Goal: Task Accomplishment & Management: Manage account settings

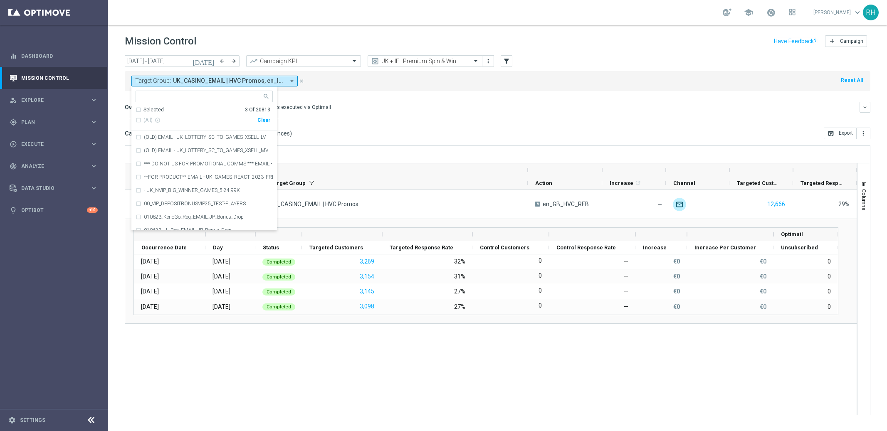
click at [642, 62] on div "[DATE] [DATE] - [DATE] arrow_back arrow_forward Campaign KPI trending_up UK + I…" at bounding box center [498, 61] width 746 height 12
drag, startPoint x: 631, startPoint y: 67, endPoint x: 502, endPoint y: 81, distance: 129.6
click at [629, 68] on div "today 01 Sep 2025 - 30 Sep 2025 arrow_back arrow_forward Campaign KPI trending_…" at bounding box center [497, 239] width 779 height 368
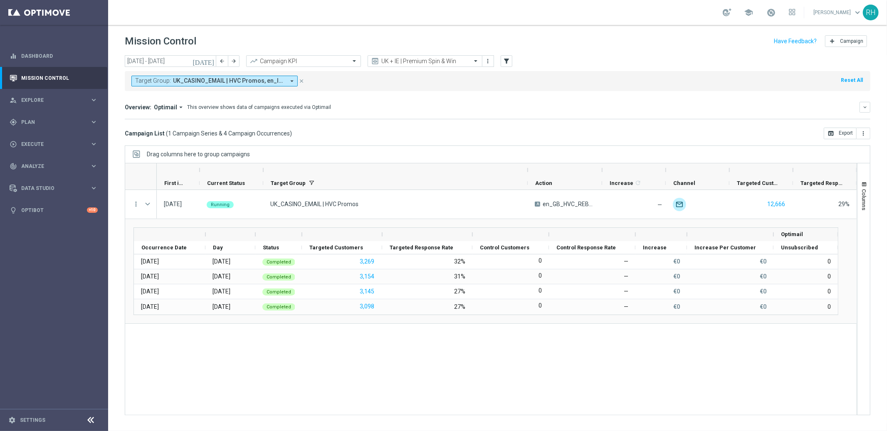
click at [502, 81] on div "Target Group: UK_CASINO_EMAIL | HVC Promos, en_IE_TGT_VIP_EM_TAC_MIX__DIAMONDS_…" at bounding box center [498, 81] width 746 height 20
click at [543, 124] on mini-dashboard "Overview: Optimail arrow_drop_down This overview shows data of campaigns execut…" at bounding box center [498, 109] width 746 height 37
click at [480, 128] on div "Campaign List ( 1 Campaign Series & 4 Campaign Occurrences ) open_in_browser Ex…" at bounding box center [498, 134] width 746 height 12
click at [71, 141] on div "play_circle_outline Execute" at bounding box center [50, 144] width 80 height 7
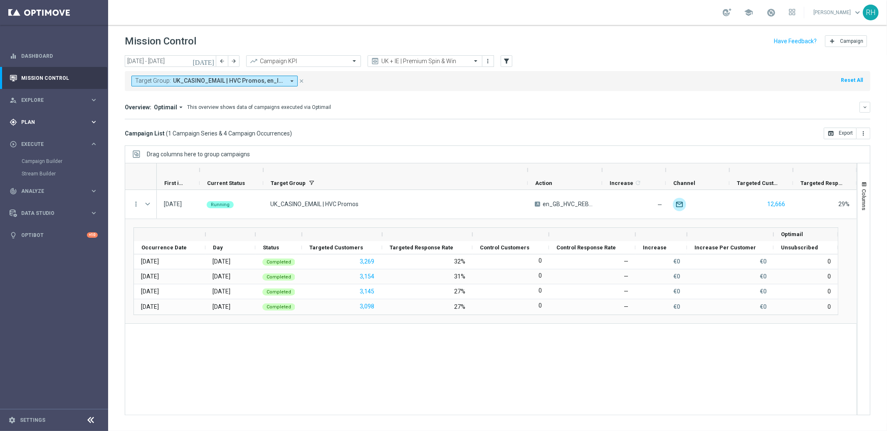
click at [64, 126] on div "gps_fixed Plan keyboard_arrow_right" at bounding box center [53, 122] width 107 height 22
click at [98, 126] on div "gps_fixed Plan keyboard_arrow_right" at bounding box center [53, 122] width 107 height 22
click at [94, 145] on icon "keyboard_arrow_right" at bounding box center [94, 144] width 8 height 8
click at [96, 164] on icon "keyboard_arrow_right" at bounding box center [94, 166] width 8 height 8
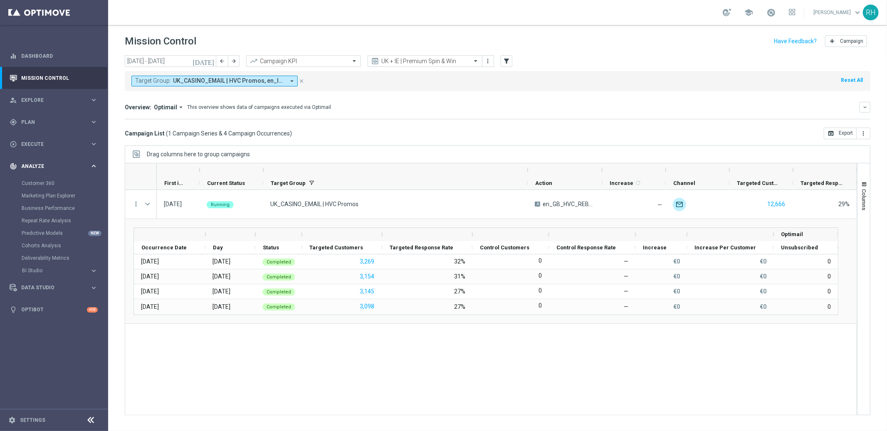
click at [96, 165] on icon "keyboard_arrow_right" at bounding box center [94, 166] width 8 height 8
click at [94, 192] on icon "keyboard_arrow_right" at bounding box center [94, 188] width 8 height 8
click at [91, 148] on div "keyboard_arrow_right" at bounding box center [94, 144] width 8 height 8
click at [97, 121] on icon "keyboard_arrow_right" at bounding box center [94, 122] width 8 height 8
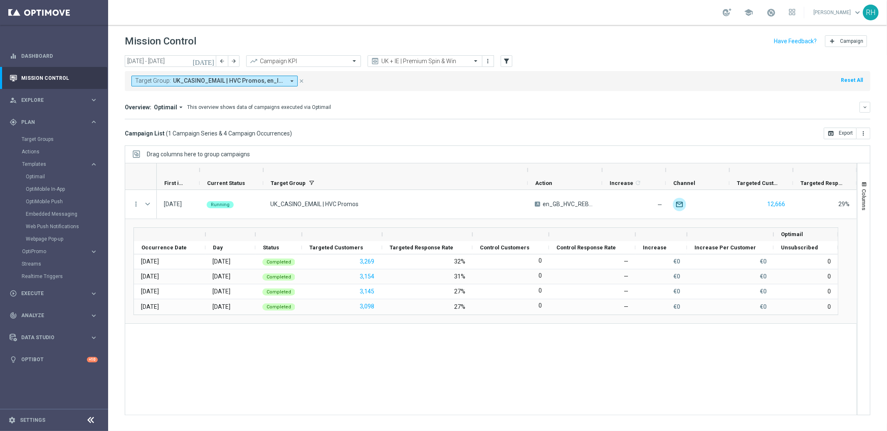
click at [756, 106] on div "Overview: Optimail arrow_drop_down This overview shows data of campaigns execut…" at bounding box center [492, 107] width 735 height 7
click at [755, 110] on div "Overview: Optimail arrow_drop_down This overview shows data of campaigns execut…" at bounding box center [492, 107] width 735 height 7
click at [536, 67] on div "today 01 Sep 2025 - 30 Sep 2025 arrow_back arrow_forward Campaign KPI trending_…" at bounding box center [498, 61] width 746 height 12
click at [533, 95] on mini-dashboard "Overview: Optimail arrow_drop_down This overview shows data of campaigns execut…" at bounding box center [498, 109] width 746 height 37
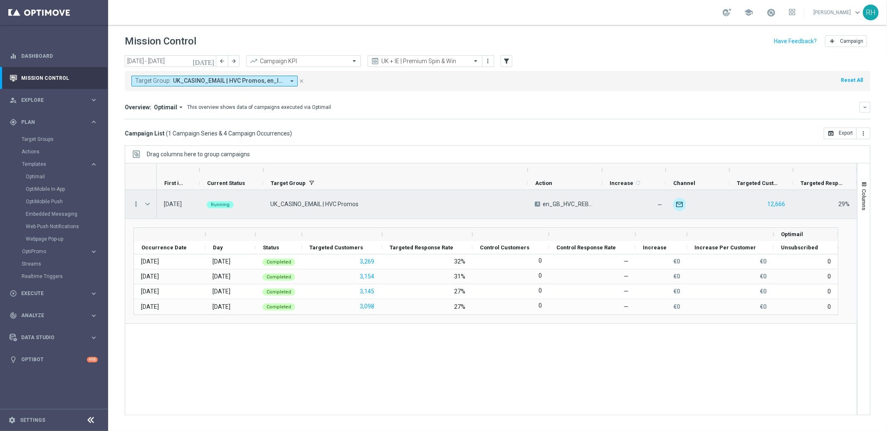
click at [136, 202] on icon "more_vert" at bounding box center [135, 203] width 7 height 7
click at [185, 215] on div "list Campaign Details" at bounding box center [187, 210] width 94 height 12
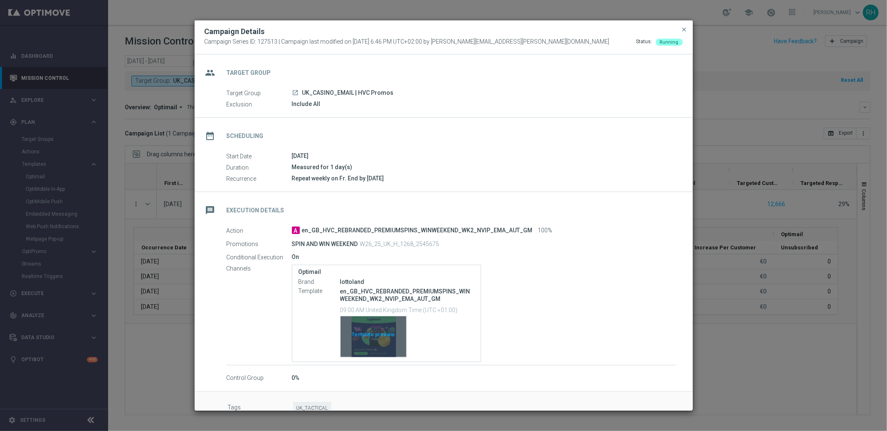
click at [379, 341] on div "Template preview" at bounding box center [374, 336] width 66 height 41
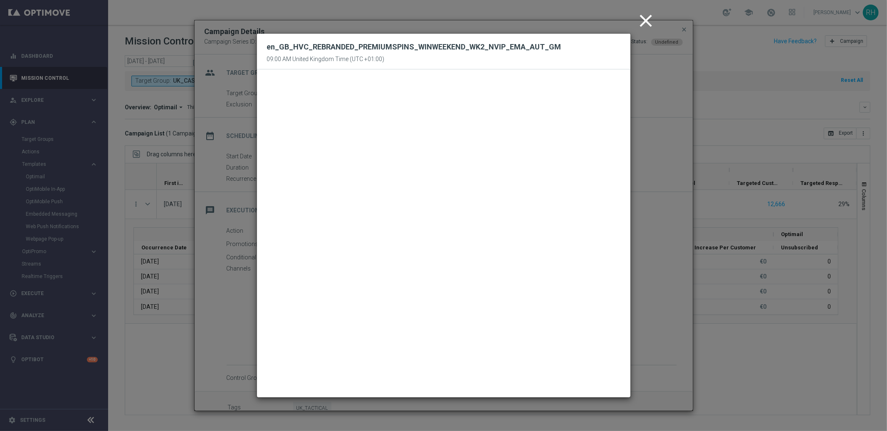
click at [652, 23] on icon "close" at bounding box center [646, 20] width 21 height 21
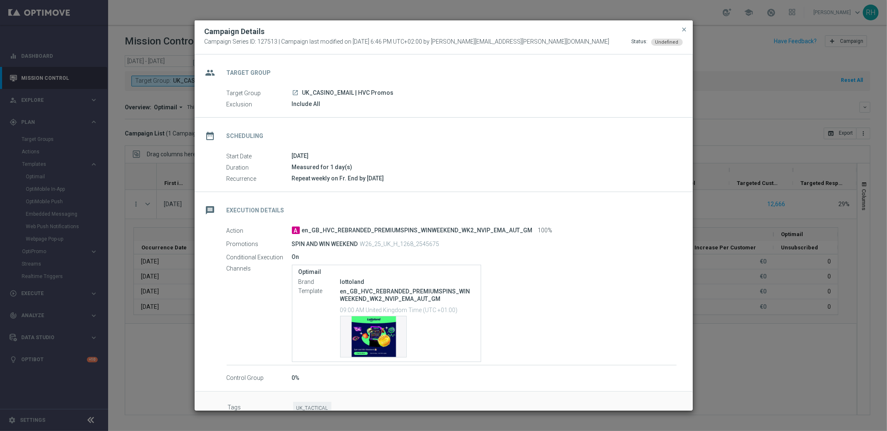
click at [679, 28] on div "Campaign Details" at bounding box center [443, 32] width 491 height 10
click at [681, 28] on span "close" at bounding box center [684, 29] width 7 height 7
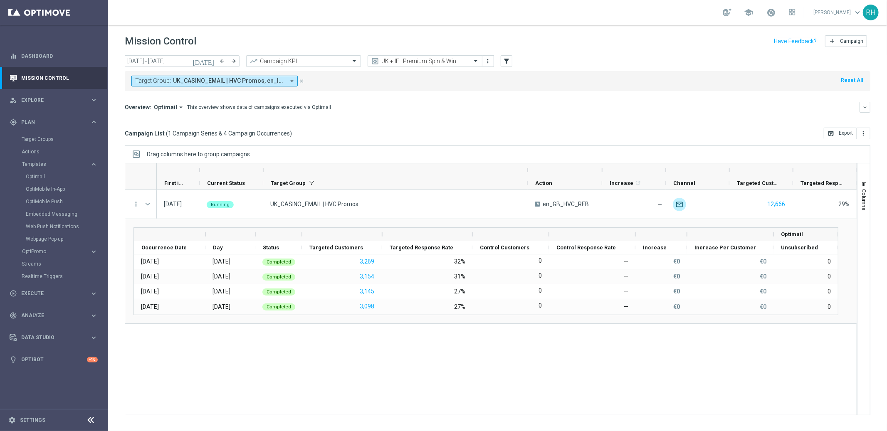
click at [679, 30] on header "Mission Control add Campaign" at bounding box center [497, 40] width 779 height 30
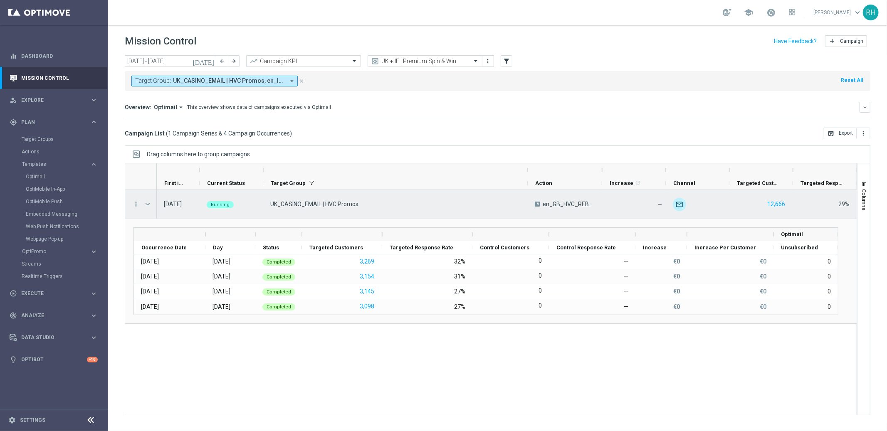
click at [143, 207] on div "Press SPACE to select this row." at bounding box center [148, 204] width 17 height 29
click at [146, 206] on span "Press SPACE to select this row." at bounding box center [147, 204] width 7 height 7
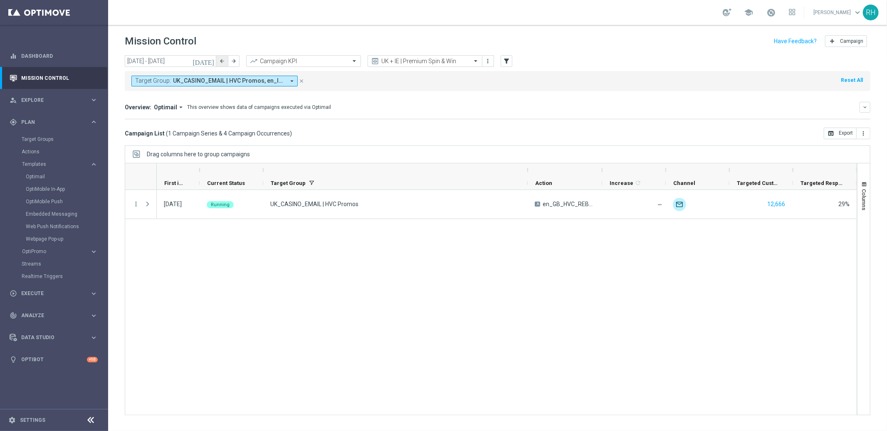
click at [220, 61] on icon "arrow_back" at bounding box center [222, 61] width 6 height 6
type input "[DATE] - [DATE]"
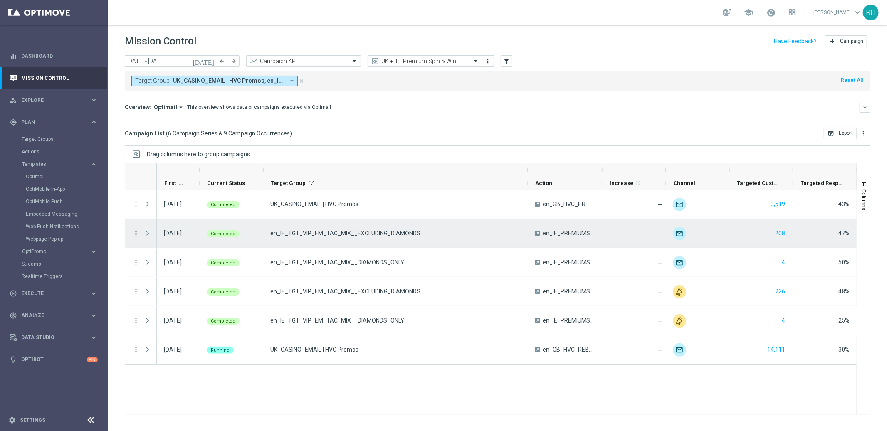
click at [138, 236] on icon "more_vert" at bounding box center [135, 233] width 7 height 7
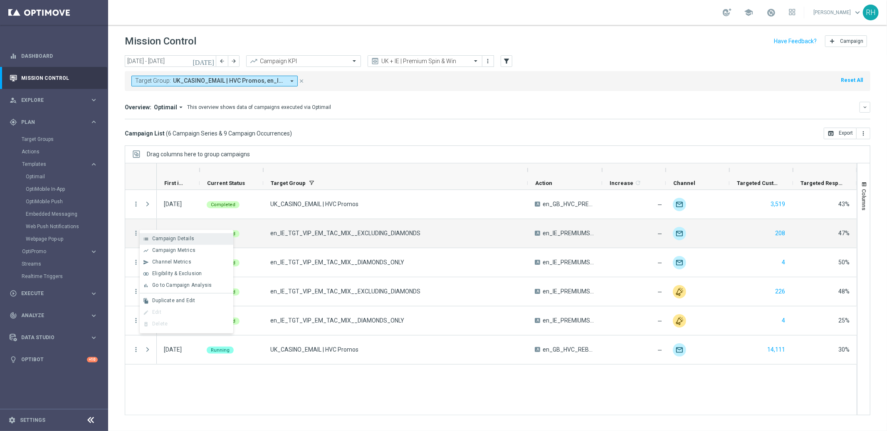
click at [145, 240] on icon "list" at bounding box center [146, 239] width 6 height 6
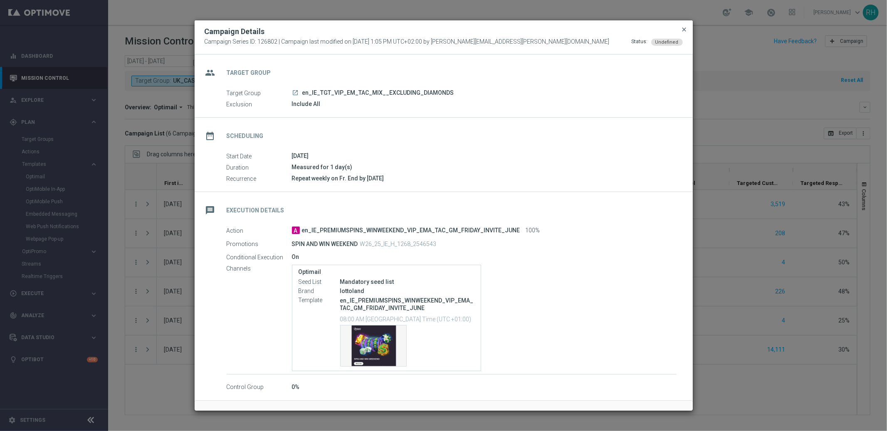
click at [682, 28] on span "close" at bounding box center [684, 29] width 7 height 7
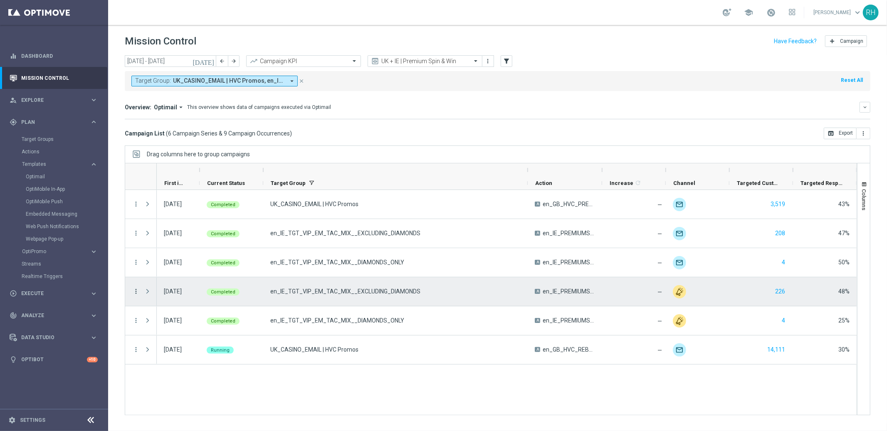
click at [136, 292] on icon "more_vert" at bounding box center [135, 291] width 7 height 7
click at [146, 295] on icon "list" at bounding box center [146, 297] width 6 height 6
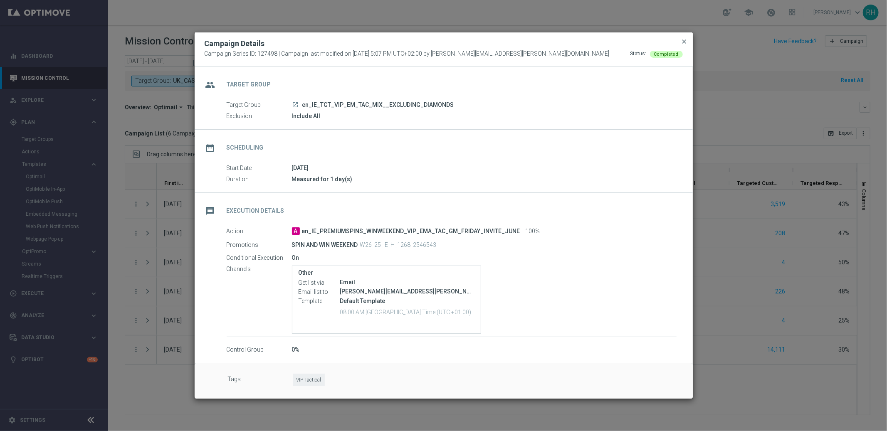
click at [683, 40] on span "close" at bounding box center [684, 41] width 7 height 7
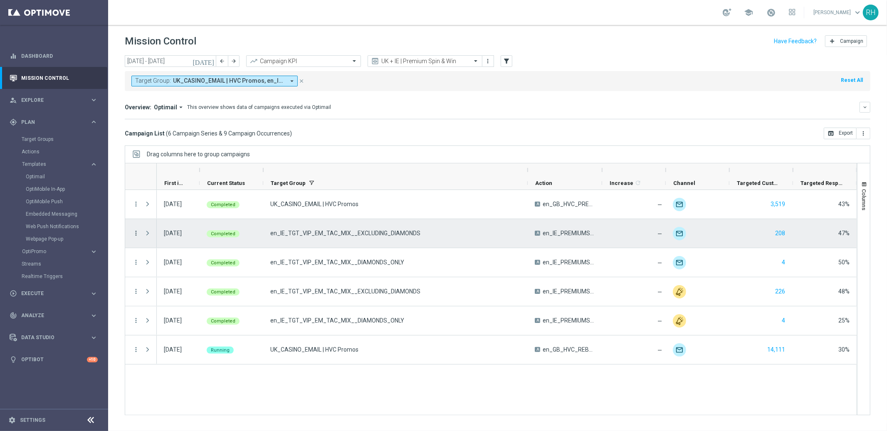
click at [133, 234] on icon "more_vert" at bounding box center [135, 233] width 7 height 7
click at [139, 236] on body "equalizer Dashboard Mission Control" at bounding box center [443, 215] width 887 height 431
click at [135, 234] on icon "more_vert" at bounding box center [135, 233] width 7 height 7
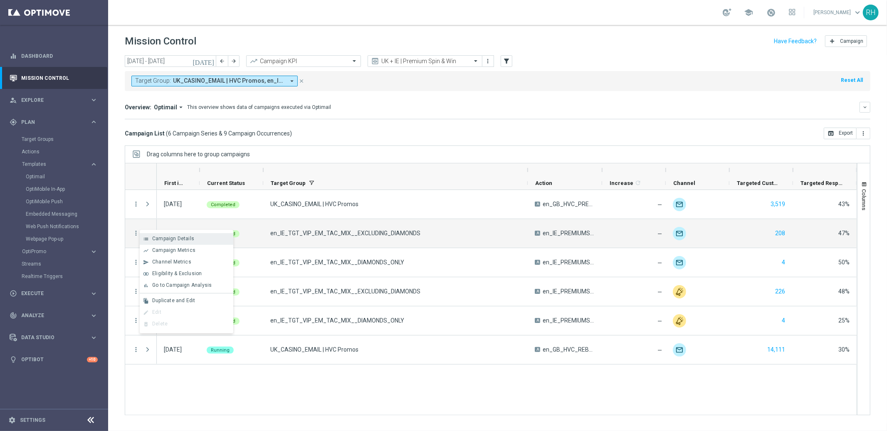
click at [146, 239] on icon "list" at bounding box center [146, 239] width 6 height 6
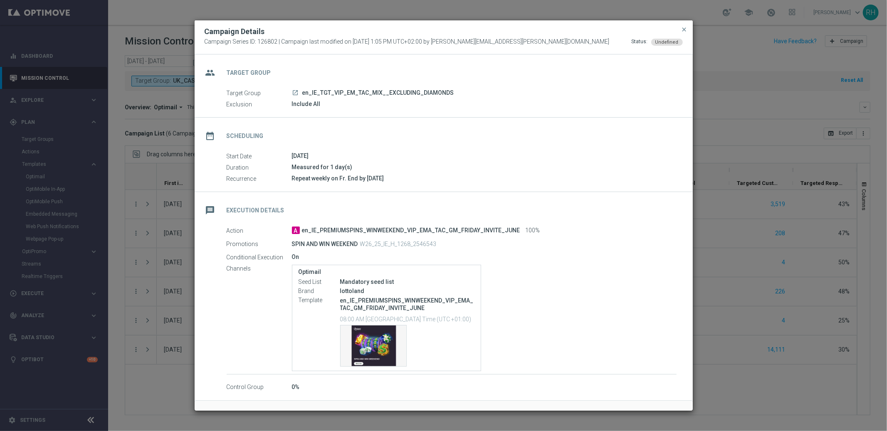
click at [496, 233] on span "en_IE_PREMIUMSPINS_WINWEEKEND_VIP_EMA_TAC_GM_FRIDAY_INVITE_JUNE" at bounding box center [411, 230] width 218 height 7
copy div "en_IE_PREMIUMSPINS_WINWEEKEND_VIP_EMA_TAC_GM_FRIDAY_INVITE_JUNE"
click at [416, 305] on p "en_IE_PREMIUMSPINS_WINWEEKEND_VIP_EMA_TAC_GM_FRIDAY_INVITE_JUNE" at bounding box center [407, 304] width 134 height 15
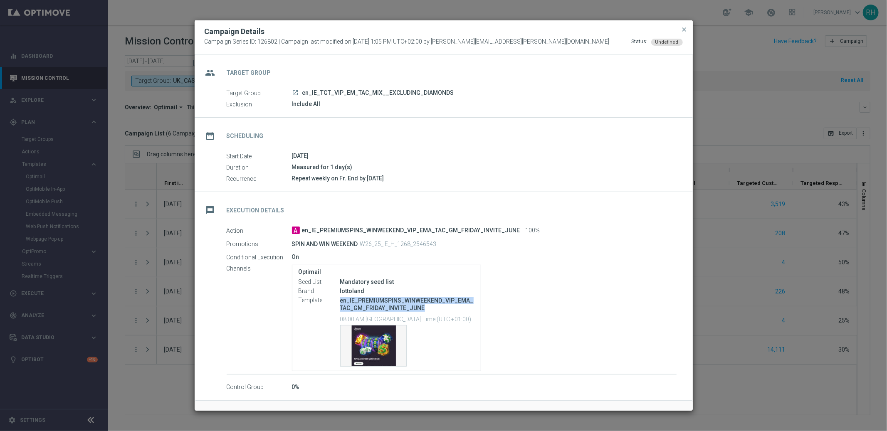
click at [416, 305] on p "en_IE_PREMIUMSPINS_WINWEEKEND_VIP_EMA_TAC_GM_FRIDAY_INVITE_JUNE" at bounding box center [407, 304] width 134 height 15
copy p "en_IE_PREMIUMSPINS_WINWEEKEND_VIP_EMA_TAC_GM_FRIDAY_INVITE_JUNE"
click at [417, 245] on p "W26_25_IE_H_1268_2546543" at bounding box center [398, 243] width 77 height 7
copy p "W26_25_IE_H_1268_2546543"
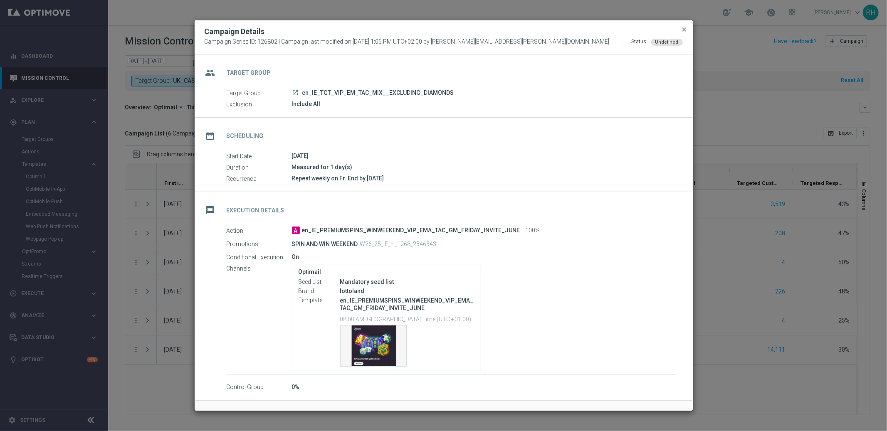
click at [682, 30] on span "close" at bounding box center [684, 29] width 7 height 7
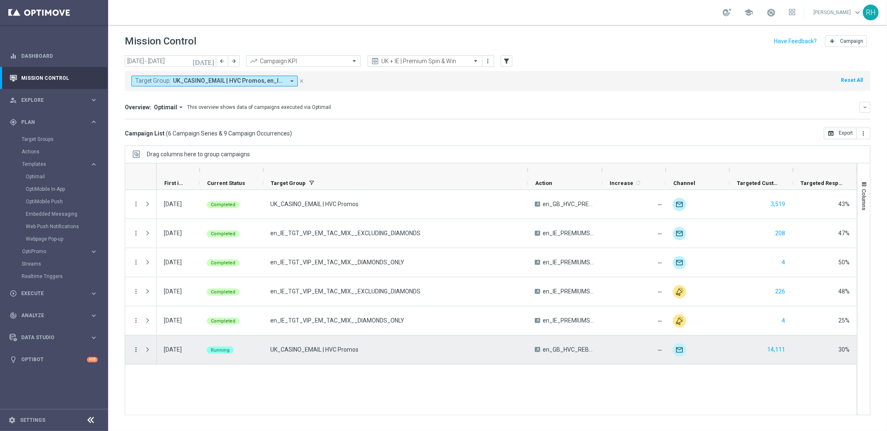
click at [135, 351] on icon "more_vert" at bounding box center [135, 349] width 7 height 7
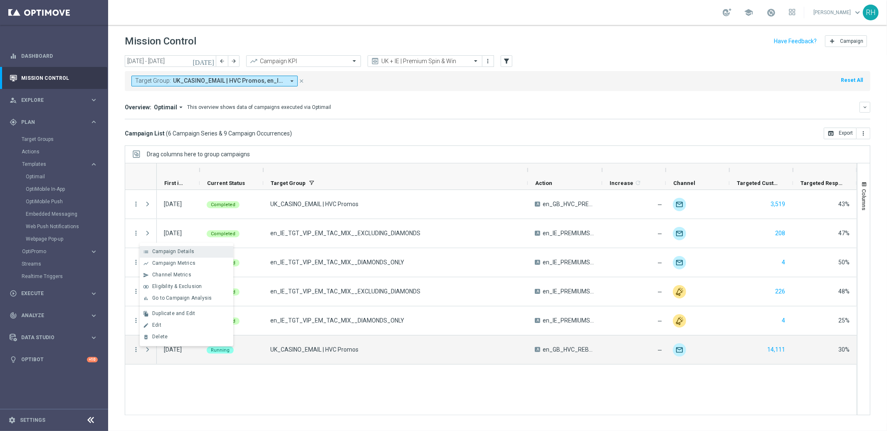
click at [188, 249] on span "Campaign Details" at bounding box center [173, 252] width 42 height 6
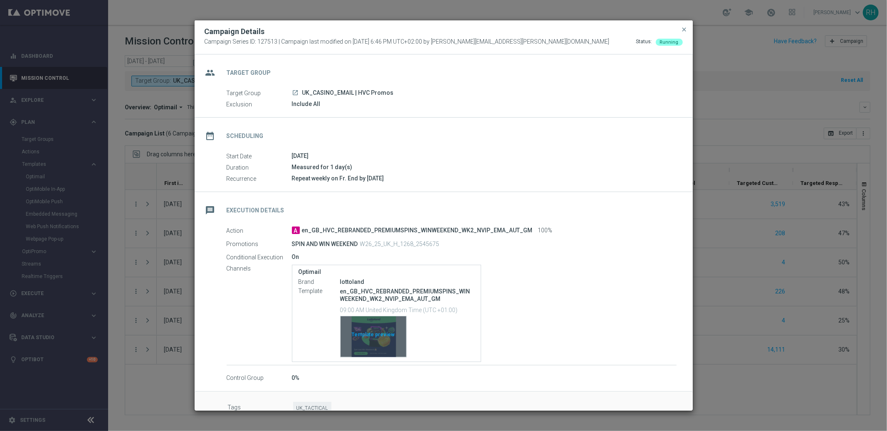
click at [377, 339] on div "Template preview" at bounding box center [374, 336] width 66 height 41
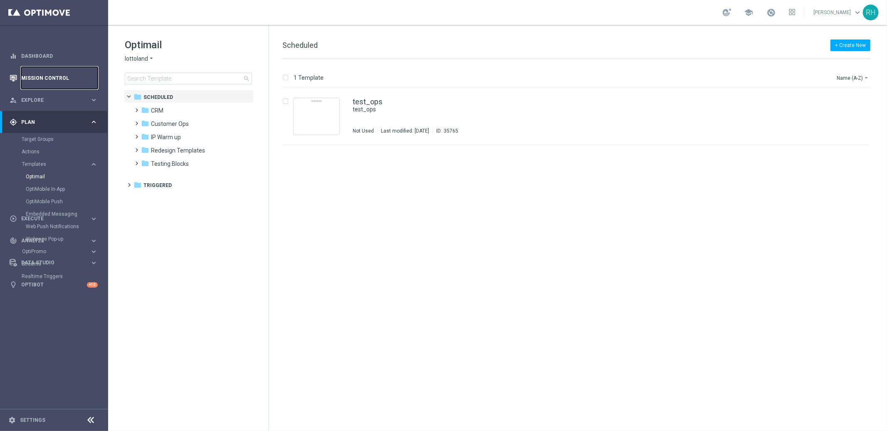
click at [73, 80] on link "Mission Control" at bounding box center [59, 78] width 77 height 22
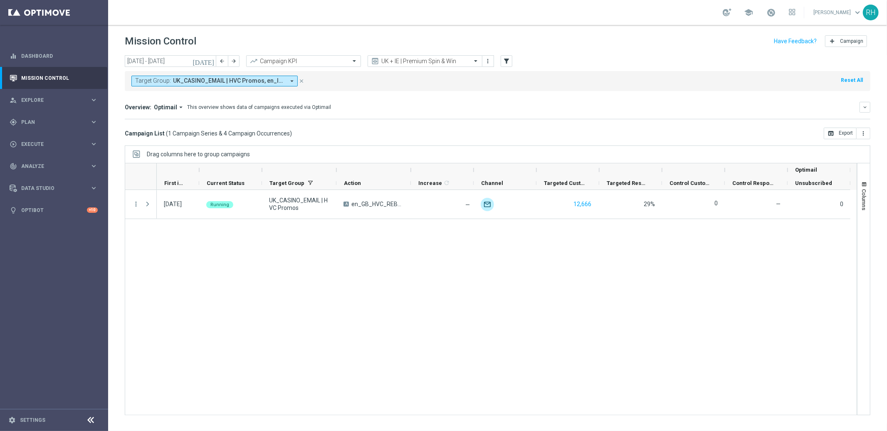
click at [358, 106] on div "Overview: Optimail arrow_drop_down This overview shows data of campaigns execut…" at bounding box center [492, 107] width 735 height 7
click at [402, 65] on div "UK + IE | Premium Spin & Win" at bounding box center [425, 61] width 115 height 12
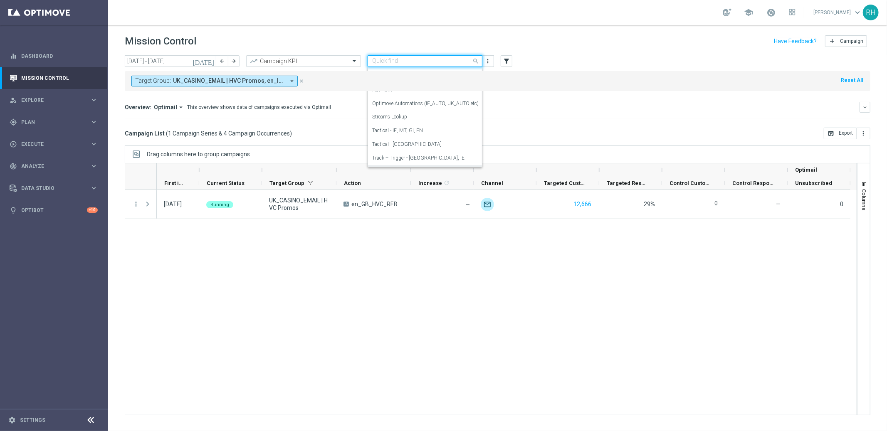
scroll to position [76, 0]
click at [418, 148] on div "Tactical - [GEOGRAPHIC_DATA]" at bounding box center [425, 148] width 106 height 14
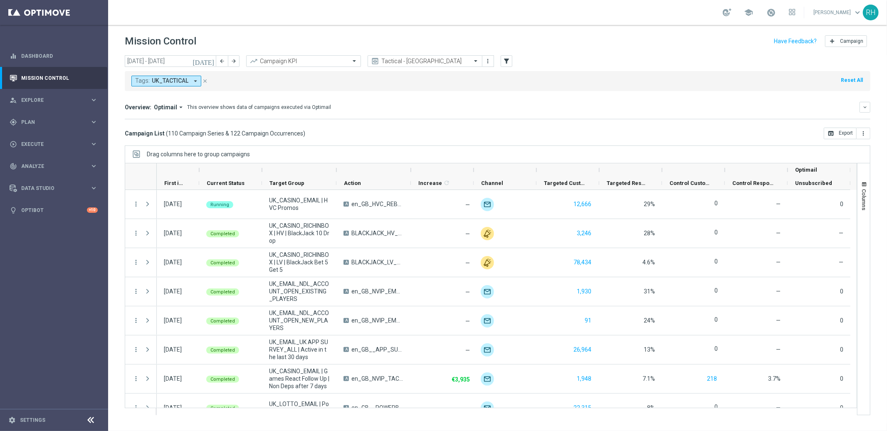
click at [418, 148] on div "Drag columns here to group campaigns" at bounding box center [498, 154] width 746 height 17
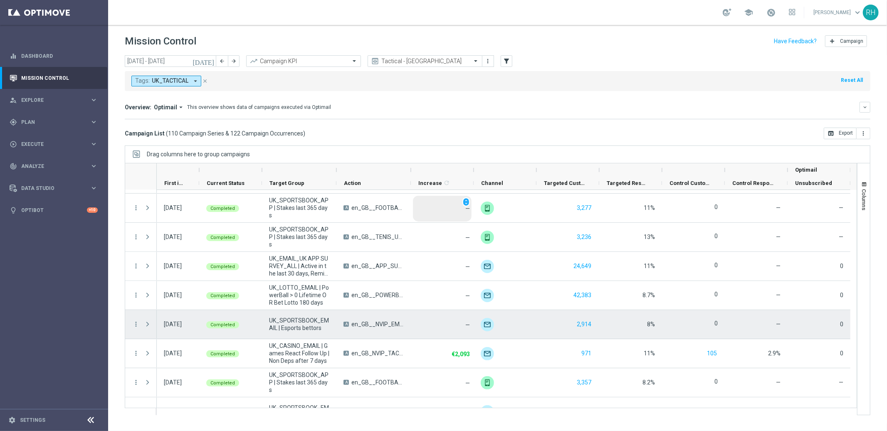
scroll to position [537, 0]
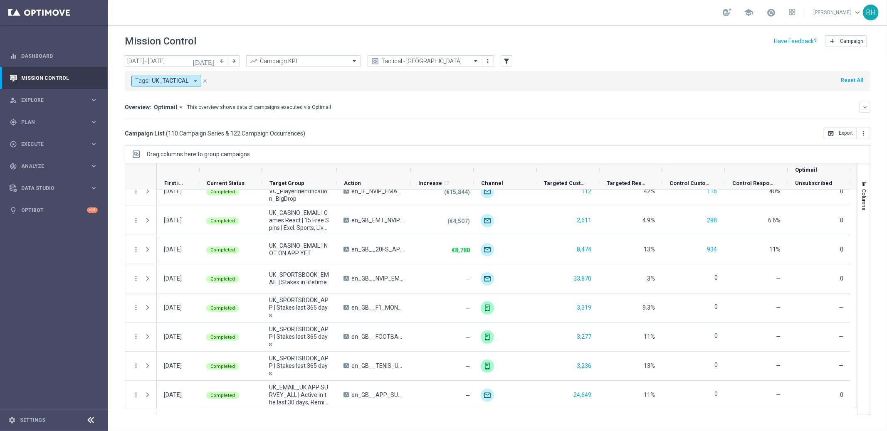
click at [215, 64] on icon "[DATE]" at bounding box center [204, 60] width 22 height 7
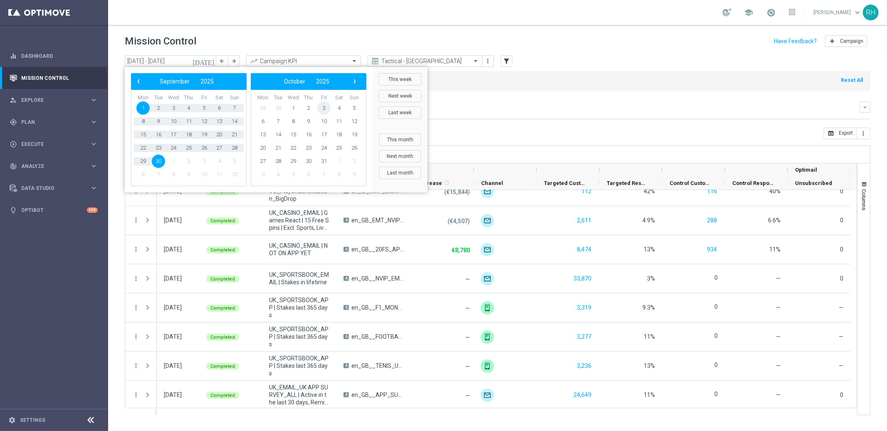
click at [320, 101] on span "3" at bounding box center [323, 107] width 13 height 13
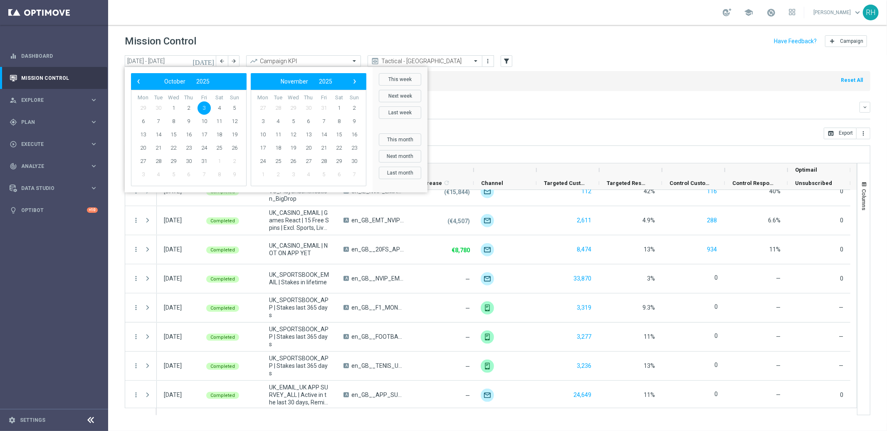
click at [204, 109] on span "3" at bounding box center [204, 107] width 13 height 13
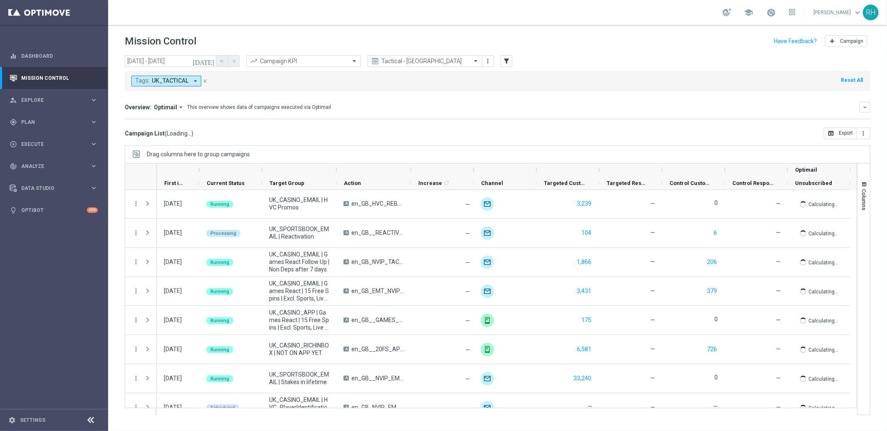
scroll to position [0, 0]
click at [209, 62] on icon "[DATE]" at bounding box center [204, 60] width 22 height 7
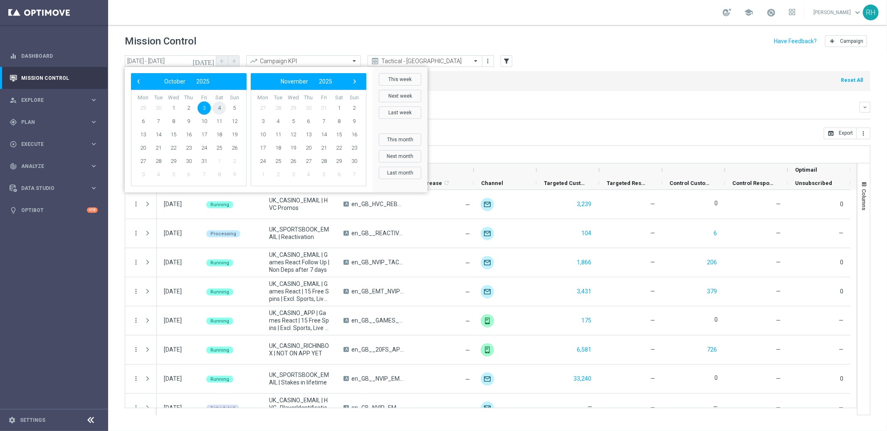
click at [221, 110] on span "4" at bounding box center [218, 107] width 13 height 13
click at [218, 111] on span "4" at bounding box center [218, 107] width 13 height 13
type input "04 Oct 2025 - 04 Oct 2025"
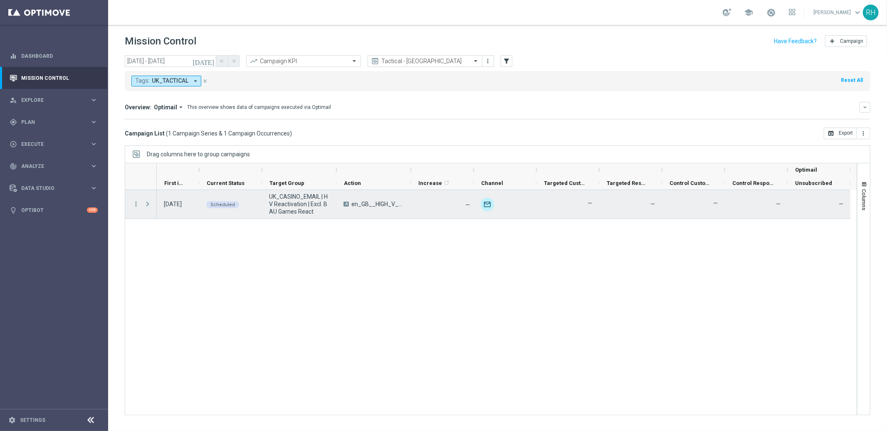
click at [146, 207] on span "Press SPACE to select this row." at bounding box center [147, 204] width 7 height 7
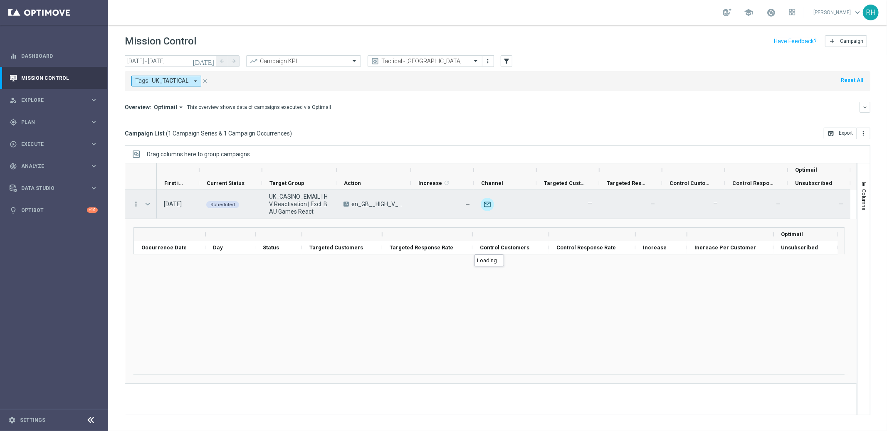
click at [136, 207] on icon "more_vert" at bounding box center [135, 203] width 7 height 7
click at [146, 210] on icon "list" at bounding box center [146, 210] width 6 height 6
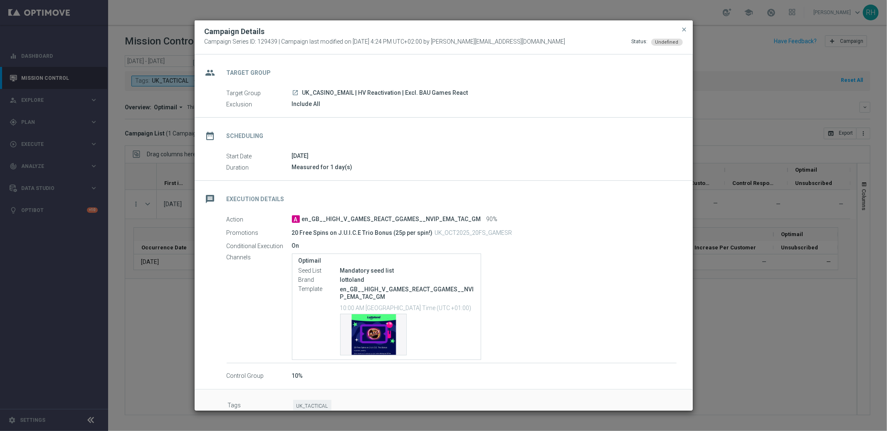
click at [458, 341] on div "Template preview" at bounding box center [407, 335] width 134 height 42
click at [424, 342] on div "Template preview" at bounding box center [407, 335] width 134 height 42
click at [355, 335] on div "Template preview" at bounding box center [374, 334] width 66 height 41
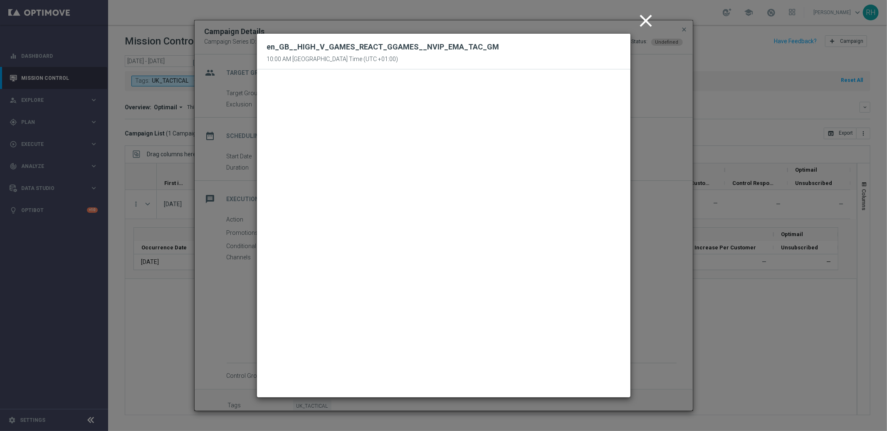
click at [646, 19] on icon "close" at bounding box center [646, 20] width 21 height 21
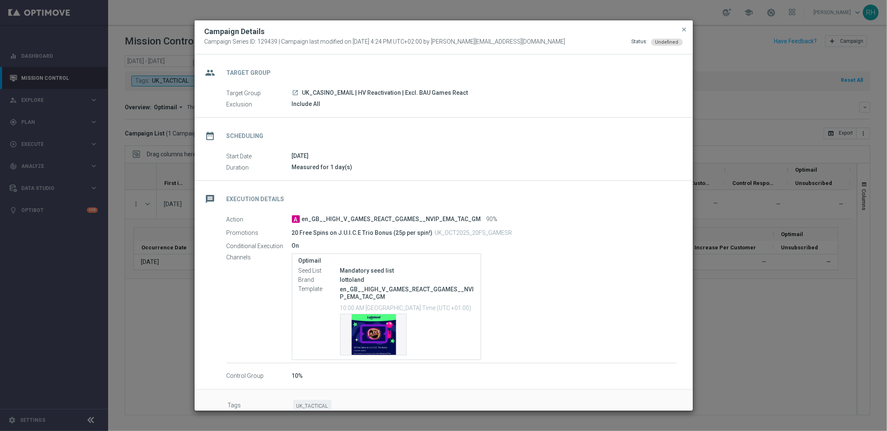
scroll to position [14, 0]
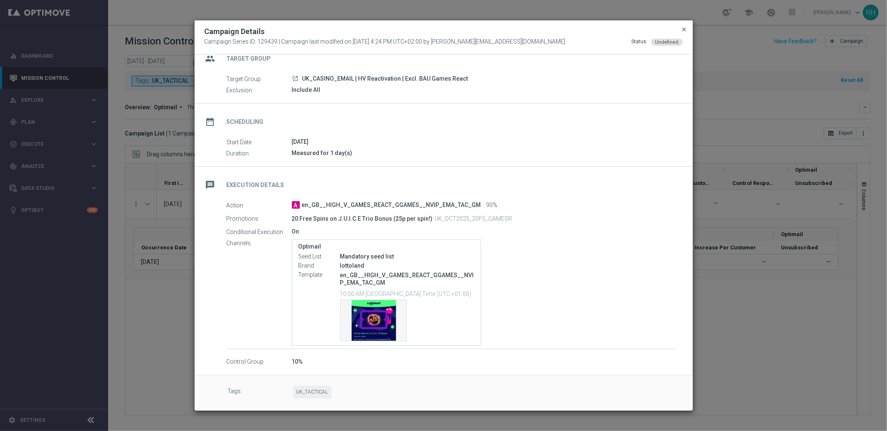
click at [682, 28] on span "close" at bounding box center [684, 29] width 7 height 7
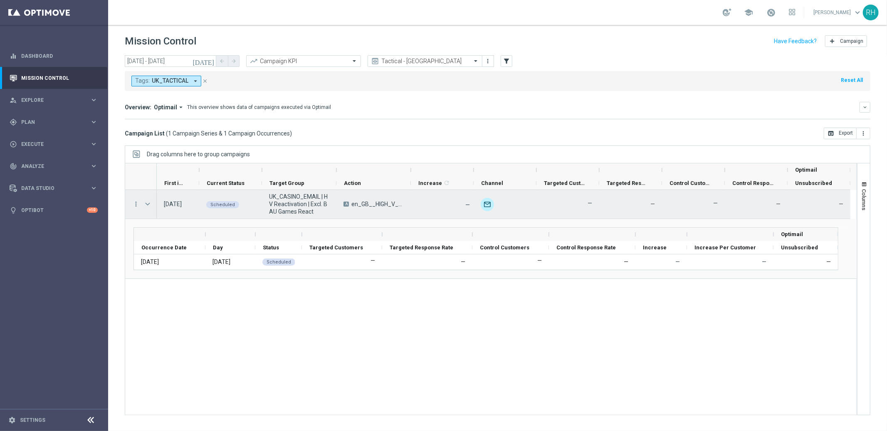
click at [146, 203] on span "Press SPACE to select this row." at bounding box center [147, 204] width 7 height 7
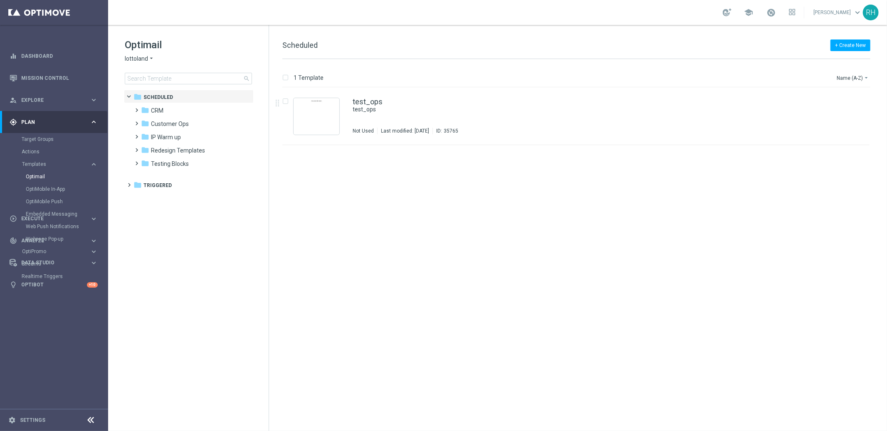
click at [151, 60] on icon "arrow_drop_down" at bounding box center [151, 59] width 7 height 8
click at [346, 176] on div "insert_drive_file test_ops test_ops Not Used Last modified: Monday, September 1…" at bounding box center [579, 259] width 611 height 343
click at [154, 111] on span "CRM" at bounding box center [157, 110] width 12 height 7
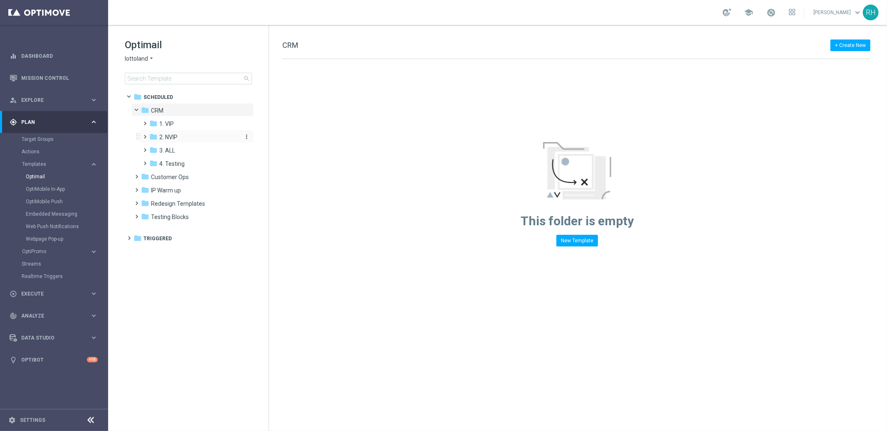
click at [159, 136] on span "2. NVIP" at bounding box center [168, 136] width 18 height 7
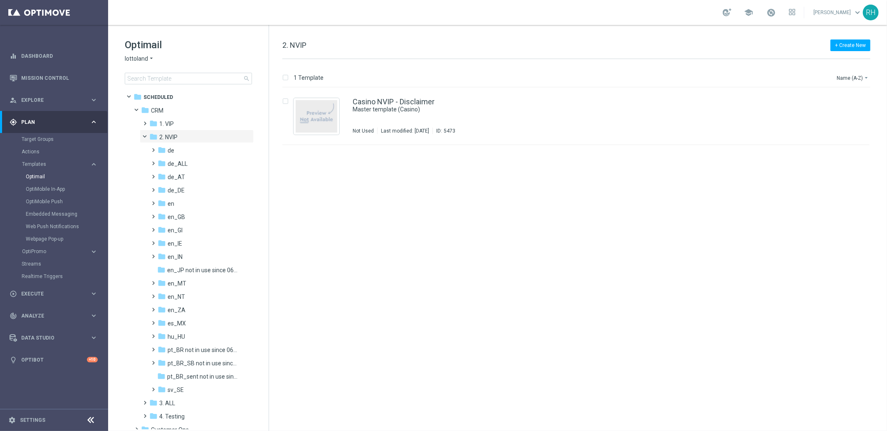
click at [159, 136] on span "2. NVIP" at bounding box center [168, 136] width 18 height 7
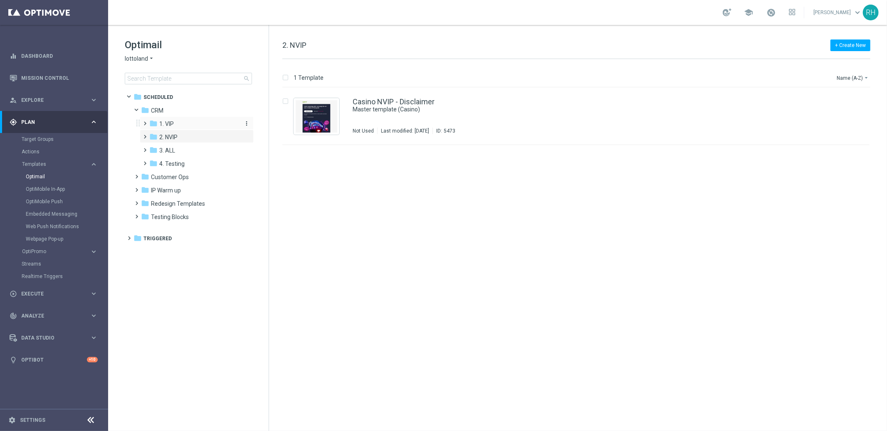
click at [157, 123] on icon "folder" at bounding box center [153, 123] width 8 height 8
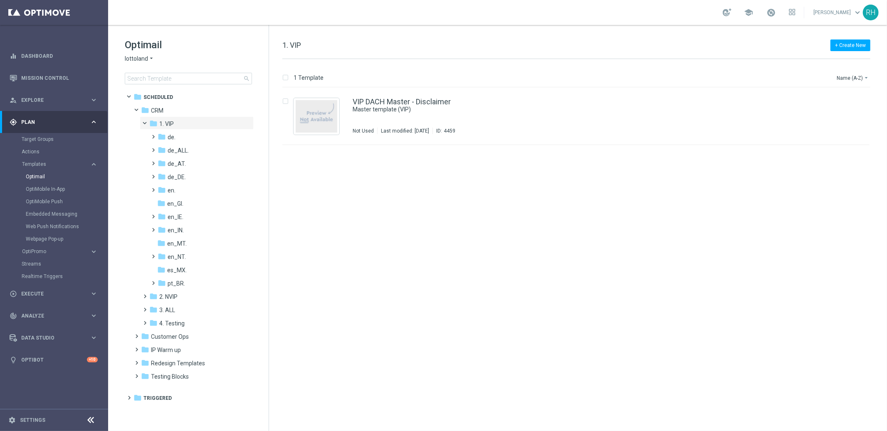
click at [157, 123] on icon "folder" at bounding box center [153, 123] width 8 height 8
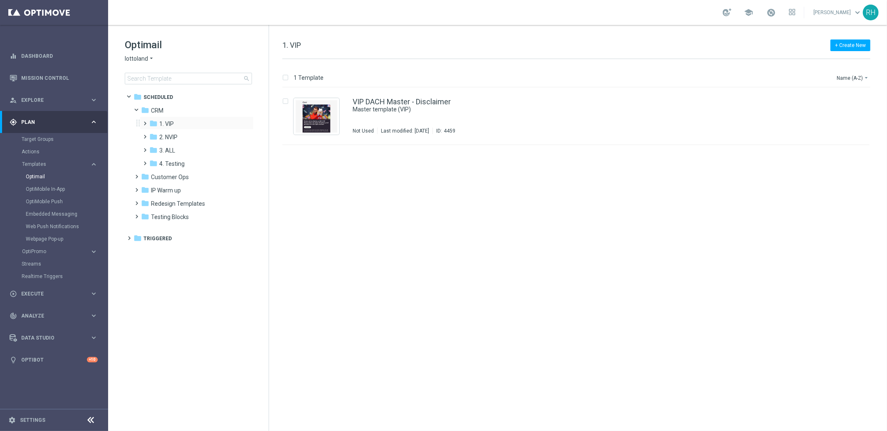
click at [146, 121] on span at bounding box center [144, 119] width 4 height 3
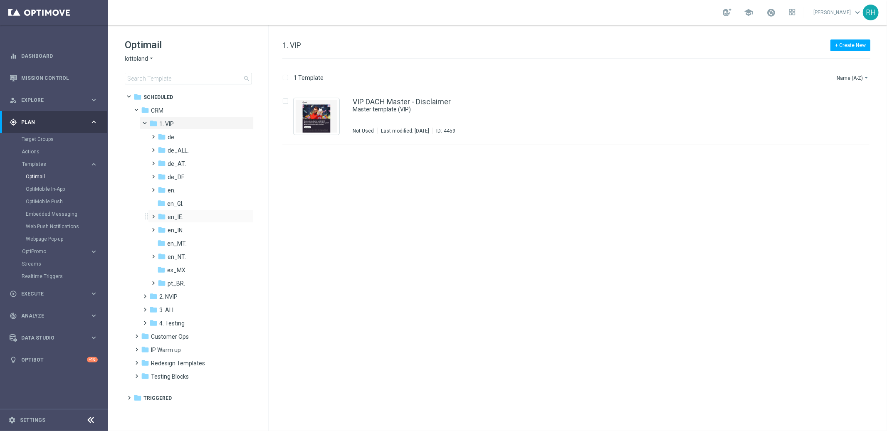
click at [154, 214] on span at bounding box center [152, 212] width 4 height 3
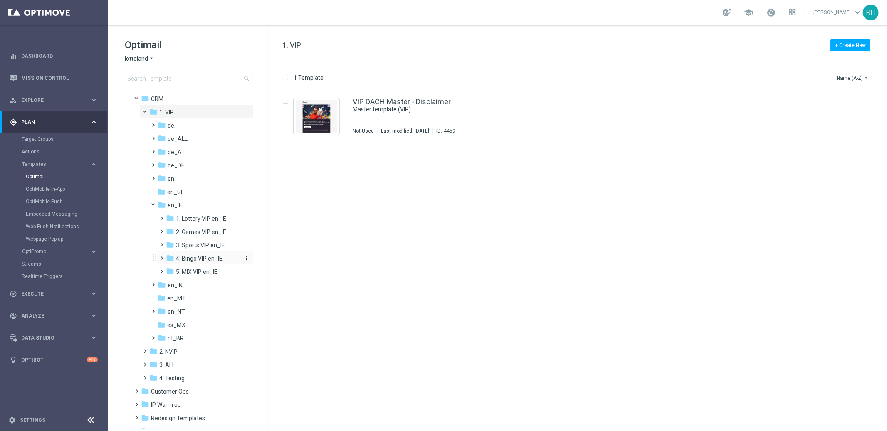
scroll to position [40, 0]
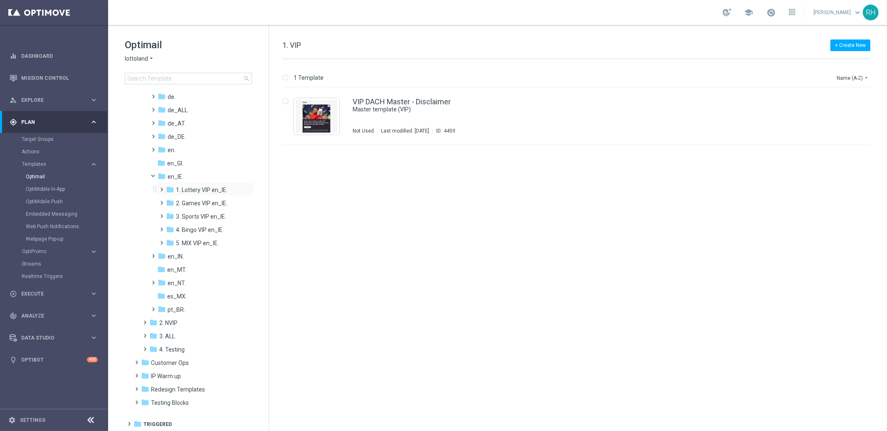
click at [162, 188] on span at bounding box center [160, 185] width 4 height 3
click at [182, 217] on div "folder TAC LT VIP en_IE." at bounding box center [208, 217] width 68 height 10
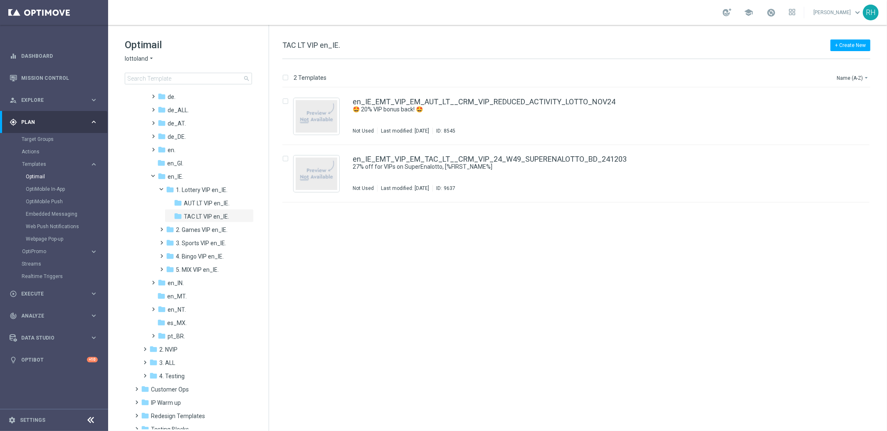
click at [331, 49] on span "TAC LT VIP en_IE." at bounding box center [311, 45] width 58 height 9
copy div "TAC LT VIP en_IE."
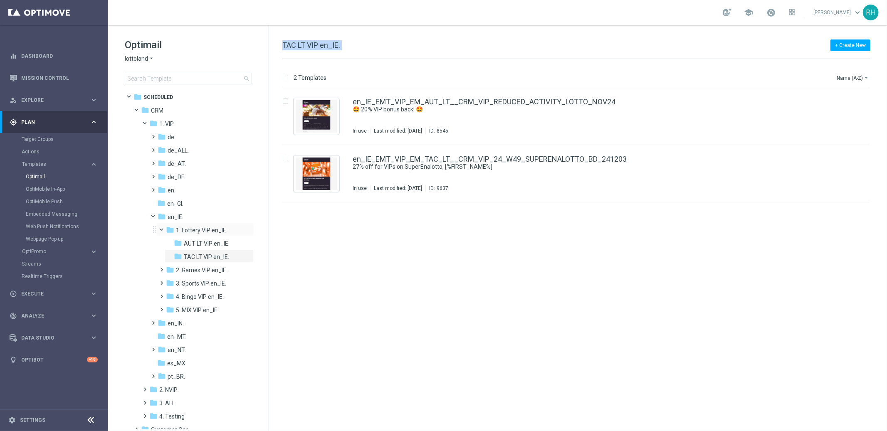
click at [164, 229] on span at bounding box center [165, 228] width 3 height 4
click at [162, 241] on span at bounding box center [160, 239] width 4 height 3
click at [186, 264] on div "folder TAC GM VIP en_IE. more_vert" at bounding box center [209, 269] width 89 height 13
click at [193, 271] on span "TAC GM VIP en_IE." at bounding box center [208, 270] width 48 height 7
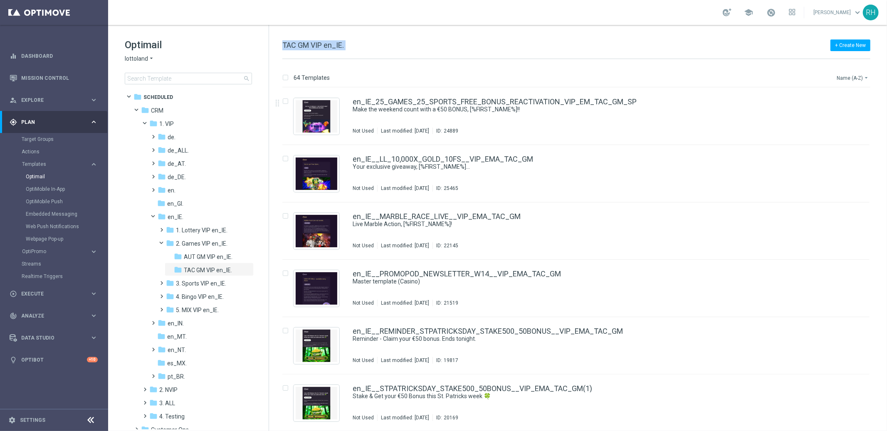
click at [860, 76] on button "Name (A-Z) arrow_drop_down" at bounding box center [853, 78] width 35 height 10
click at [851, 112] on span "Date Modified (Newest)" at bounding box center [838, 115] width 56 height 6
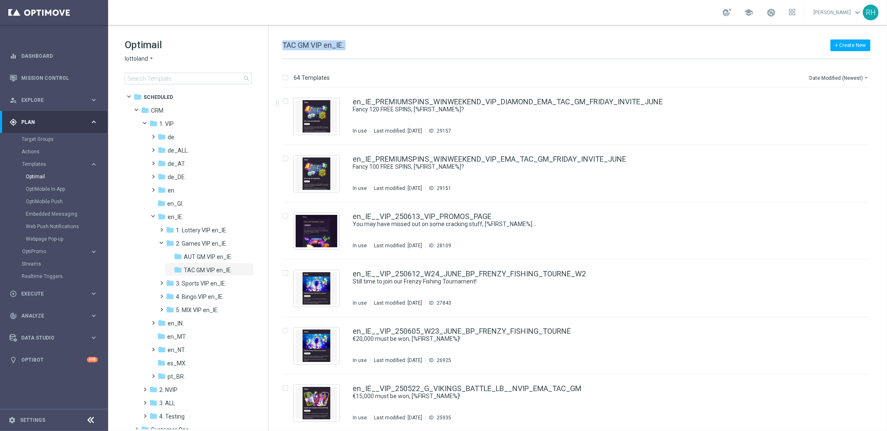
click at [334, 43] on span "TAC GM VIP en_IE." at bounding box center [313, 45] width 62 height 9
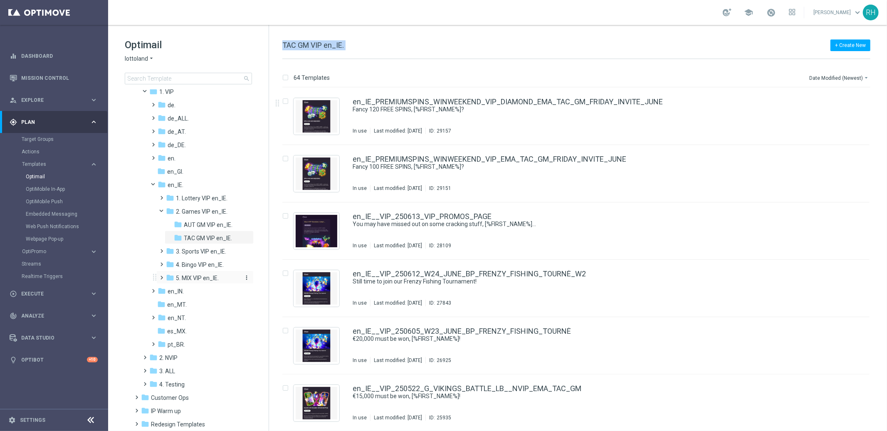
scroll to position [67, 0]
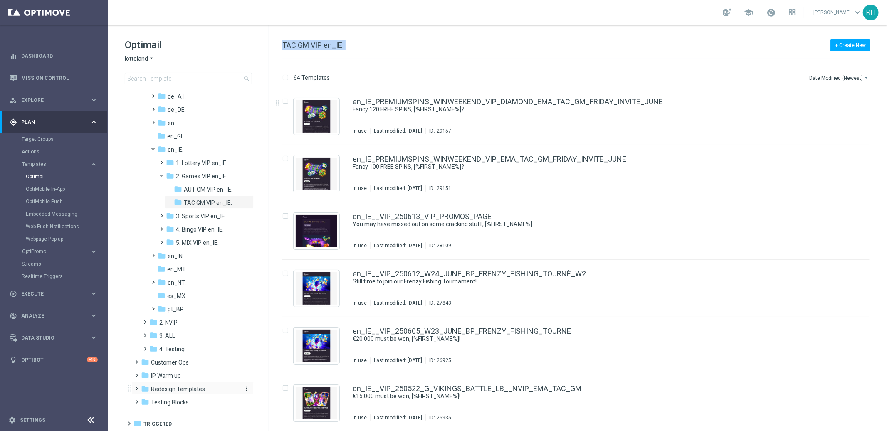
click at [173, 388] on span "Redesign Templates" at bounding box center [178, 388] width 54 height 7
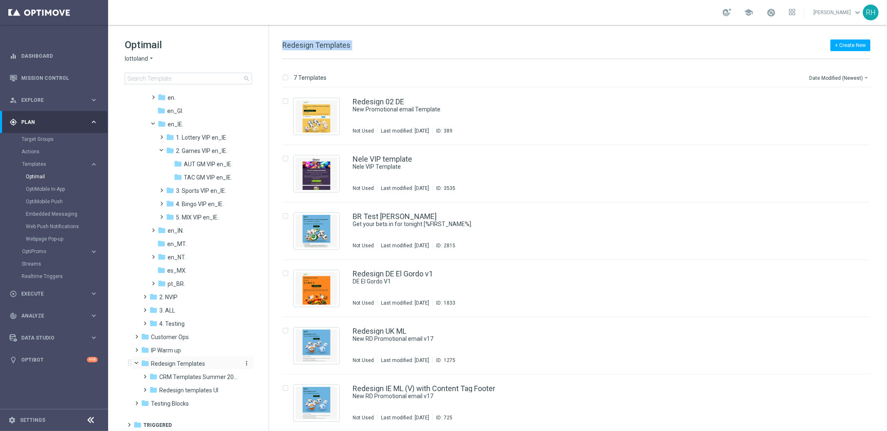
scroll to position [94, 0]
click at [176, 372] on span "CRM Templates Summer 2025" at bounding box center [198, 375] width 79 height 7
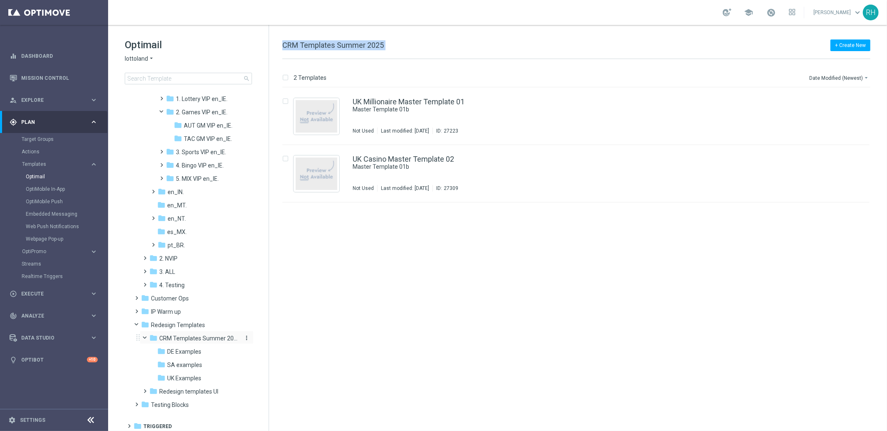
scroll to position [134, 0]
click at [179, 375] on span "UK Examples" at bounding box center [184, 375] width 34 height 7
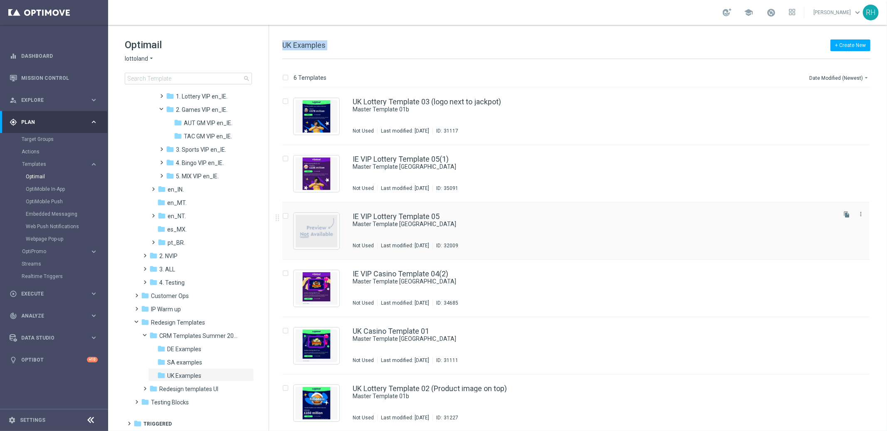
scroll to position [1, 0]
click at [690, 209] on div "IE VIP Lottery Template 05 Master Template UK Not Used Last modified: Friday, S…" at bounding box center [575, 230] width 587 height 57
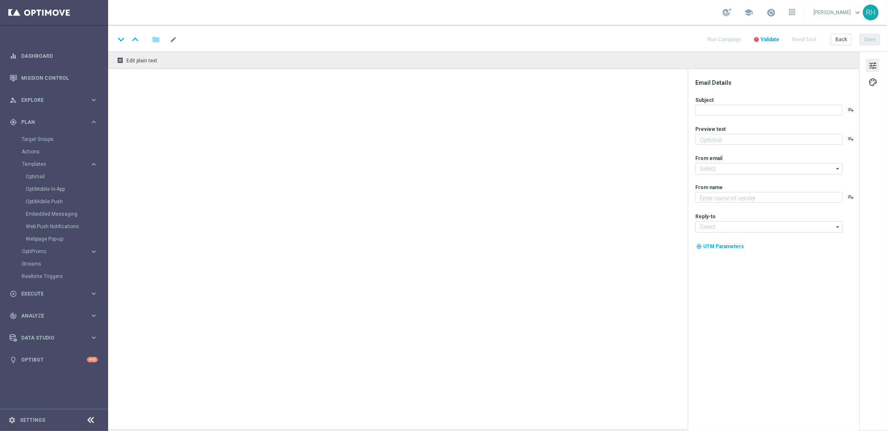
type textarea "preview text"
type textarea "Lottoland"
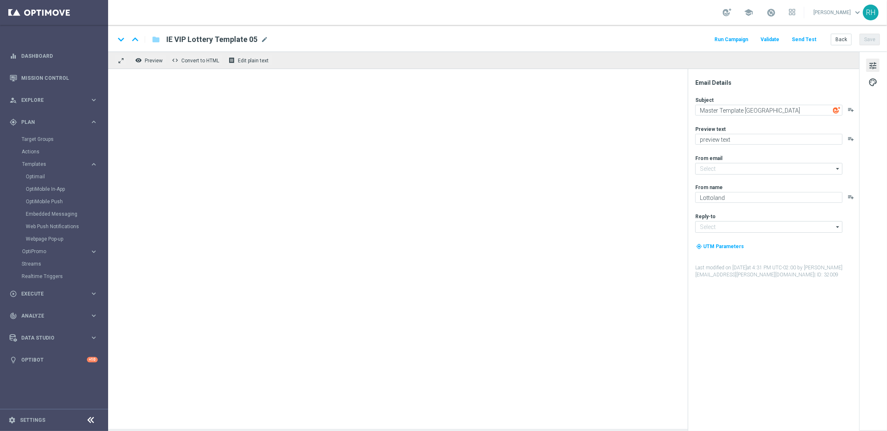
type input "[EMAIL_ADDRESS][DOMAIN_NAME]"
type input "support@lottoland.co.uk"
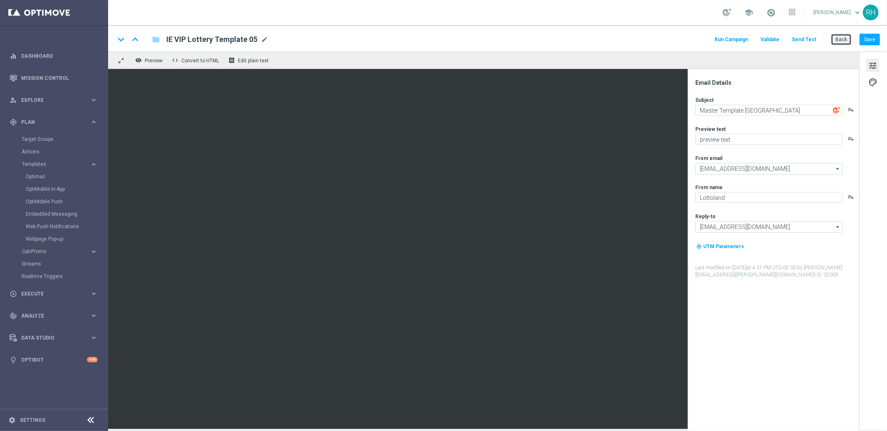
click at [846, 41] on button "Back" at bounding box center [841, 40] width 21 height 12
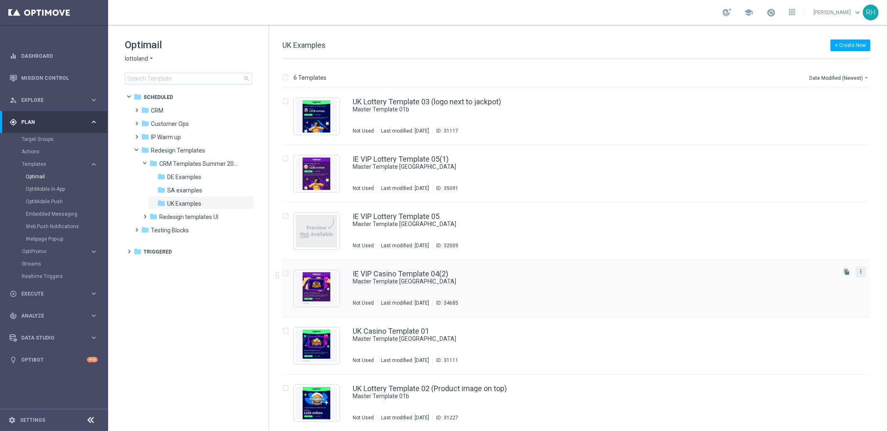
click at [862, 272] on icon "more_vert" at bounding box center [860, 271] width 7 height 7
click at [851, 289] on div "Copy To" at bounding box center [826, 292] width 50 height 6
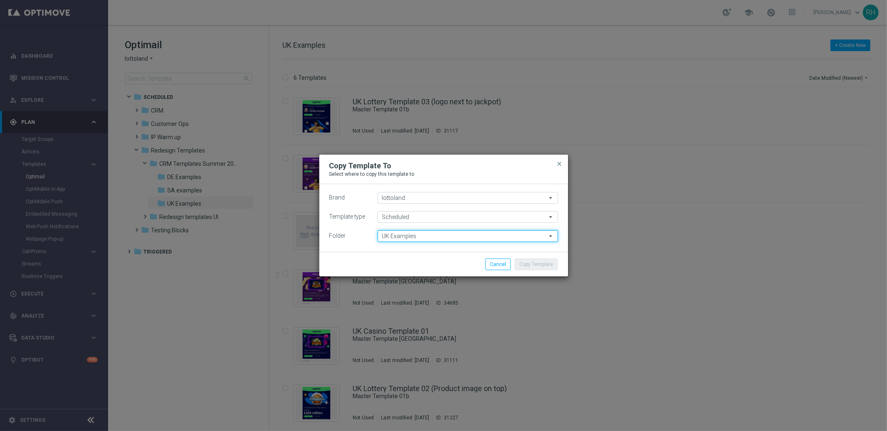
click at [482, 241] on input "UK Examples" at bounding box center [468, 236] width 180 height 12
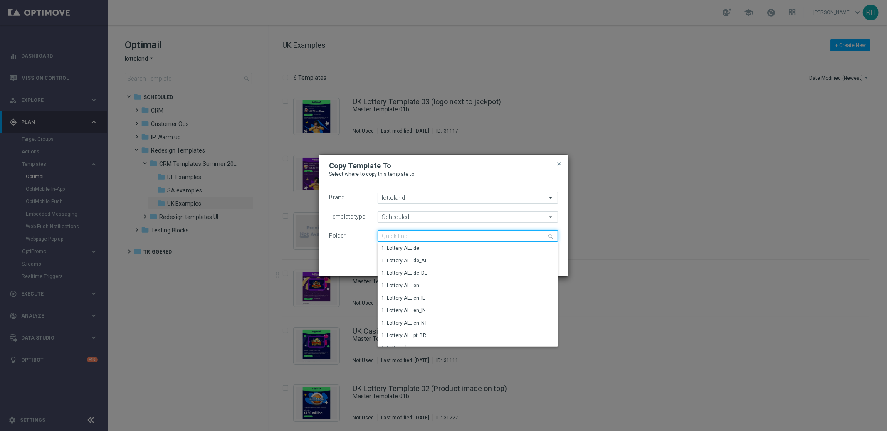
paste input "TAC GM VIP en_IE."
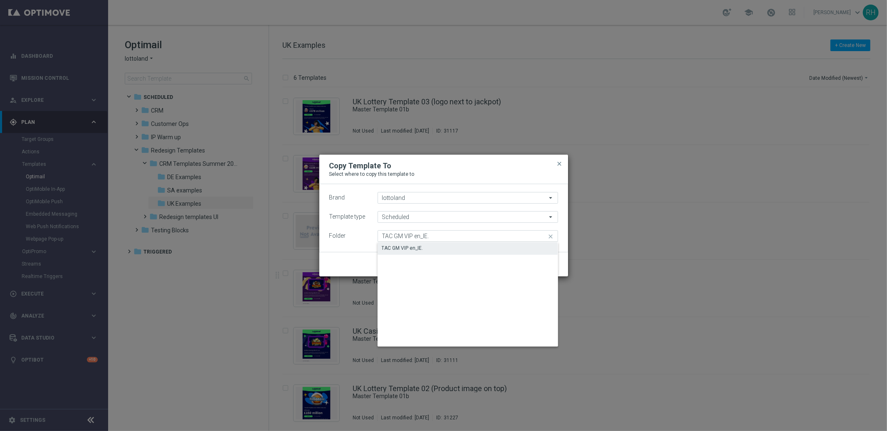
click at [484, 246] on div "TAC GM VIP en_IE." at bounding box center [468, 248] width 180 height 12
type input "TAC GM VIP en_IE."
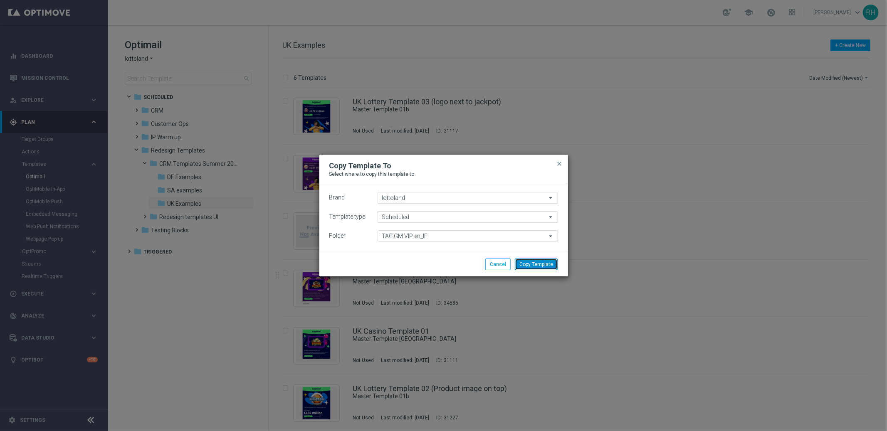
click at [528, 262] on button "Copy Template" at bounding box center [536, 265] width 43 height 12
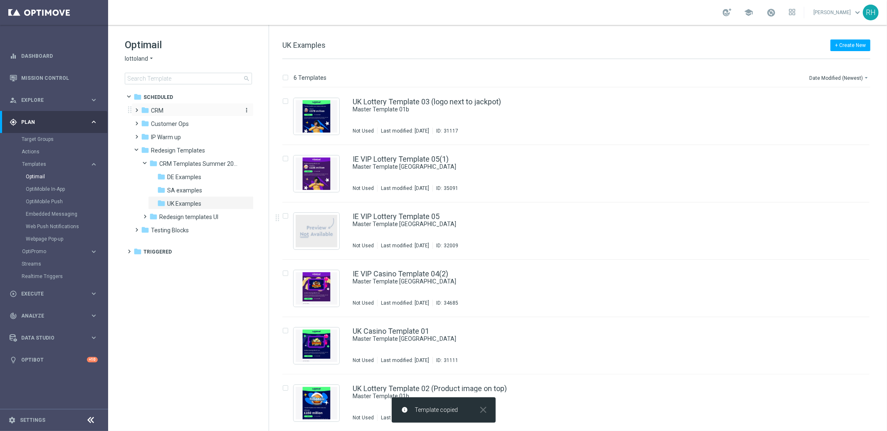
click at [143, 108] on icon "folder" at bounding box center [145, 110] width 8 height 8
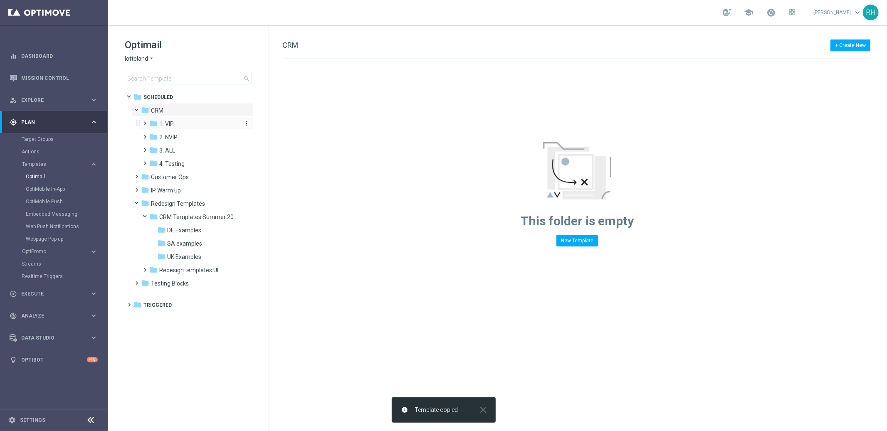
click at [154, 121] on icon "folder" at bounding box center [153, 123] width 8 height 8
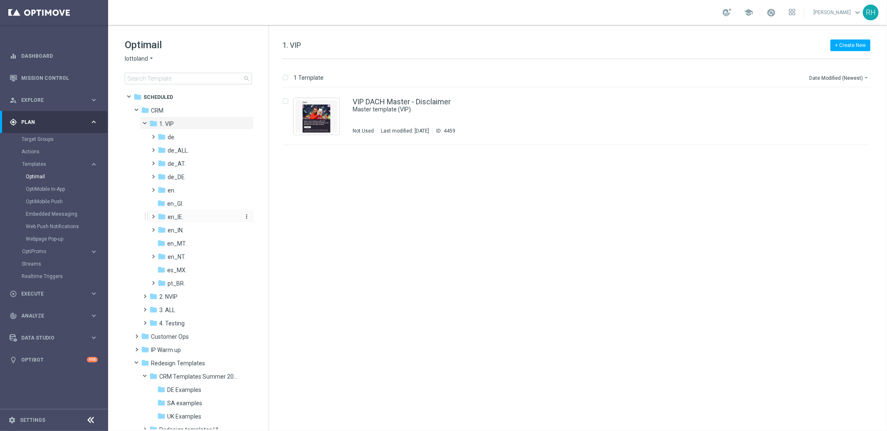
click at [185, 215] on div "folder en_IE." at bounding box center [199, 217] width 82 height 10
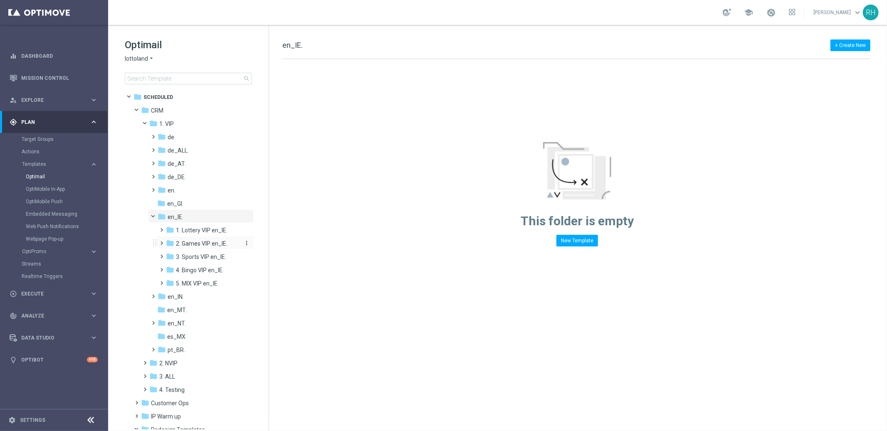
click at [195, 241] on span "2. Games VIP en_IE." at bounding box center [202, 243] width 52 height 7
click at [211, 269] on span "TAC GM VIP en_IE." at bounding box center [208, 270] width 48 height 7
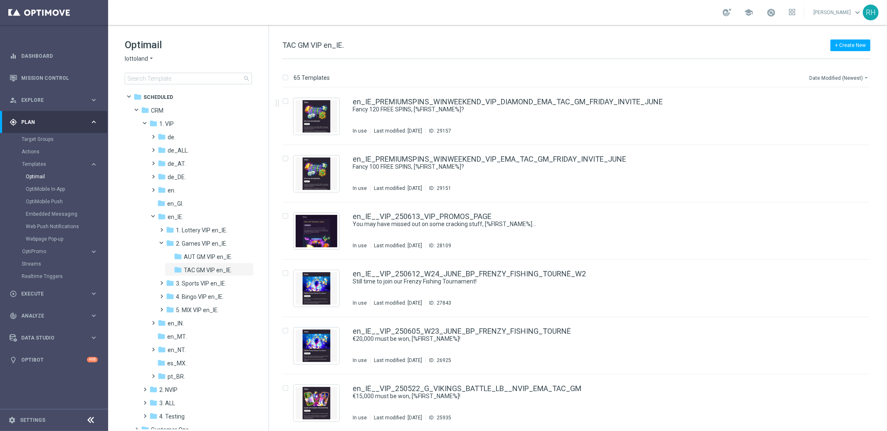
click at [842, 69] on div "65 Templates Date Modified (Newest) arrow_drop_down Drag here to set row groups…" at bounding box center [578, 245] width 618 height 372
click at [842, 75] on button "Date Modified (Newest) arrow_drop_down" at bounding box center [839, 78] width 62 height 10
click at [845, 97] on div "Name (A-Z)" at bounding box center [837, 92] width 67 height 12
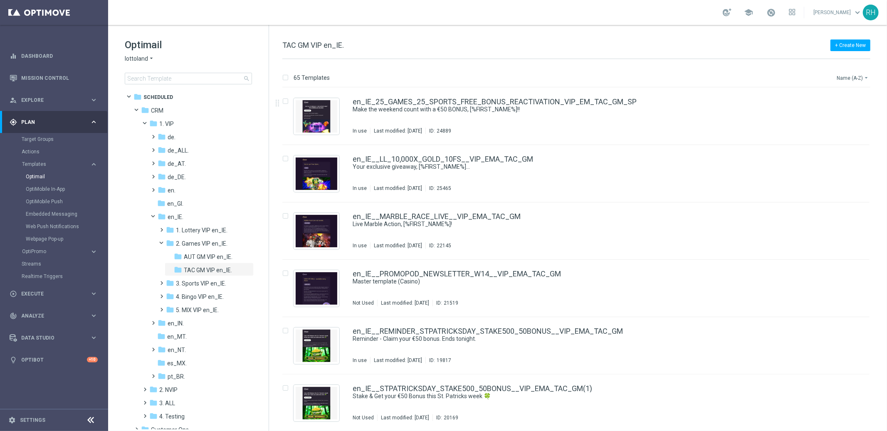
click at [845, 79] on button "Name (A-Z) arrow_drop_down" at bounding box center [853, 78] width 35 height 10
click at [845, 109] on div "Date Modified (Newest)" at bounding box center [837, 115] width 67 height 12
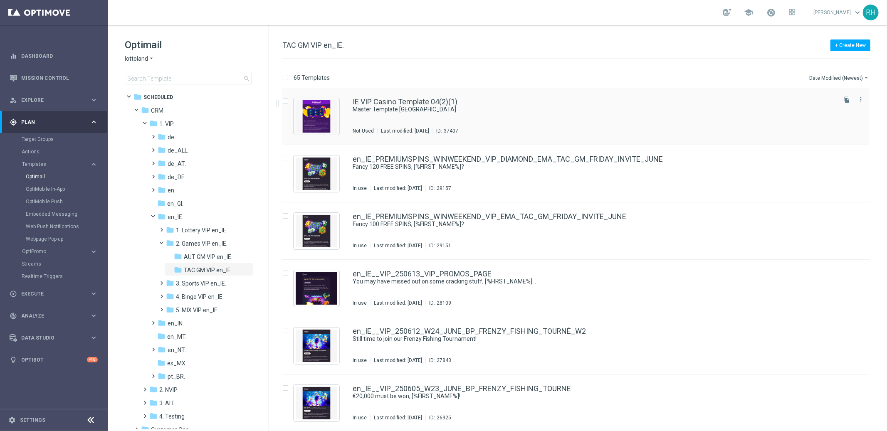
click at [496, 97] on div "IE VIP Casino Template 04(2)(1) Master Template [GEOGRAPHIC_DATA] Not Used Last…" at bounding box center [575, 116] width 587 height 57
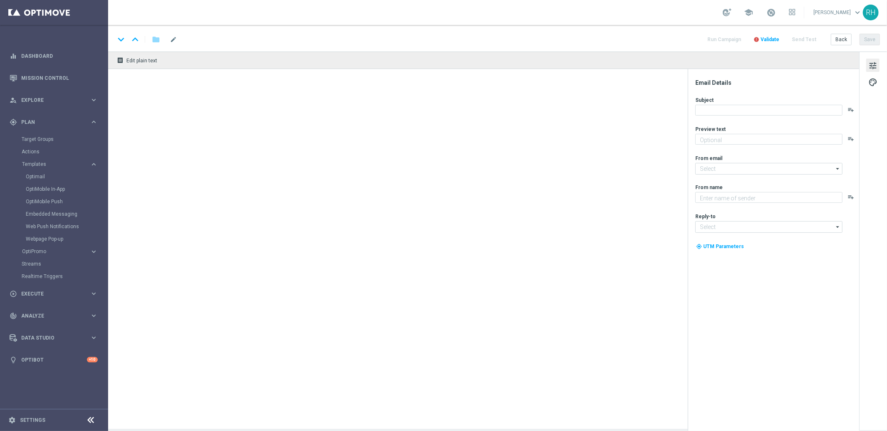
type textarea "preview text"
type textarea "Lottoland"
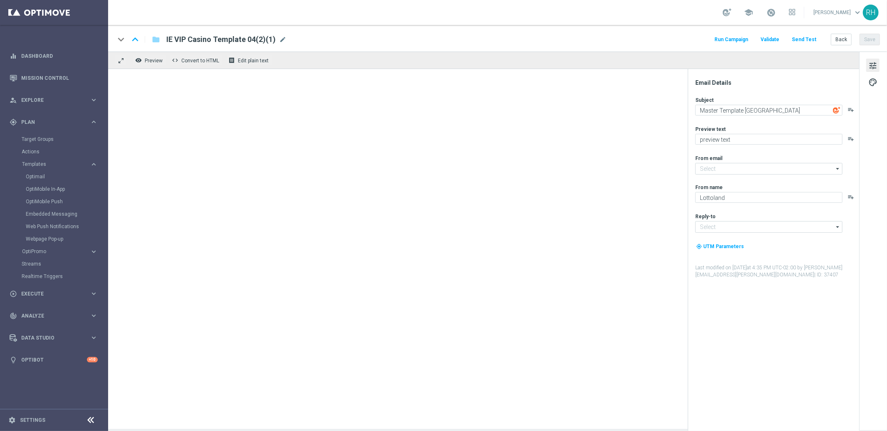
type input "[EMAIL_ADDRESS][DOMAIN_NAME]"
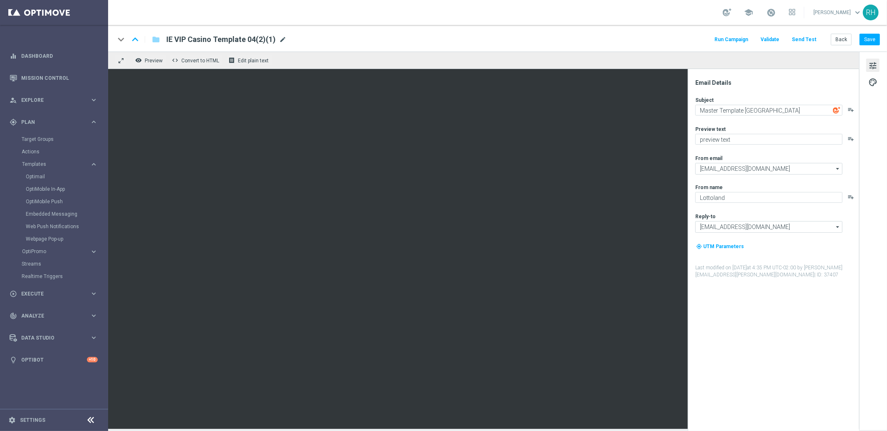
click at [279, 42] on span "mode_edit" at bounding box center [282, 39] width 7 height 7
click at [267, 40] on input "IE VIP Casino Template 04(2)(1)" at bounding box center [269, 39] width 206 height 11
paste input "en_IE_PREMIUMSPINS_WINWEEKEND_VIP_EMA_TAC_GM_FRIDAY_INVITE_JUNE"
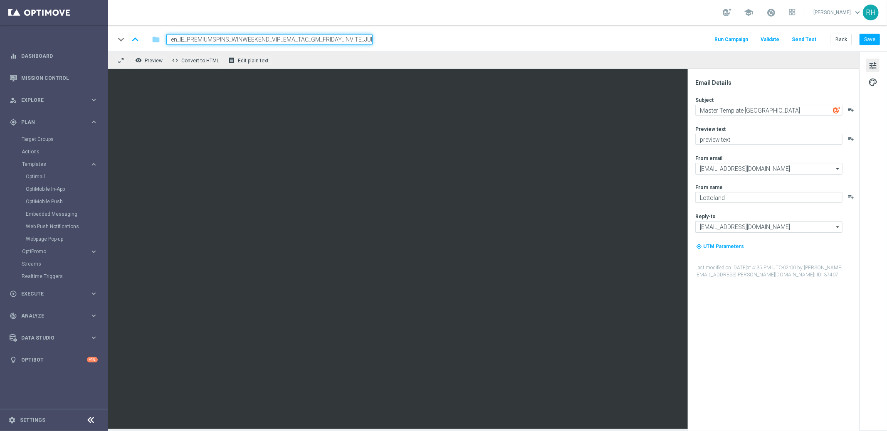
scroll to position [0, 6]
click at [441, 37] on div "keyboard_arrow_down keyboard_arrow_up folder en_IE_PREMIUMSPINS_WINWEEKEND_VIP_…" at bounding box center [497, 39] width 765 height 11
click at [188, 37] on input "en_IE_PREMIUMSPINS_WINWEEKEND_VIP_EMA_TAC_GM_FRIDAY_INVITE_JUNE" at bounding box center [269, 39] width 206 height 11
type input "en_IE_REBRANDED_PREMIUMSPINS_WINWEEKEND_VIP_EMA_TAC_GM_FRIDAY_INVITE_JUNE"
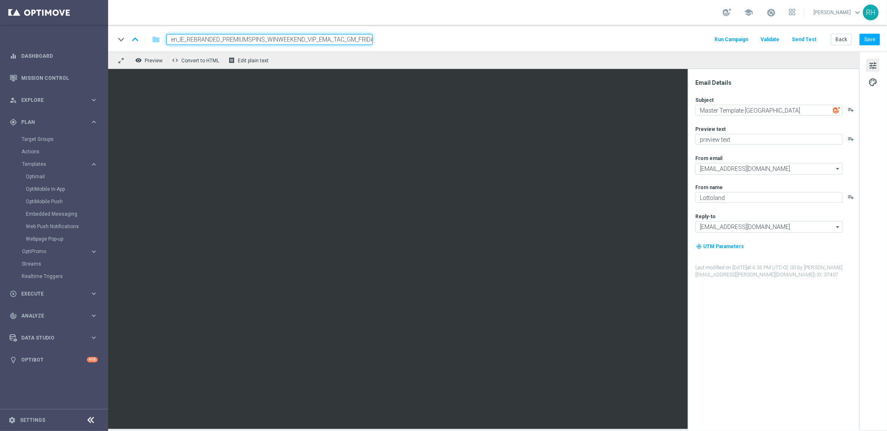
click at [431, 14] on div "school [PERSON_NAME] keyboard_arrow_down RH" at bounding box center [497, 12] width 779 height 25
click at [865, 43] on button "Save" at bounding box center [870, 40] width 20 height 12
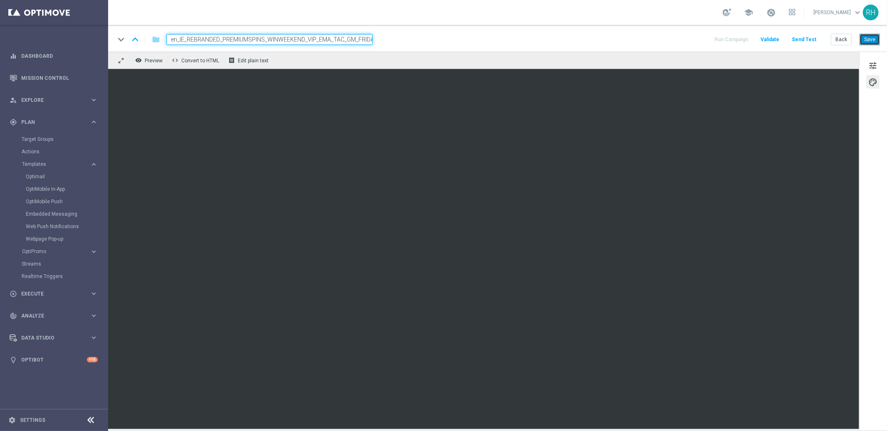
click at [866, 42] on button "Save" at bounding box center [870, 40] width 20 height 12
click at [875, 64] on span "tune" at bounding box center [872, 65] width 9 height 11
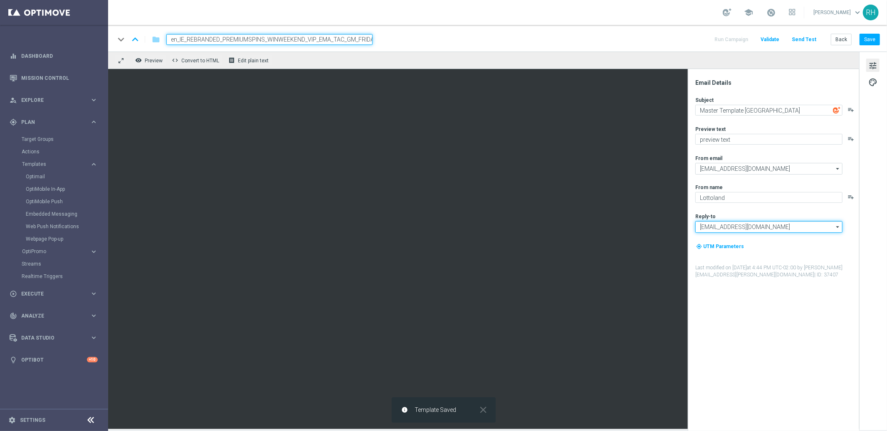
click at [781, 224] on input "[EMAIL_ADDRESS][DOMAIN_NAME]" at bounding box center [768, 227] width 147 height 12
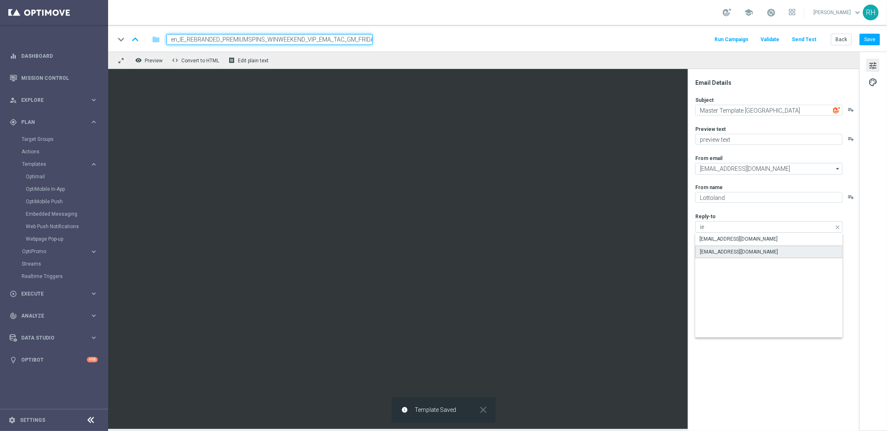
click at [776, 247] on div "[EMAIL_ADDRESS][DOMAIN_NAME]" at bounding box center [768, 252] width 147 height 12
type input "[EMAIL_ADDRESS][DOMAIN_NAME]"
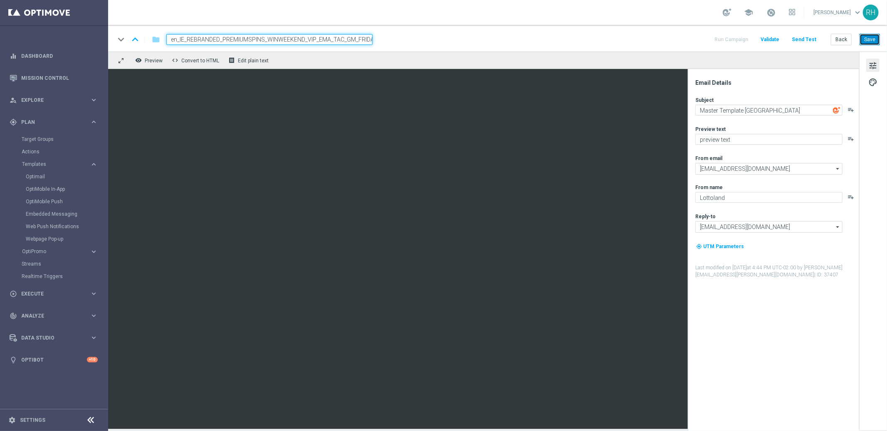
click at [865, 42] on button "Save" at bounding box center [870, 40] width 20 height 12
click at [736, 187] on div "From name" at bounding box center [776, 187] width 163 height 7
click at [742, 193] on textarea "Lottoland" at bounding box center [768, 197] width 147 height 11
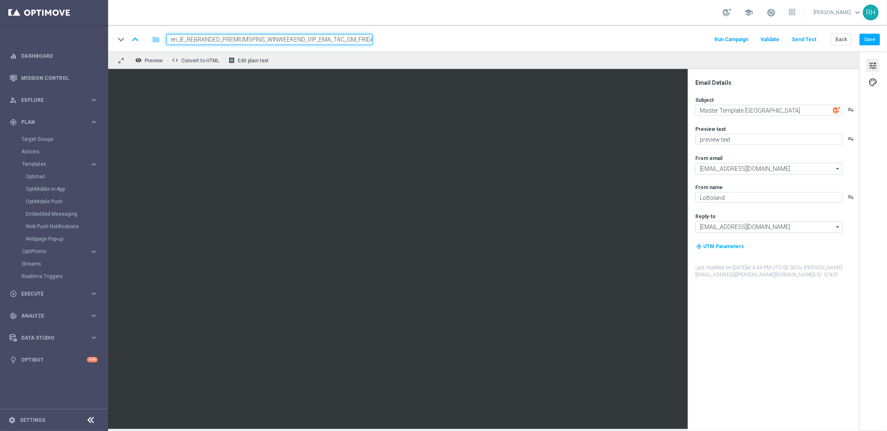
click at [806, 285] on div "Email Details Subject Master Template [GEOGRAPHIC_DATA] playlist_add Preview te…" at bounding box center [775, 255] width 165 height 352
click at [715, 200] on textarea "Lottoland" at bounding box center [768, 197] width 147 height 11
type textarea "Millionaires' Club"
click at [780, 318] on div "Email Details Subject Master Template [GEOGRAPHIC_DATA] playlist_add Preview te…" at bounding box center [775, 255] width 165 height 352
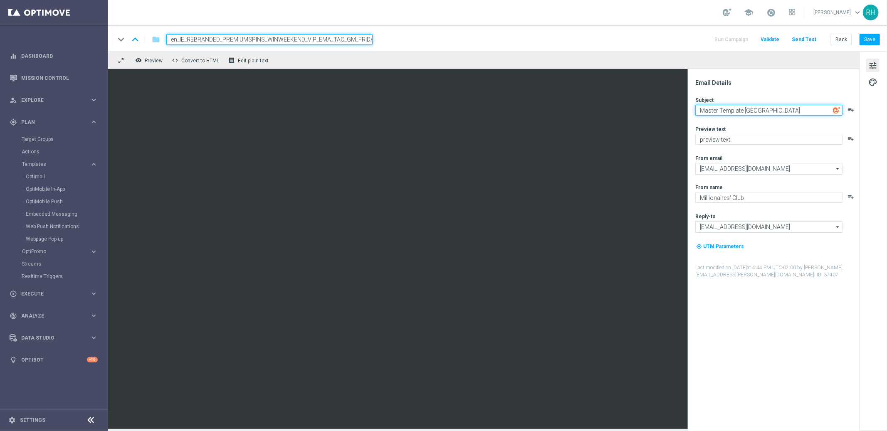
click at [747, 105] on textarea "Master Template [GEOGRAPHIC_DATA]" at bounding box center [768, 110] width 147 height 11
type textarea "Up to 100 Free Spins,"
click at [855, 116] on div "Subject Up to 100 Free Spins, playlist_add Preview text preview text playlist_a…" at bounding box center [776, 187] width 163 height 182
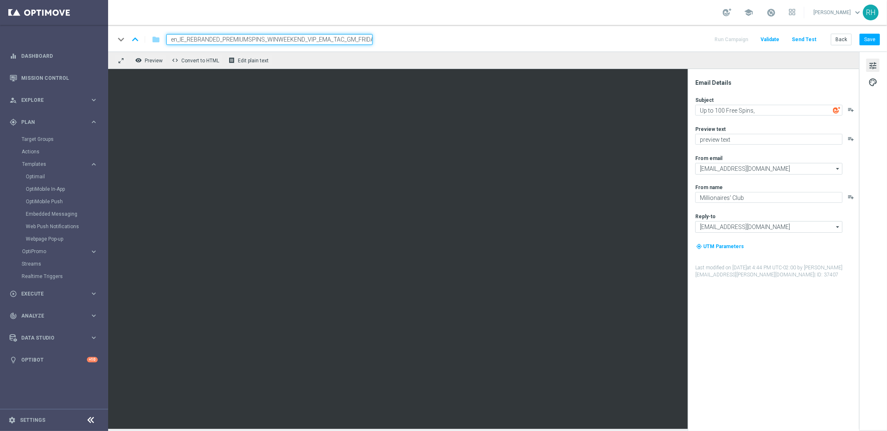
click at [853, 109] on icon "playlist_add" at bounding box center [850, 109] width 7 height 7
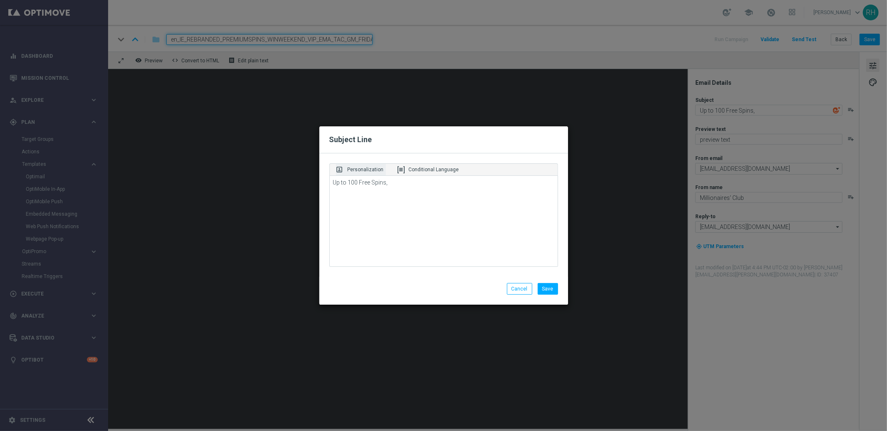
click at [367, 175] on div "portrait Personalization" at bounding box center [361, 170] width 50 height 12
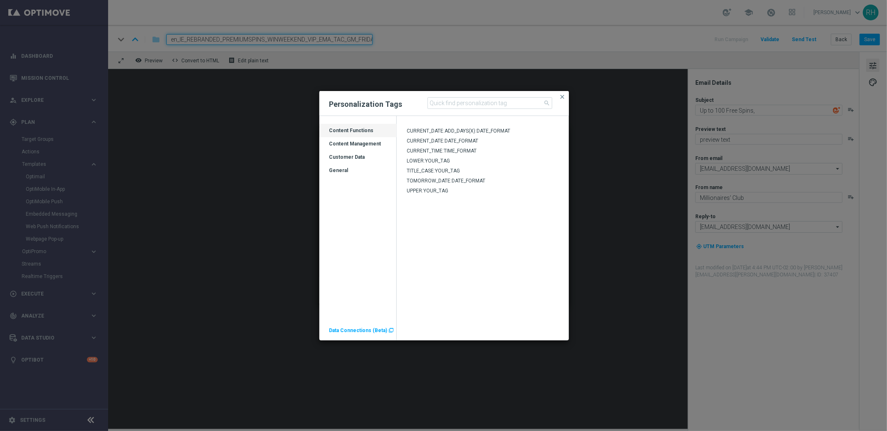
click at [362, 168] on div "General" at bounding box center [357, 173] width 77 height 13
click at [362, 159] on div "Customer Data" at bounding box center [357, 160] width 77 height 13
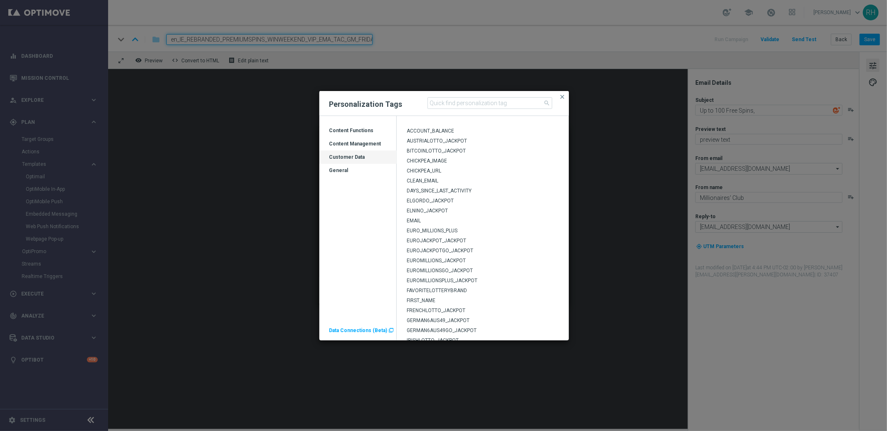
click at [421, 299] on span "FIRST_NAME" at bounding box center [421, 301] width 29 height 6
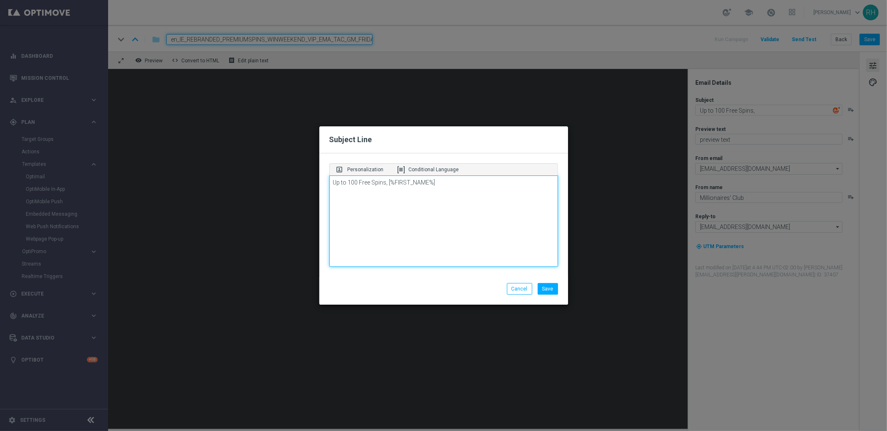
click at [438, 181] on textarea "Up to 100 Free Spins, [%FIRST_NAME%]" at bounding box center [443, 220] width 229 height 91
type textarea "Up to 100 Free Spins, [%FIRST_NAME%]?"
click at [477, 291] on div "Cancel Save" at bounding box center [443, 290] width 241 height 15
click at [546, 291] on button "Save" at bounding box center [548, 289] width 20 height 12
type textarea "Up to 100 Free Spins, [%FIRST_NAME%]?"
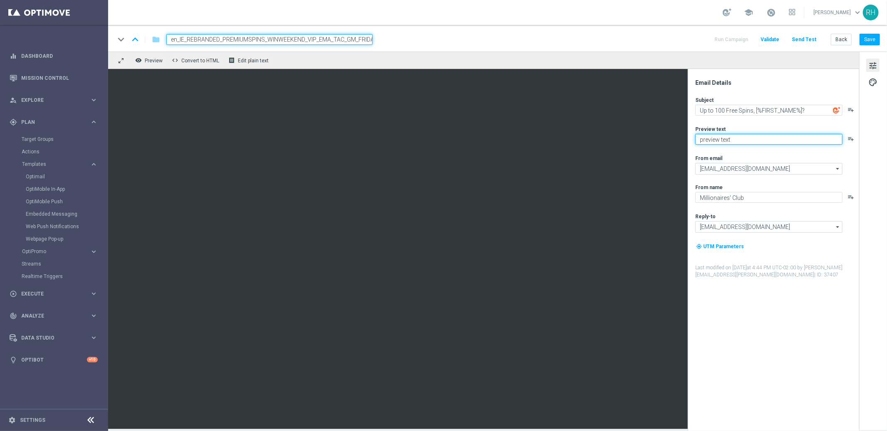
click at [738, 139] on textarea "preview text" at bounding box center [768, 139] width 147 height 11
paste textarea "Grab a fantastic freebie simply by playing selected games!"
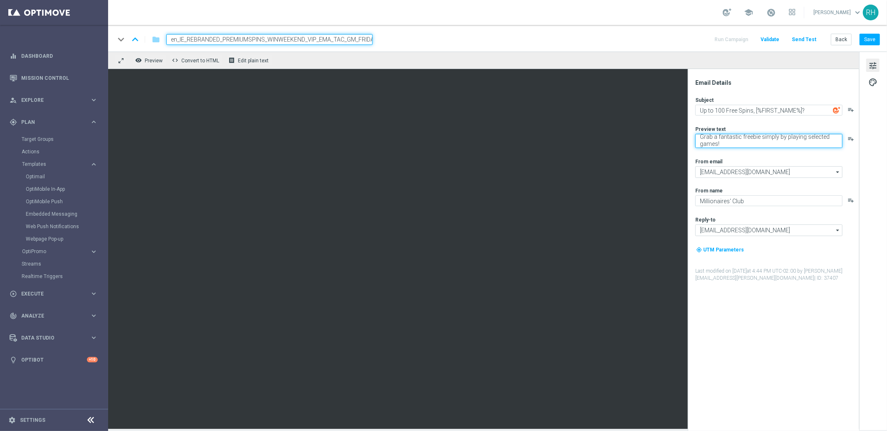
type textarea "Grab a fantastic freebie simply by playing selected games!"
click at [740, 126] on div "Preview text" at bounding box center [776, 129] width 163 height 7
click at [750, 145] on textarea "Grab a fantastic freebie simply by playing selected games!" at bounding box center [768, 141] width 147 height 14
drag, startPoint x: 760, startPoint y: 336, endPoint x: 760, endPoint y: 331, distance: 4.6
click at [760, 336] on div "Email Details Subject Up to 100 Free Spins, [%FIRST_NAME%]? playlist_add Previe…" at bounding box center [775, 255] width 165 height 352
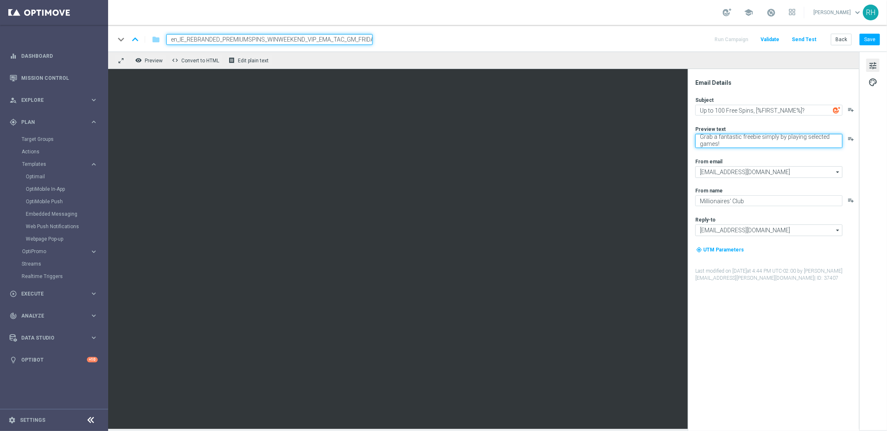
click at [750, 137] on textarea "Grab a fantastic freebie simply by playing selected games!" at bounding box center [768, 141] width 147 height 14
click at [798, 303] on div "Email Details Subject Up to 100 Free Spins, [%FIRST_NAME%]? playlist_add Previe…" at bounding box center [775, 255] width 165 height 352
drag, startPoint x: 781, startPoint y: 143, endPoint x: 778, endPoint y: 333, distance: 189.6
click at [781, 143] on textarea "Grab a fantastic freebie simply by playing selected games!" at bounding box center [768, 141] width 147 height 14
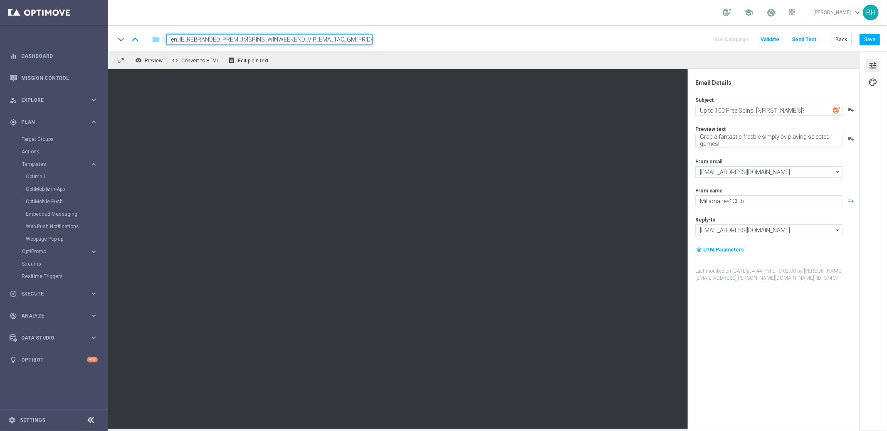
drag, startPoint x: 778, startPoint y: 333, endPoint x: 782, endPoint y: 339, distance: 7.1
click at [779, 333] on div "Email Details Subject Up to 100 Free Spins, [%FIRST_NAME%]? playlist_add Previe…" at bounding box center [775, 255] width 165 height 352
click at [782, 342] on div "Email Details Subject Up to 100 Free Spins, [%FIRST_NAME%]? playlist_add Previe…" at bounding box center [775, 255] width 165 height 352
click at [866, 35] on button "Save" at bounding box center [870, 40] width 20 height 12
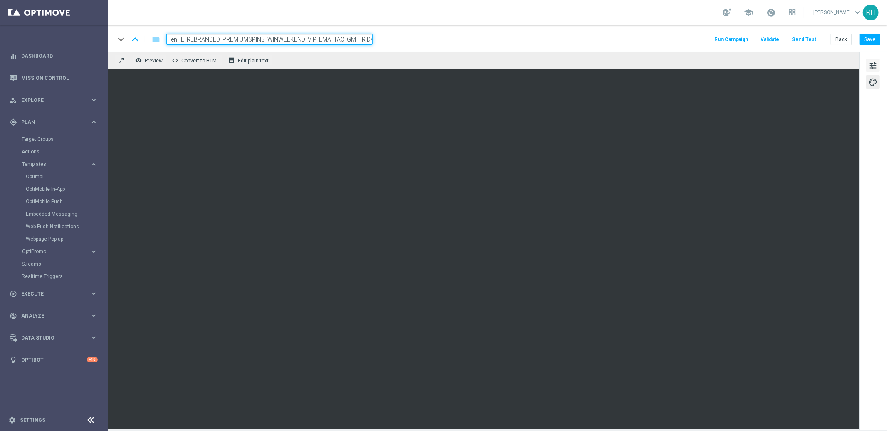
click at [871, 68] on span "tune" at bounding box center [872, 65] width 9 height 11
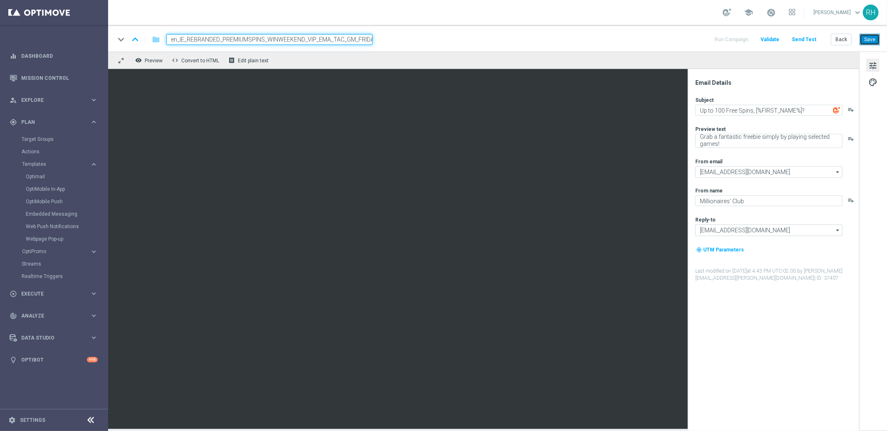
click at [869, 41] on button "Save" at bounding box center [870, 40] width 20 height 12
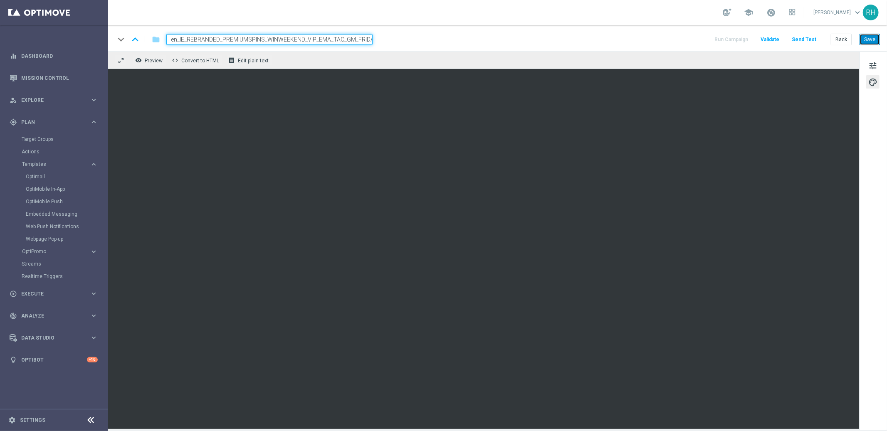
click at [866, 44] on button "Save" at bounding box center [870, 40] width 20 height 12
click at [862, 41] on button "Save" at bounding box center [870, 40] width 20 height 12
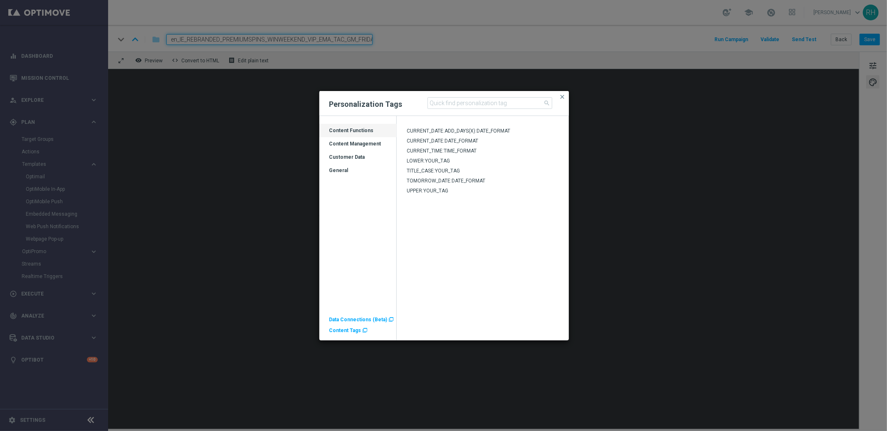
click at [346, 332] on span "Content Tags" at bounding box center [345, 331] width 32 height 6
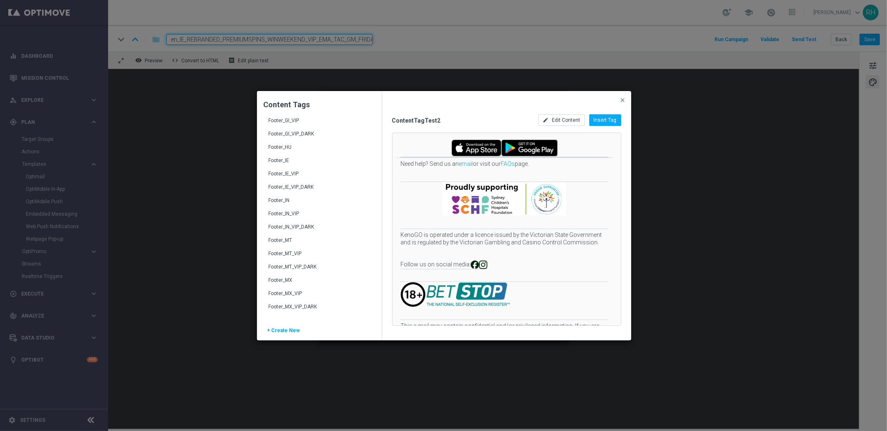
scroll to position [259, 0]
click at [308, 199] on div "Footer_IE_VIP" at bounding box center [320, 201] width 103 height 13
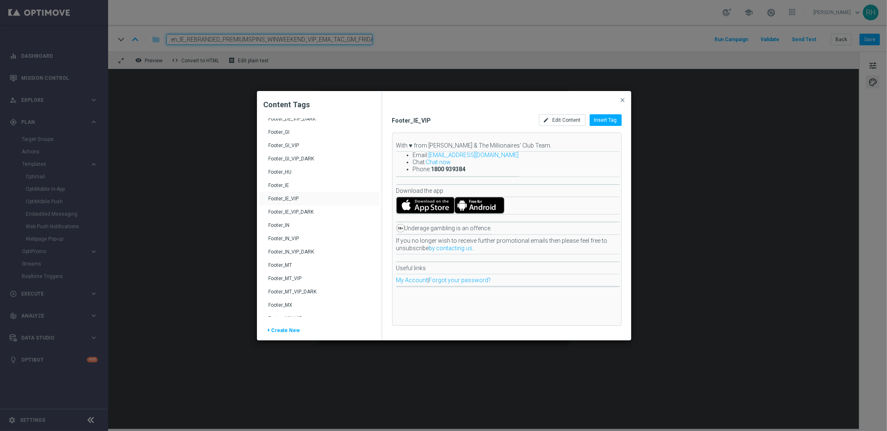
click at [309, 207] on div "Footer_IE_VIP_DARK" at bounding box center [319, 211] width 121 height 13
click at [310, 210] on div "Footer_IE_VIP_DARK" at bounding box center [320, 215] width 103 height 13
click at [306, 198] on div "Footer_IE_VIP" at bounding box center [320, 201] width 103 height 13
click at [316, 212] on div "Footer_IE_VIP_DARK" at bounding box center [320, 215] width 103 height 13
click at [301, 195] on div "Footer_IE_VIP" at bounding box center [320, 201] width 103 height 13
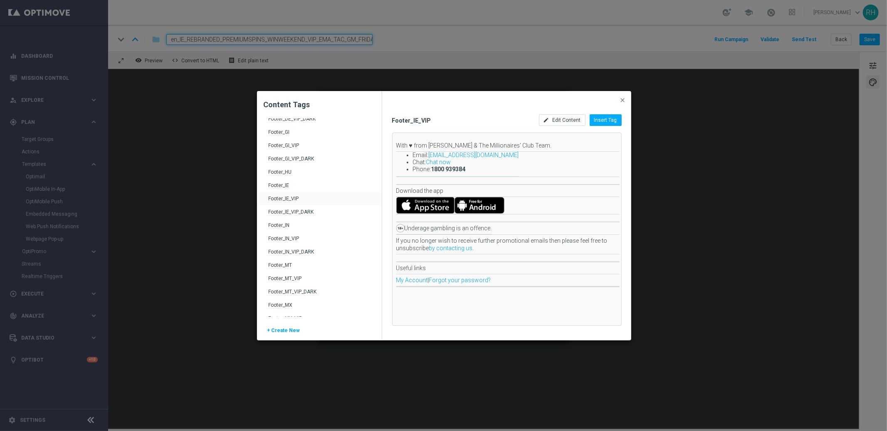
click at [312, 212] on div "Footer_IE_VIP_DARK" at bounding box center [320, 215] width 103 height 13
click at [613, 122] on span "Insert Tag" at bounding box center [605, 120] width 23 height 6
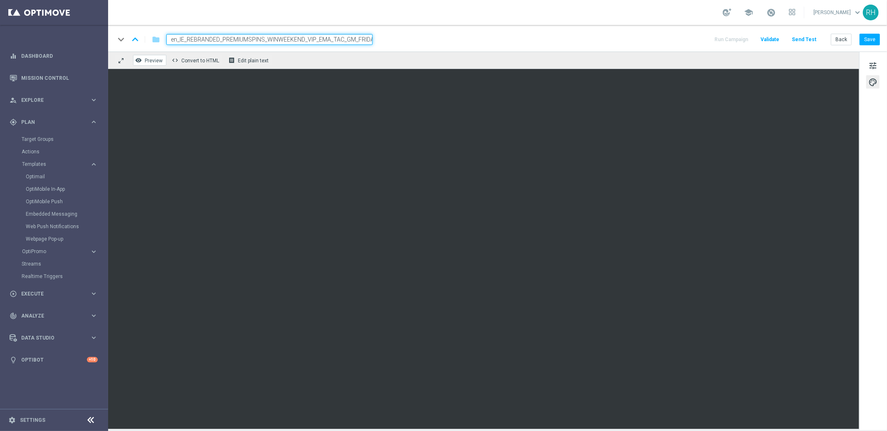
click at [151, 55] on button "remove_red_eye Preview" at bounding box center [149, 60] width 33 height 11
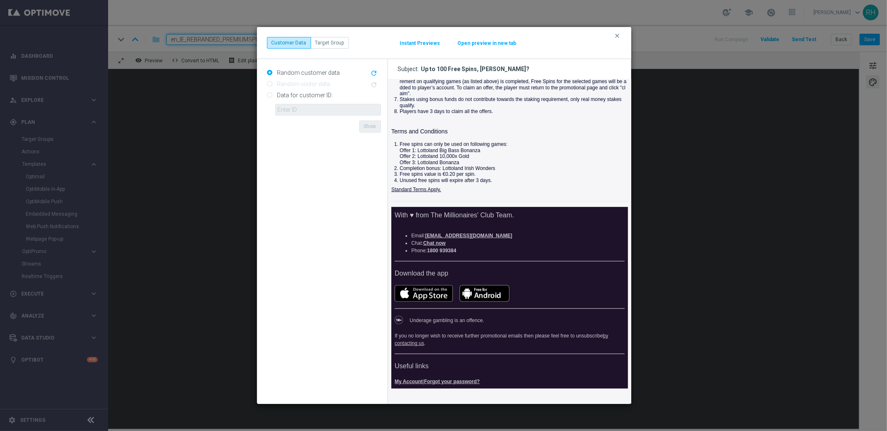
scroll to position [396, 0]
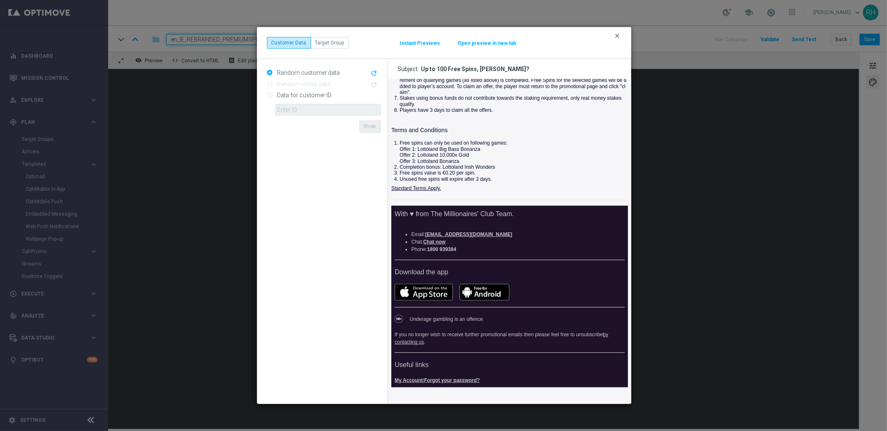
click at [618, 38] on icon "clear" at bounding box center [617, 35] width 7 height 7
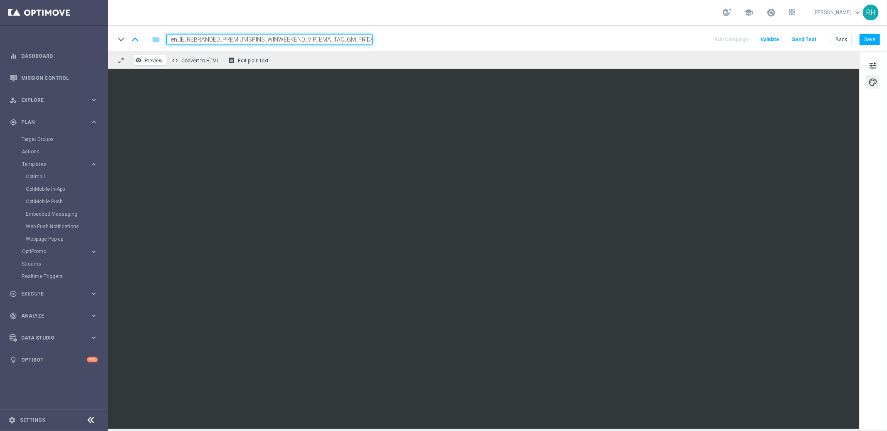
click at [148, 61] on span "Preview" at bounding box center [154, 61] width 18 height 6
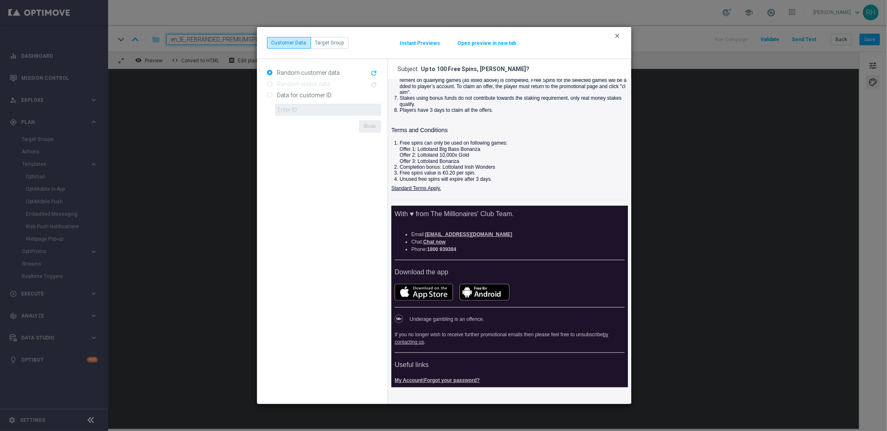
click at [620, 37] on icon "clear" at bounding box center [617, 35] width 7 height 7
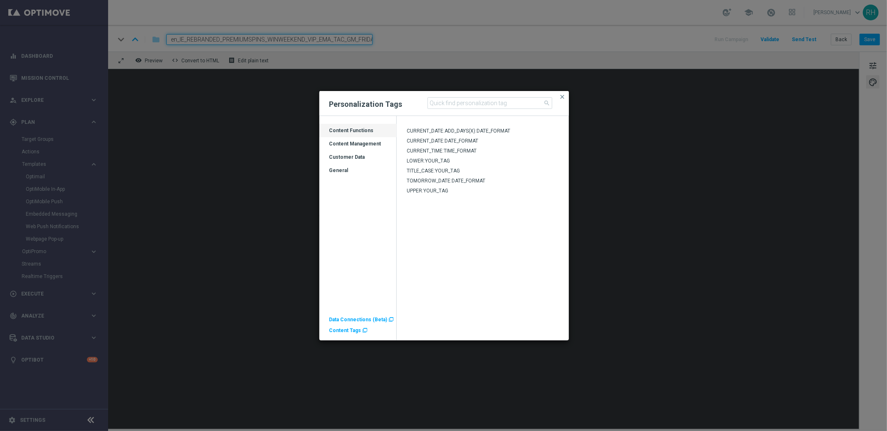
click at [344, 333] on span "Content Tags" at bounding box center [345, 331] width 32 height 6
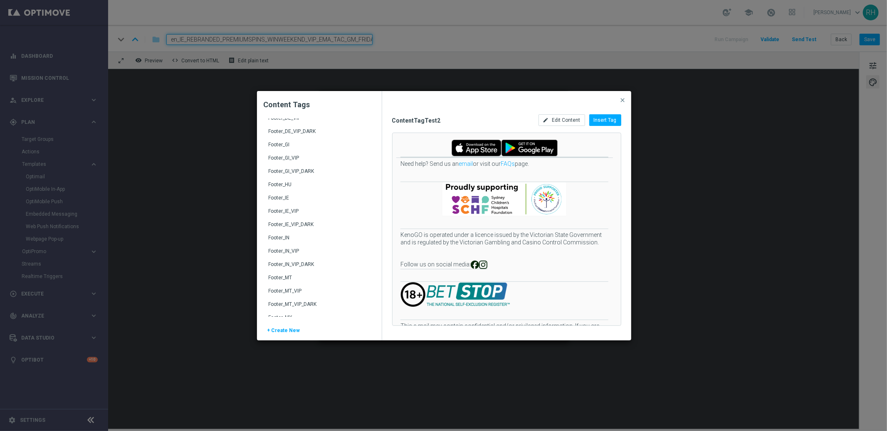
scroll to position [222, 0]
click at [290, 235] on div "Footer_IE_VIP" at bounding box center [320, 239] width 103 height 13
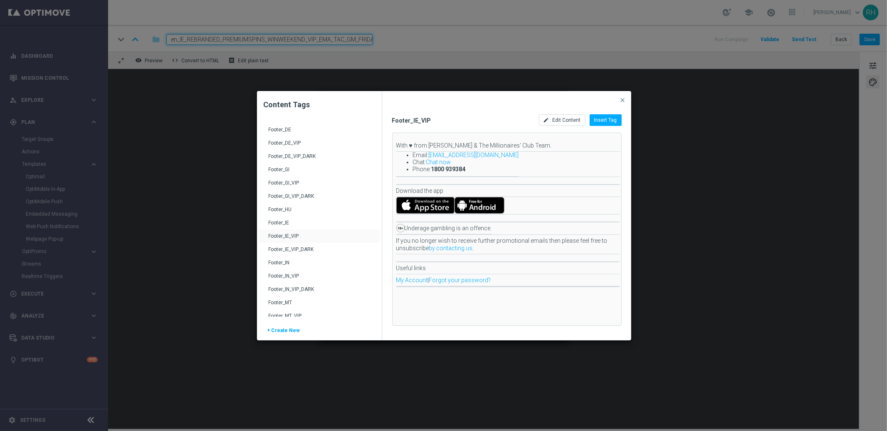
click at [318, 249] on div "Footer_IE_VIP_DARK" at bounding box center [320, 252] width 103 height 13
click at [623, 96] on button "close" at bounding box center [623, 100] width 8 height 10
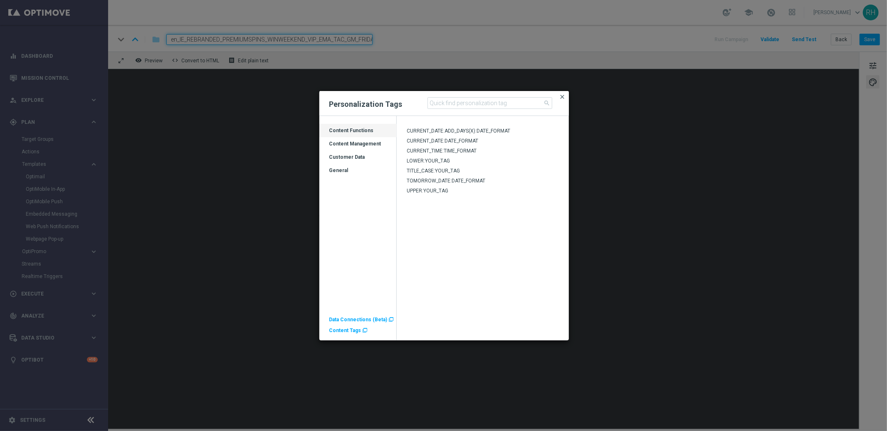
click at [564, 99] on span "close" at bounding box center [562, 97] width 7 height 7
click at [346, 332] on span "Content Tags" at bounding box center [345, 331] width 32 height 6
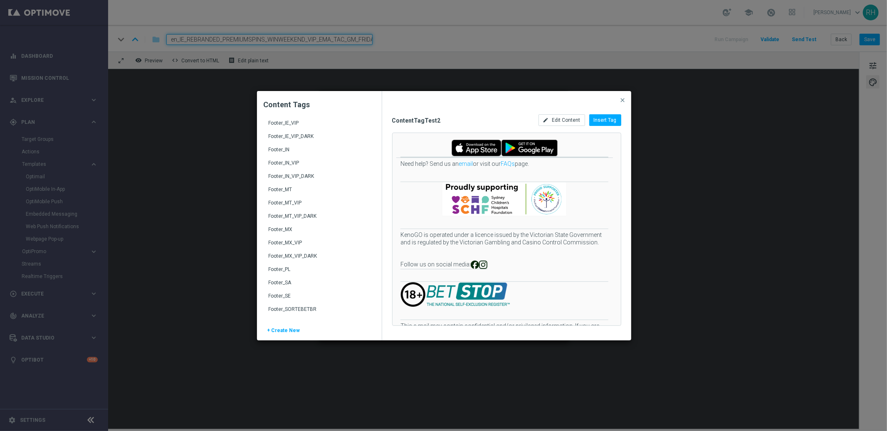
scroll to position [333, 0]
click at [293, 126] on div "Footer_IE_VIP" at bounding box center [320, 128] width 103 height 13
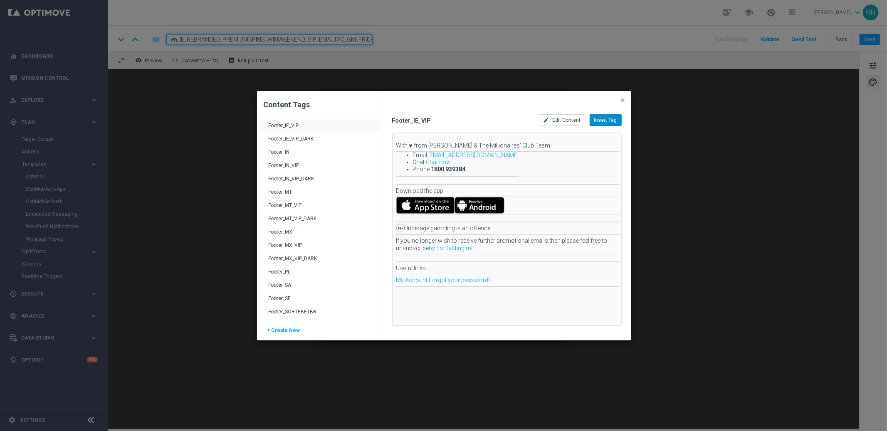
click at [600, 117] on span "Insert Tag" at bounding box center [605, 120] width 23 height 6
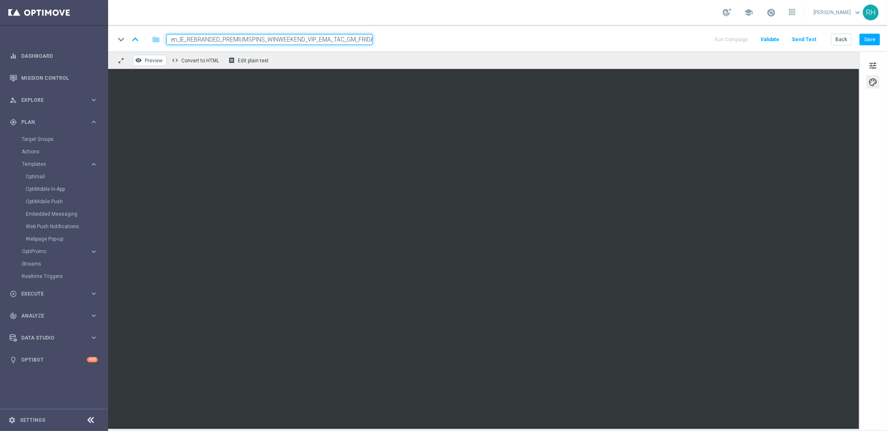
click at [151, 60] on span "Preview" at bounding box center [154, 61] width 18 height 6
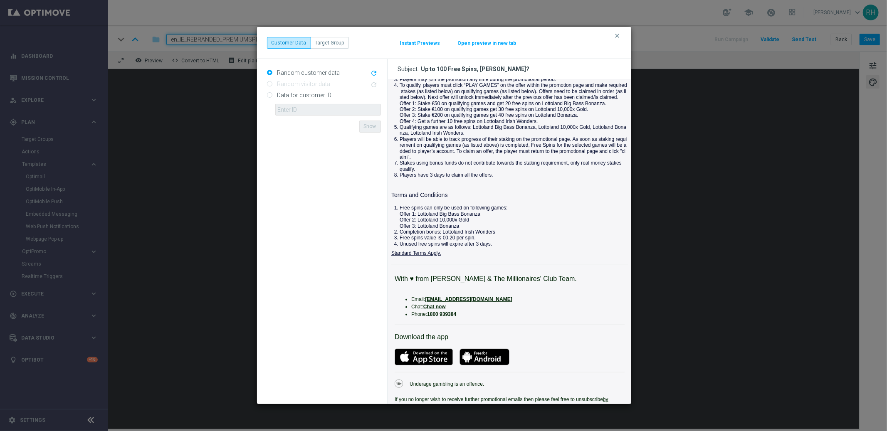
scroll to position [396, 0]
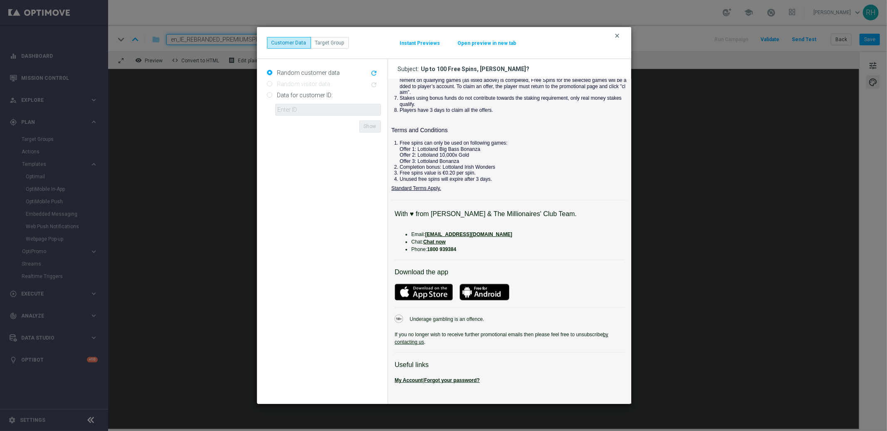
click at [616, 37] on icon "clear" at bounding box center [617, 35] width 7 height 7
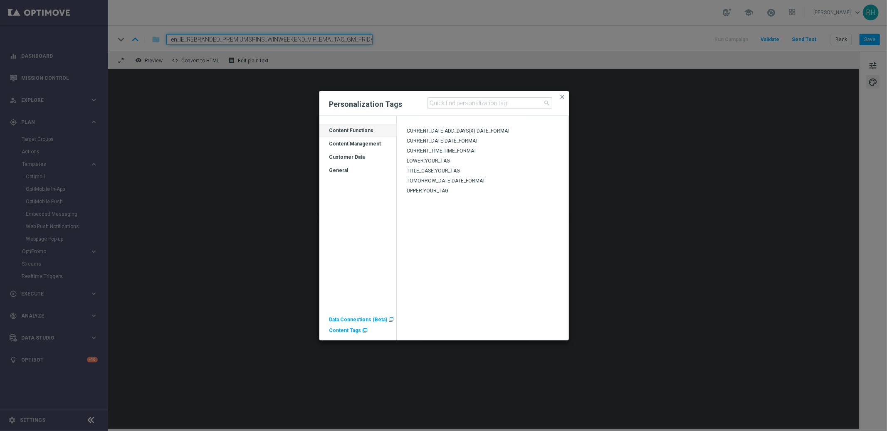
click at [346, 177] on ag-grid-angular "Drag here to set row groups Drag here to set column labels Category Content Fun…" at bounding box center [357, 231] width 77 height 217
click at [353, 331] on span "Content Tags" at bounding box center [345, 331] width 32 height 6
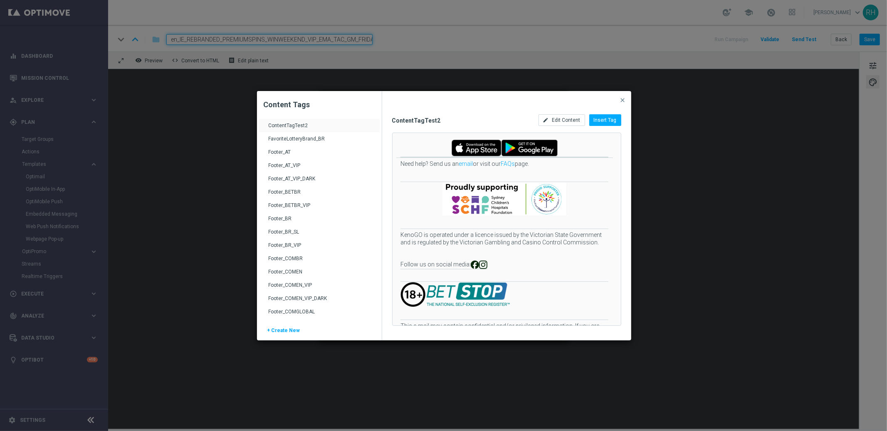
scroll to position [253, 0]
click at [314, 246] on div "Footer_IN_VIP" at bounding box center [320, 248] width 103 height 13
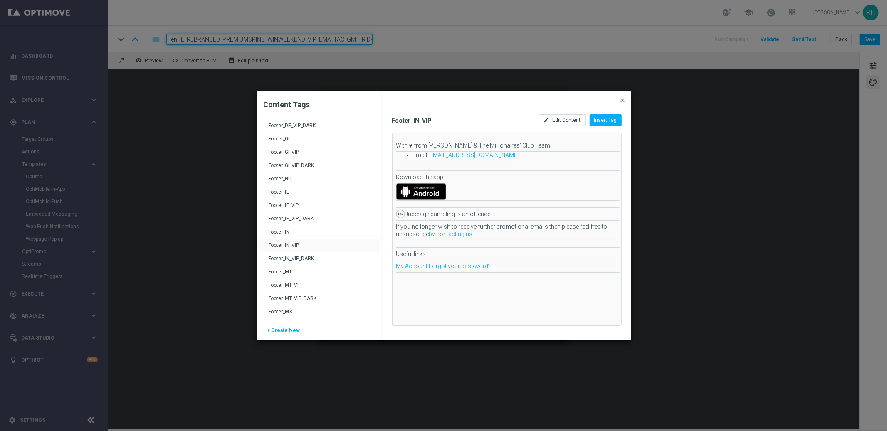
click at [310, 205] on div "Footer_IE_VIP" at bounding box center [320, 208] width 103 height 13
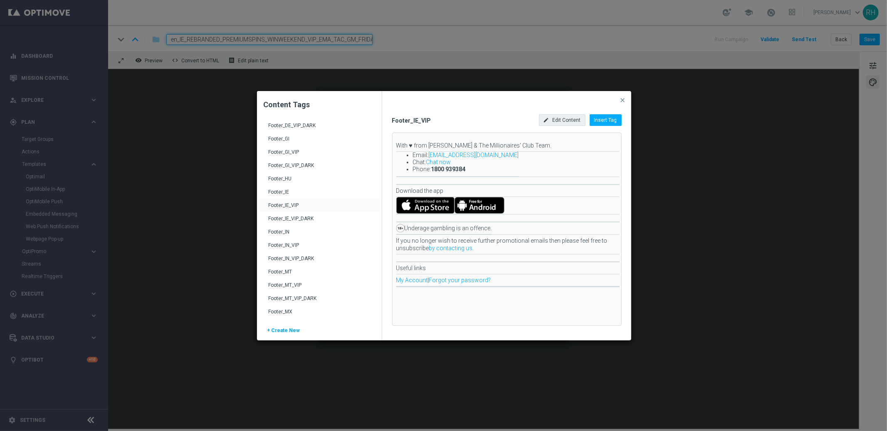
click at [571, 124] on div "edit Edit Content" at bounding box center [562, 120] width 47 height 12
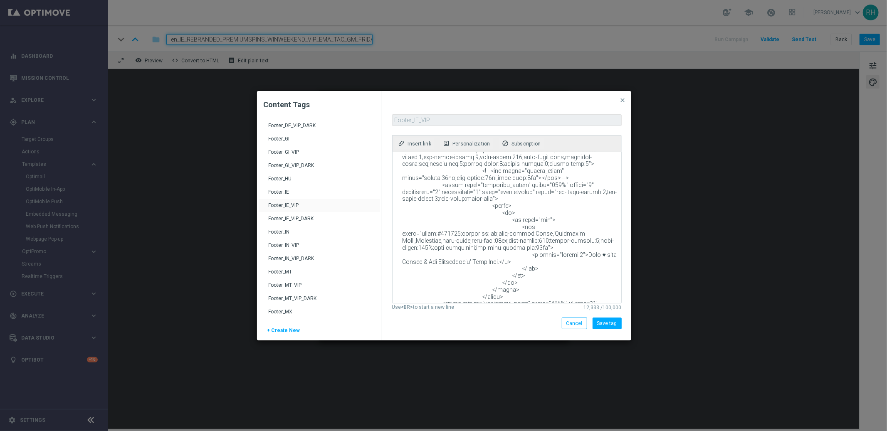
scroll to position [110, 0]
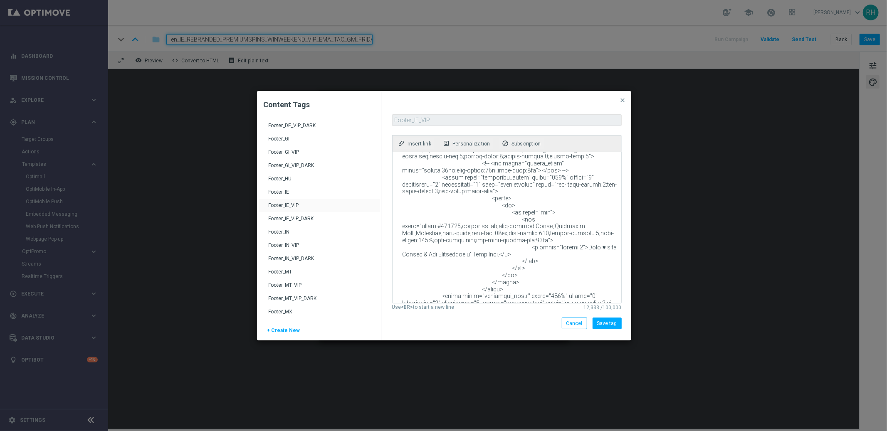
click at [492, 203] on textarea at bounding box center [506, 227] width 227 height 151
drag, startPoint x: 440, startPoint y: 241, endPoint x: 421, endPoint y: 241, distance: 19.1
click at [421, 241] on textarea at bounding box center [506, 227] width 227 height 151
type textarea "<!-- IE Footer --> <table class="row" align="center" width="100%" border="0" ce…"
click at [609, 321] on button "Save tag" at bounding box center [607, 324] width 29 height 12
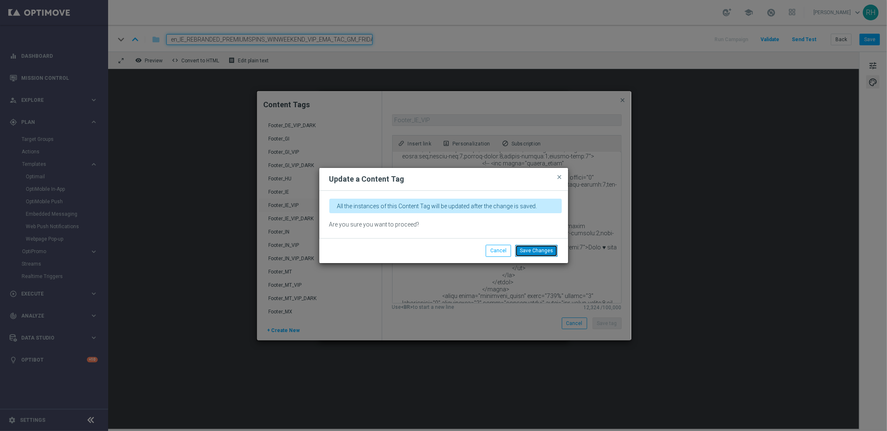
click at [542, 255] on button "Save Changes" at bounding box center [536, 251] width 42 height 12
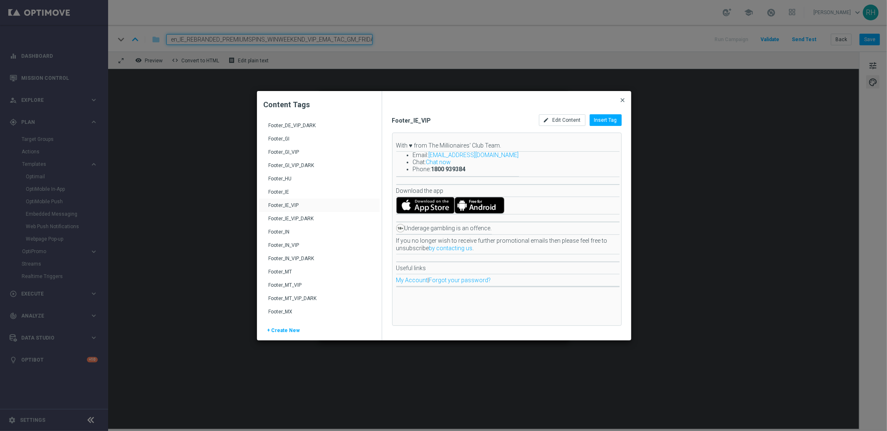
click at [623, 101] on span "close" at bounding box center [623, 100] width 7 height 7
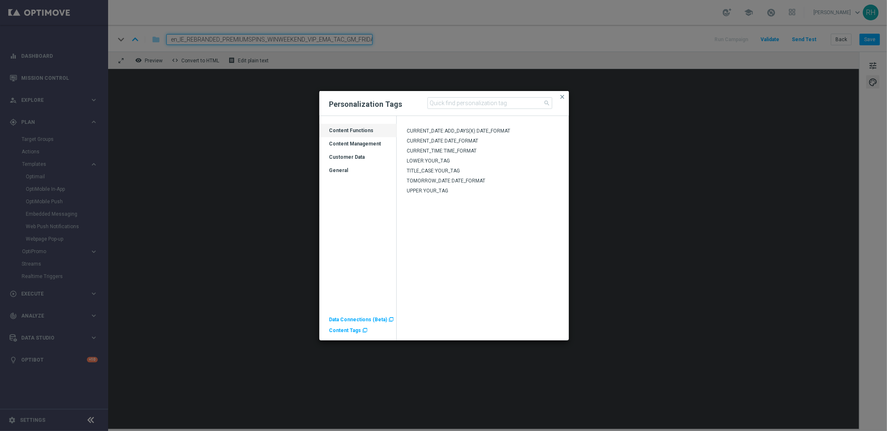
click at [568, 93] on div "Personalization Tags search close" at bounding box center [443, 103] width 249 height 25
click at [565, 96] on span "close" at bounding box center [562, 97] width 7 height 7
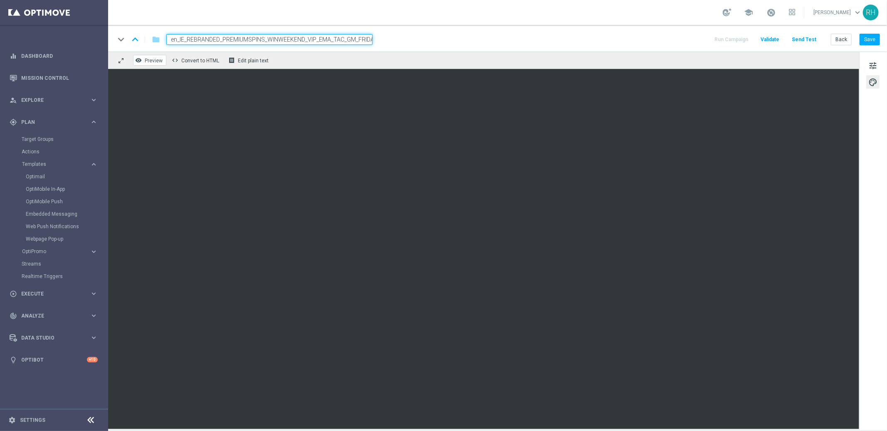
click at [149, 64] on button "remove_red_eye Preview" at bounding box center [149, 60] width 33 height 11
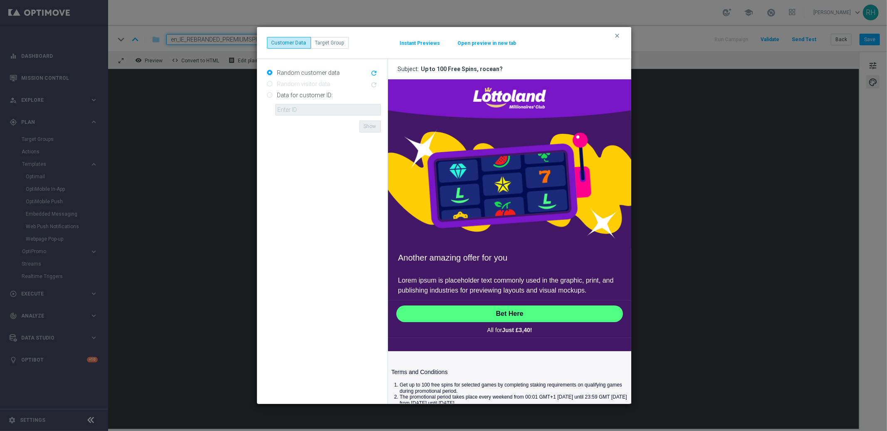
scroll to position [0, 0]
click at [543, 67] on h3 "Subject: Up to 100 Free Spins, rocean?" at bounding box center [509, 69] width 243 height 20
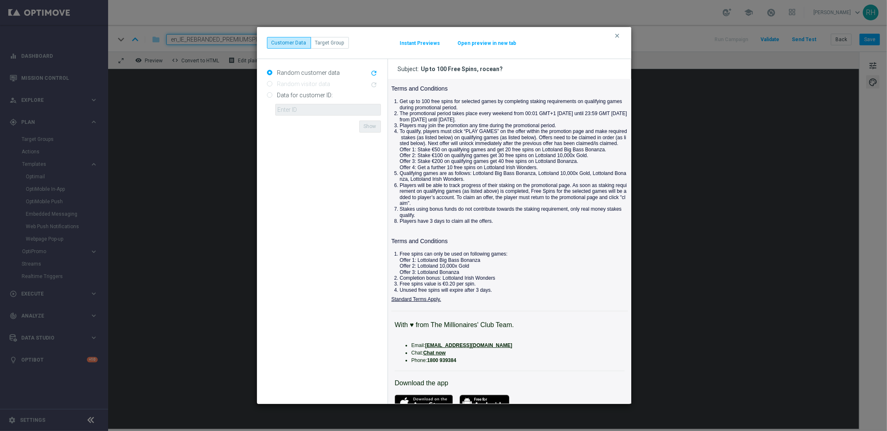
scroll to position [396, 0]
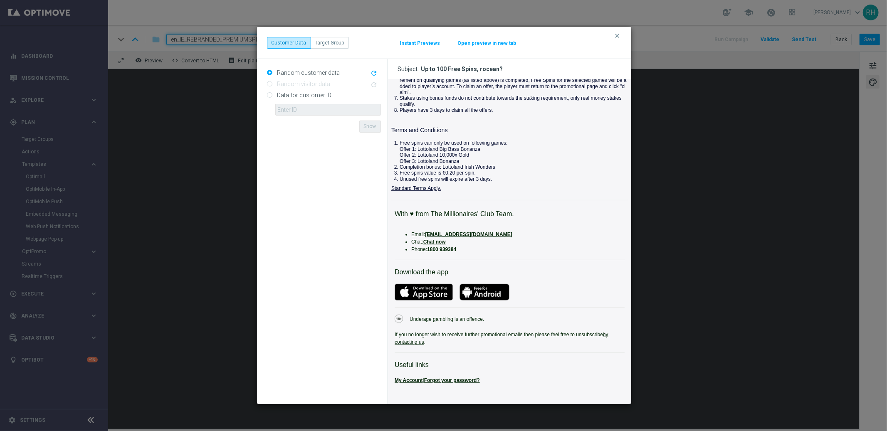
click at [618, 341] on td "If you no longer wish to receive further promotional emails then please feel fr…" at bounding box center [509, 339] width 237 height 22
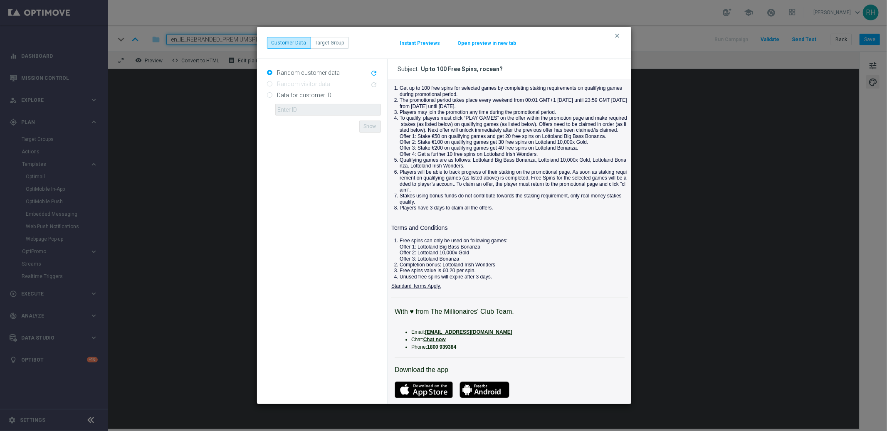
scroll to position [223, 0]
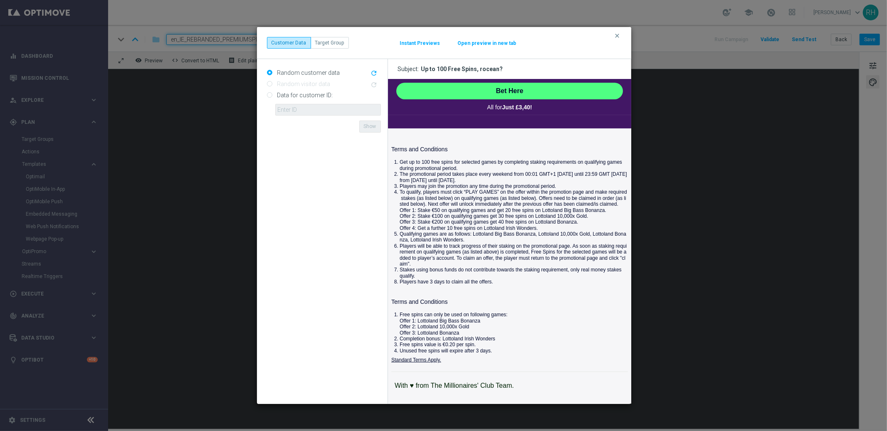
click at [526, 205] on li "To qualify, players must click “PLAY GAMES” on the offer within the promotion p…" at bounding box center [513, 210] width 228 height 42
click at [615, 35] on icon "clear" at bounding box center [617, 35] width 7 height 7
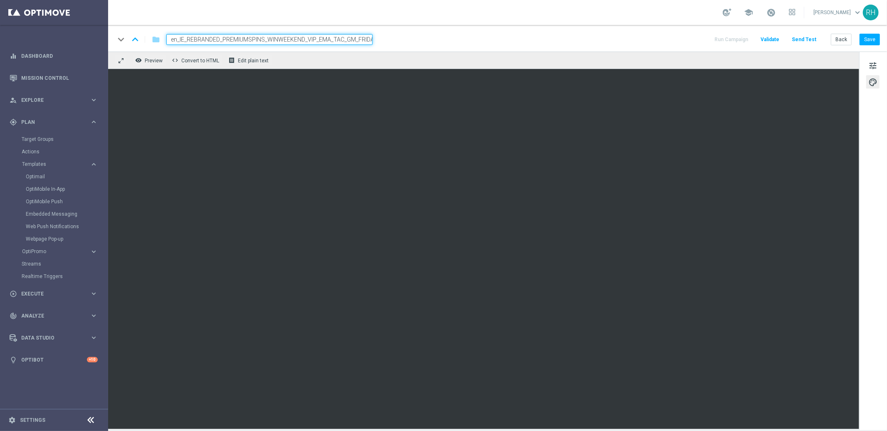
click at [882, 37] on div "keyboard_arrow_down keyboard_arrow_up folder en_IE_REBRANDED_PREMIUMSPINS_WINWE…" at bounding box center [497, 38] width 779 height 27
click at [874, 44] on button "Save" at bounding box center [870, 40] width 20 height 12
click at [874, 43] on button "Save" at bounding box center [870, 40] width 20 height 12
click at [701, 38] on div "keyboard_arrow_down keyboard_arrow_up folder en_IE_REBRANDED_PREMIUMSPINS_WINWE…" at bounding box center [497, 39] width 765 height 11
click at [869, 40] on button "Save" at bounding box center [870, 40] width 20 height 12
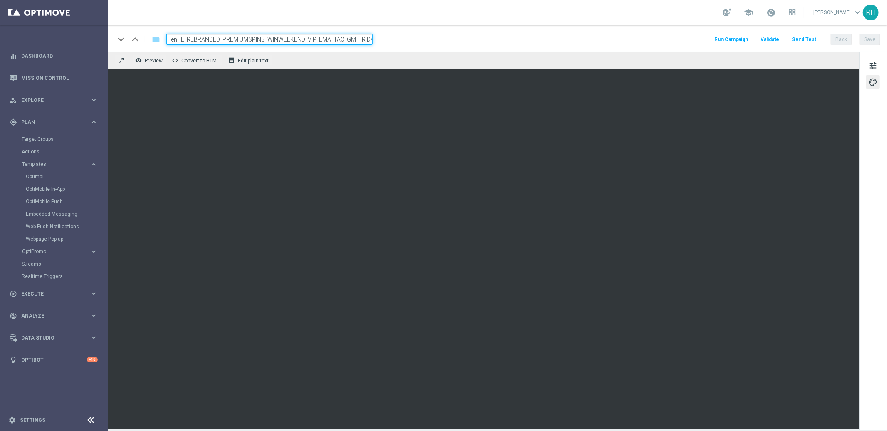
click at [689, 38] on div "keyboard_arrow_down keyboard_arrow_up folder en_IE_REBRANDED_PREMIUMSPINS_WINWE…" at bounding box center [497, 39] width 765 height 11
click at [870, 39] on button "Save" at bounding box center [870, 40] width 20 height 12
click at [870, 69] on span "tune" at bounding box center [872, 65] width 9 height 11
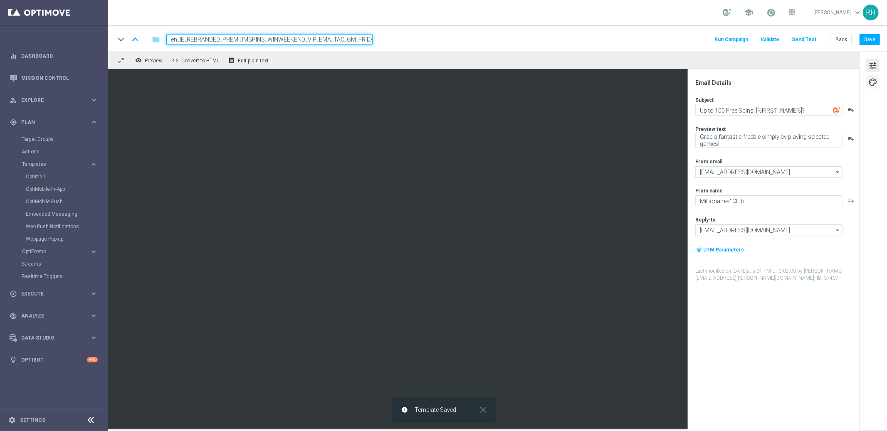
click at [873, 77] on span "palette" at bounding box center [872, 82] width 9 height 11
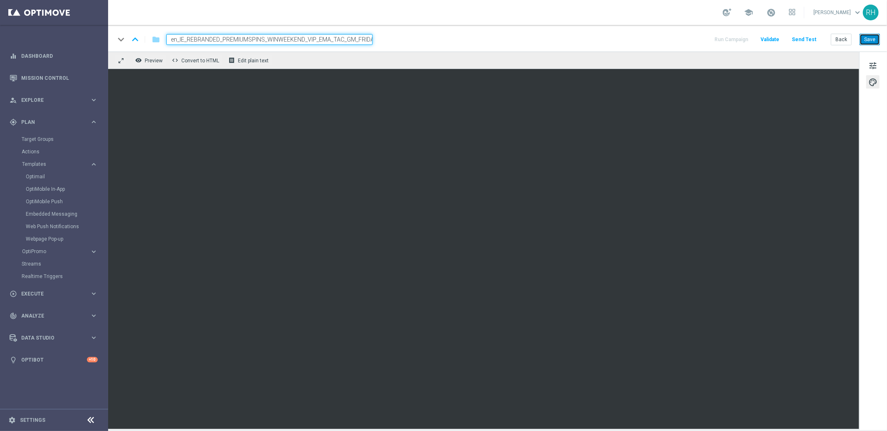
click at [874, 41] on button "Save" at bounding box center [870, 40] width 20 height 12
click at [702, 35] on div "keyboard_arrow_down keyboard_arrow_up folder en_IE_REBRANDED_PREMIUMSPINS_WINWE…" at bounding box center [497, 39] width 765 height 11
click at [876, 43] on button "Save" at bounding box center [870, 40] width 20 height 12
click at [868, 43] on button "Save" at bounding box center [870, 40] width 20 height 12
click at [865, 43] on button "Save" at bounding box center [870, 40] width 20 height 12
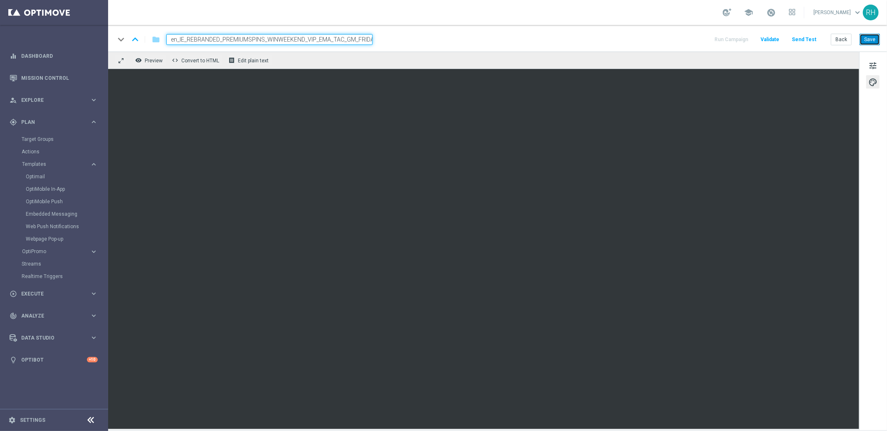
click at [867, 35] on button "Save" at bounding box center [870, 40] width 20 height 12
click at [871, 37] on button "Save" at bounding box center [870, 40] width 20 height 12
click at [878, 41] on button "Save" at bounding box center [870, 40] width 20 height 12
click at [804, 40] on button "Send Test" at bounding box center [803, 39] width 27 height 11
click at [803, 42] on button "Send Test" at bounding box center [803, 39] width 27 height 11
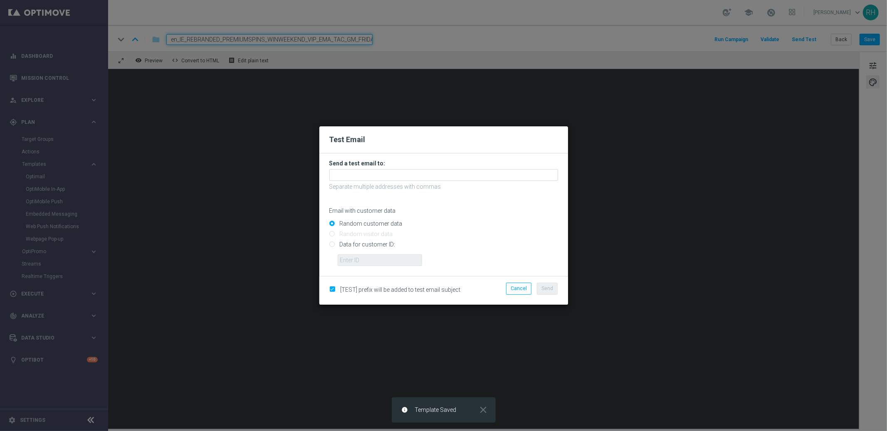
click at [330, 245] on input "Data for customer ID:" at bounding box center [443, 248] width 229 height 12
radio input "true"
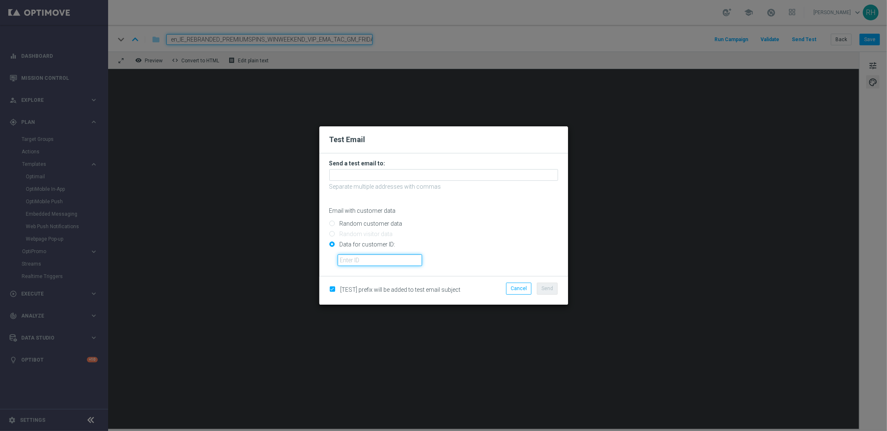
click at [343, 258] on input "text" at bounding box center [380, 260] width 84 height 12
type input "9388754"
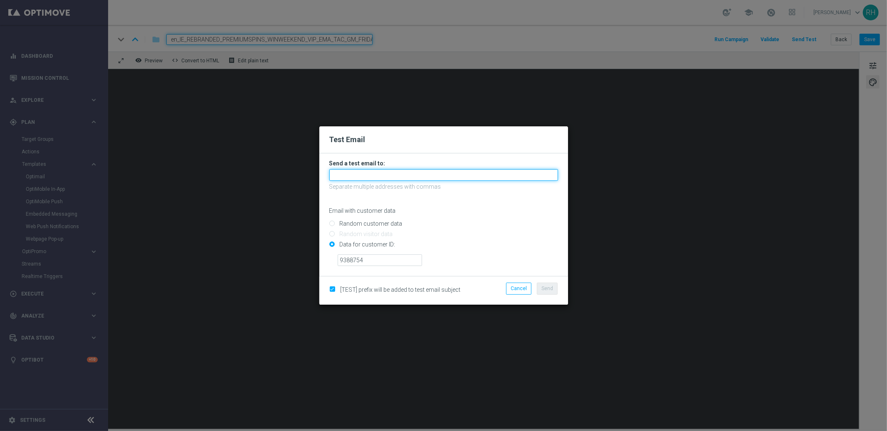
click at [380, 176] on input "text" at bounding box center [443, 175] width 229 height 12
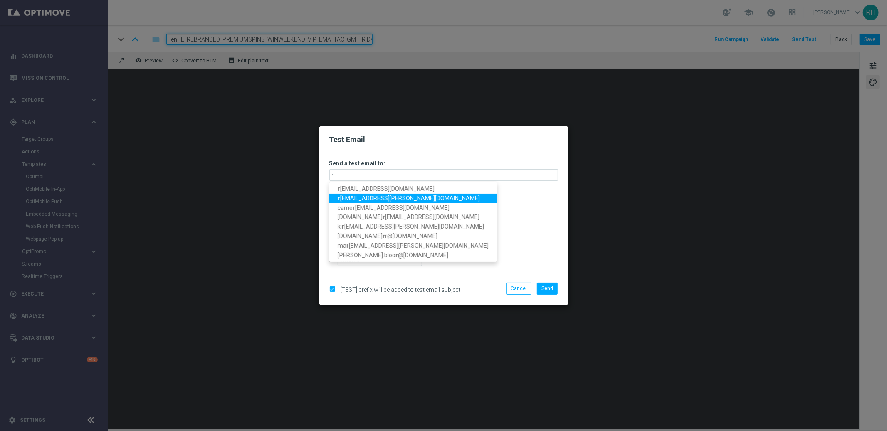
click at [364, 195] on span "r icky.hubbard@lottoland.com" at bounding box center [409, 198] width 142 height 7
type input "ricky.hubbard@lottoland.com"
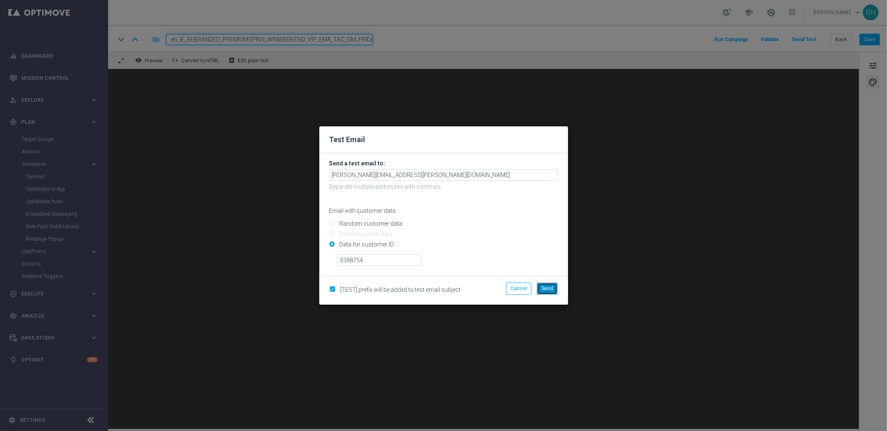
click at [551, 294] on button "Send" at bounding box center [547, 289] width 21 height 12
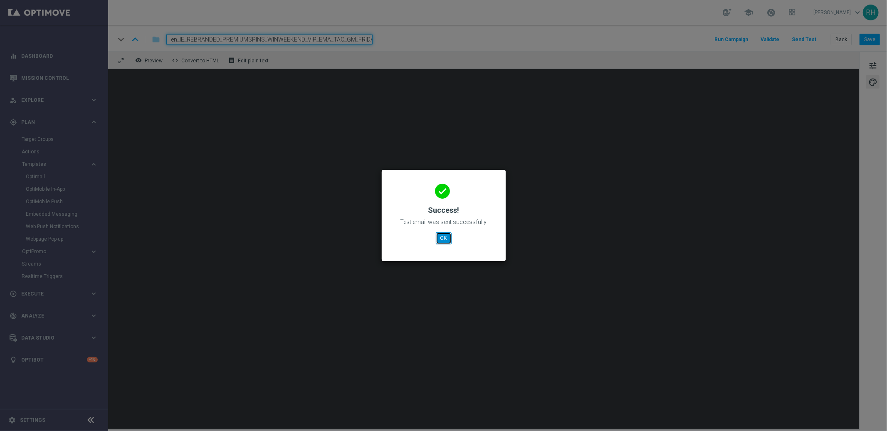
click at [446, 239] on button "OK" at bounding box center [444, 238] width 16 height 12
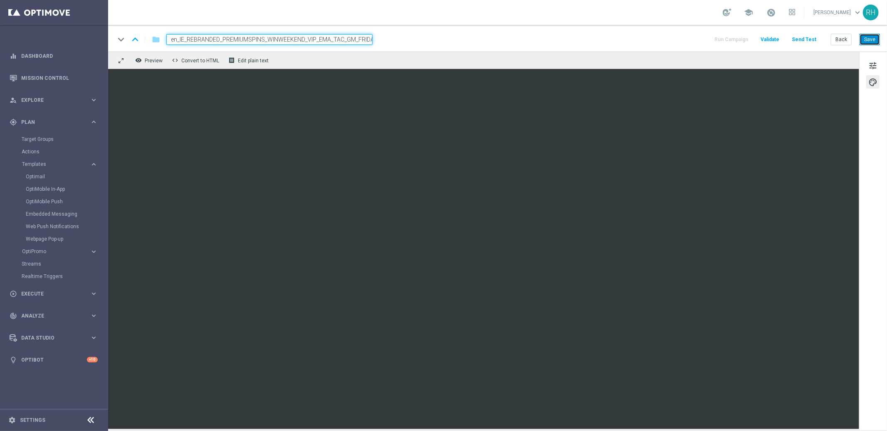
click at [876, 38] on button "Save" at bounding box center [870, 40] width 20 height 12
click at [870, 68] on span "tune" at bounding box center [872, 65] width 9 height 11
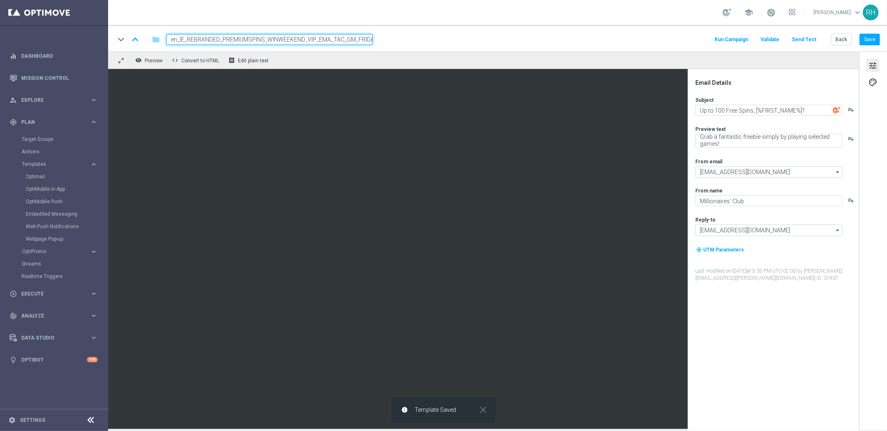
click at [873, 65] on span "tune" at bounding box center [872, 65] width 9 height 11
click at [873, 79] on span "palette" at bounding box center [872, 82] width 9 height 11
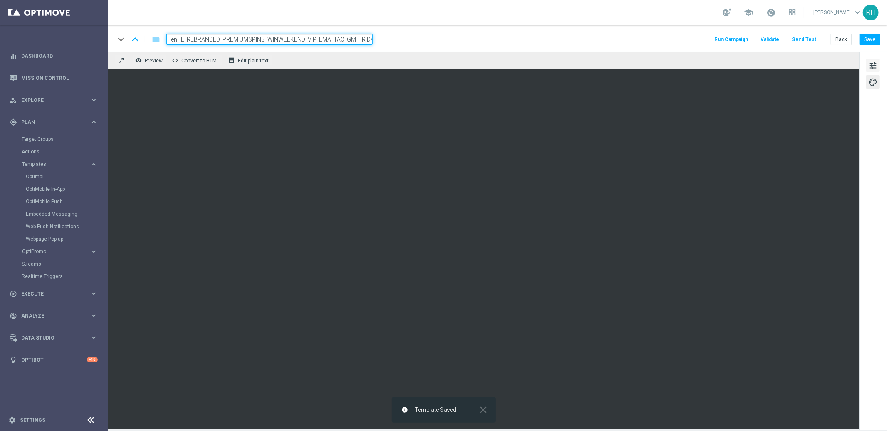
click at [870, 65] on span "tune" at bounding box center [872, 65] width 9 height 11
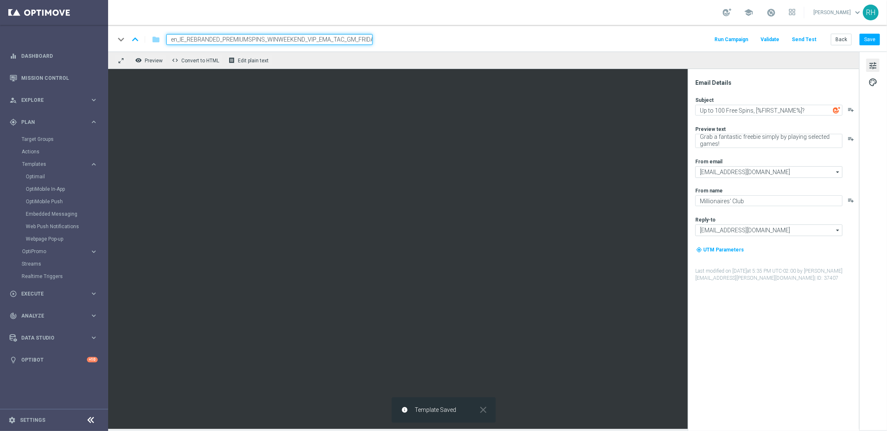
click at [871, 99] on div "tune palette" at bounding box center [873, 241] width 28 height 379
click at [871, 63] on span "tune" at bounding box center [872, 65] width 9 height 11
click at [871, 62] on span "tune" at bounding box center [872, 65] width 9 height 11
click at [876, 82] on span "palette" at bounding box center [872, 82] width 9 height 11
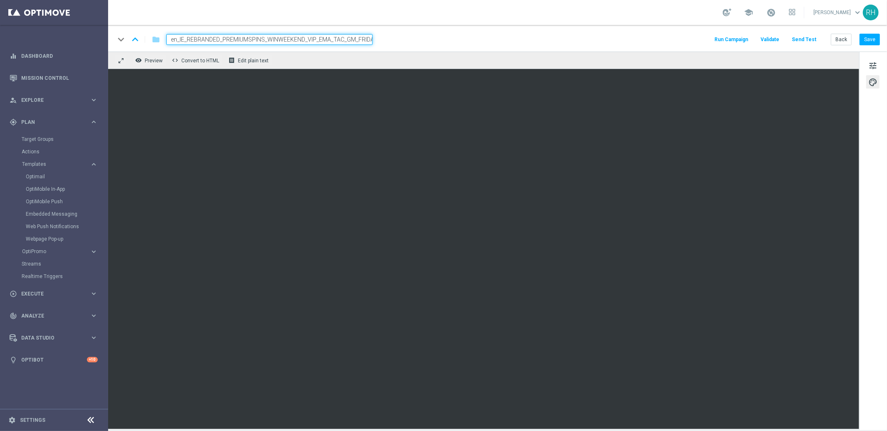
click at [871, 31] on div "keyboard_arrow_down keyboard_arrow_up folder en_IE_REBRANDED_PREMIUMSPINS_WINWE…" at bounding box center [497, 38] width 779 height 27
click at [872, 39] on button "Save" at bounding box center [870, 40] width 20 height 12
click at [853, 38] on div "Back Save" at bounding box center [855, 40] width 49 height 12
click at [854, 38] on div "Back Save" at bounding box center [855, 40] width 49 height 12
drag, startPoint x: 847, startPoint y: 52, endPoint x: 850, endPoint y: 45, distance: 8.0
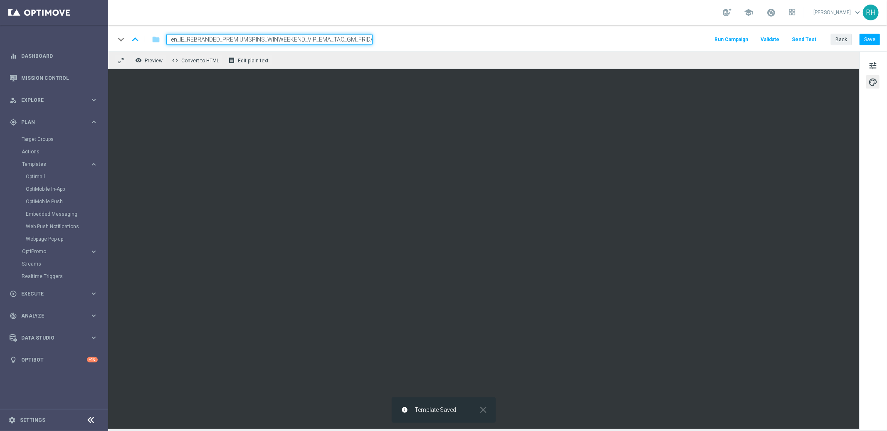
click at [847, 52] on div "remove_red_eye Preview code Convert to HTML receipt Edit plain text" at bounding box center [483, 60] width 751 height 17
click at [838, 28] on div "keyboard_arrow_down keyboard_arrow_up folder en_IE_REBRANDED_PREMIUMSPINS_WINWE…" at bounding box center [497, 38] width 779 height 27
click at [866, 41] on button "Save" at bounding box center [870, 40] width 20 height 12
click at [872, 49] on div "keyboard_arrow_down keyboard_arrow_up folder en_IE_REBRANDED_PREMIUMSPINS_WINWE…" at bounding box center [497, 38] width 779 height 27
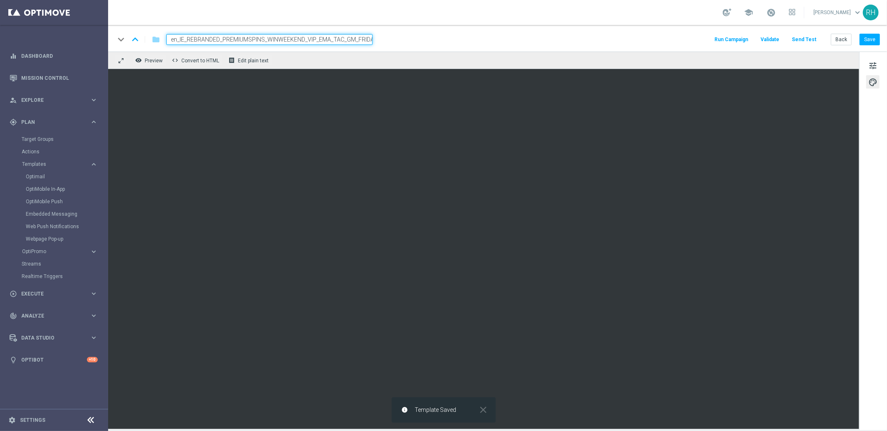
click at [870, 32] on div "keyboard_arrow_down keyboard_arrow_up folder en_IE_REBRANDED_PREMIUMSPINS_WINWE…" at bounding box center [497, 38] width 779 height 27
click at [870, 39] on button "Save" at bounding box center [870, 40] width 20 height 12
click at [879, 40] on button "Save" at bounding box center [870, 40] width 20 height 12
click at [865, 49] on div "keyboard_arrow_down keyboard_arrow_up folder en_IE_REBRANDED_PREMIUMSPINS_WINWE…" at bounding box center [497, 38] width 779 height 27
click at [874, 43] on button "Save" at bounding box center [870, 40] width 20 height 12
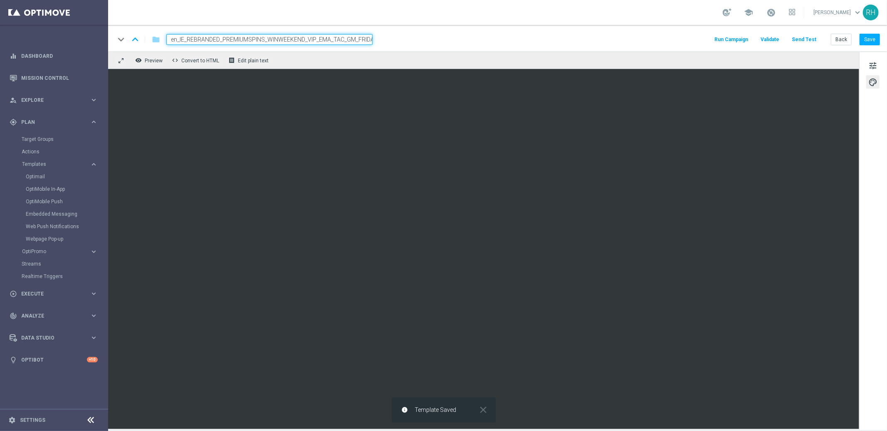
click at [633, 50] on div "keyboard_arrow_down keyboard_arrow_up folder en_IE_REBRANDED_PREMIUMSPINS_WINWE…" at bounding box center [497, 38] width 779 height 27
drag, startPoint x: 665, startPoint y: 44, endPoint x: 707, endPoint y: 44, distance: 41.6
click at [665, 44] on div "keyboard_arrow_down keyboard_arrow_up folder en_IE_REBRANDED_PREMIUMSPINS_WINWE…" at bounding box center [497, 39] width 765 height 11
click at [872, 44] on button "Save" at bounding box center [870, 40] width 20 height 12
click at [683, 17] on div "school Ricky Hubbard keyboard_arrow_down RH" at bounding box center [497, 12] width 779 height 25
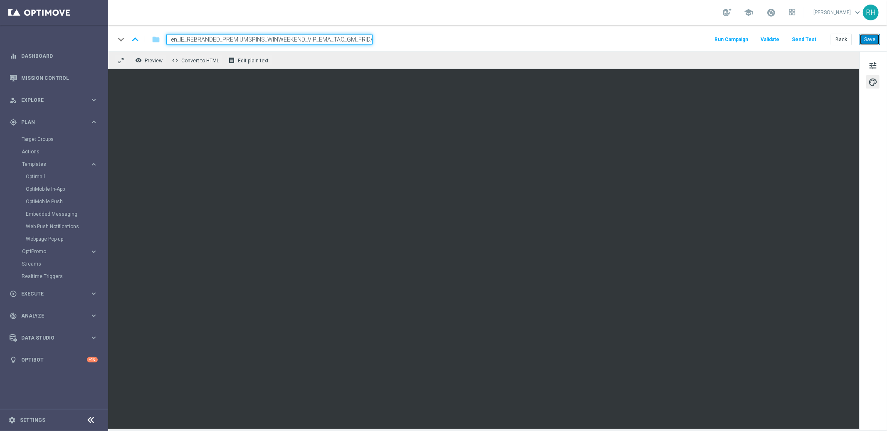
click at [863, 40] on button "Save" at bounding box center [870, 40] width 20 height 12
click at [569, 38] on div "keyboard_arrow_down keyboard_arrow_up folder en_IE_REBRANDED_PREMIUMSPINS_WINWE…" at bounding box center [497, 39] width 765 height 11
drag, startPoint x: 876, startPoint y: 42, endPoint x: 879, endPoint y: 74, distance: 32.1
click at [876, 42] on button "Save" at bounding box center [870, 40] width 20 height 12
click at [876, 70] on span "tune" at bounding box center [872, 65] width 9 height 11
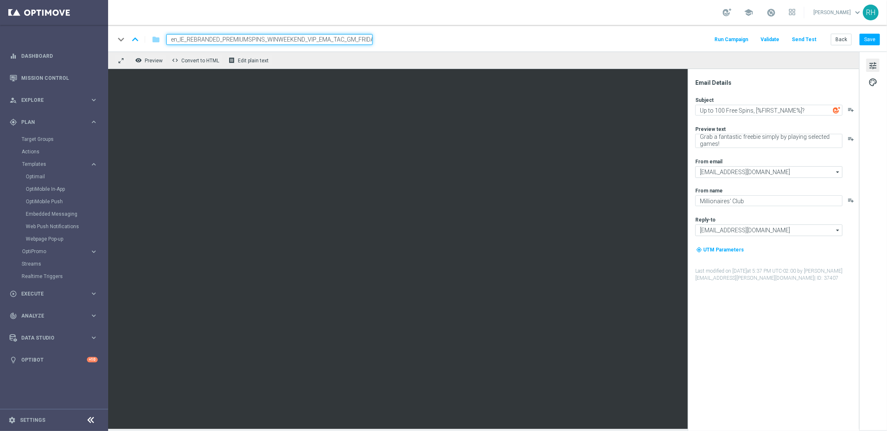
click at [675, 54] on div "remove_red_eye Preview code Convert to HTML receipt Edit plain text" at bounding box center [483, 60] width 751 height 17
click at [873, 41] on button "Save" at bounding box center [870, 40] width 20 height 12
click at [867, 35] on button "Save" at bounding box center [870, 40] width 20 height 12
click at [676, 29] on div "keyboard_arrow_down keyboard_arrow_up folder en_IE_REBRANDED_PREMIUMSPINS_WINWE…" at bounding box center [497, 38] width 779 height 27
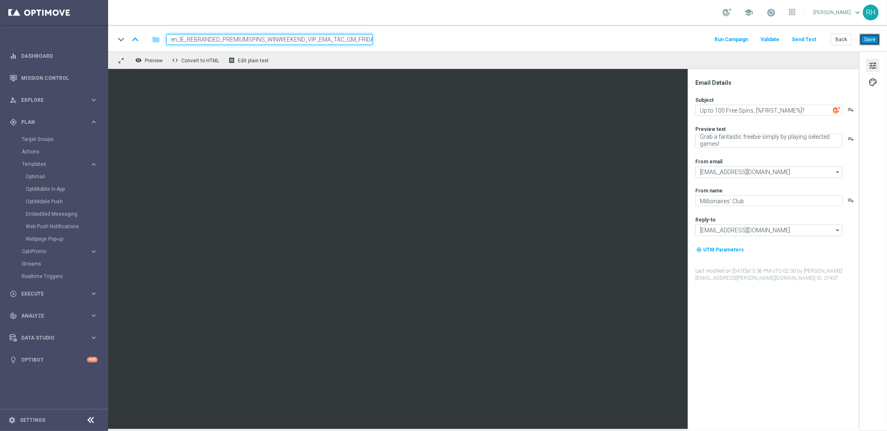
click at [865, 41] on button "Save" at bounding box center [870, 40] width 20 height 12
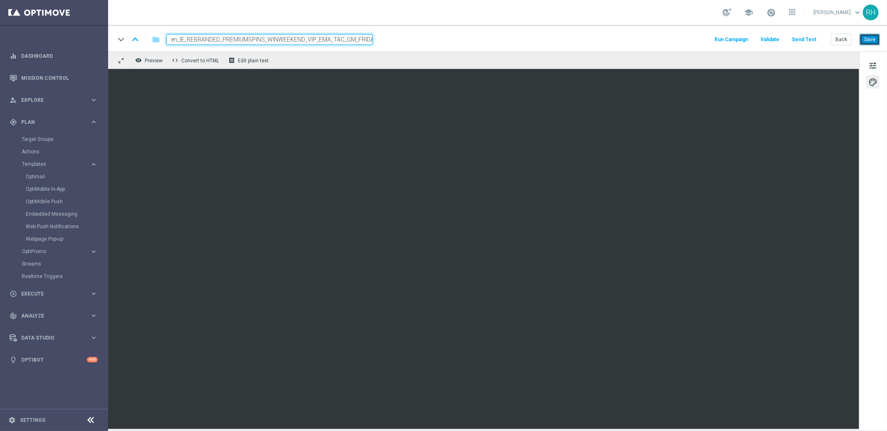
click at [866, 37] on button "Save" at bounding box center [870, 40] width 20 height 12
click at [457, 19] on div "school Ricky Hubbard keyboard_arrow_down RH" at bounding box center [497, 12] width 779 height 25
click at [240, 65] on button "receipt Edit plain text" at bounding box center [249, 60] width 46 height 11
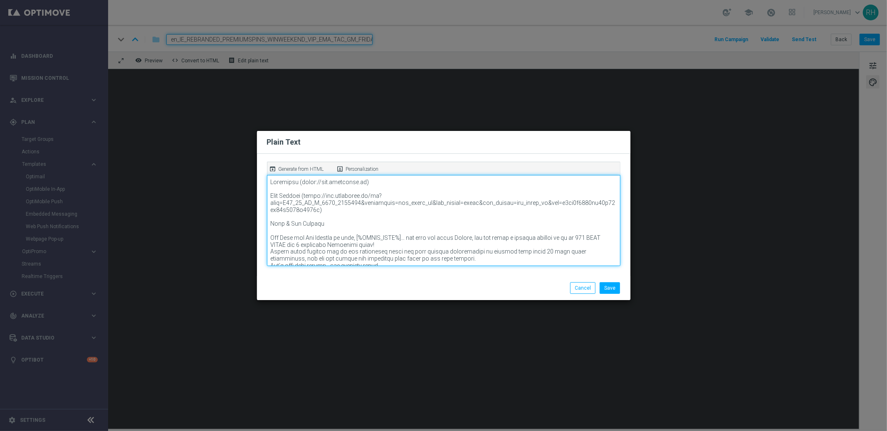
drag, startPoint x: 288, startPoint y: 204, endPoint x: 355, endPoint y: 203, distance: 67.0
click at [353, 203] on textarea at bounding box center [443, 220] width 353 height 91
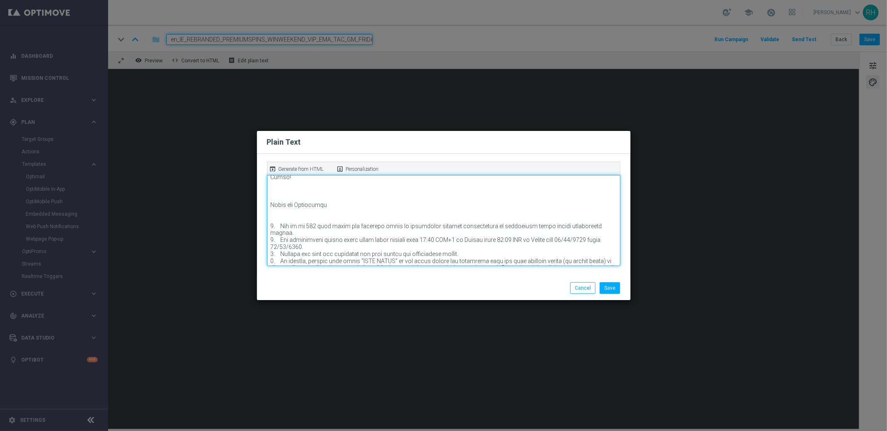
scroll to position [128, 0]
click at [362, 217] on textarea at bounding box center [443, 220] width 353 height 91
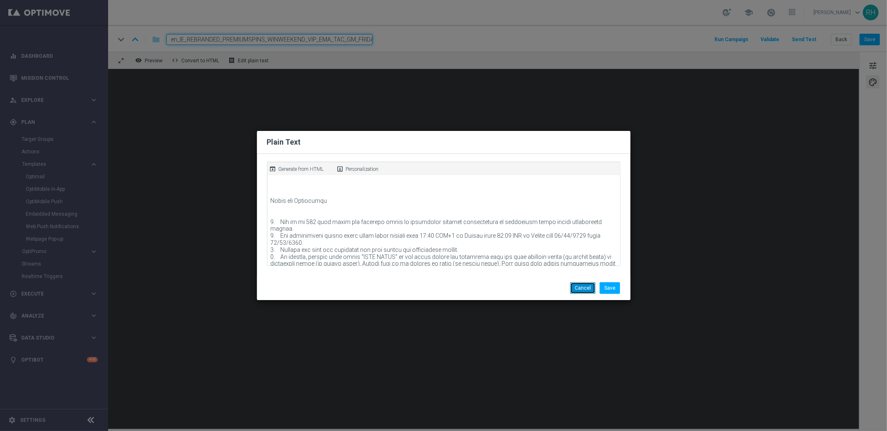
click at [579, 291] on button "Cancel" at bounding box center [582, 288] width 25 height 12
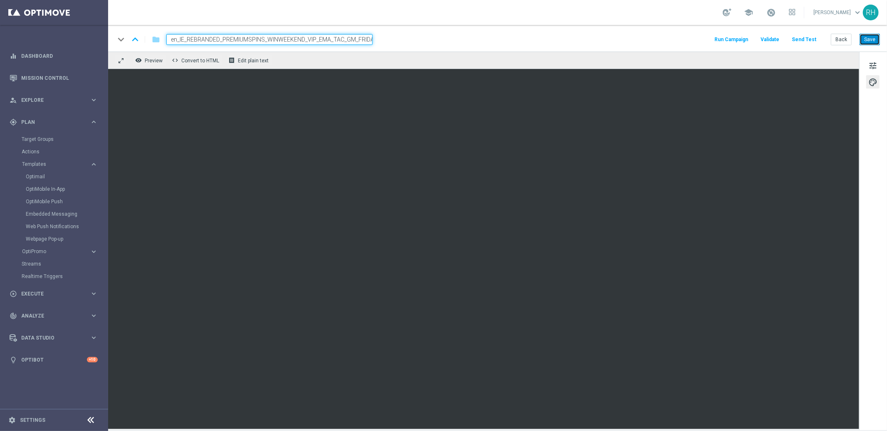
click at [880, 40] on button "Save" at bounding box center [870, 40] width 20 height 12
click at [620, 34] on div "keyboard_arrow_down keyboard_arrow_up folder en_IE_REBRANDED_PREMIUMSPINS_WINWE…" at bounding box center [497, 39] width 765 height 11
click at [684, 37] on div "keyboard_arrow_down keyboard_arrow_up folder en_IE_REBRANDED_PREMIUMSPINS_WINWE…" at bounding box center [497, 39] width 765 height 11
click at [860, 51] on div "keyboard_arrow_down keyboard_arrow_up folder en_IE_REBRANDED_PREMIUMSPINS_WINWE…" at bounding box center [497, 227] width 779 height 404
click at [864, 42] on button "Save" at bounding box center [870, 40] width 20 height 12
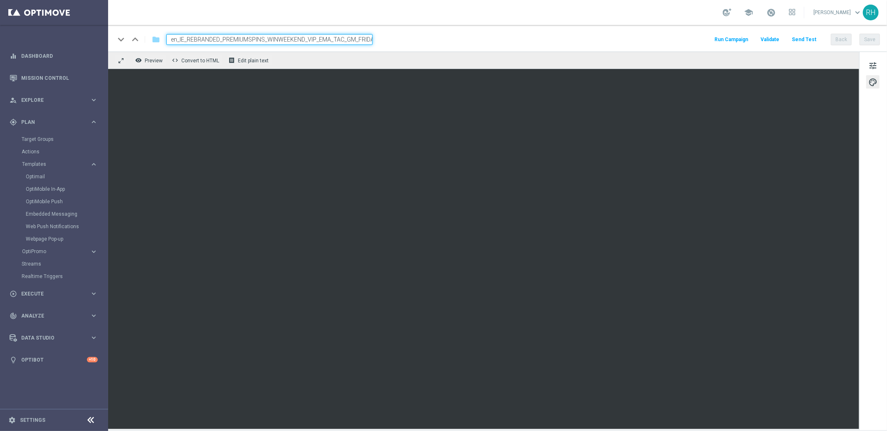
click at [660, 32] on div "keyboard_arrow_down keyboard_arrow_up folder en_IE_REBRANDED_PREMIUMSPINS_WINWE…" at bounding box center [497, 38] width 779 height 27
click at [744, 37] on button "Run Campaign" at bounding box center [731, 39] width 36 height 11
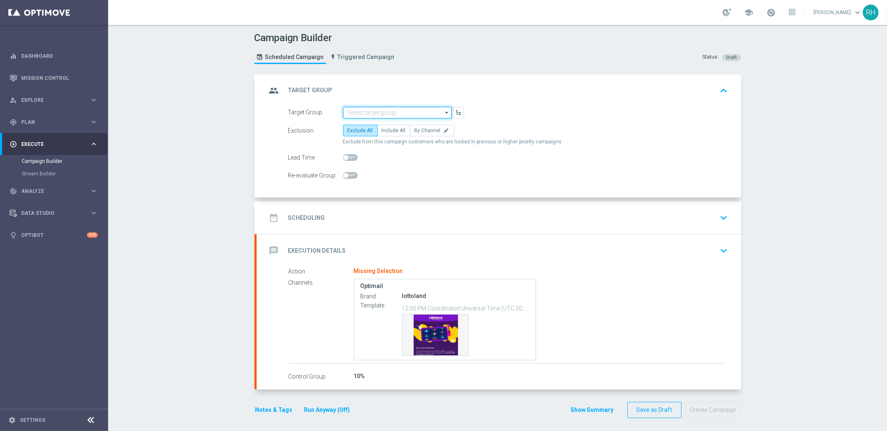
click at [396, 109] on input at bounding box center [397, 113] width 109 height 12
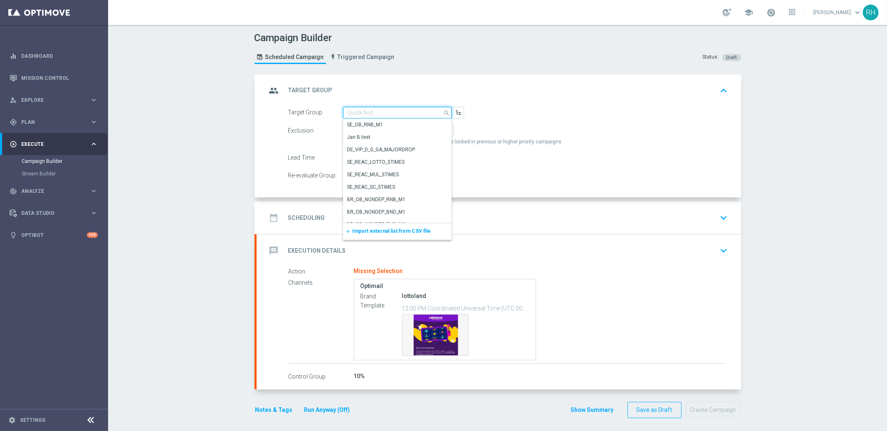
paste input "en_IE_TGT_VIP_EM_TAC_MIX__EXCLUDING_DIAMONDS"
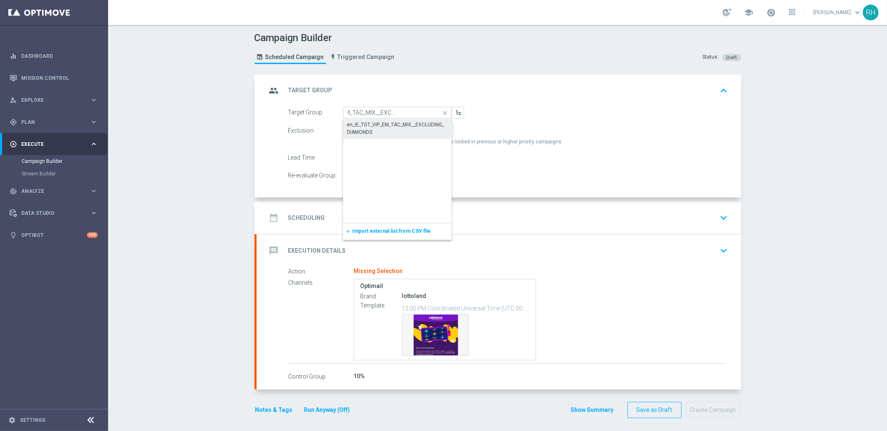
click at [401, 121] on div "en_IE_TGT_VIP_EM_TAC_MIX__EXCLUDING_DIAMONDS" at bounding box center [397, 128] width 101 height 15
type input "en_IE_TGT_VIP_EM_TAC_MIX__EXCLUDING_DIAMONDS"
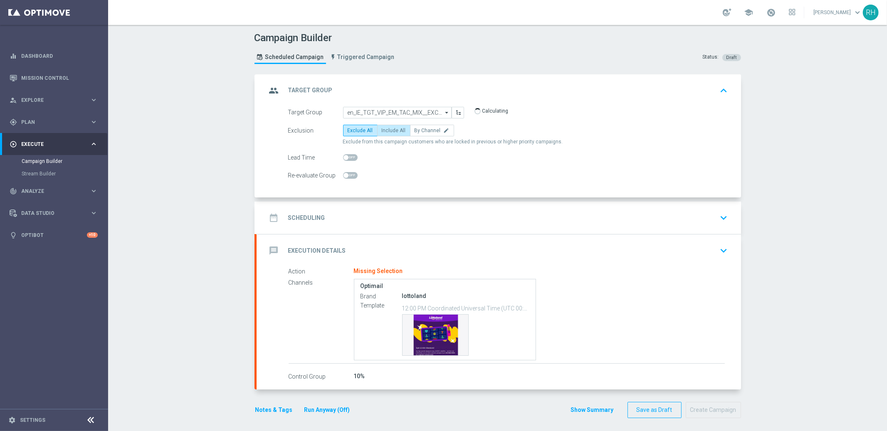
click at [398, 125] on label "Include All" at bounding box center [393, 131] width 33 height 12
click at [387, 129] on input "Include All" at bounding box center [384, 131] width 5 height 5
radio input "true"
click at [424, 217] on div "date_range Scheduling keyboard_arrow_down" at bounding box center [499, 218] width 464 height 16
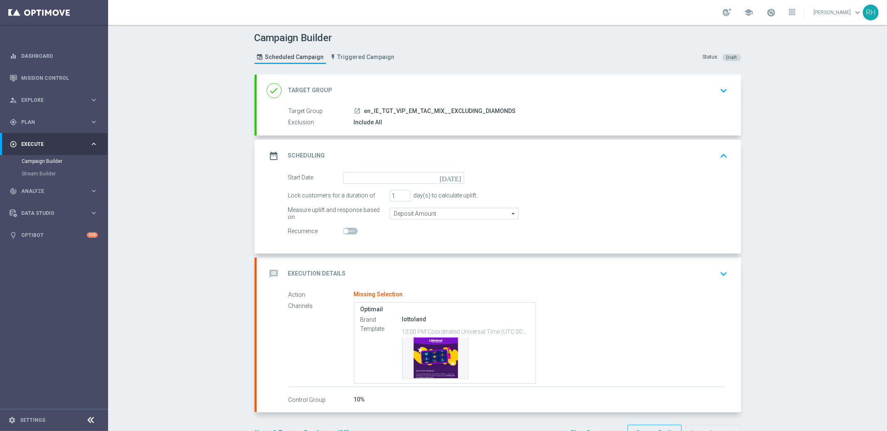
click at [454, 180] on icon "[DATE]" at bounding box center [452, 176] width 25 height 9
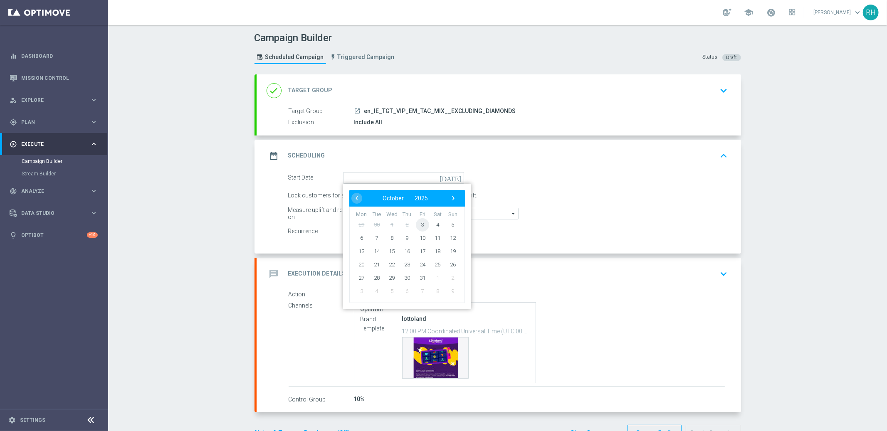
click at [422, 227] on span "3" at bounding box center [421, 224] width 13 height 13
type input "03 Oct 2025"
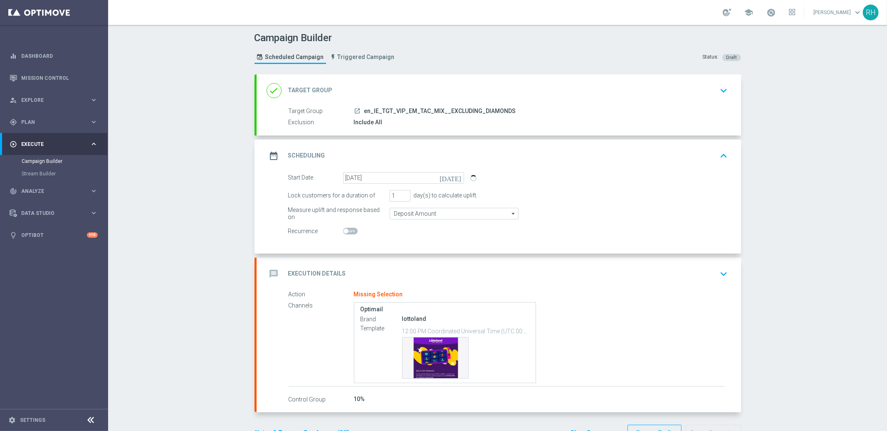
click at [543, 274] on div "message Execution Details keyboard_arrow_down" at bounding box center [499, 274] width 464 height 16
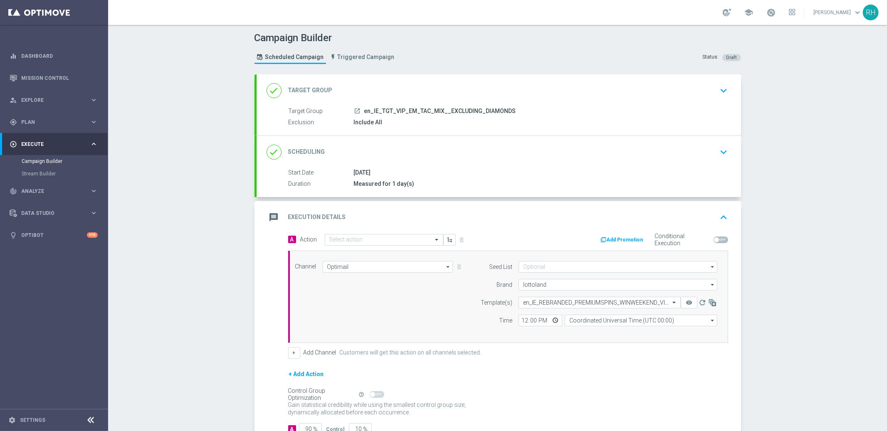
click at [559, 321] on div "12:00 Coordinated Universal Time (UTC 00:00) Coordinated Universal Time (UTC 00…" at bounding box center [618, 321] width 199 height 12
click at [572, 321] on input "Coordinated Universal Time (UTC 00:00)" at bounding box center [641, 321] width 153 height 12
type input "Coordinated Universal Time (UTC 00:00)"
click at [573, 321] on input "Coordinated Universal Time (UTC 00:00)" at bounding box center [641, 321] width 153 height 12
click at [573, 321] on input at bounding box center [641, 321] width 153 height 12
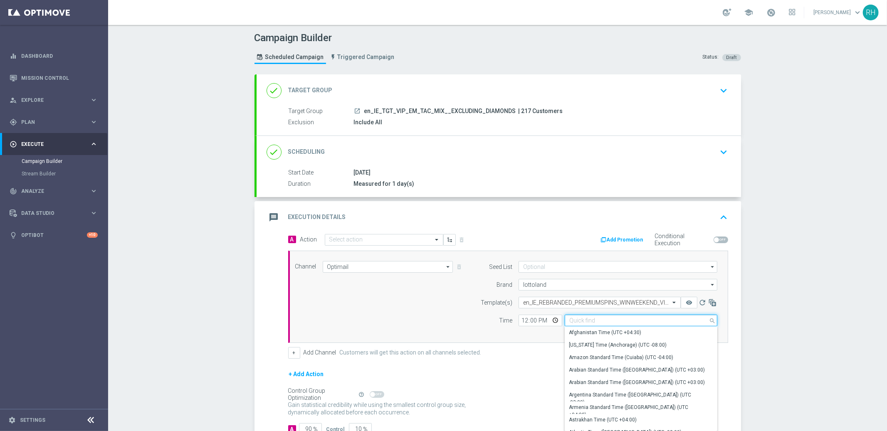
click at [573, 321] on input at bounding box center [641, 321] width 153 height 12
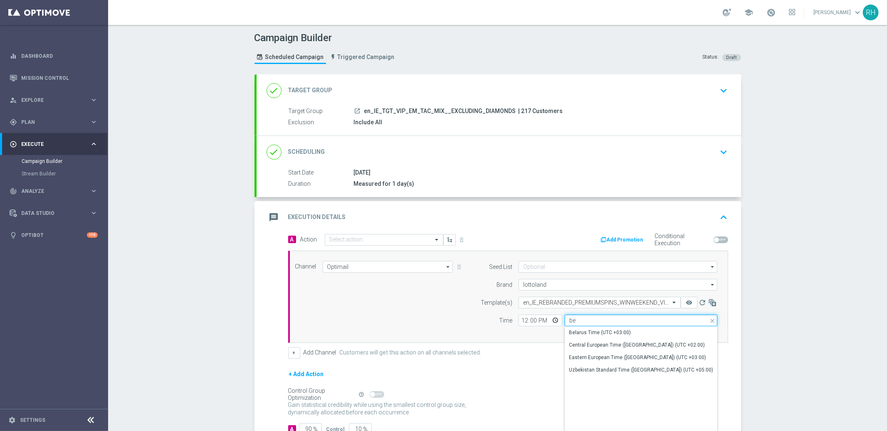
type input "b"
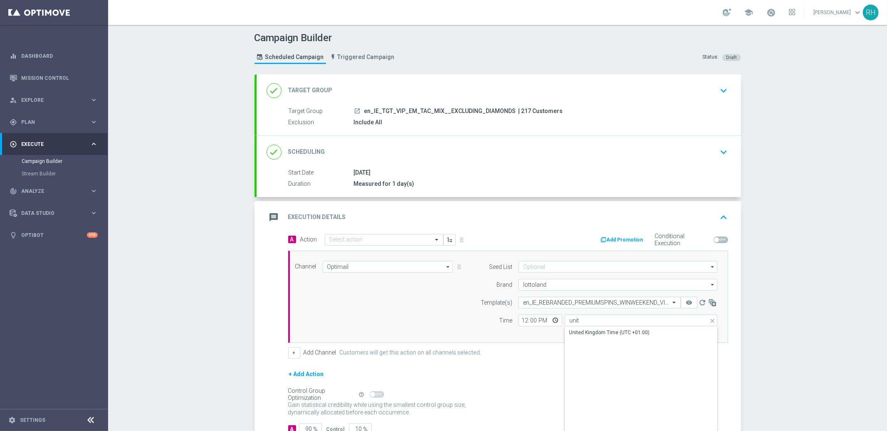
click at [576, 326] on div "Show Selected 0 of NaN" at bounding box center [641, 326] width 153 height 0
click at [588, 333] on div "United Kingdom Time (UTC +01:00)" at bounding box center [609, 332] width 81 height 7
type input "United Kingdom Time (UTC +01:00)"
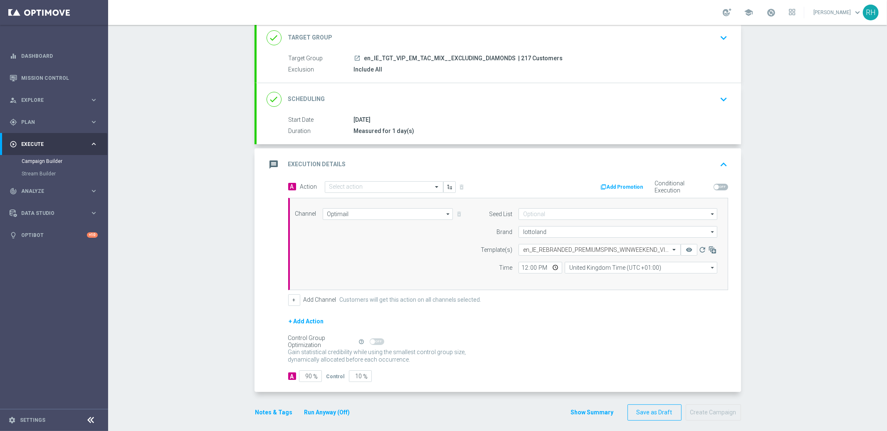
scroll to position [59, 0]
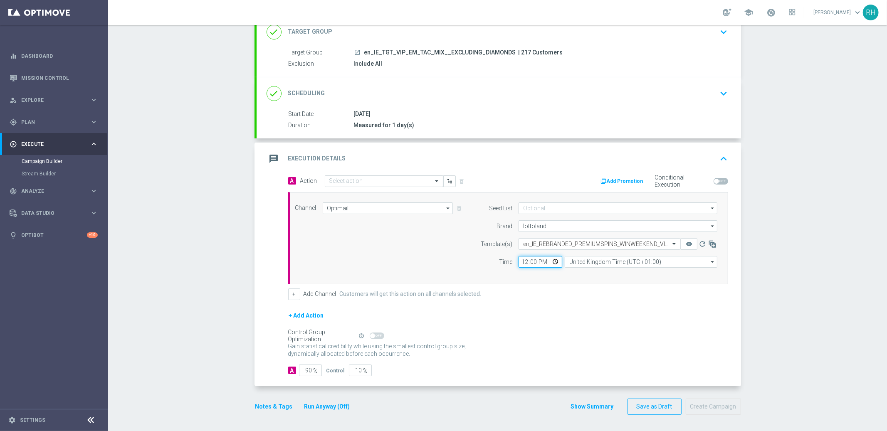
click at [520, 263] on input "12:00" at bounding box center [541, 262] width 44 height 12
type input "20:00"
click at [531, 276] on div "Channel Optimail Optimail arrow_drop_down Drag here to set row groups Drag here…" at bounding box center [508, 238] width 440 height 92
click at [580, 274] on div "Channel Optimail Optimail arrow_drop_down Drag here to set row groups Drag here…" at bounding box center [508, 238] width 440 height 92
click at [306, 371] on input "90" at bounding box center [310, 371] width 23 height 12
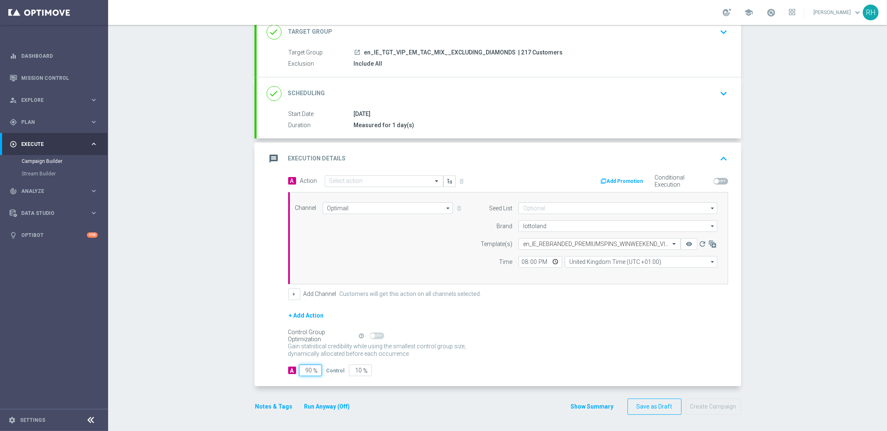
click at [306, 371] on input "90" at bounding box center [310, 371] width 23 height 12
type input "1"
type input "99"
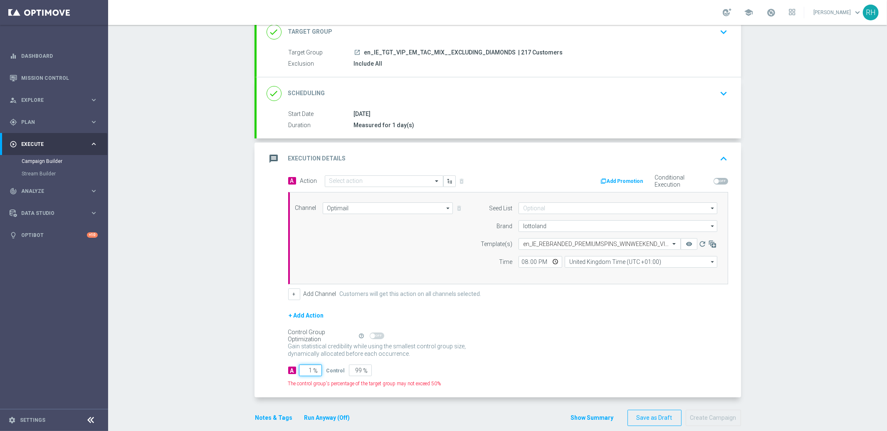
type input "10"
type input "90"
type input "100"
type input "0"
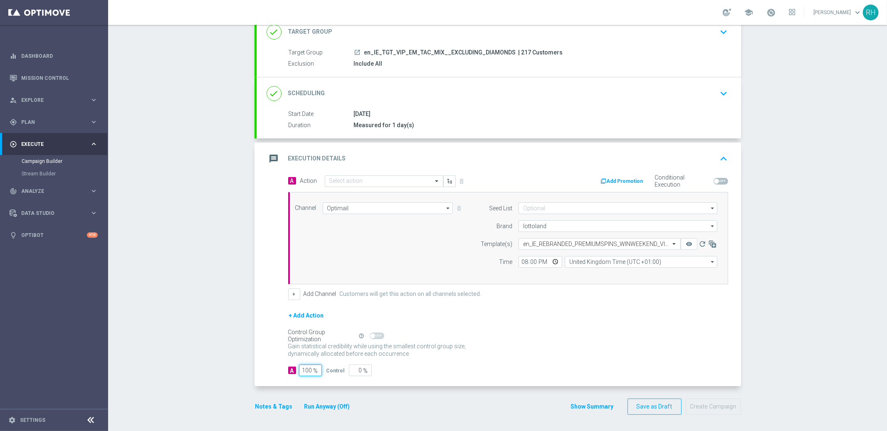
type input "100"
click at [506, 348] on div "Gain statistical credibility while using the smallest control group size, dynam…" at bounding box center [508, 351] width 440 height 20
click at [279, 404] on button "Notes & Tags" at bounding box center [273, 407] width 39 height 10
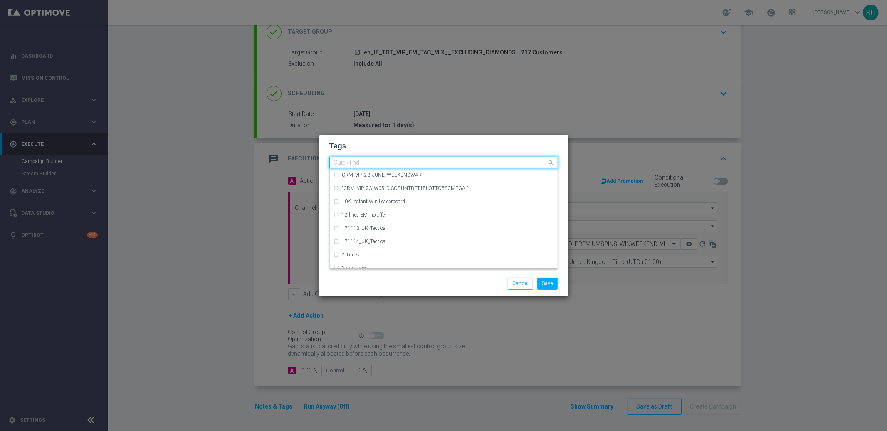
click at [395, 159] on div "Quick find" at bounding box center [438, 163] width 217 height 10
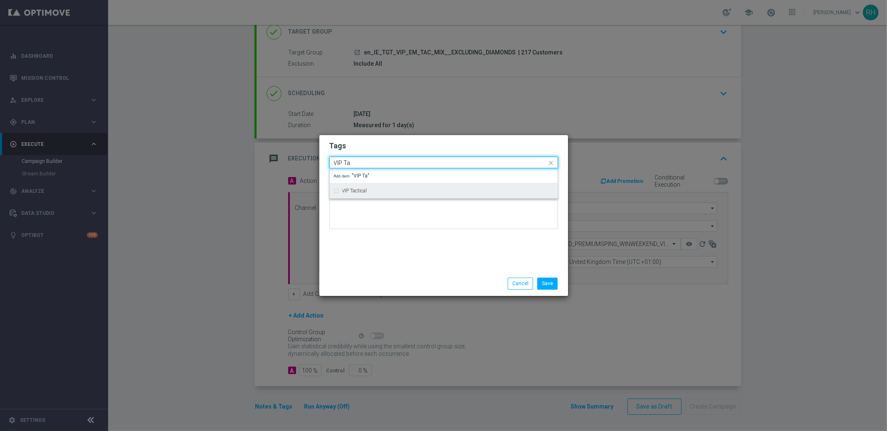
type input "VIP Ta"
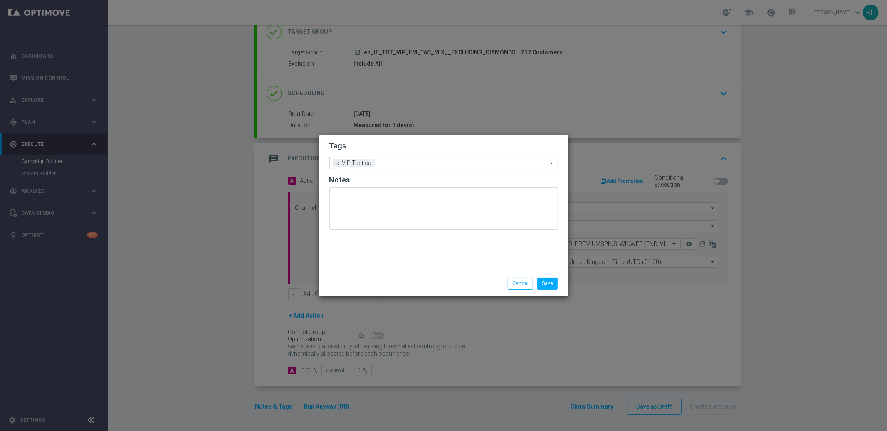
click at [555, 234] on div at bounding box center [443, 212] width 229 height 49
click at [551, 284] on button "Save" at bounding box center [547, 284] width 20 height 12
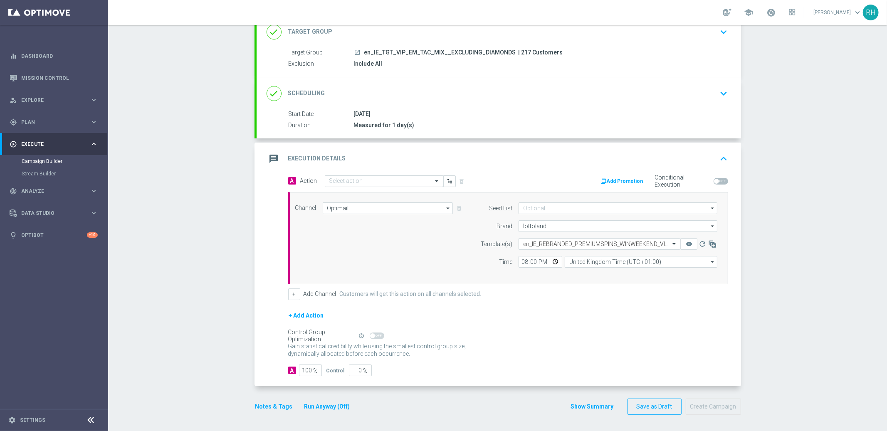
click at [567, 334] on div "Control Group Optimization Self Optimizing Campaign help_outline" at bounding box center [508, 335] width 440 height 9
click at [356, 52] on icon "launch" at bounding box center [357, 52] width 7 height 7
click at [692, 161] on div "message Execution Details keyboard_arrow_up" at bounding box center [499, 159] width 464 height 16
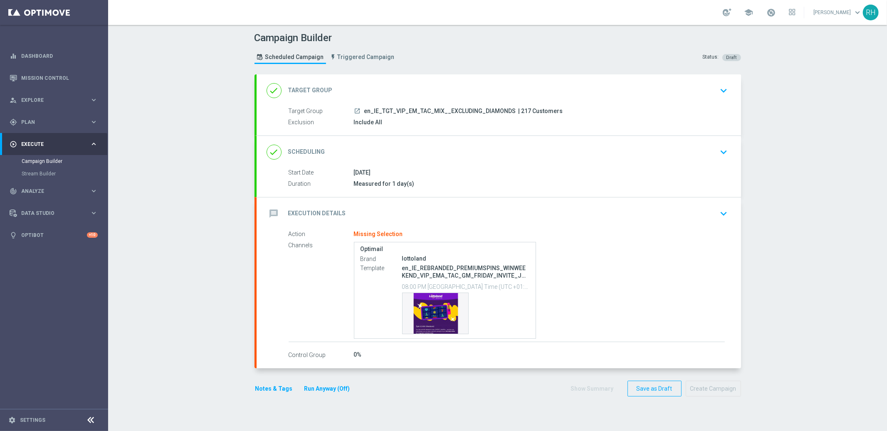
scroll to position [0, 0]
click at [448, 273] on p "en_IE_REBRANDED_PREMIUMSPINS_WINWEEKEND_VIP_EMA_TAC_GM_FRIDAY_INVITE_JUNE" at bounding box center [466, 271] width 128 height 15
copy div "en_IE_REBRANDED_PREMIUMSPINS_WINWEEKEND_VIP_EMA_TAC_GM_FRIDAY_INVITE_JUNE"
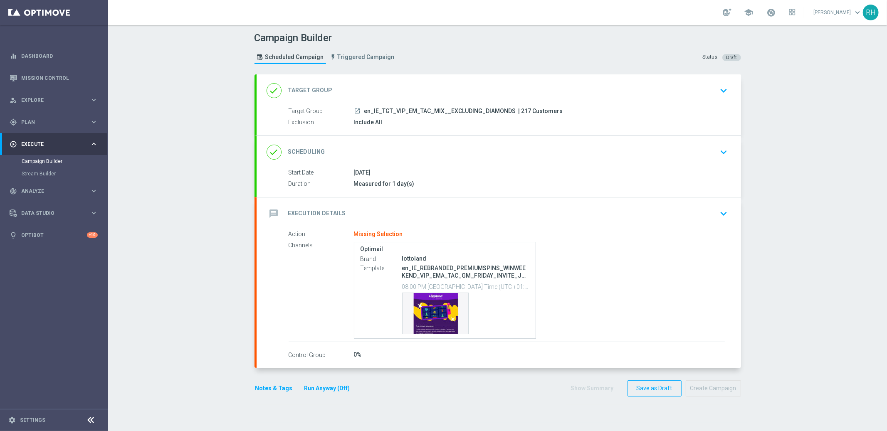
click at [639, 214] on div "message Execution Details keyboard_arrow_down" at bounding box center [499, 214] width 464 height 16
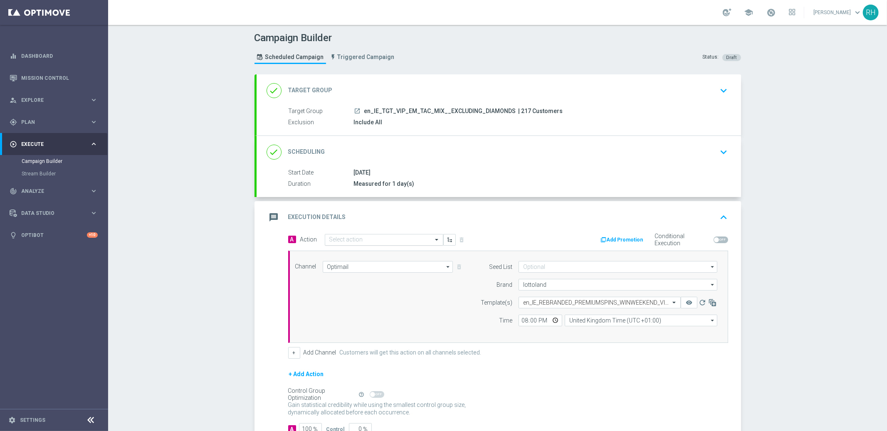
click at [391, 237] on input "text" at bounding box center [375, 240] width 93 height 7
paste input "en_IE_REBRANDED_PREMIUMSPINS_WINWEEKEND_VIP_EMA_TAC_GM_FRIDAY_INVITE_JUNE"
type input "en_IE_REBRANDED_PREMIUMSPINS_WINWEEKEND_VIP_EMA_TAC_GM_FRIDAY_INVITE_JUNE"
click at [360, 265] on span "Create new action" at bounding box center [359, 266] width 44 height 6
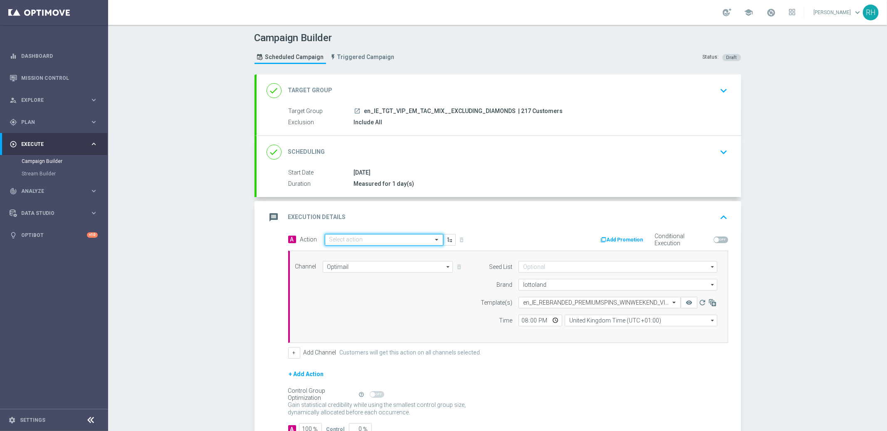
scroll to position [0, 0]
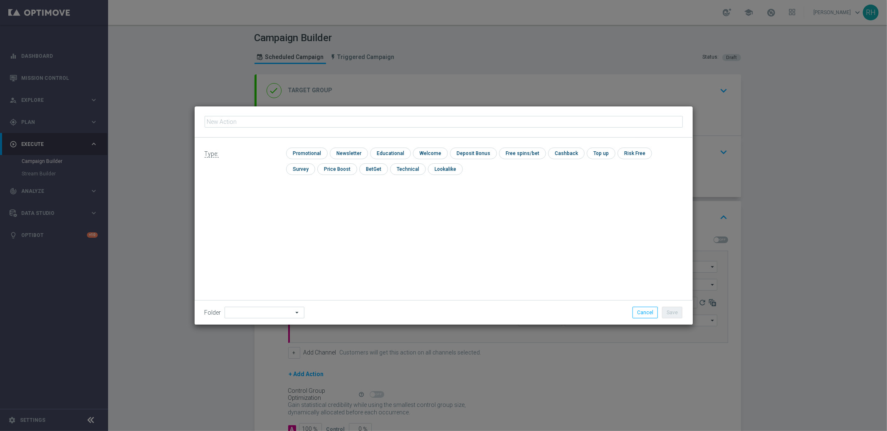
type input "en_IE_REBRANDED_PREMIUMSPINS_WINWEEKEND_VIP_EMA_TAC_GM_FRIDAY_INVITE_JUNE"
click at [316, 156] on input "checkbox" at bounding box center [306, 153] width 40 height 11
checkbox input "true"
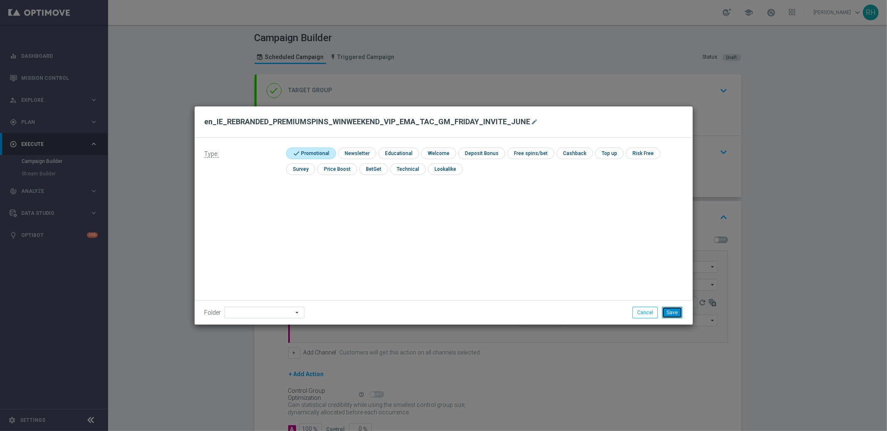
click at [666, 311] on button "Save" at bounding box center [672, 313] width 20 height 12
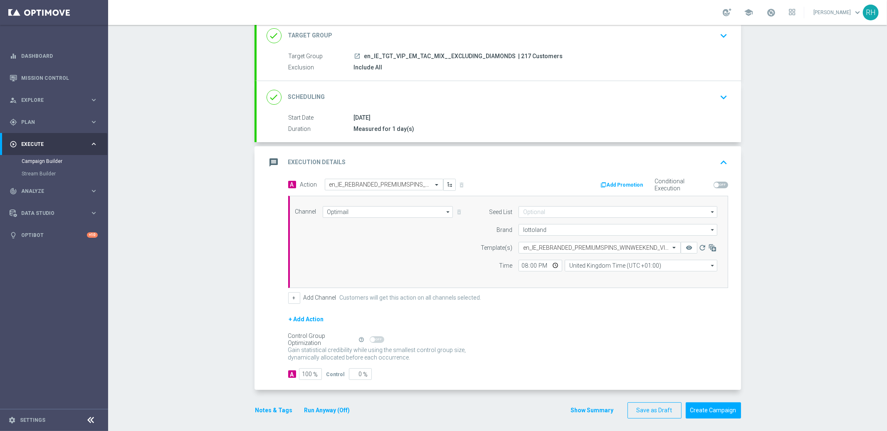
scroll to position [59, 0]
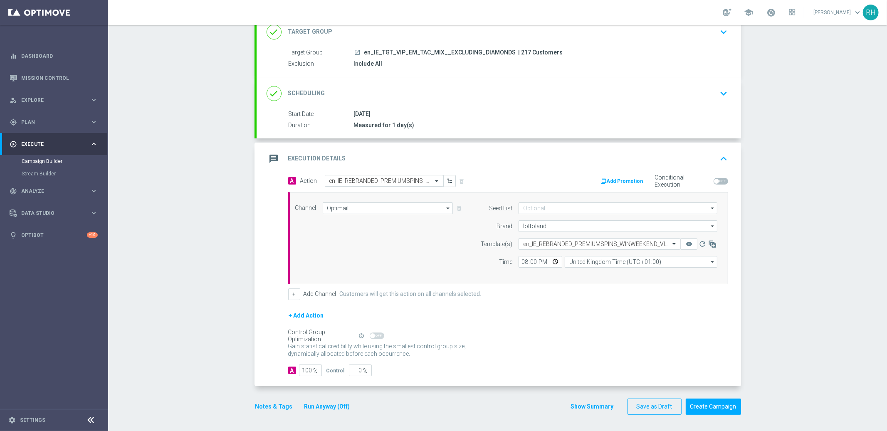
click at [719, 181] on span at bounding box center [721, 181] width 15 height 7
click at [719, 181] on input "checkbox" at bounding box center [721, 181] width 15 height 7
checkbox input "true"
click at [622, 178] on button "Add Promotion" at bounding box center [623, 181] width 46 height 9
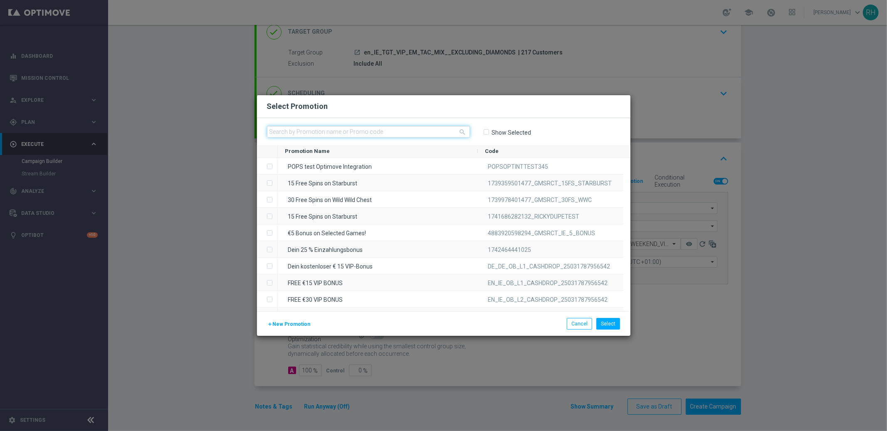
click at [401, 130] on input "text" at bounding box center [368, 132] width 203 height 12
paste input "W26_25_IE_H_1268_2546543"
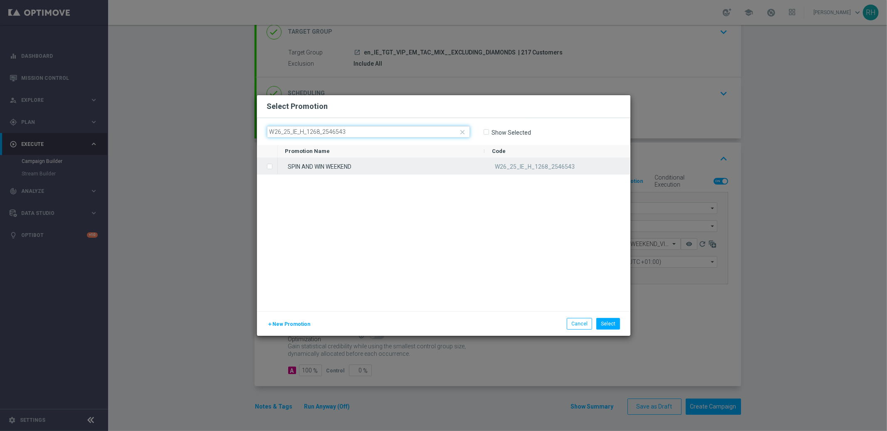
type input "W26_25_IE_H_1268_2546543"
click at [343, 166] on div "SPIN AND WIN WEEKEND" at bounding box center [381, 166] width 207 height 16
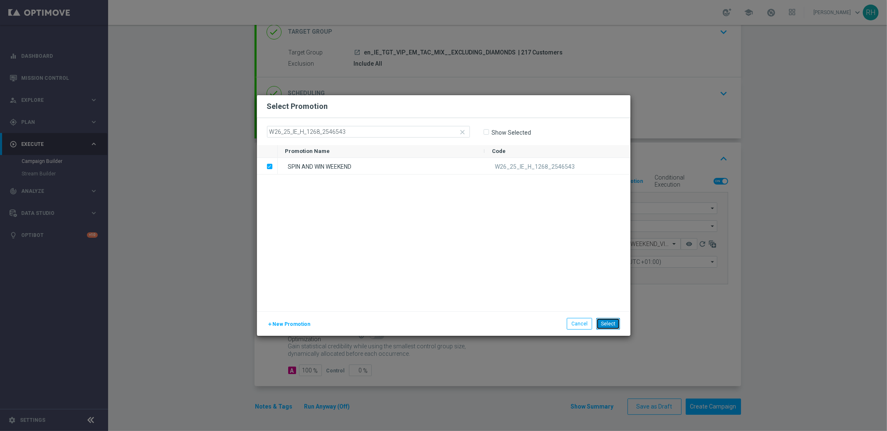
click at [606, 321] on button "Select" at bounding box center [608, 324] width 24 height 12
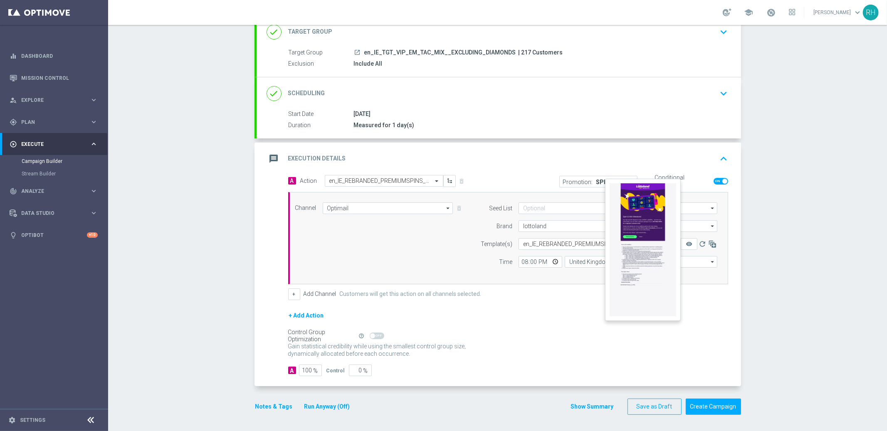
click at [689, 248] on button "remove_red_eye" at bounding box center [689, 244] width 17 height 12
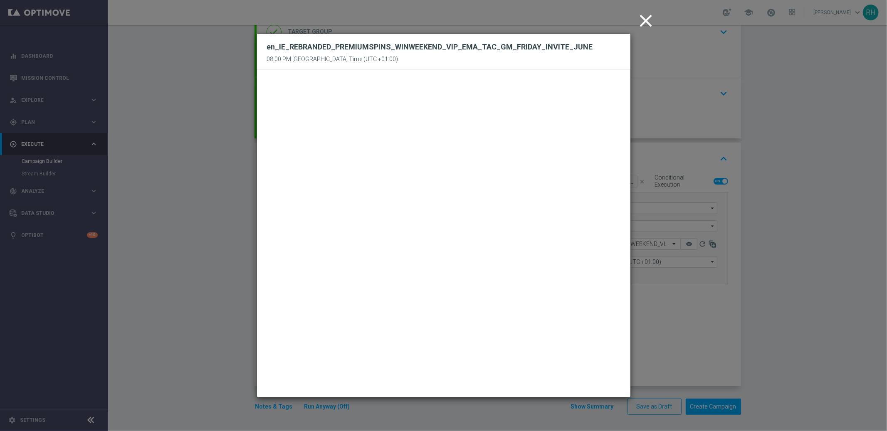
click at [650, 17] on icon "close" at bounding box center [646, 20] width 21 height 21
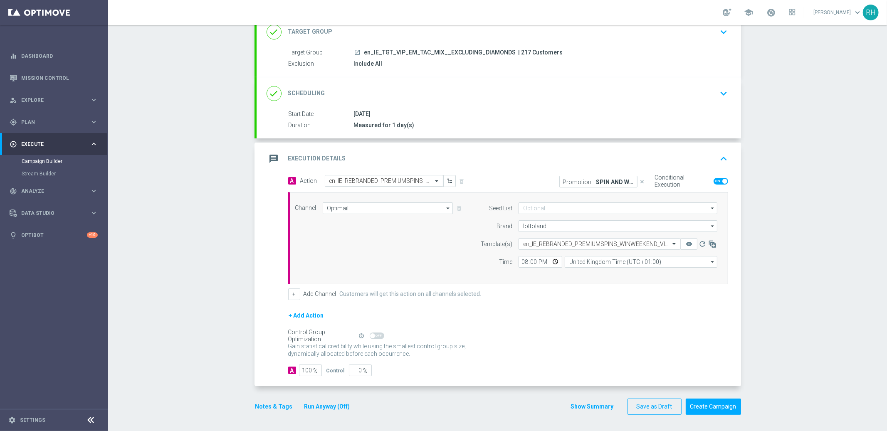
click at [589, 413] on div "Show Summary Save as Draft Create Campaign" at bounding box center [656, 407] width 170 height 16
click at [589, 409] on button "Show Summary" at bounding box center [593, 407] width 44 height 10
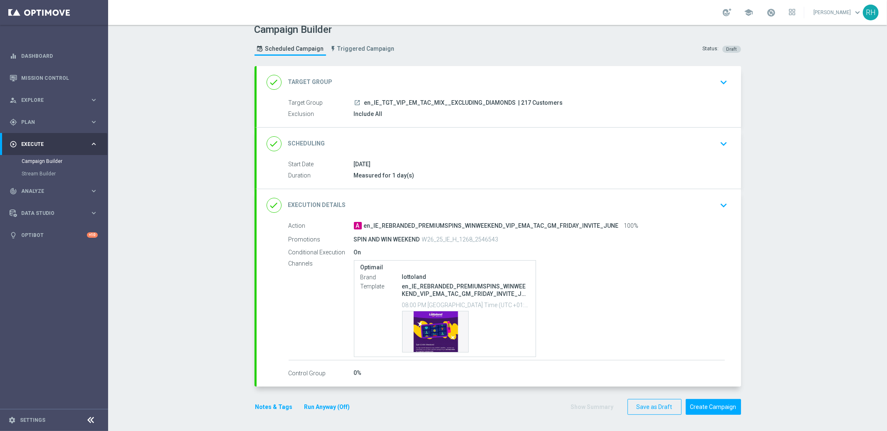
scroll to position [8, 0]
click at [637, 403] on button "Save as Draft" at bounding box center [654, 407] width 54 height 16
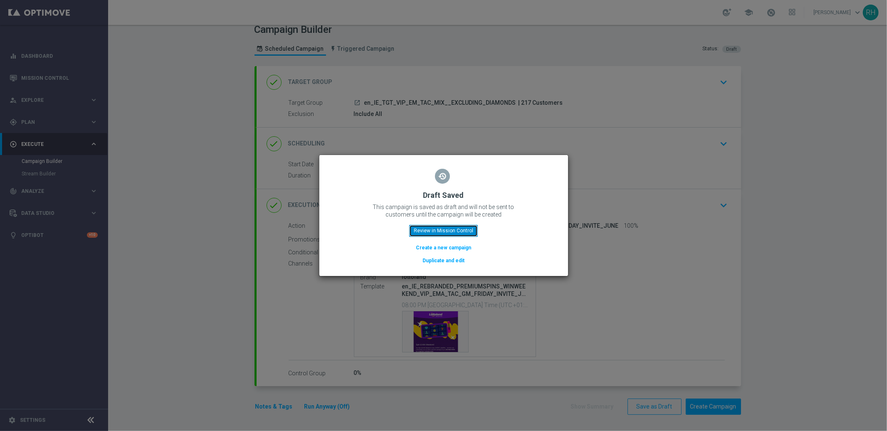
click at [439, 228] on button "Review in Mission Control" at bounding box center [443, 231] width 69 height 12
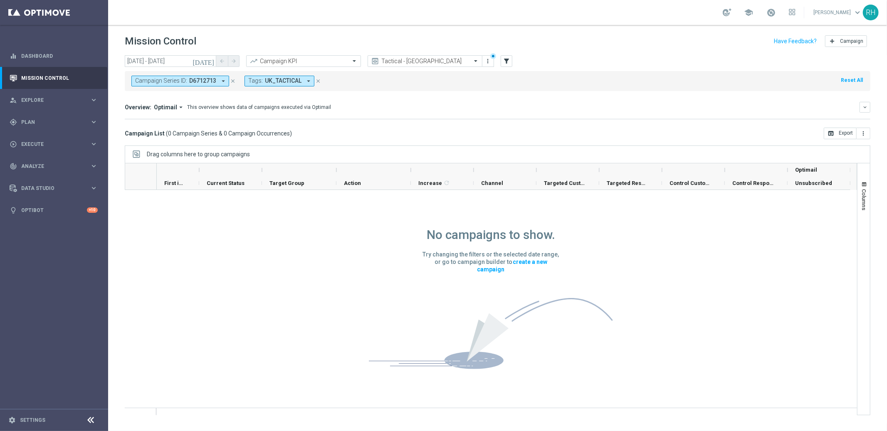
click at [318, 80] on icon "close" at bounding box center [318, 81] width 6 height 6
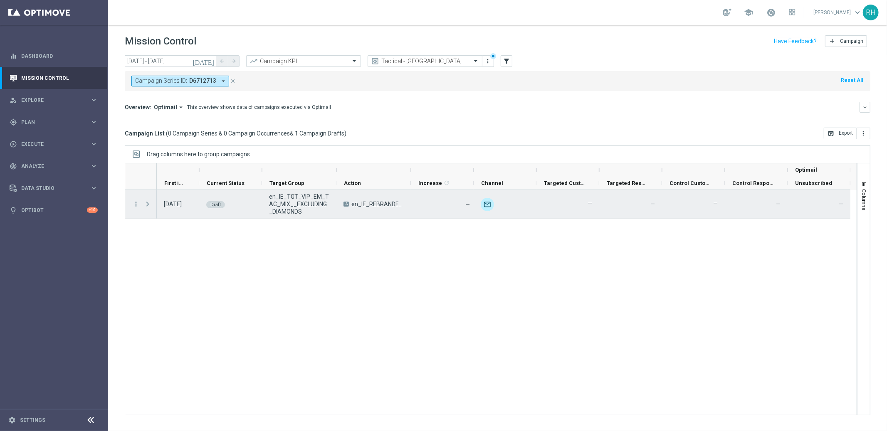
drag, startPoint x: 138, startPoint y: 204, endPoint x: 139, endPoint y: 208, distance: 4.3
click at [138, 204] on icon "more_vert" at bounding box center [135, 203] width 7 height 7
click at [152, 235] on span "Edit" at bounding box center [156, 237] width 9 height 6
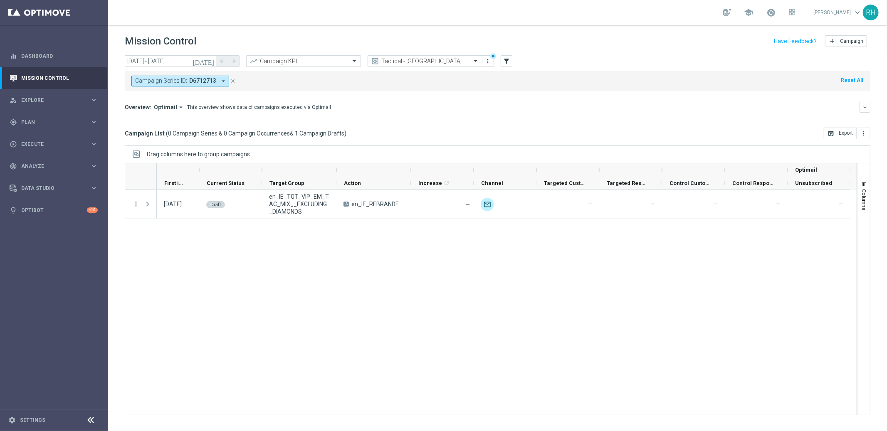
click at [390, 61] on input "text" at bounding box center [416, 61] width 89 height 7
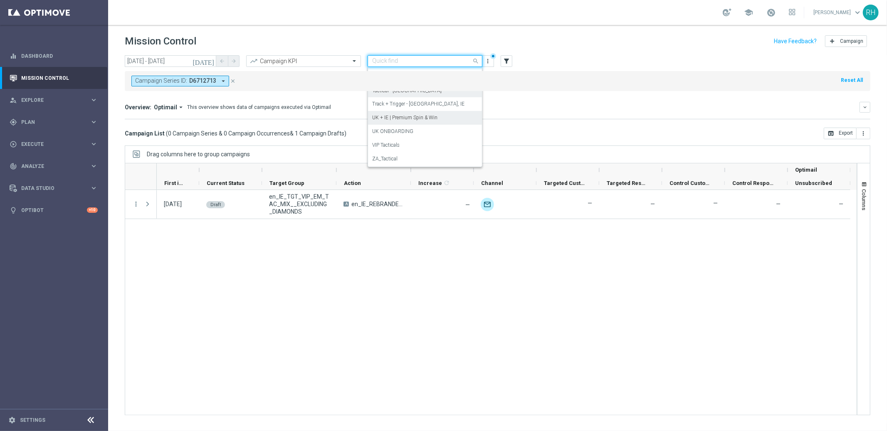
click at [435, 119] on label "UK + IE | Premium Spin & Win" at bounding box center [404, 117] width 65 height 7
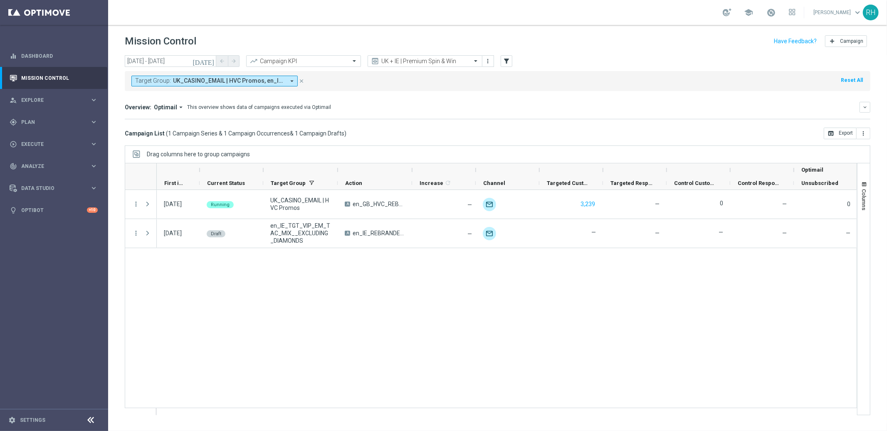
click at [212, 62] on icon "[DATE]" at bounding box center [204, 60] width 22 height 7
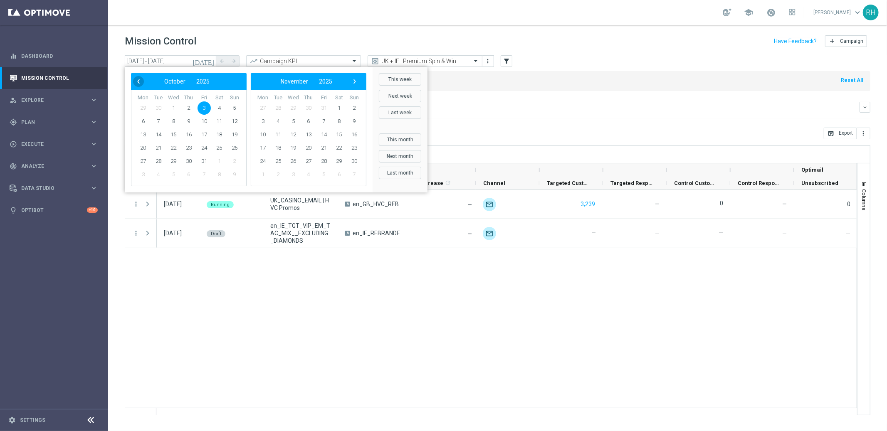
click at [137, 84] on span "‹" at bounding box center [138, 81] width 11 height 11
click at [524, 115] on div "Overview: Optimail arrow_drop_down This overview shows data of campaigns execut…" at bounding box center [498, 110] width 746 height 17
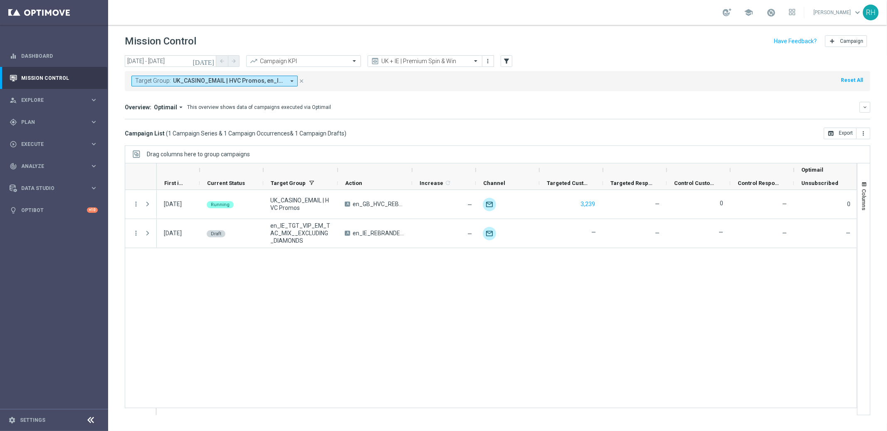
click at [215, 60] on icon "[DATE]" at bounding box center [204, 60] width 22 height 7
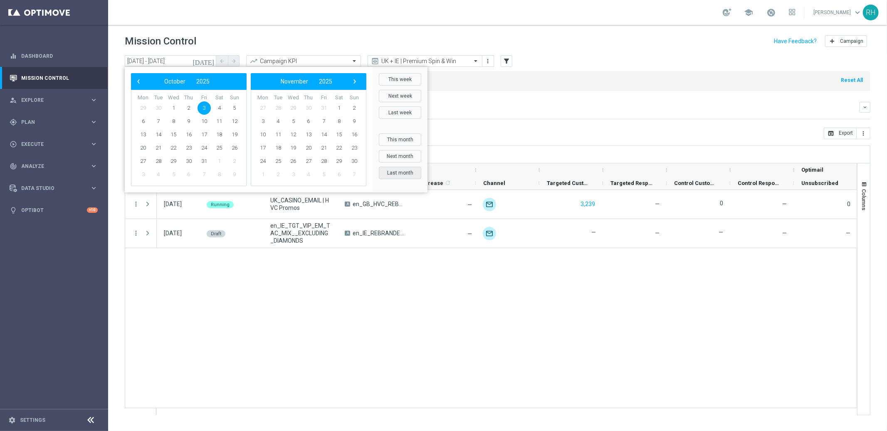
click at [402, 177] on button "Last month" at bounding box center [400, 173] width 42 height 12
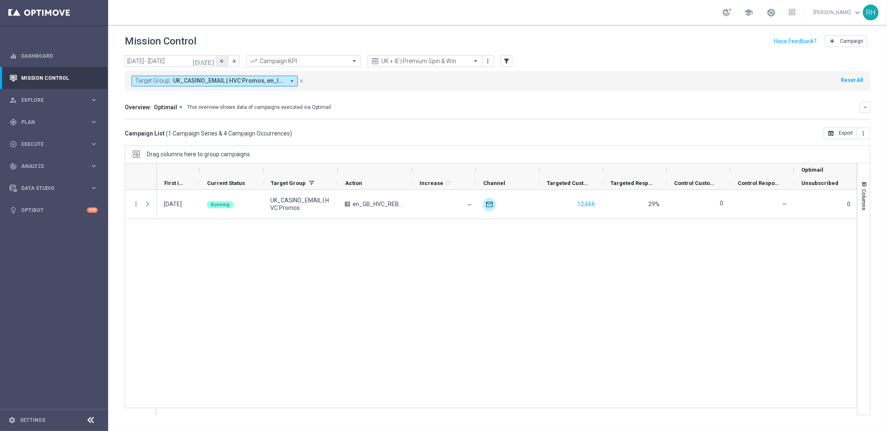
click at [217, 62] on button "arrow_back" at bounding box center [222, 61] width 12 height 12
type input "01 Aug 2025 - 31 Aug 2025"
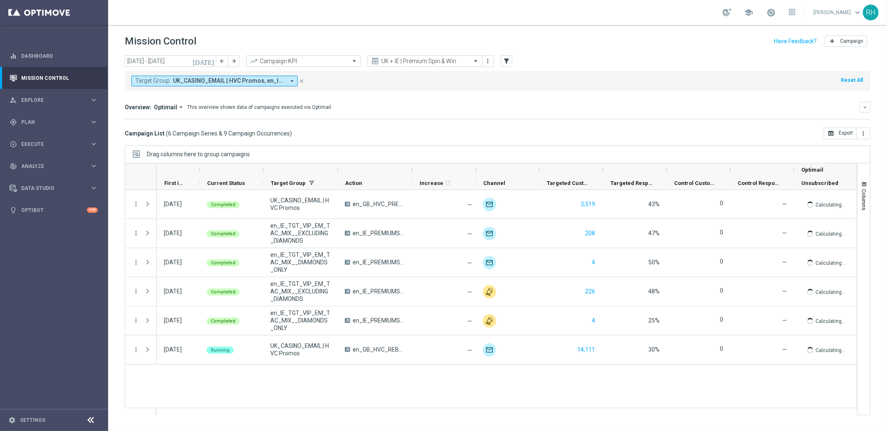
click at [432, 79] on div "Target Group: UK_CASINO_EMAIL | HVC Promos, en_IE_TGT_VIP_EM_TAC_MIX__DIAMONDS_…" at bounding box center [498, 81] width 746 height 20
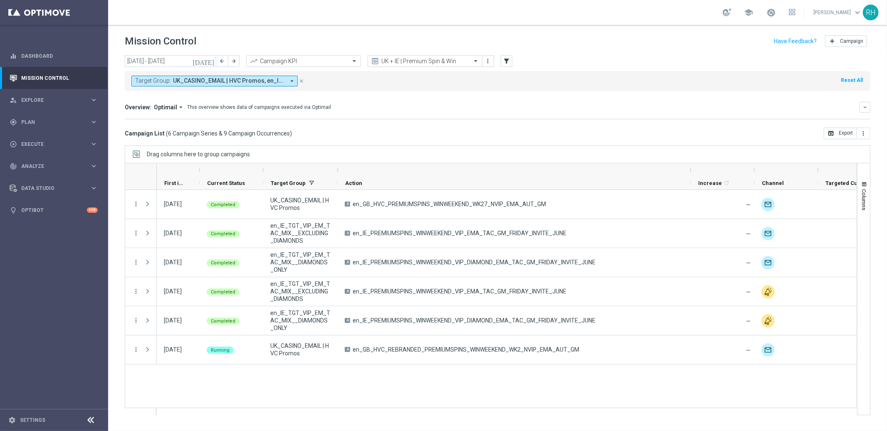
drag, startPoint x: 410, startPoint y: 168, endPoint x: 689, endPoint y: 171, distance: 278.6
click at [689, 171] on div at bounding box center [690, 169] width 3 height 13
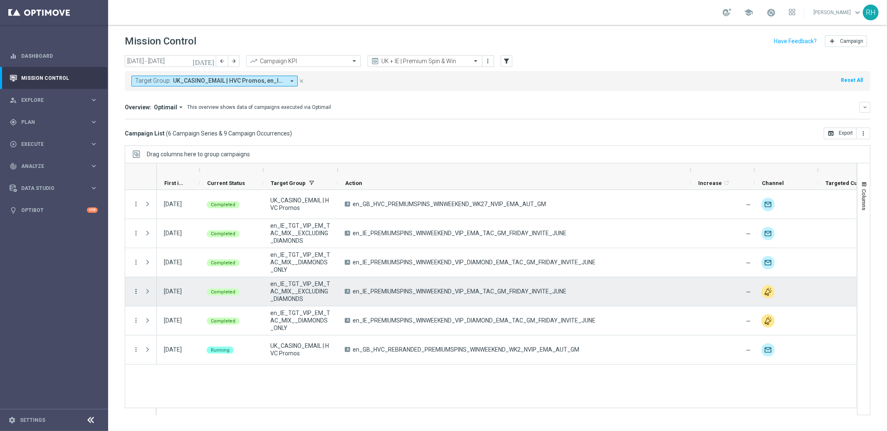
click at [136, 293] on icon "more_vert" at bounding box center [135, 291] width 7 height 7
click at [165, 295] on span "Campaign Details" at bounding box center [173, 297] width 42 height 6
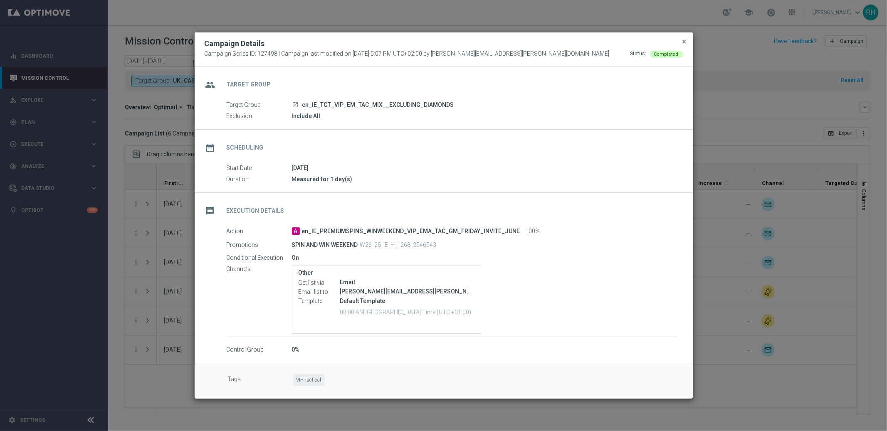
click at [682, 40] on span "close" at bounding box center [684, 41] width 7 height 7
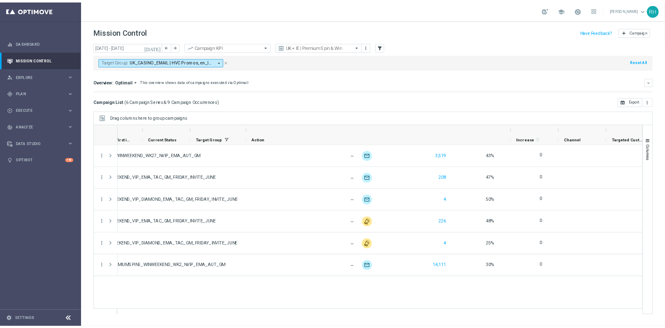
scroll to position [0, 0]
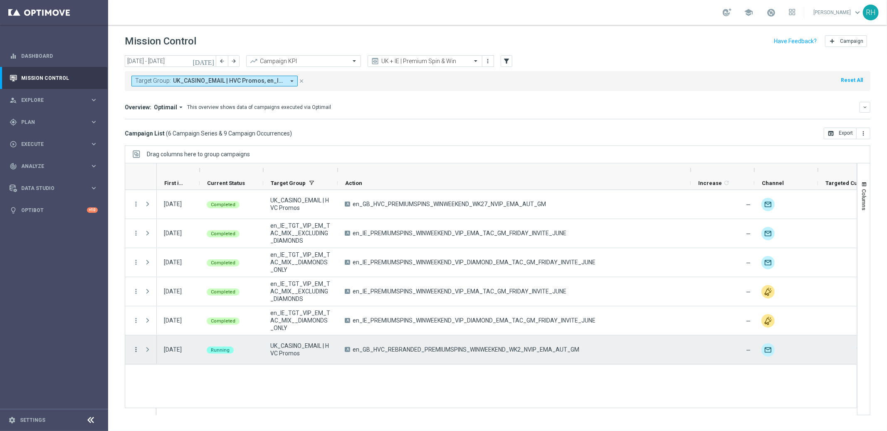
click at [136, 352] on icon "more_vert" at bounding box center [135, 349] width 7 height 7
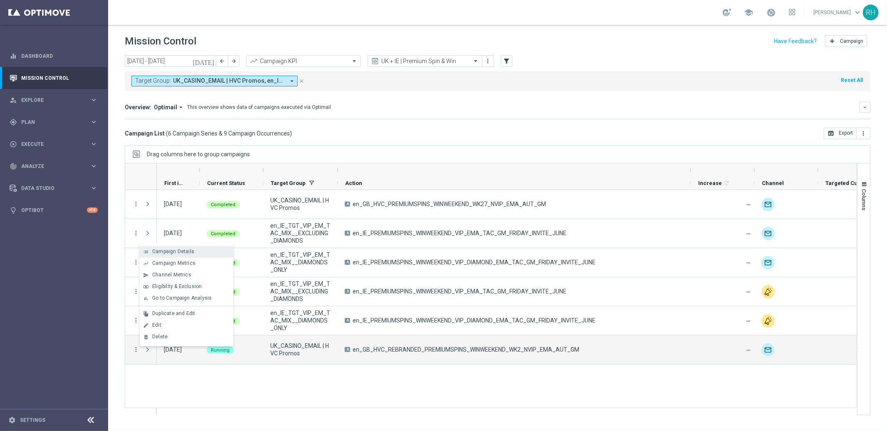
click at [203, 255] on div "list Campaign Details" at bounding box center [187, 252] width 94 height 12
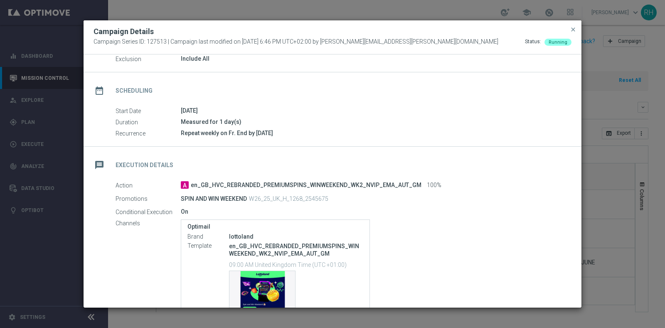
scroll to position [45, 0]
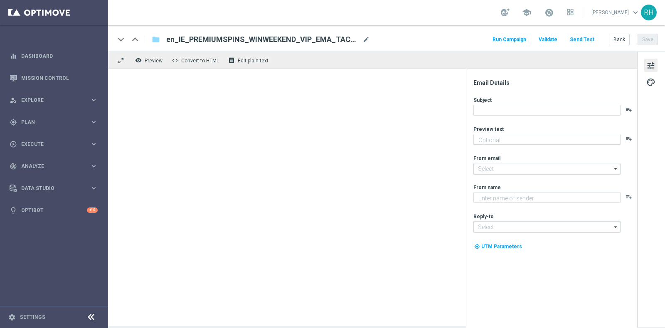
type textarea "Grab a fantastic freebie simply by playing selected games!"
type input "[EMAIL_ADDRESS][DOMAIN_NAME]"
type textarea "Lottoland"
type input "vip_ie@lottoland.com"
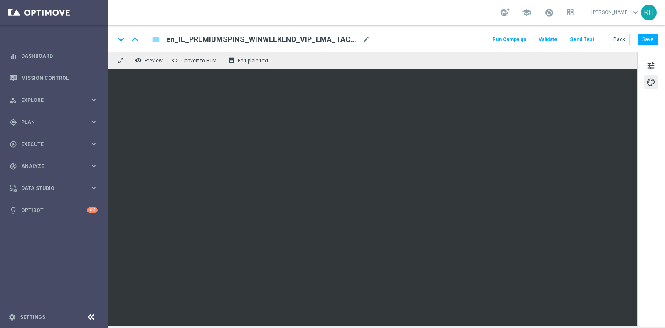
click at [445, 23] on div "school Ricky Hubbard keyboard_arrow_down RH" at bounding box center [386, 12] width 557 height 25
click div "keyboard_arrow_down keyboard_arrow_up folder en_IE_PREMIUMSPINS_WINWEEKEND_VIP_…"
click span "tune"
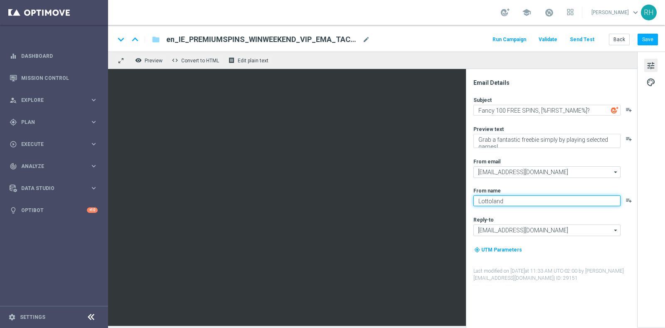
click textarea "Lottoland"
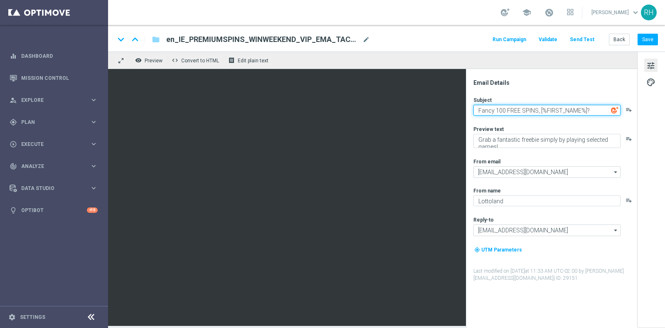
click textarea "Fancy 100 FREE SPINS, [%FIRST_NAME%]?"
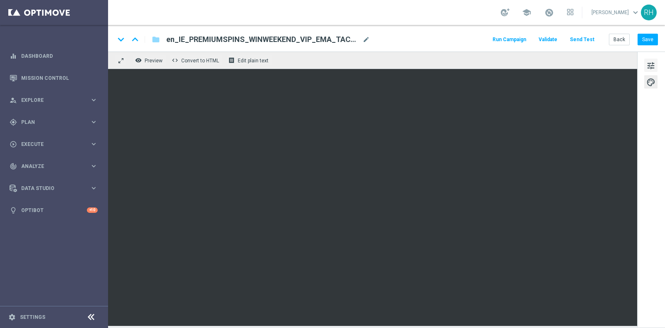
click span "tune"
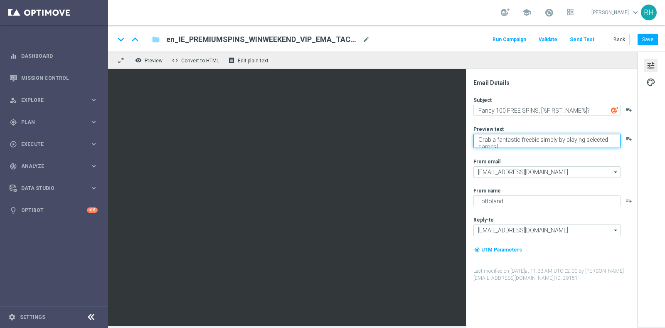
click textarea "Grab a fantastic freebie simply by playing selected games!"
click div "Subject Fancy 100 FREE SPINS, [%FIRST_NAME%]? playlist_add Preview text Grab a …"
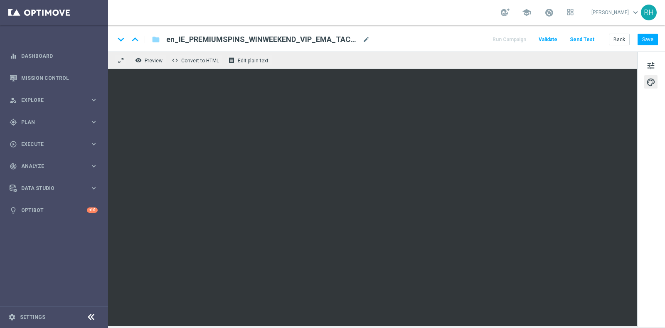
click div "school Ricky Hubbard keyboard_arrow_down RH"
click link "Mission Control"
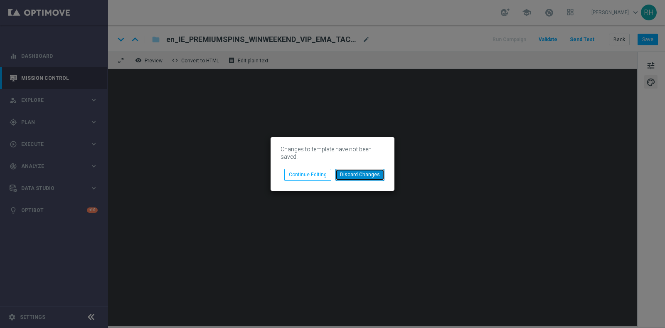
click button "Discard Changes"
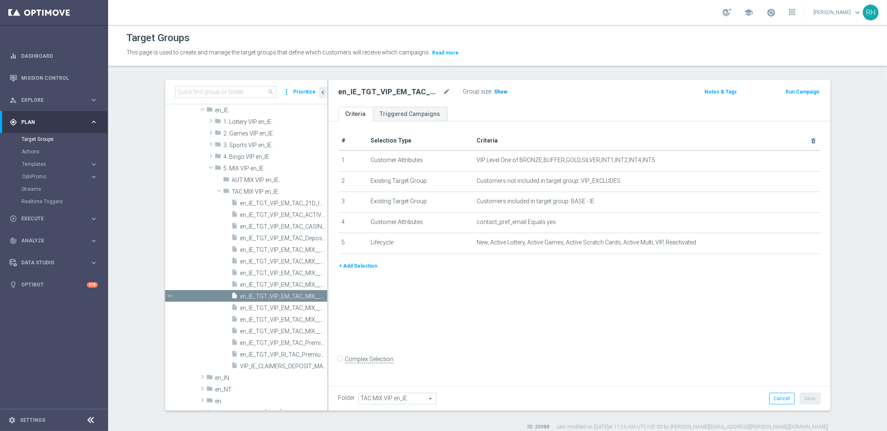
click at [494, 92] on span "Show" at bounding box center [500, 92] width 13 height 6
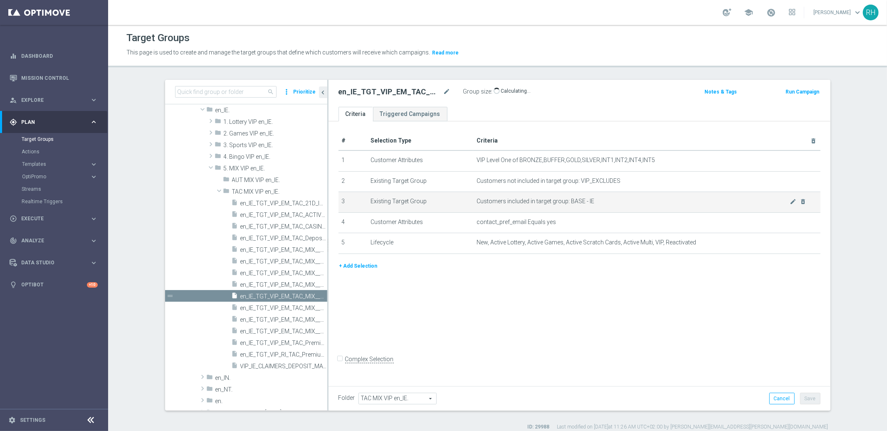
drag, startPoint x: 324, startPoint y: 181, endPoint x: 348, endPoint y: 193, distance: 26.8
click at [436, 181] on div "# Selection Type Criteria delete_forever 1 Customer Attributes VIP Level One of…" at bounding box center [579, 252] width 502 height 262
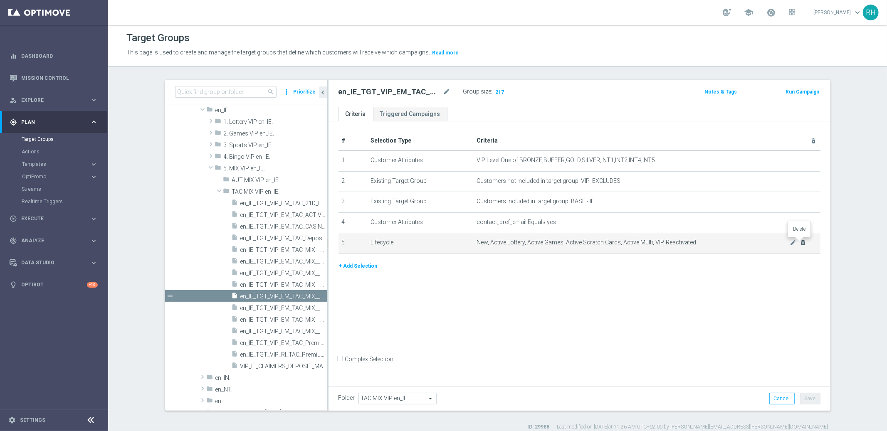
click at [800, 244] on icon "delete_forever" at bounding box center [803, 243] width 7 height 7
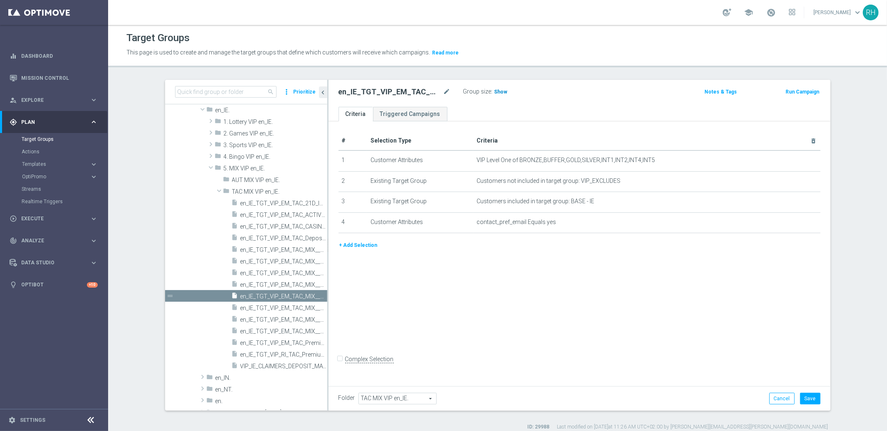
click at [498, 89] on span "Show" at bounding box center [500, 92] width 13 height 6
click at [781, 397] on button "Cancel" at bounding box center [781, 399] width 25 height 12
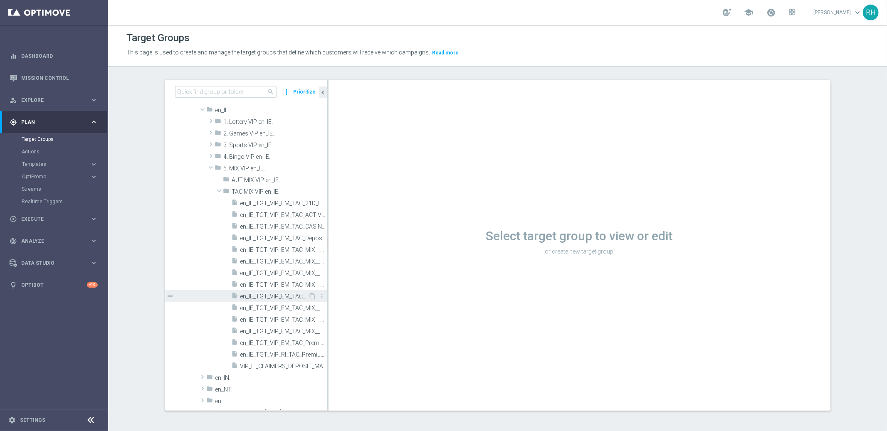
click at [272, 294] on span "en_IE_TGT_VIP_EM_TAC_MIX__EXCLUDING_DIAMONDS" at bounding box center [274, 296] width 68 height 7
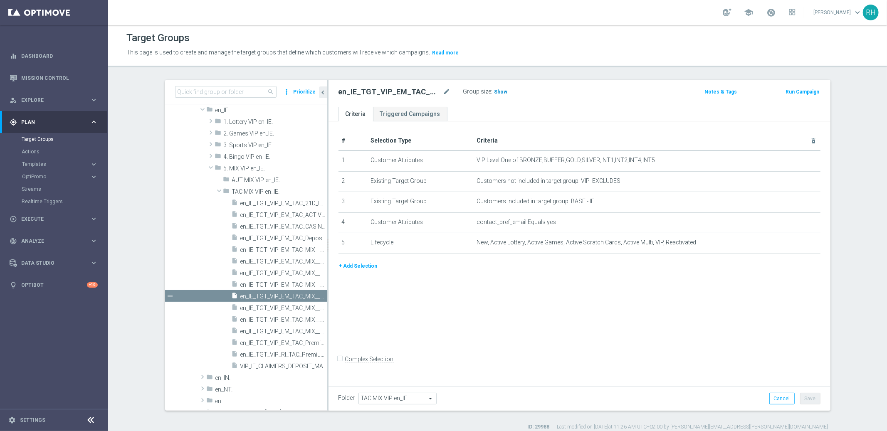
click at [494, 92] on span "Show" at bounding box center [500, 92] width 13 height 6
click at [800, 241] on icon "delete_forever" at bounding box center [803, 243] width 7 height 7
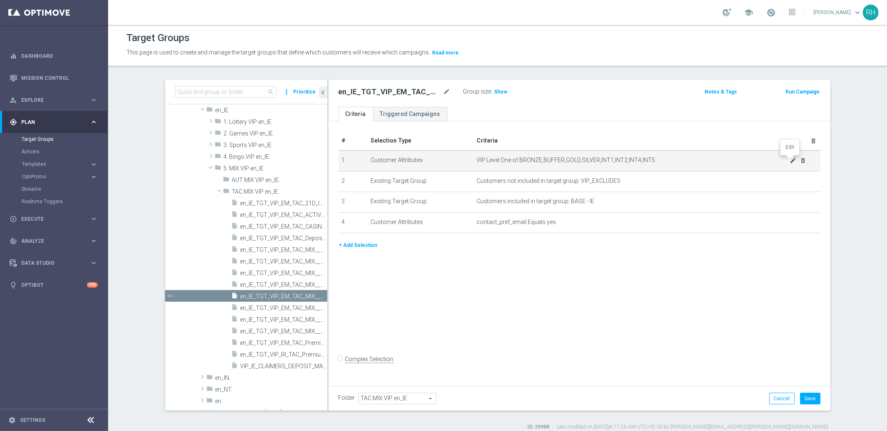
click at [790, 161] on icon "mode_edit" at bounding box center [793, 160] width 7 height 7
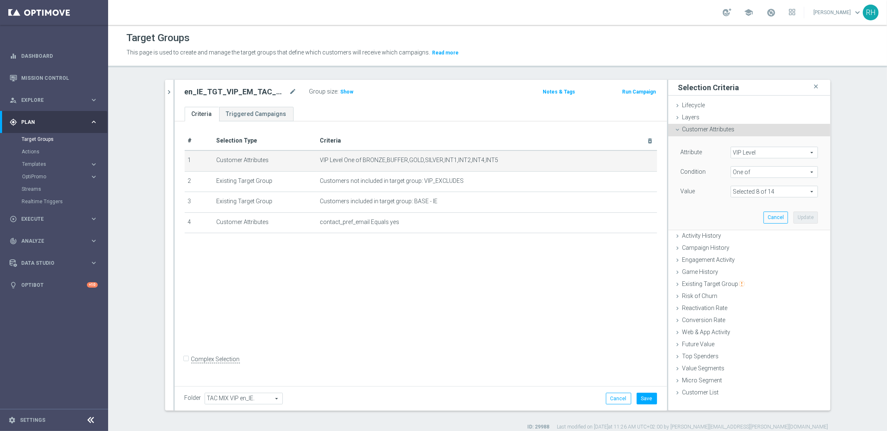
click at [794, 190] on span at bounding box center [774, 191] width 86 height 11
click at [694, 218] on div "Attribute VIP Level VIP Level arrow_drop_down search Condition One of One of ar…" at bounding box center [749, 182] width 150 height 93
click at [768, 222] on button "Cancel" at bounding box center [775, 218] width 25 height 12
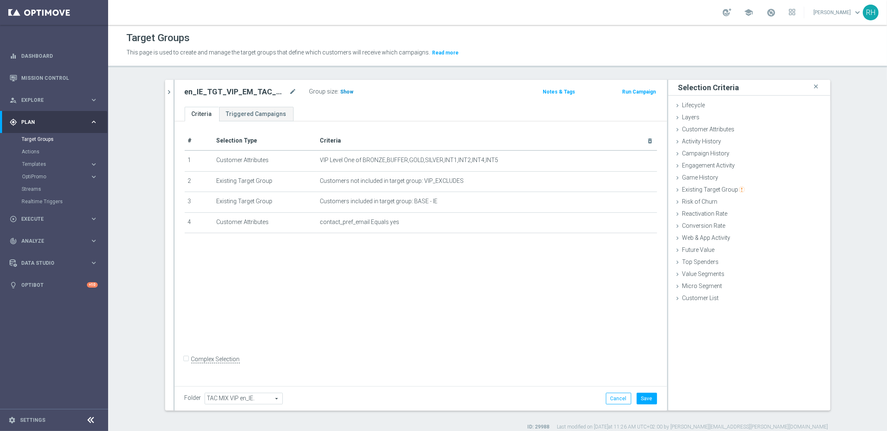
click at [342, 89] on span "Show" at bounding box center [347, 92] width 13 height 6
click at [675, 107] on icon at bounding box center [677, 105] width 7 height 7
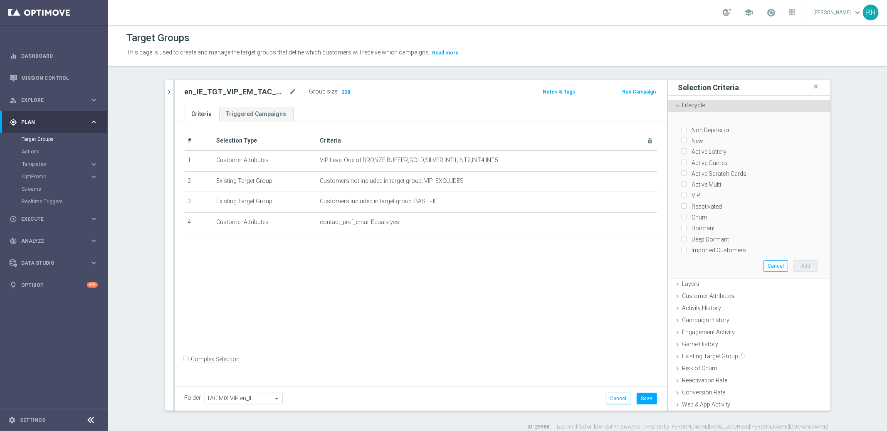
click at [681, 193] on input "VIP" at bounding box center [683, 195] width 5 height 5
checkbox input "true"
click at [797, 262] on button "Add" at bounding box center [805, 266] width 25 height 12
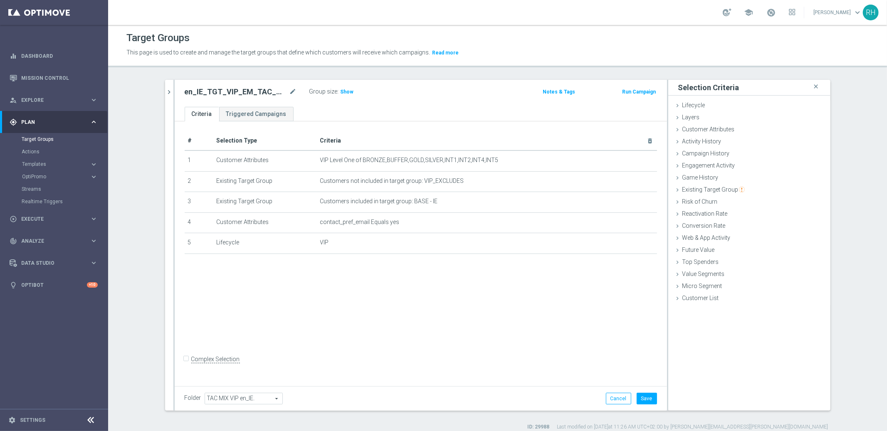
click at [349, 91] on div "Group size : Show" at bounding box center [350, 91] width 83 height 10
click at [351, 91] on div "Group size : Show" at bounding box center [350, 91] width 83 height 10
click at [341, 94] on span "Show" at bounding box center [347, 92] width 13 height 6
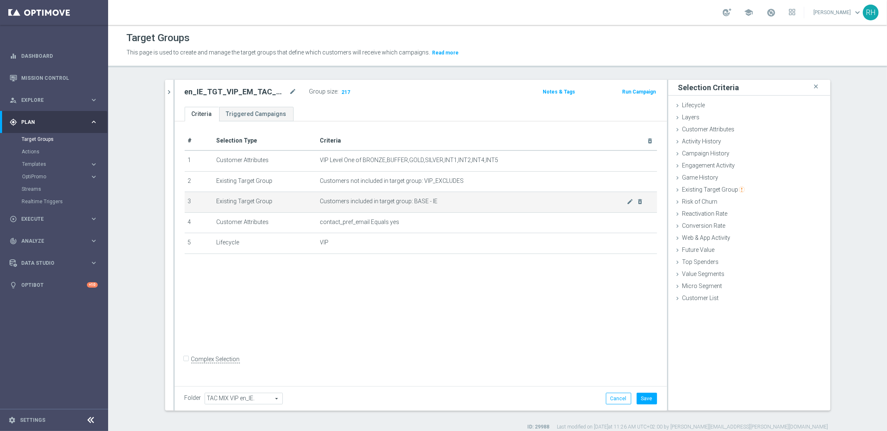
click at [418, 201] on span "Customers included in target group: BASE - IE" at bounding box center [473, 201] width 307 height 7
drag, startPoint x: 410, startPoint y: 200, endPoint x: 435, endPoint y: 200, distance: 25.8
click at [435, 200] on span "Customers included in target group: BASE - IE" at bounding box center [473, 201] width 307 height 7
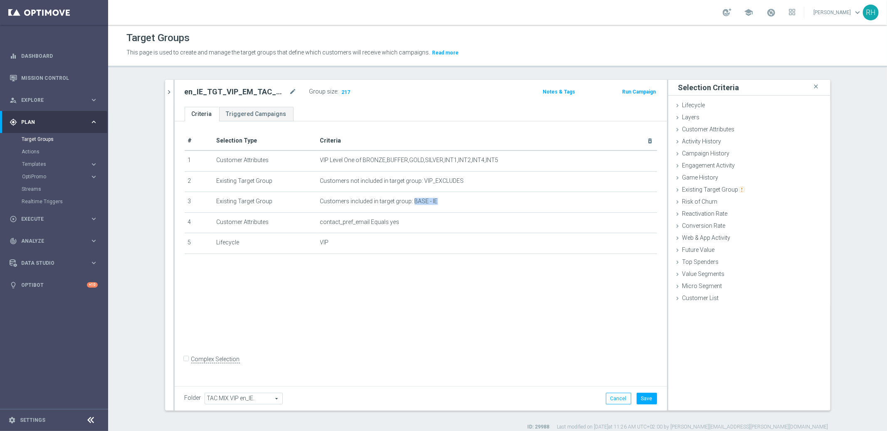
copy span "BASE - IE"
click at [595, 320] on div "# Selection Type Criteria delete_forever 1 Customer Attributes VIP Level One of…" at bounding box center [421, 252] width 492 height 262
click at [623, 326] on div "# Selection Type Criteria delete_forever 1 Customer Attributes VIP Level One of…" at bounding box center [421, 252] width 492 height 262
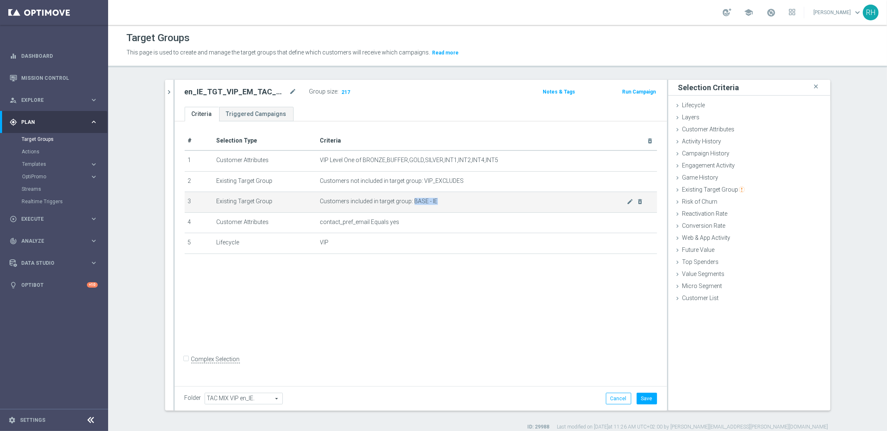
drag, startPoint x: 410, startPoint y: 201, endPoint x: 440, endPoint y: 203, distance: 30.5
click at [440, 203] on span "Customers included in target group: BASE - IE" at bounding box center [473, 201] width 307 height 7
copy span "BASE - IE"
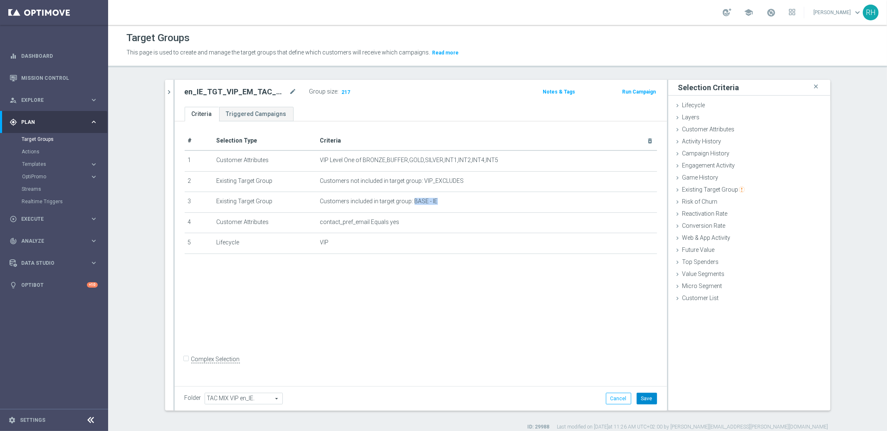
click at [645, 398] on button "Save" at bounding box center [647, 399] width 20 height 12
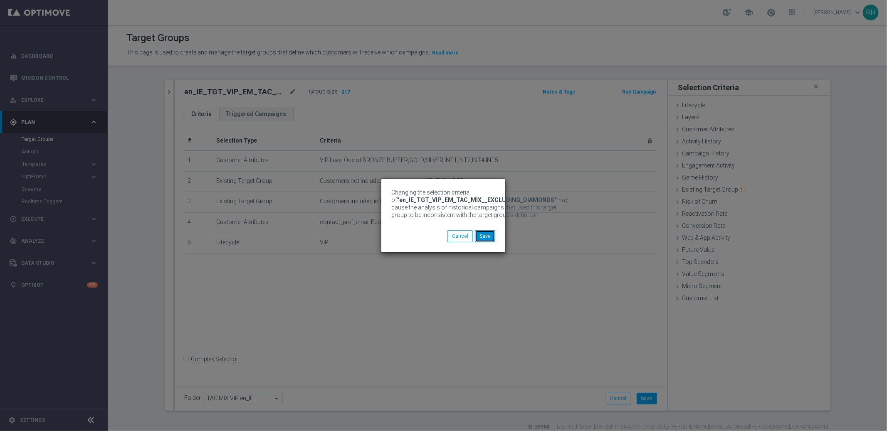
click at [486, 235] on button "Save" at bounding box center [485, 236] width 20 height 12
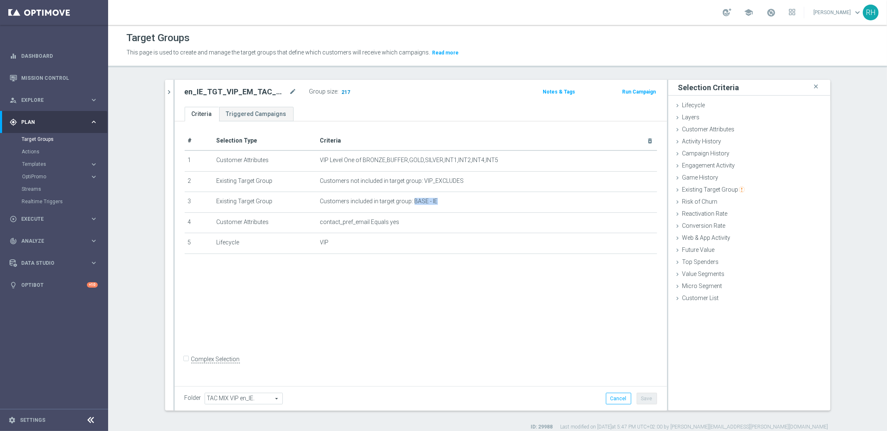
click at [342, 93] on span "217" at bounding box center [346, 93] width 10 height 8
click at [435, 257] on div "# Selection Type Criteria delete_forever 1 Customer Attributes VIP Level One of…" at bounding box center [420, 196] width 485 height 130
click at [596, 316] on div "# Selection Type Criteria delete_forever 1 Customer Attributes VIP Level One of…" at bounding box center [421, 252] width 492 height 262
click at [714, 126] on span "Customer Attributes" at bounding box center [708, 129] width 52 height 7
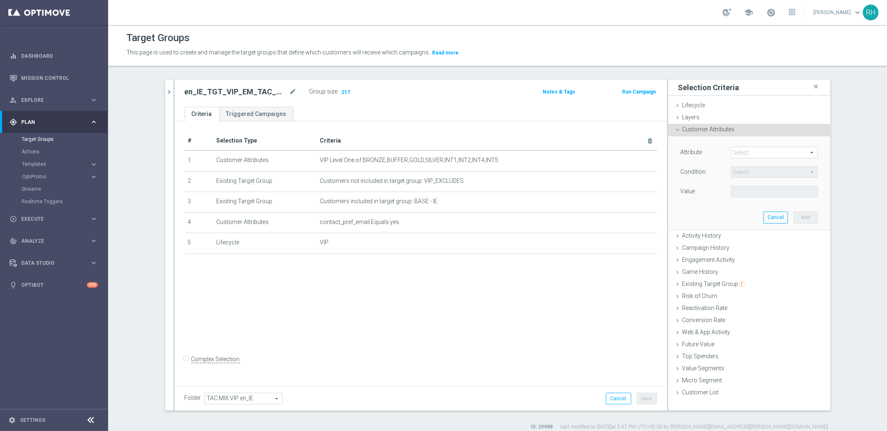
click at [740, 151] on span at bounding box center [774, 152] width 86 height 11
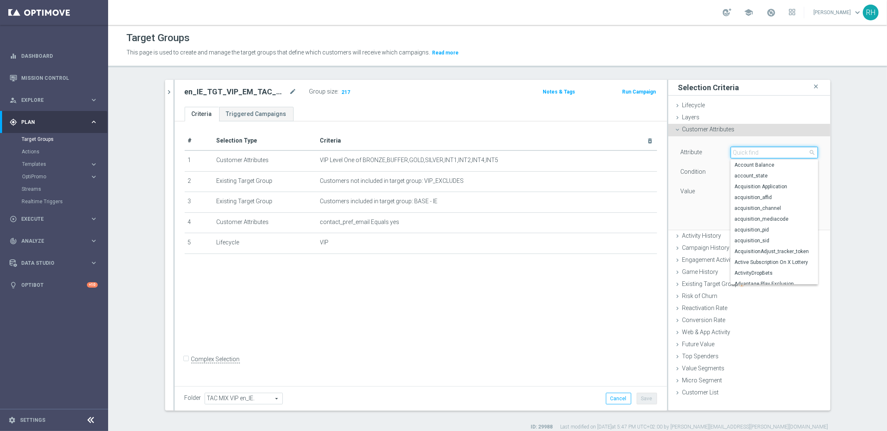
click at [740, 151] on input "search" at bounding box center [774, 153] width 87 height 12
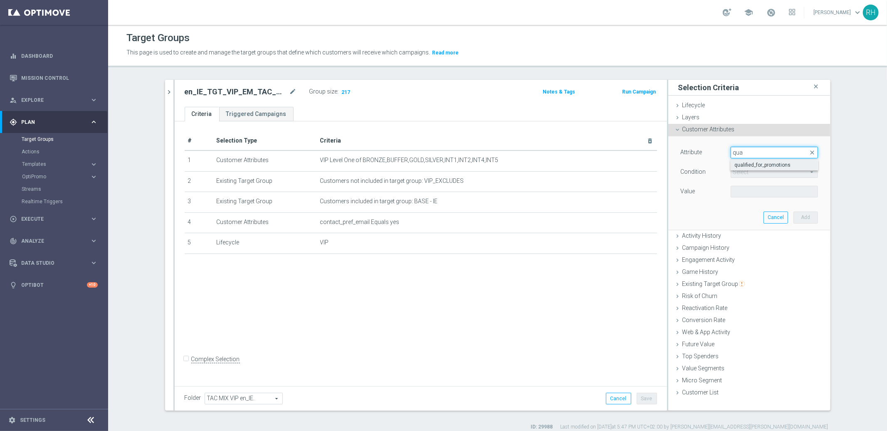
type input "qua"
click at [744, 161] on label "qualified_for_promotions" at bounding box center [774, 165] width 87 height 11
type input "qualified_for_promotions"
type input "Equals"
click at [755, 192] on span at bounding box center [774, 191] width 86 height 11
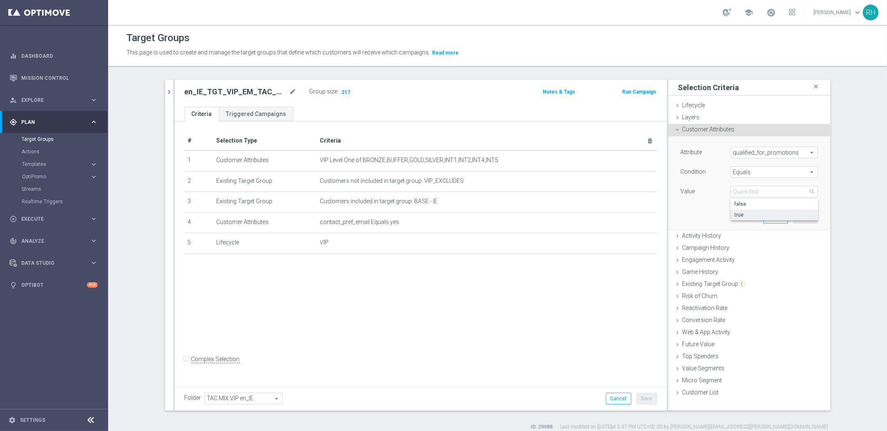
click at [758, 214] on span "true" at bounding box center [774, 215] width 79 height 7
type input "true"
click at [797, 217] on button "Add" at bounding box center [805, 218] width 25 height 12
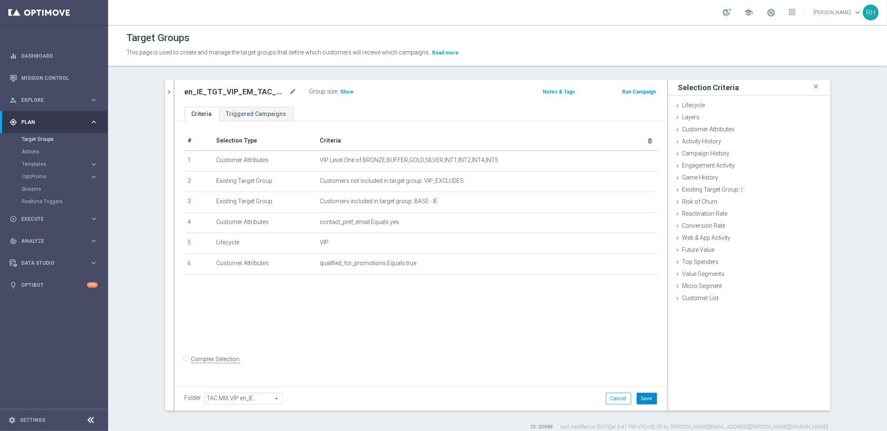
click at [651, 396] on button "Save" at bounding box center [647, 399] width 20 height 12
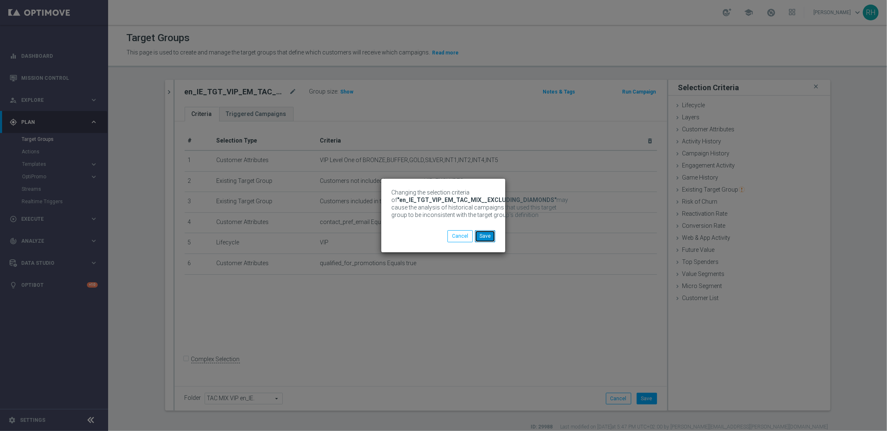
click at [482, 237] on button "Save" at bounding box center [485, 236] width 20 height 12
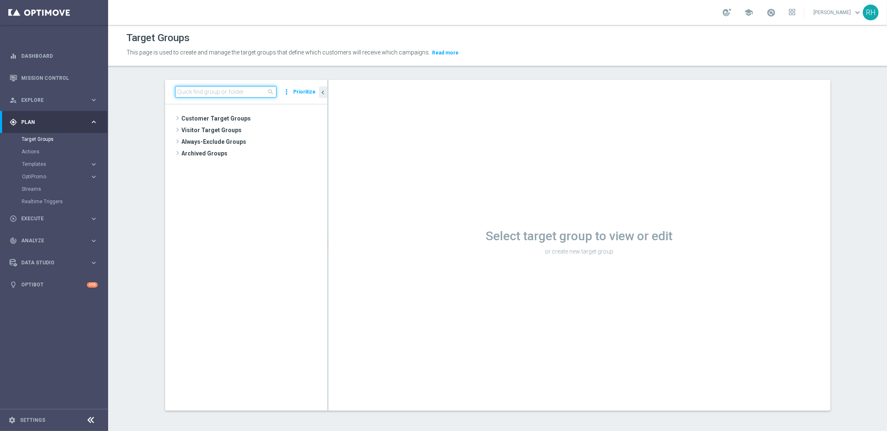
click at [249, 88] on input at bounding box center [225, 92] width 101 height 12
paste input "BASE - IE"
type input "BASE - IE"
click at [242, 149] on div "insert_drive_file BASE - IE" at bounding box center [257, 154] width 101 height 12
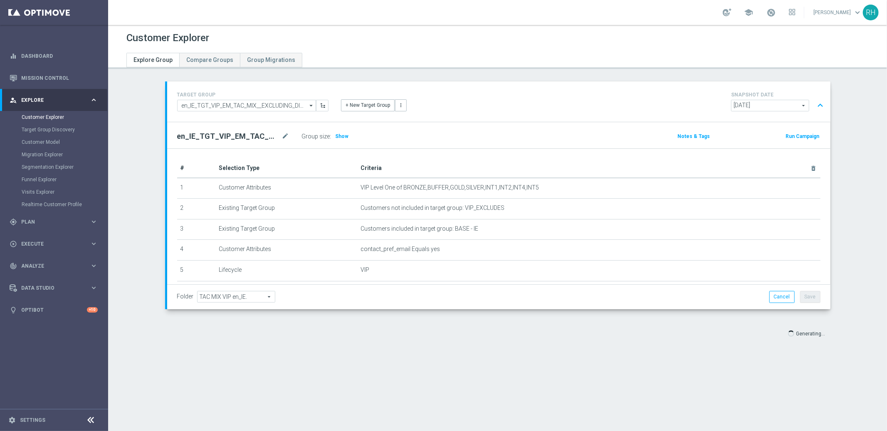
click at [511, 56] on div at bounding box center [497, 53] width 755 height 15
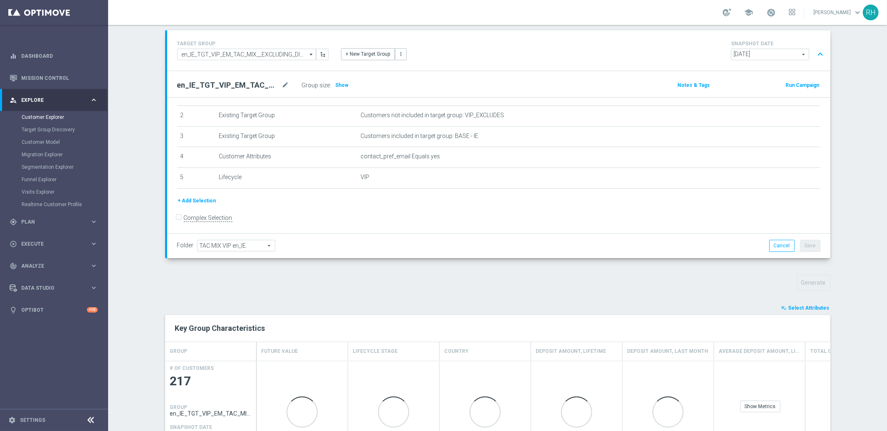
scroll to position [170, 0]
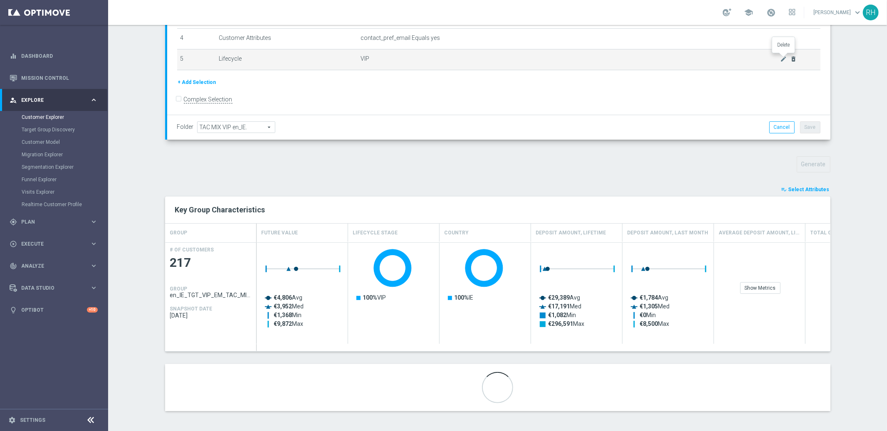
click at [790, 57] on icon "delete_forever" at bounding box center [793, 59] width 7 height 7
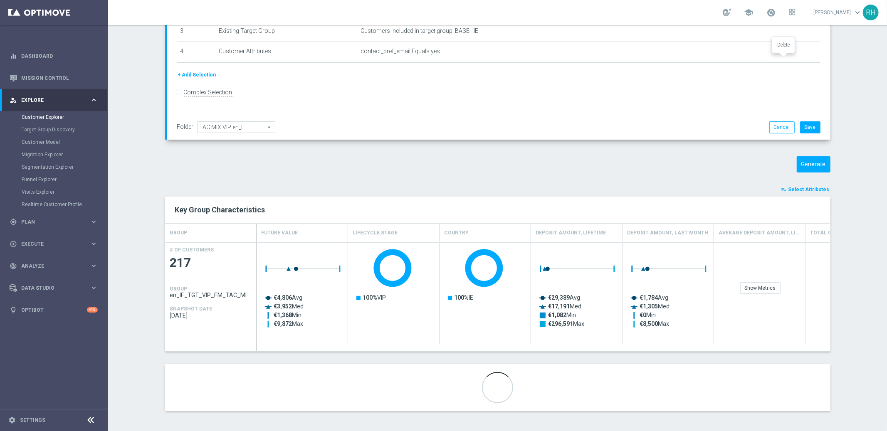
scroll to position [21, 0]
click at [817, 160] on button "Generate" at bounding box center [814, 164] width 34 height 16
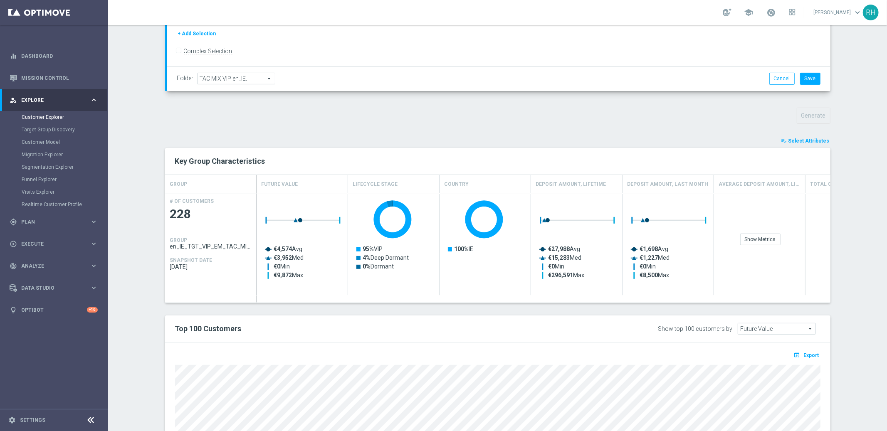
scroll to position [221, 0]
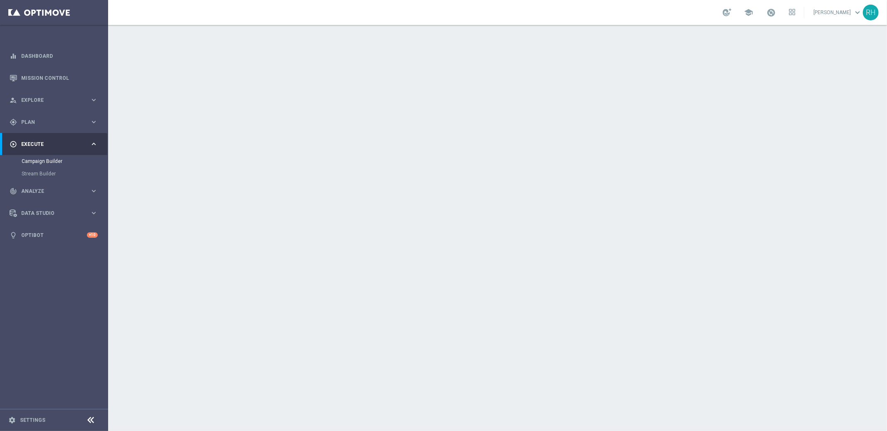
click at [719, 215] on icon "keyboard_arrow_down" at bounding box center [724, 213] width 12 height 12
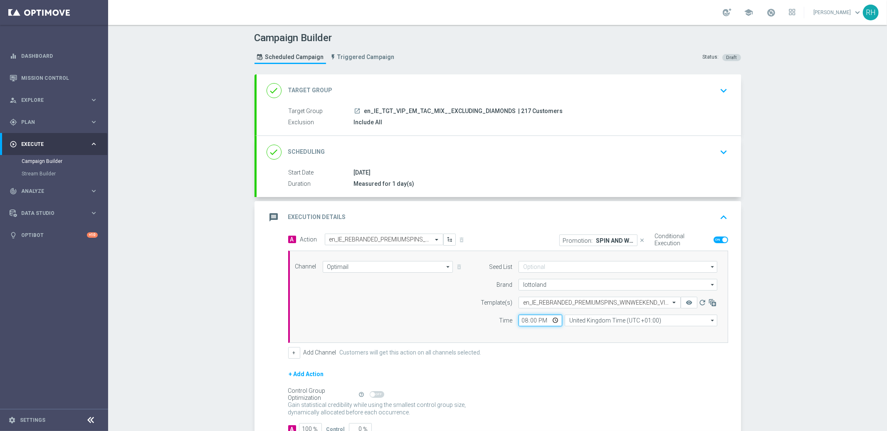
click at [526, 323] on input "20:00" at bounding box center [541, 321] width 44 height 12
click at [555, 336] on div "Channel Optimail Optimail arrow_drop_down Show Selected 1 of 26 Silverpop" at bounding box center [508, 297] width 440 height 92
click at [519, 323] on input "20:00" at bounding box center [541, 321] width 44 height 12
click at [544, 338] on div "Channel Optimail Optimail arrow_drop_down Show Selected 1 of 26 Silverpop" at bounding box center [508, 297] width 440 height 92
click at [527, 321] on input "20:00" at bounding box center [541, 321] width 44 height 12
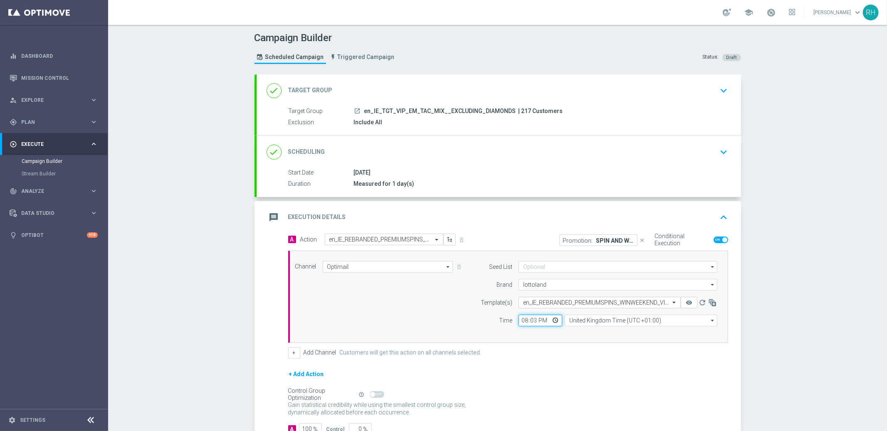
type input "20:30"
click at [575, 363] on form "A Action Select action en_IE_REBRANDED_PREMIUMSPINS_WINWEEKEND_VIP_EMA_TAC_GM_F…" at bounding box center [508, 335] width 440 height 202
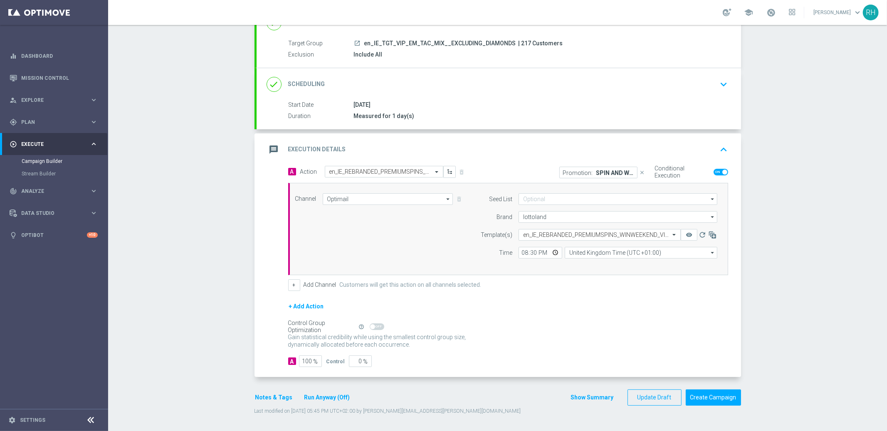
scroll to position [48, 0]
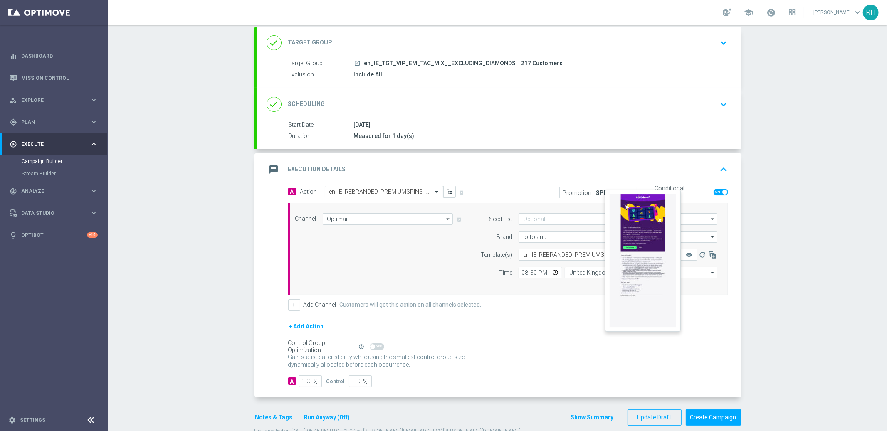
click at [687, 258] on button "remove_red_eye" at bounding box center [689, 255] width 17 height 12
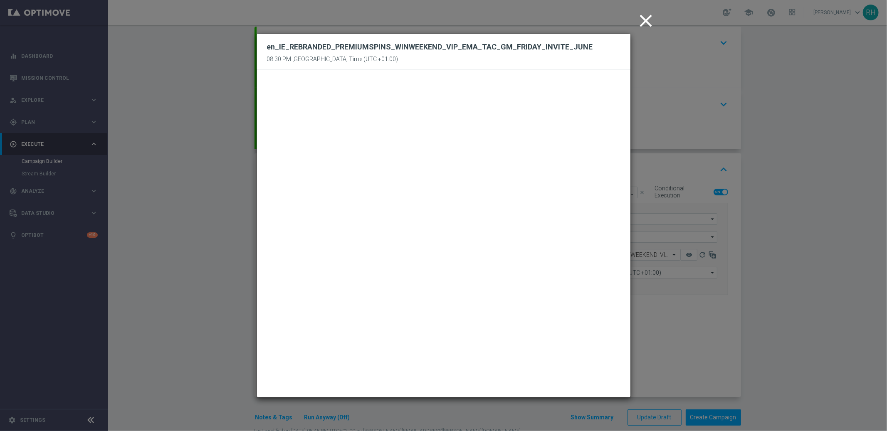
click at [647, 23] on icon "close" at bounding box center [646, 20] width 21 height 21
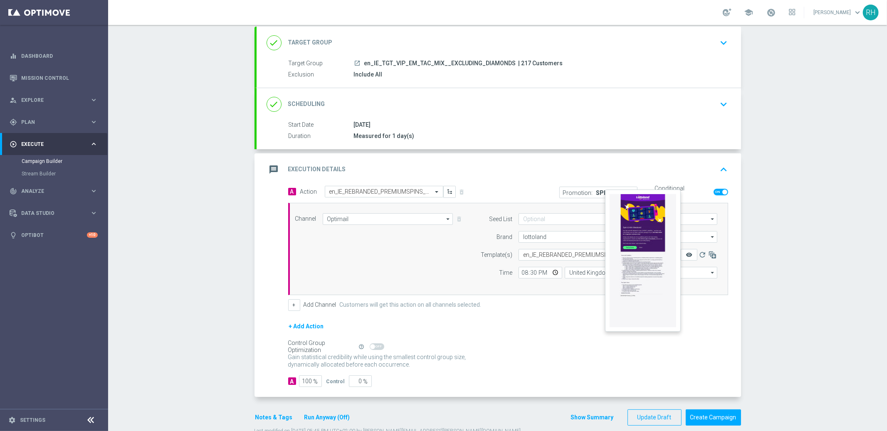
click at [687, 254] on icon "remove_red_eye" at bounding box center [689, 255] width 7 height 7
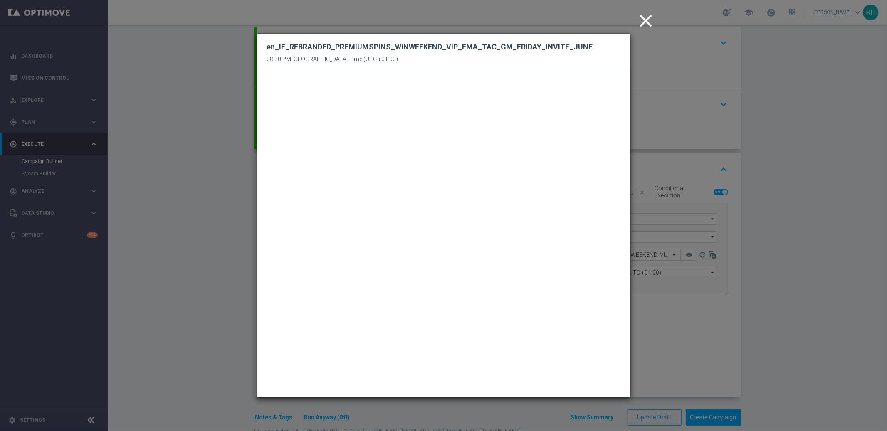
click at [651, 23] on icon "close" at bounding box center [646, 20] width 21 height 21
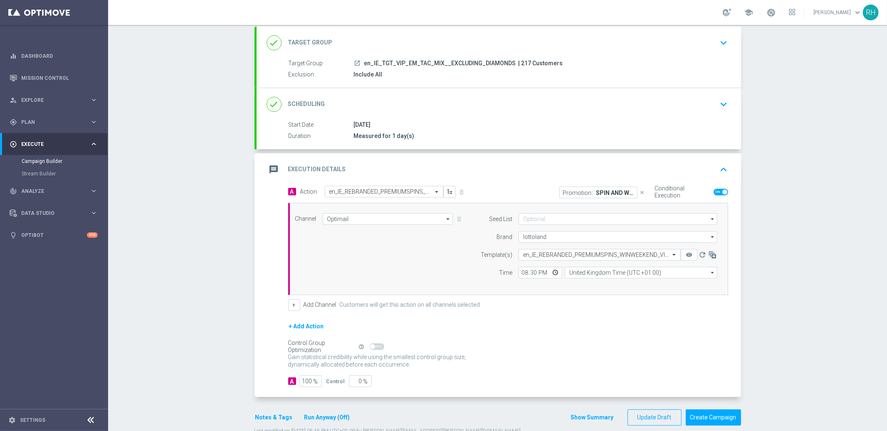
click at [678, 100] on div "done Scheduling keyboard_arrow_down" at bounding box center [499, 104] width 464 height 16
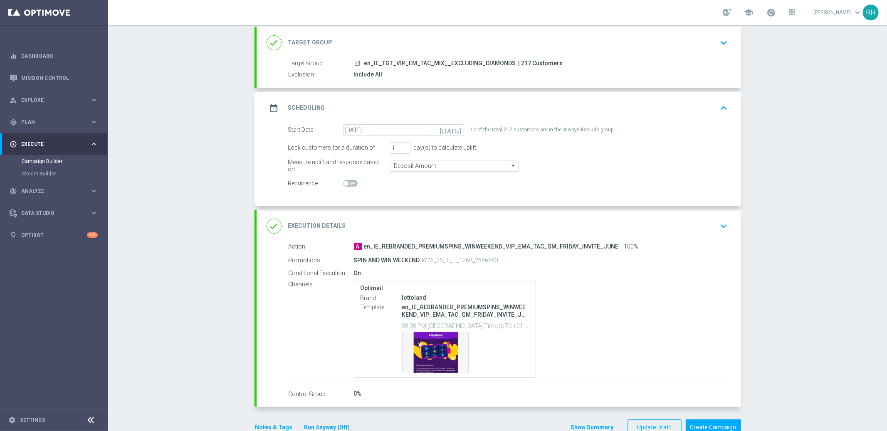
click at [343, 183] on span at bounding box center [345, 183] width 5 height 5
click at [343, 183] on input "checkbox" at bounding box center [350, 183] width 15 height 7
checkbox input "true"
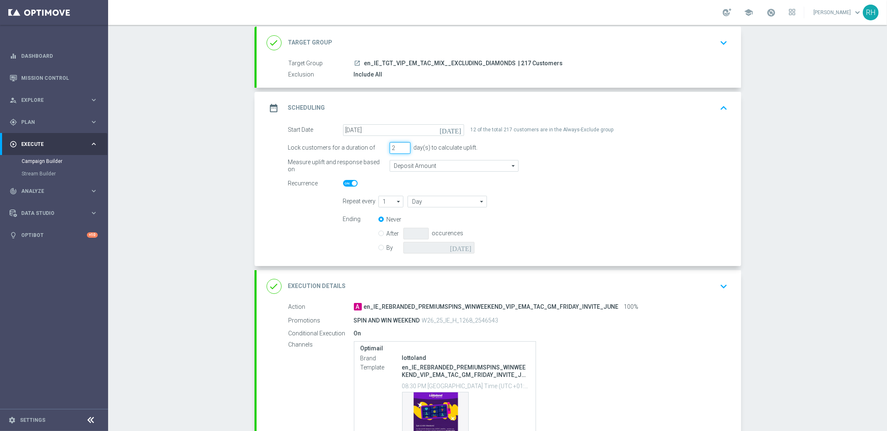
type input "2"
click at [402, 146] on input "2" at bounding box center [400, 148] width 21 height 12
click at [478, 203] on icon "arrow_drop_down" at bounding box center [482, 201] width 8 height 11
click at [454, 220] on div "Week" at bounding box center [444, 226] width 73 height 12
type input "Week"
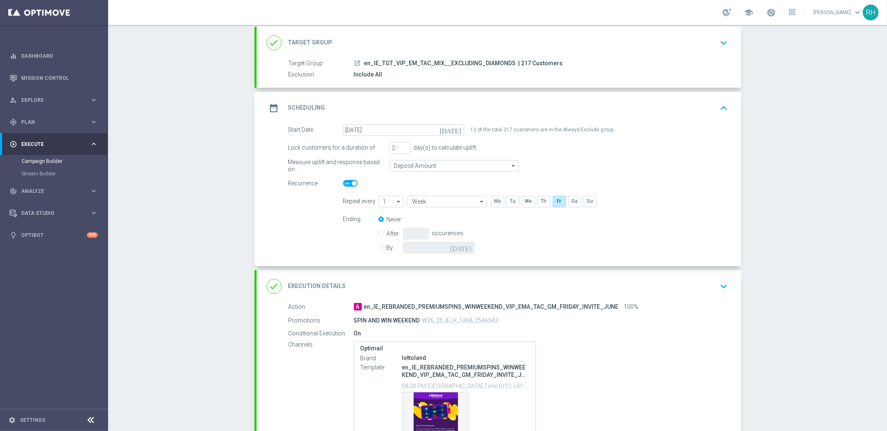
click at [378, 247] on input "By" at bounding box center [380, 246] width 5 height 5
radio input "true"
radio input "false"
click at [466, 247] on icon "[DATE]" at bounding box center [462, 246] width 25 height 9
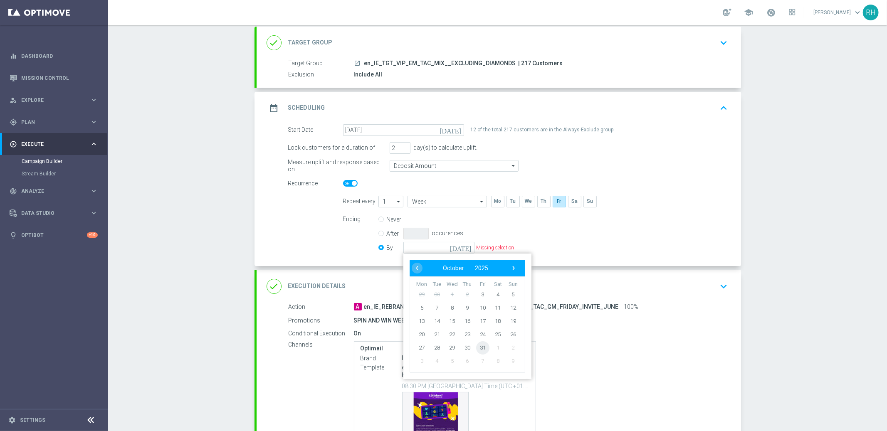
click at [481, 347] on span "31" at bounding box center [482, 347] width 13 height 13
type input "[DATE]"
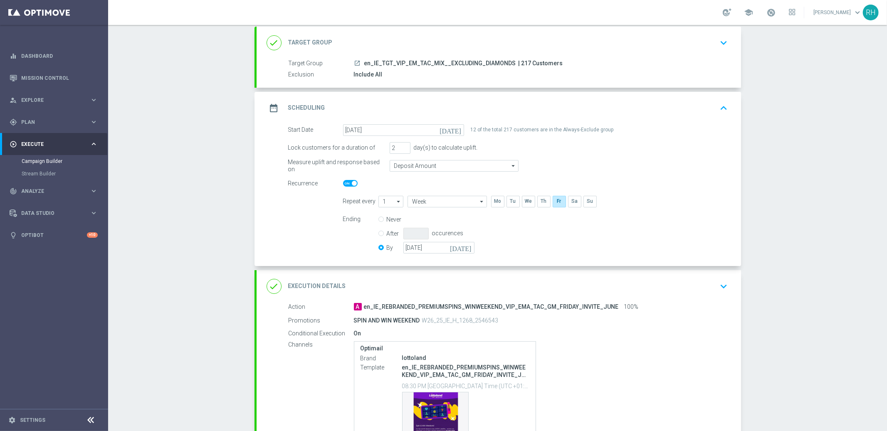
click at [707, 107] on div "date_range Scheduling keyboard_arrow_up" at bounding box center [499, 108] width 464 height 16
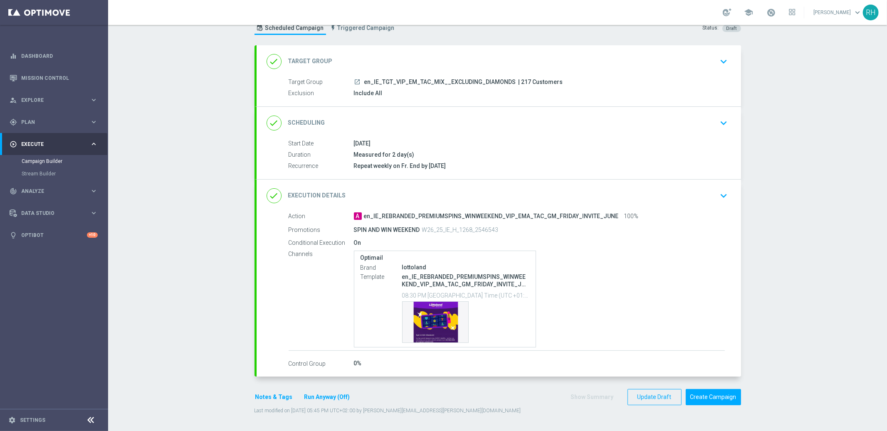
scroll to position [28, 0]
click at [519, 83] on span "| 217 Customers" at bounding box center [541, 82] width 44 height 7
copy span "217"
click at [279, 402] on button "Notes & Tags" at bounding box center [273, 398] width 39 height 10
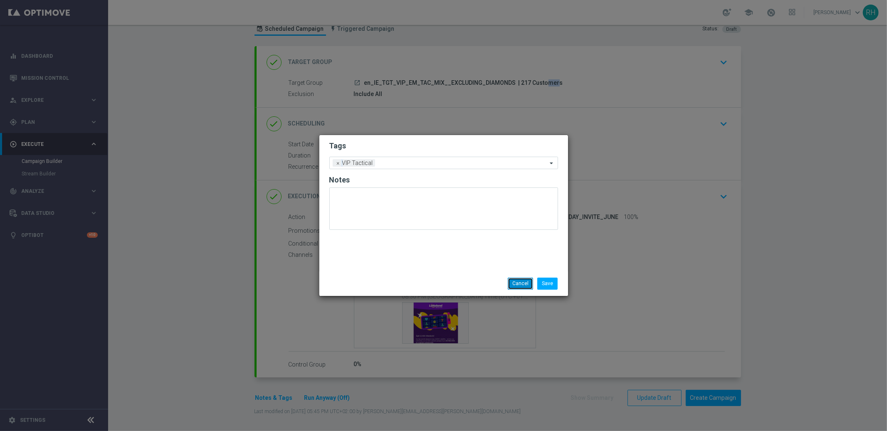
click at [515, 289] on button "Cancel" at bounding box center [520, 284] width 25 height 12
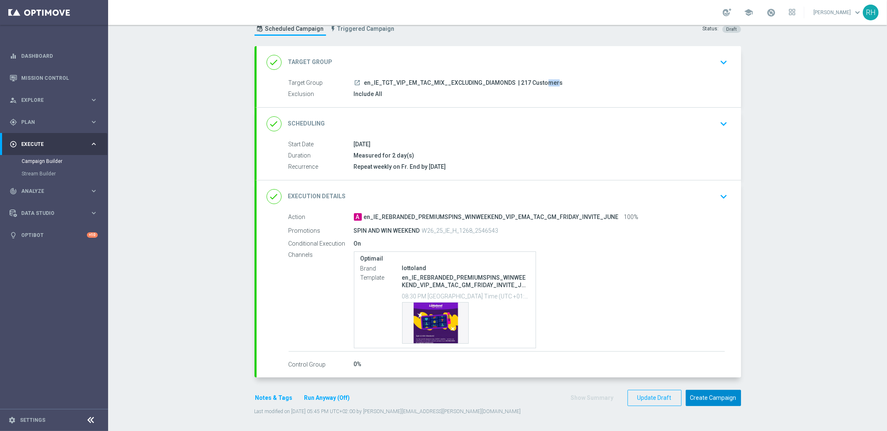
click at [724, 396] on button "Create Campaign" at bounding box center [713, 398] width 55 height 16
click at [793, 286] on div at bounding box center [435, 215] width 887 height 431
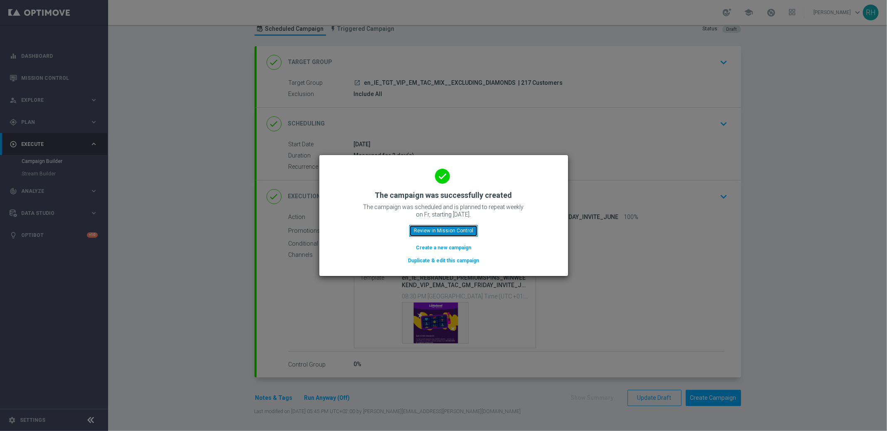
click at [442, 232] on button "Review in Mission Control" at bounding box center [443, 231] width 69 height 12
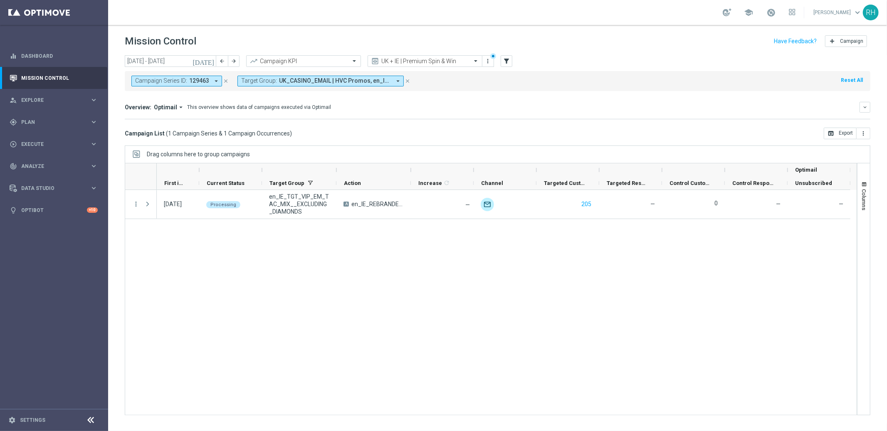
click at [228, 80] on button "close" at bounding box center [225, 81] width 7 height 9
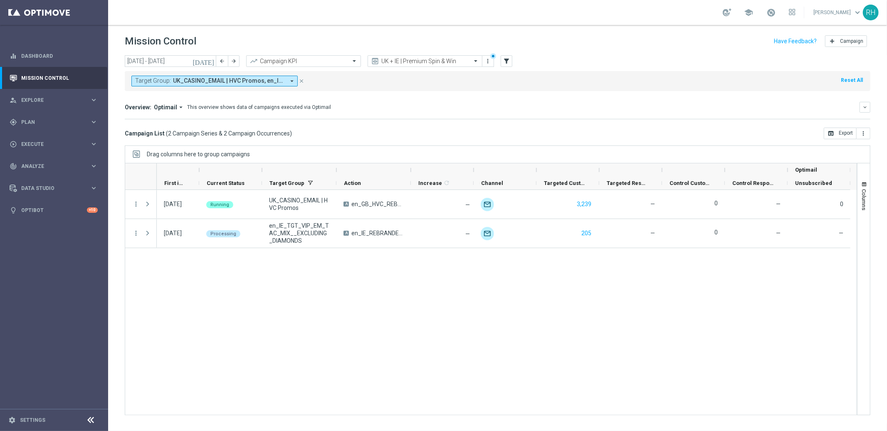
click at [370, 282] on div "[DATE] Processing en_IE_TGT_VIP_EM_TAC_MIX__EXCLUDING_DIAMONDS A en_IE_REBRANDE…" at bounding box center [507, 302] width 700 height 225
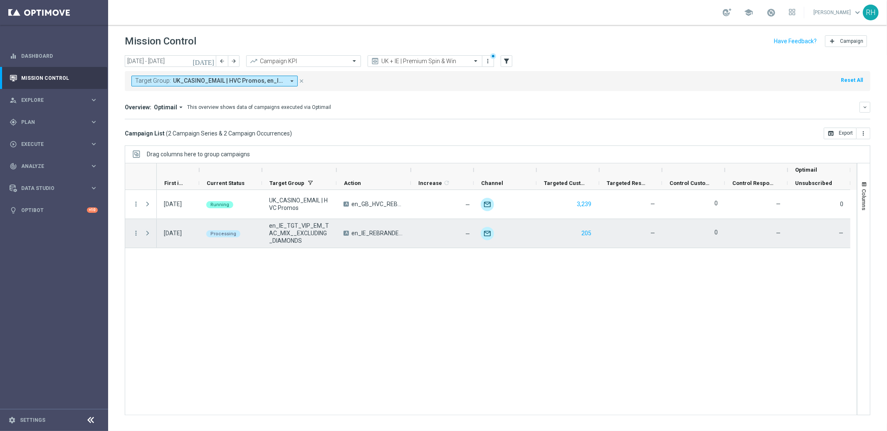
click at [145, 232] on span "Press SPACE to select this row." at bounding box center [147, 233] width 7 height 7
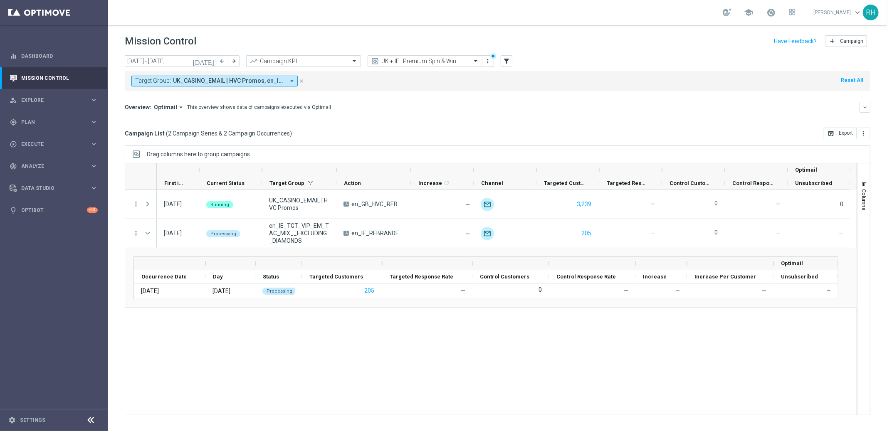
click at [212, 63] on icon "[DATE]" at bounding box center [204, 60] width 22 height 7
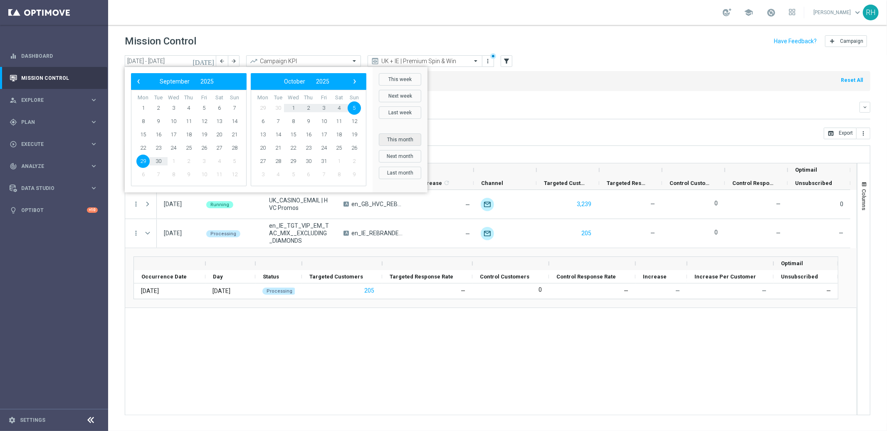
click at [395, 141] on button "This month" at bounding box center [400, 139] width 42 height 12
type input "[DATE] - [DATE]"
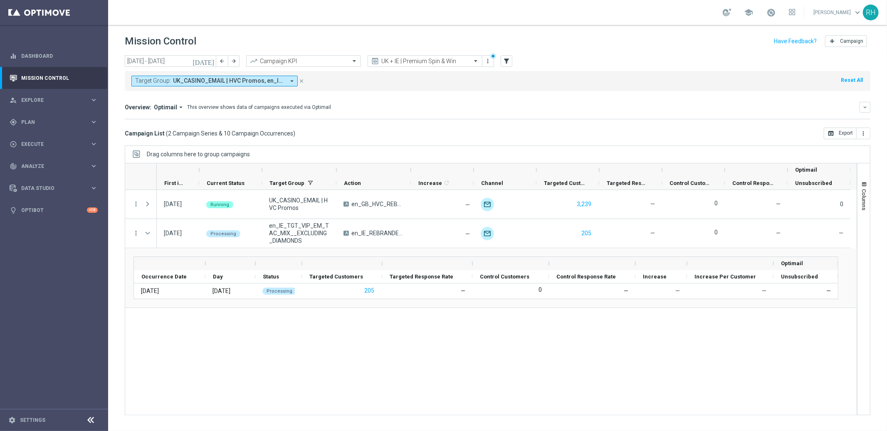
click at [606, 86] on div "Target Group: UK_CASINO_EMAIL | HVC Promos, en_IE_TGT_VIP_EM_TAC_MIX__DIAMONDS_…" at bounding box center [498, 81] width 746 height 20
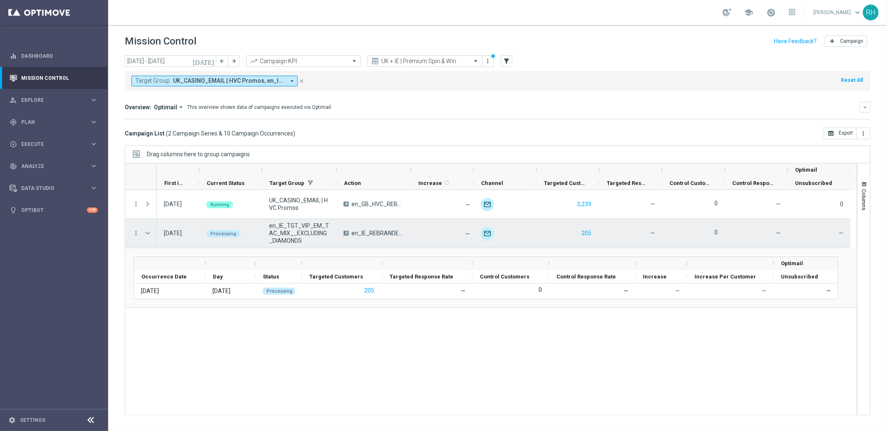
click at [149, 233] on span "Press SPACE to select this row." at bounding box center [147, 233] width 7 height 7
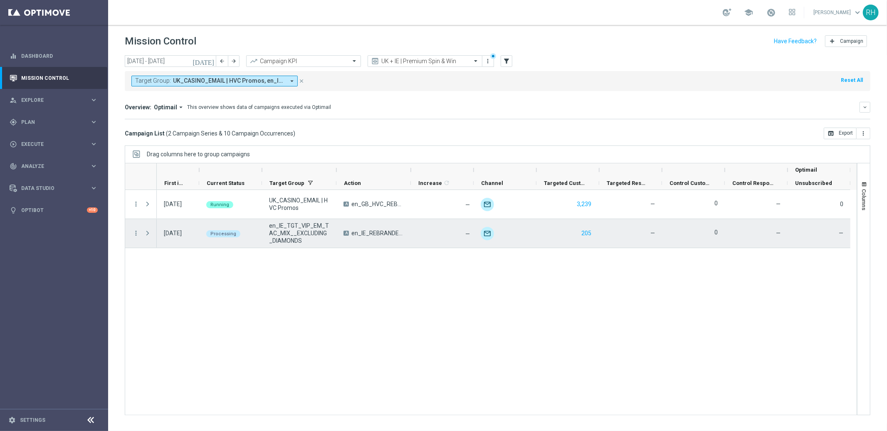
click at [149, 233] on span "Press SPACE to select this row." at bounding box center [147, 233] width 7 height 7
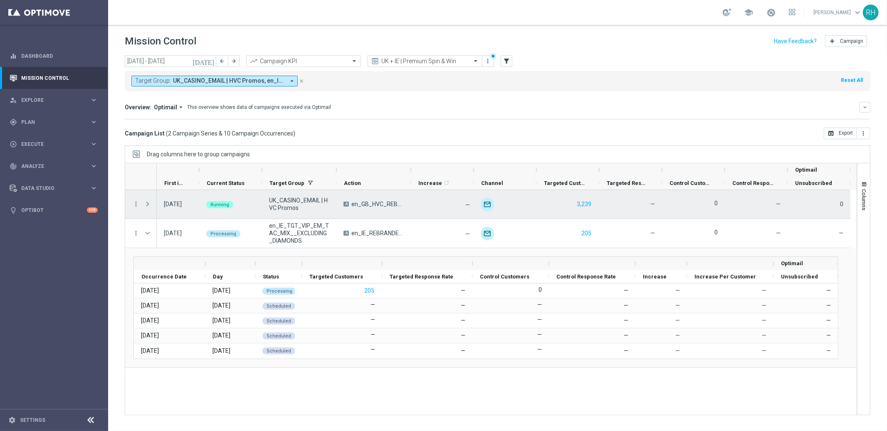
click at [147, 203] on span "Press SPACE to select this row." at bounding box center [147, 204] width 7 height 7
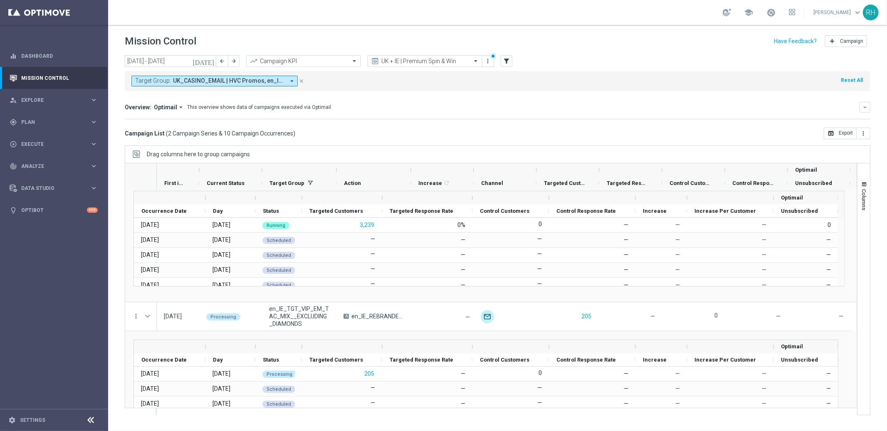
scroll to position [79, 0]
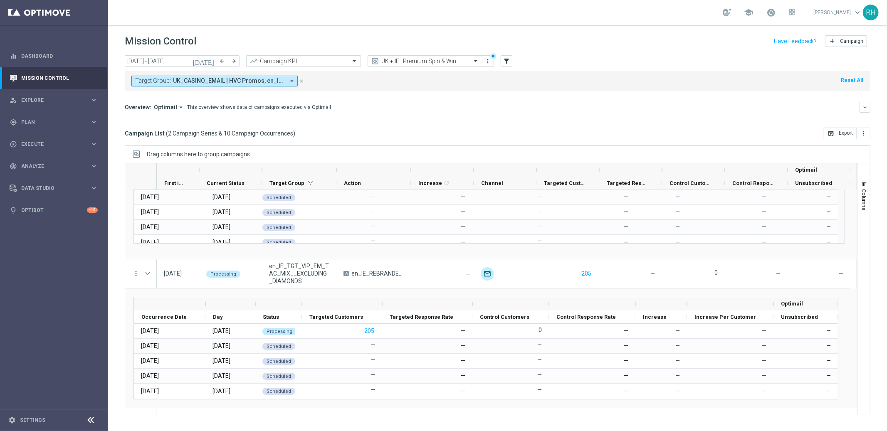
click at [578, 143] on div "[DATE] [DATE] - [DATE] arrow_back arrow_forward Campaign KPI trending_up UK + I…" at bounding box center [497, 239] width 779 height 368
click at [532, 36] on div "Mission Control add Campaign" at bounding box center [498, 41] width 746 height 16
click at [527, 38] on div "Mission Control add Campaign" at bounding box center [498, 41] width 746 height 16
click at [550, 81] on div "Target Group: UK_CASINO_EMAIL | HVC Promos, en_IE_TGT_VIP_EM_TAC_MIX__DIAMONDS_…" at bounding box center [498, 81] width 746 height 20
click at [644, 117] on div "Overview: Optimail arrow_drop_down This overview shows data of campaigns execut…" at bounding box center [498, 110] width 746 height 17
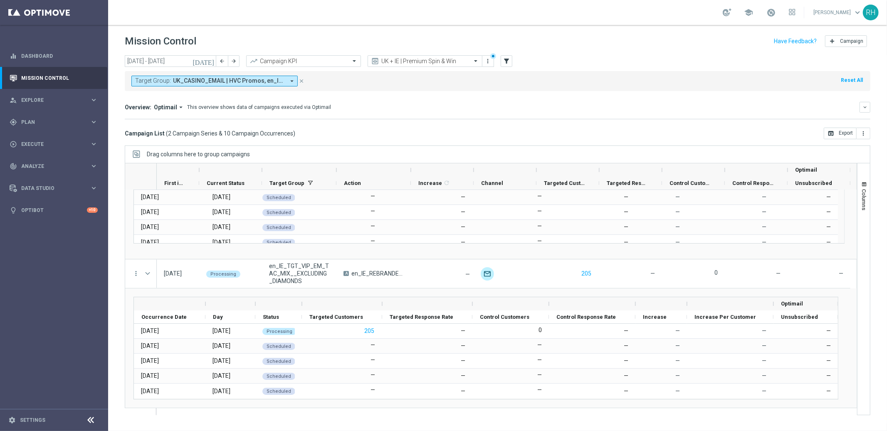
click at [665, 96] on mini-dashboard "Overview: Optimail arrow_drop_down This overview shows data of campaigns execut…" at bounding box center [498, 109] width 746 height 37
click at [77, 151] on div "play_circle_outline Execute keyboard_arrow_right" at bounding box center [53, 144] width 107 height 22
click at [64, 127] on div "gps_fixed Plan keyboard_arrow_right" at bounding box center [53, 122] width 107 height 22
click at [55, 163] on span "Templates" at bounding box center [51, 164] width 59 height 5
click at [40, 173] on link "Optimail" at bounding box center [56, 176] width 61 height 7
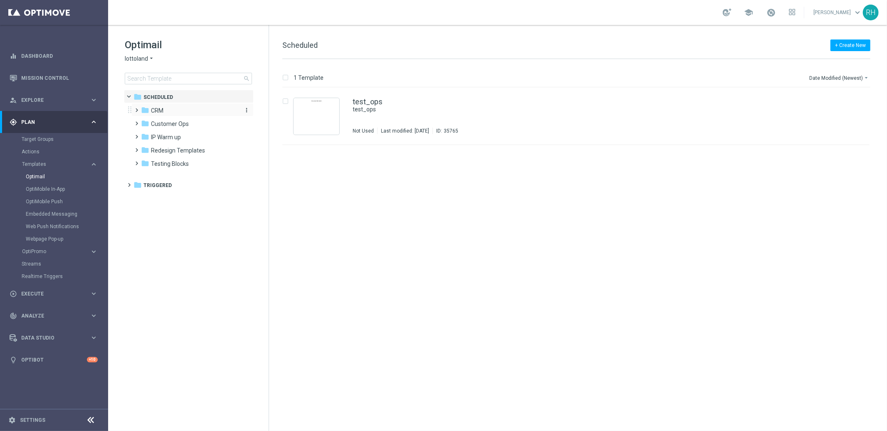
click at [153, 112] on span "CRM" at bounding box center [157, 110] width 12 height 7
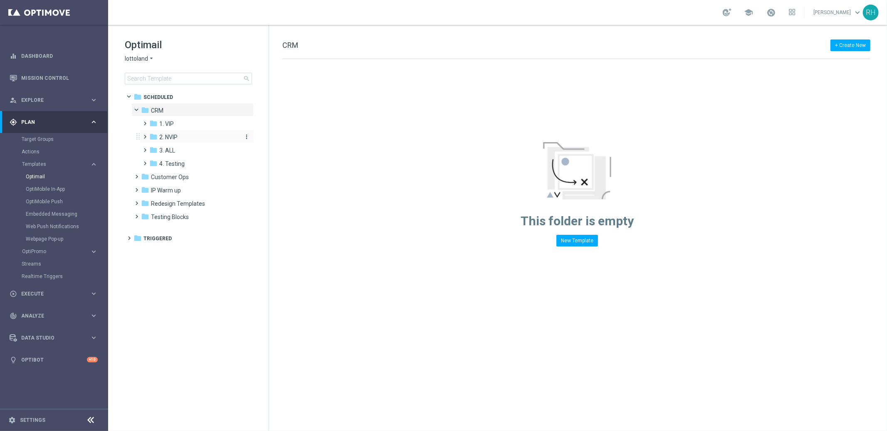
click at [151, 137] on icon "folder" at bounding box center [153, 137] width 8 height 8
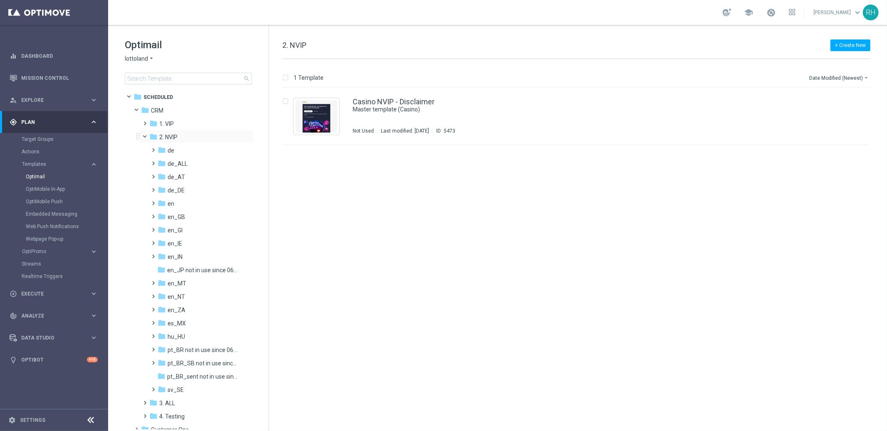
click at [147, 137] on span at bounding box center [148, 135] width 3 height 4
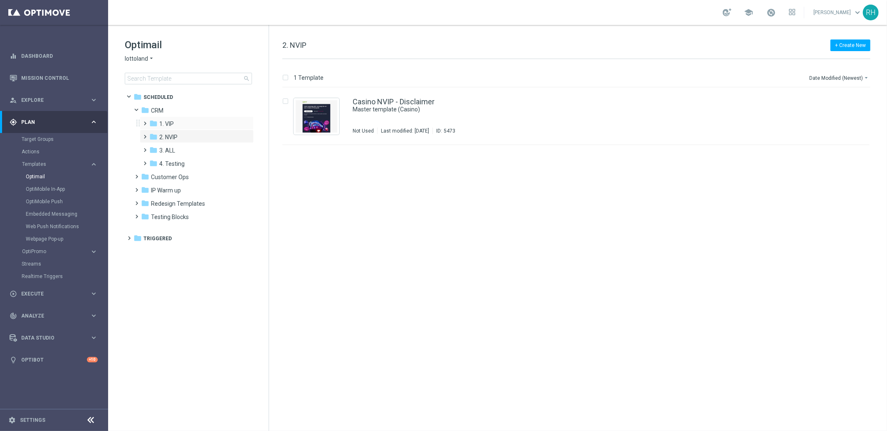
click at [144, 121] on span at bounding box center [144, 119] width 4 height 3
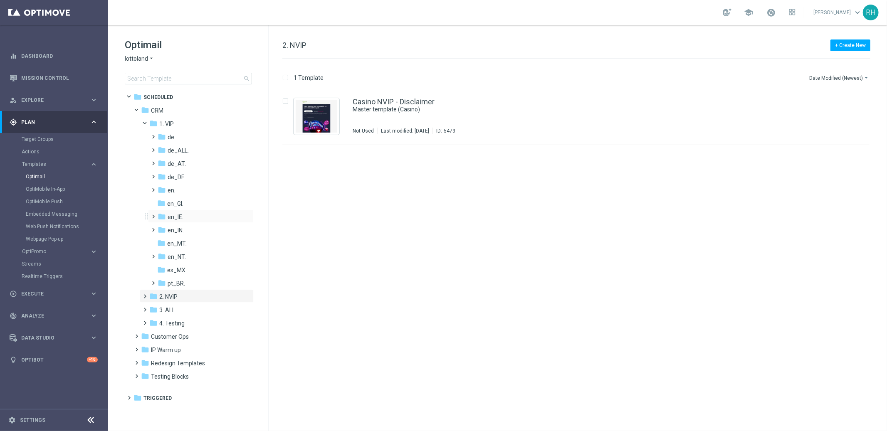
click at [154, 215] on span at bounding box center [152, 212] width 4 height 3
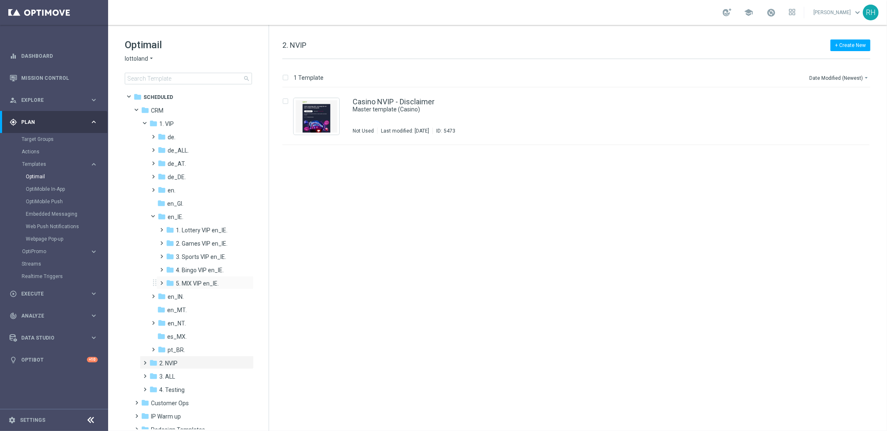
click at [162, 281] on span at bounding box center [160, 279] width 4 height 3
click at [164, 279] on span at bounding box center [165, 281] width 3 height 4
click at [162, 241] on span at bounding box center [160, 239] width 4 height 3
click at [179, 271] on icon "folder" at bounding box center [178, 270] width 8 height 8
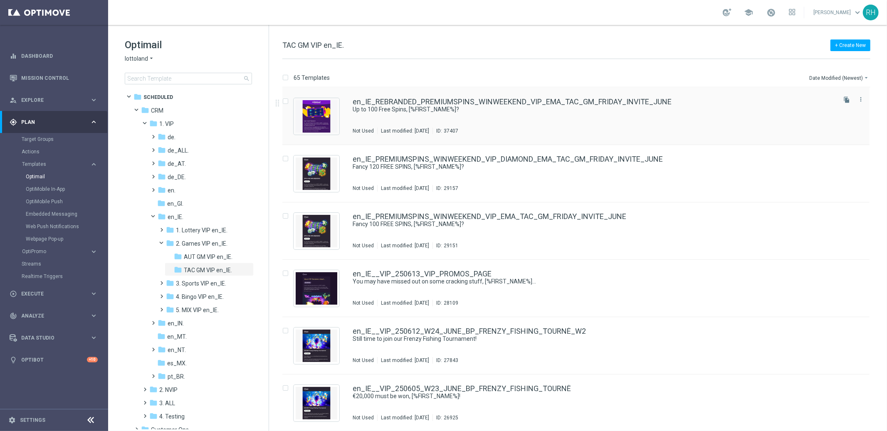
click at [775, 120] on div "en_IE_REBRANDED_PREMIUMSPINS_WINWEEKEND_VIP_EMA_TAC_GM_FRIDAY_INVITE_JUNE Up to…" at bounding box center [594, 116] width 482 height 36
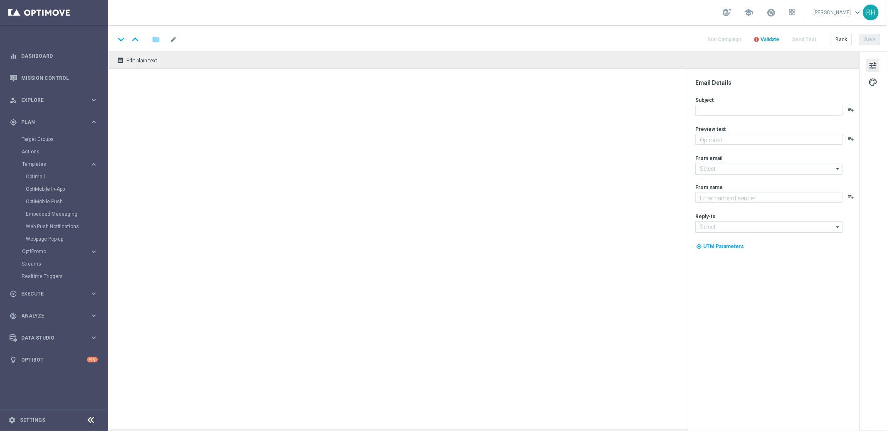
type textarea "Grab a fantastic freebie simply by playing selected games!"
type input "[EMAIL_ADDRESS][DOMAIN_NAME]"
type textarea "Millionaires' Club"
type input "[EMAIL_ADDRESS][DOMAIN_NAME]"
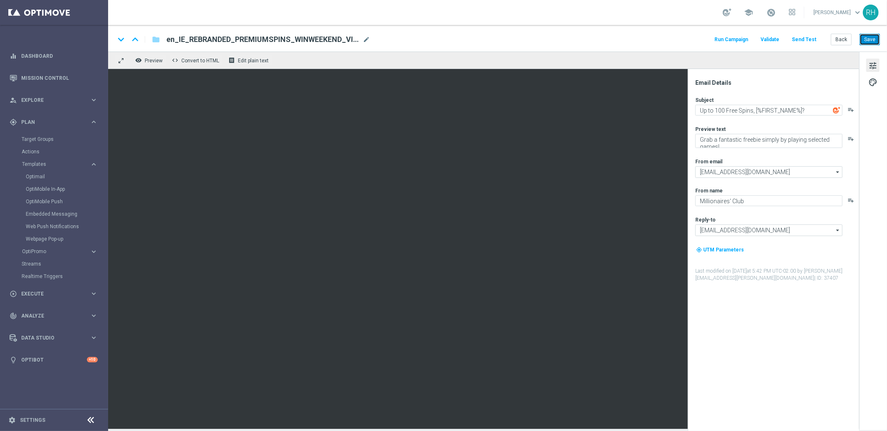
click at [874, 40] on button "Save" at bounding box center [870, 40] width 20 height 12
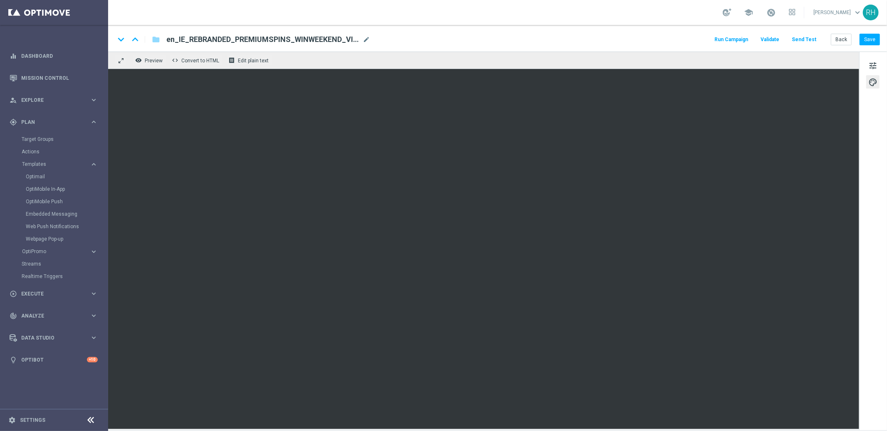
click at [880, 40] on div "keyboard_arrow_down keyboard_arrow_up folder en_IE_REBRANDED_PREMIUMSPINS_WINWE…" at bounding box center [497, 38] width 779 height 27
click at [875, 39] on button "Save" at bounding box center [870, 40] width 20 height 12
click at [647, 32] on div "keyboard_arrow_down keyboard_arrow_up folder en_IE_REBRANDED_PREMIUMSPINS_WINWE…" at bounding box center [497, 38] width 779 height 27
click at [55, 73] on link "Mission Control" at bounding box center [59, 78] width 77 height 22
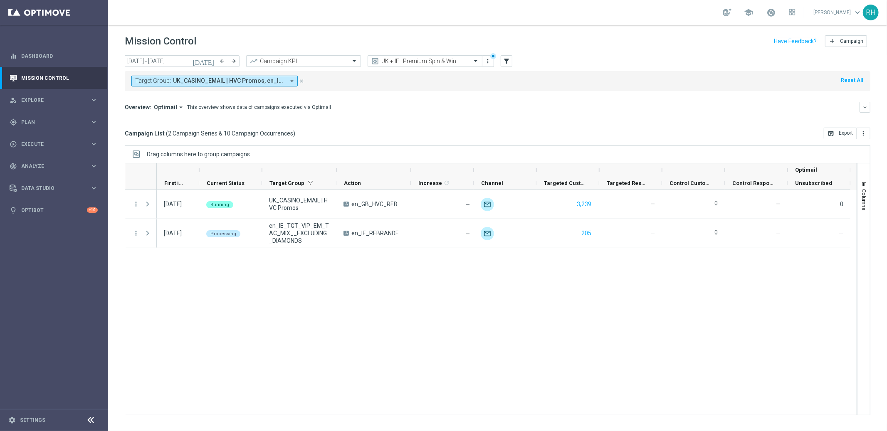
click at [594, 307] on div "[DATE] Running UK_CASINO_EMAIL | HVC Promos A en_GB_HVC_REBRANDED_PREMIUMSPINS_…" at bounding box center [507, 302] width 700 height 225
click at [606, 111] on div "Overview: Optimail arrow_drop_down This overview shows data of campaigns execut…" at bounding box center [498, 107] width 746 height 11
click at [604, 112] on div "Overview: Optimail arrow_drop_down This overview shows data of campaigns execut…" at bounding box center [498, 107] width 746 height 11
click at [582, 33] on div "Mission Control add Campaign" at bounding box center [498, 41] width 746 height 16
click at [428, 65] on div "UK + IE | Premium Spin & Win" at bounding box center [425, 61] width 115 height 12
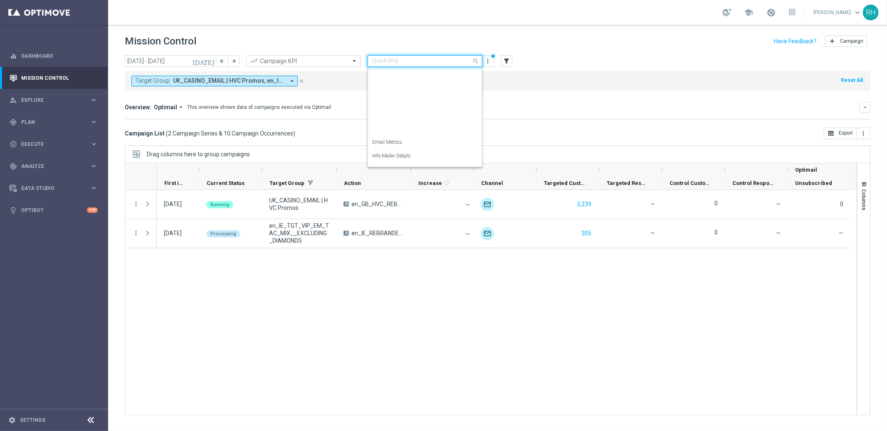
scroll to position [133, 0]
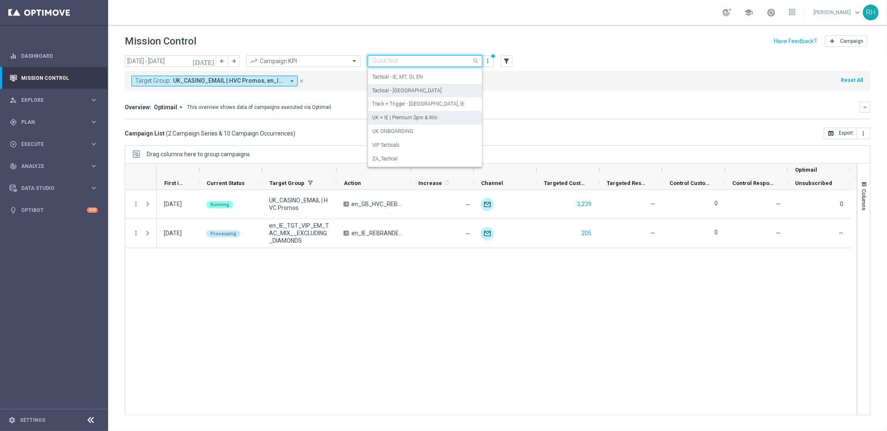
click at [426, 90] on div "Tactical - [GEOGRAPHIC_DATA]" at bounding box center [425, 91] width 106 height 14
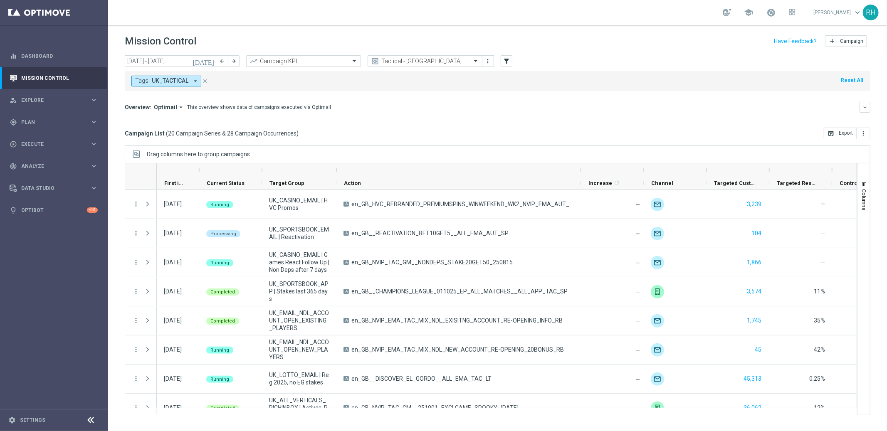
drag, startPoint x: 426, startPoint y: 172, endPoint x: 603, endPoint y: 172, distance: 177.6
click at [583, 172] on div at bounding box center [580, 169] width 3 height 13
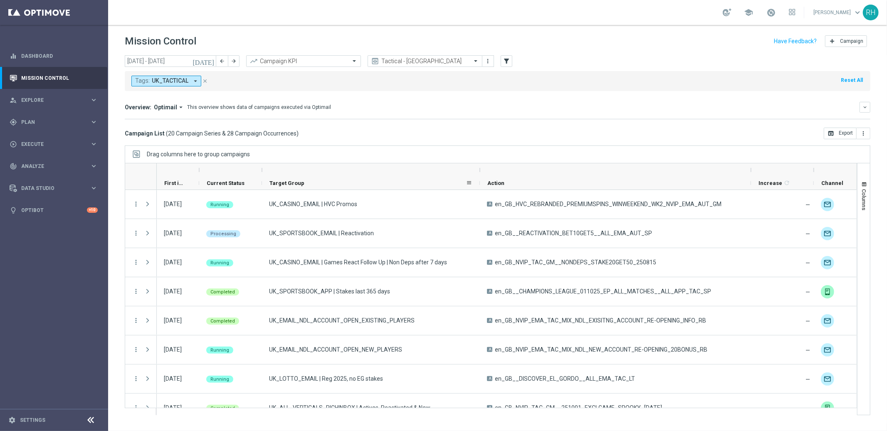
drag, startPoint x: 335, startPoint y: 167, endPoint x: 479, endPoint y: 182, distance: 144.2
click at [479, 182] on div "First in Range Current Status 1" at bounding box center [674, 176] width 1034 height 27
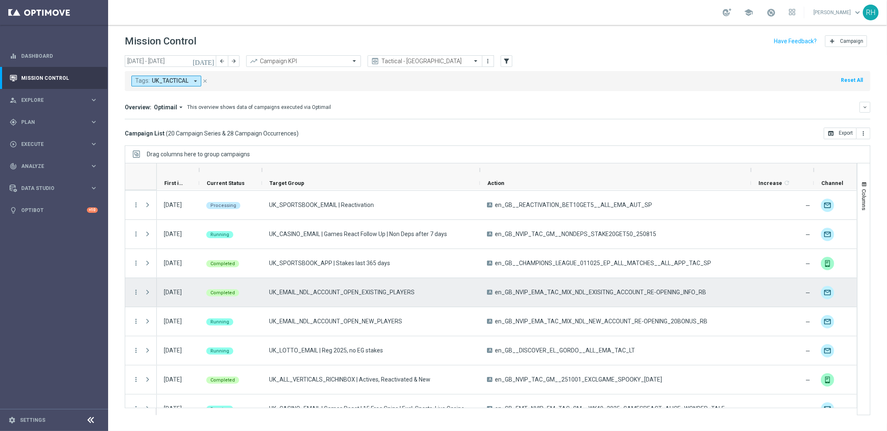
scroll to position [30, 0]
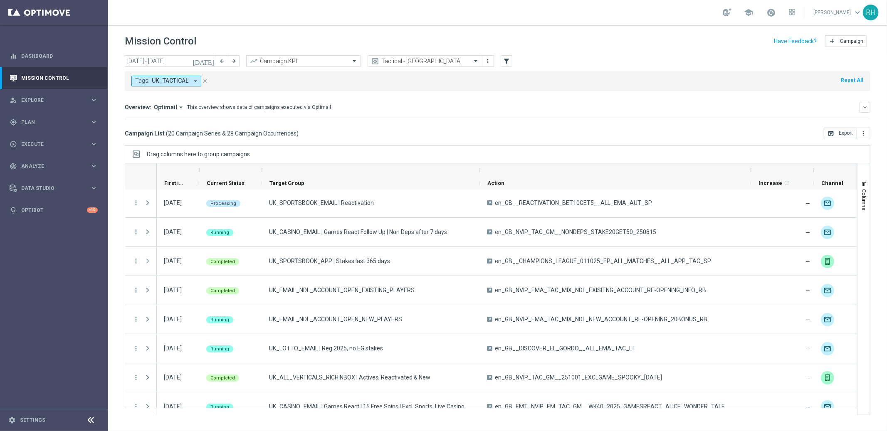
click at [212, 56] on button "[DATE]" at bounding box center [203, 61] width 25 height 12
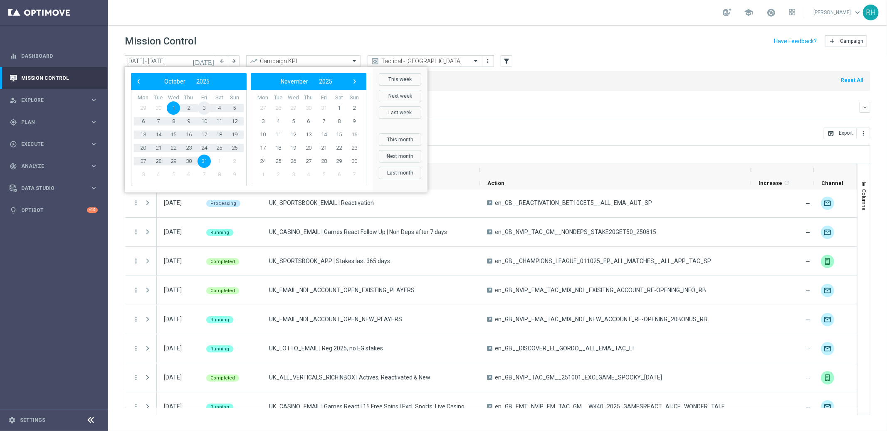
click at [206, 106] on span "3" at bounding box center [204, 107] width 13 height 13
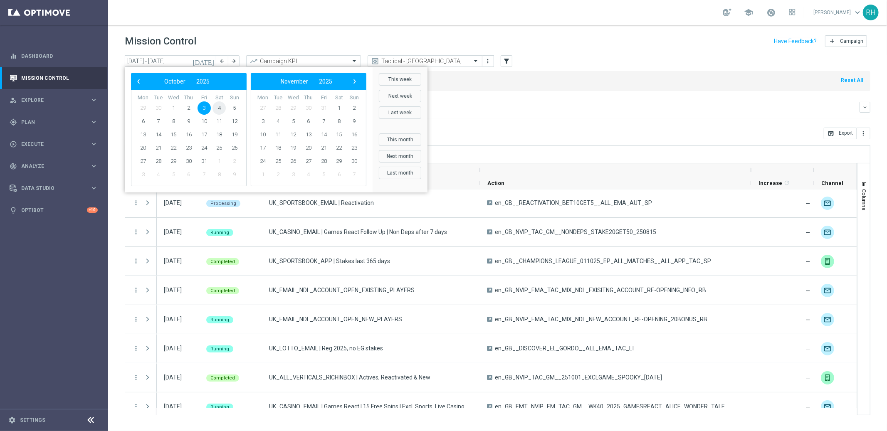
click at [222, 109] on span "4" at bounding box center [218, 107] width 13 height 13
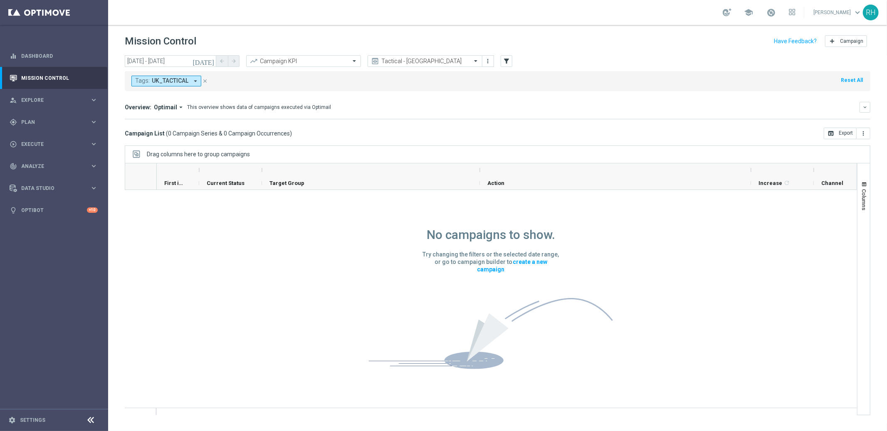
scroll to position [0, 0]
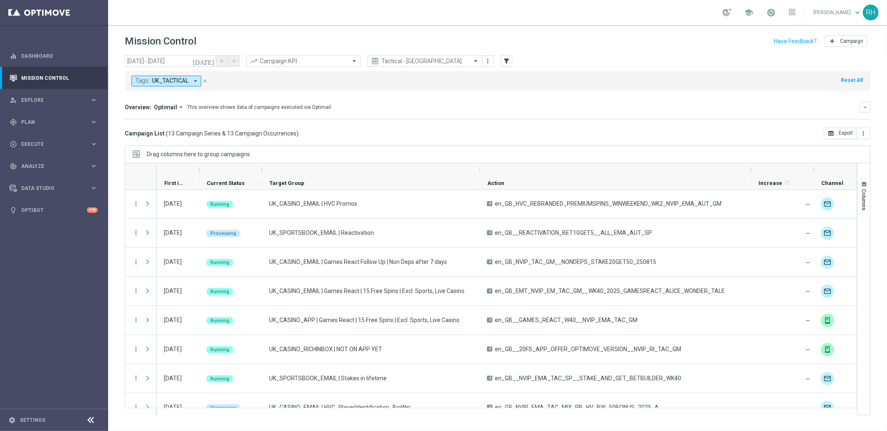
click at [543, 114] on div "Overview: Optimail arrow_drop_down This overview shows data of campaigns execut…" at bounding box center [498, 110] width 746 height 17
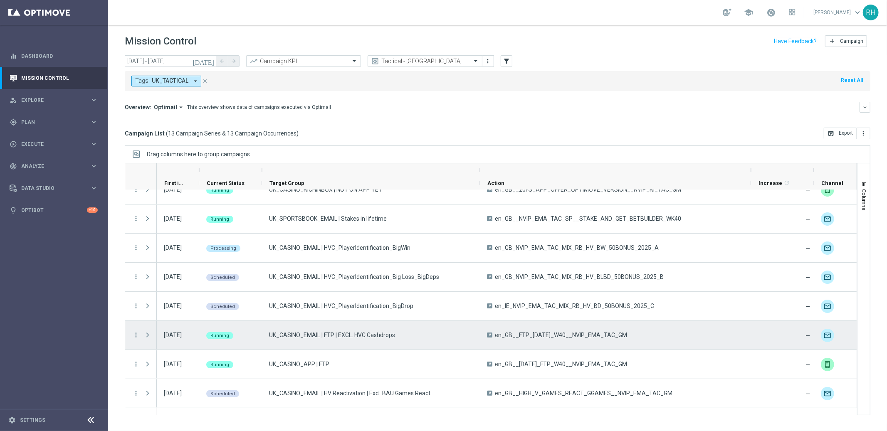
scroll to position [139, 0]
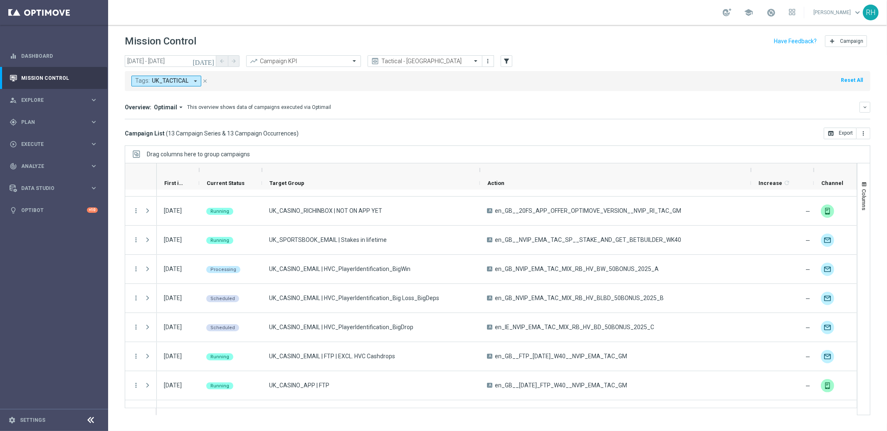
click at [211, 62] on icon "[DATE]" at bounding box center [204, 60] width 22 height 7
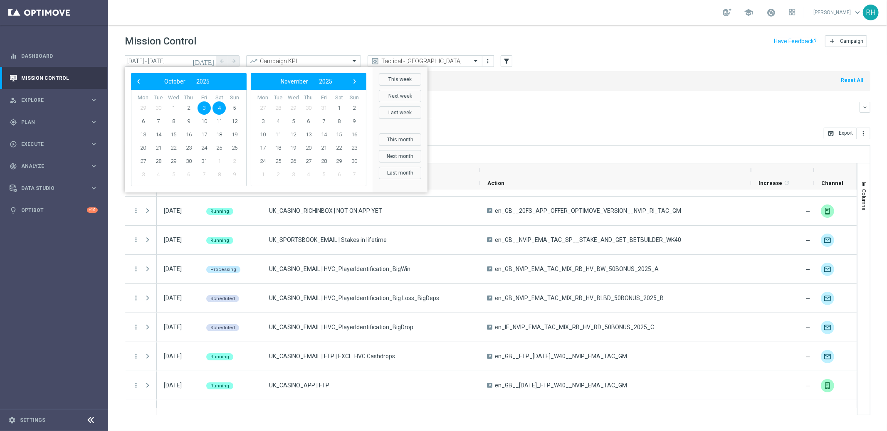
click at [220, 105] on span "4" at bounding box center [218, 107] width 13 height 13
click at [232, 108] on span "5" at bounding box center [234, 107] width 13 height 13
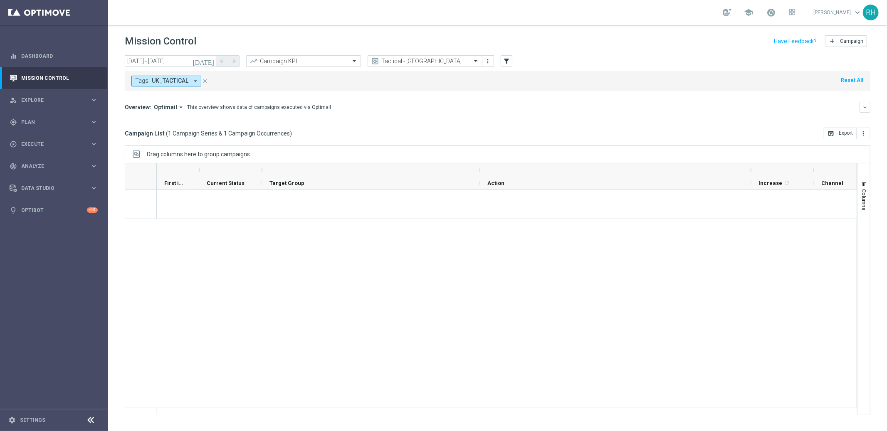
scroll to position [0, 0]
click at [410, 269] on div "[DATE] Scheduled UK_CASINO_EMAIL | HV Reactivation | Excl. BAU Games React A en…" at bounding box center [507, 302] width 700 height 225
click at [401, 66] on div "Tactical - [GEOGRAPHIC_DATA]" at bounding box center [425, 61] width 115 height 12
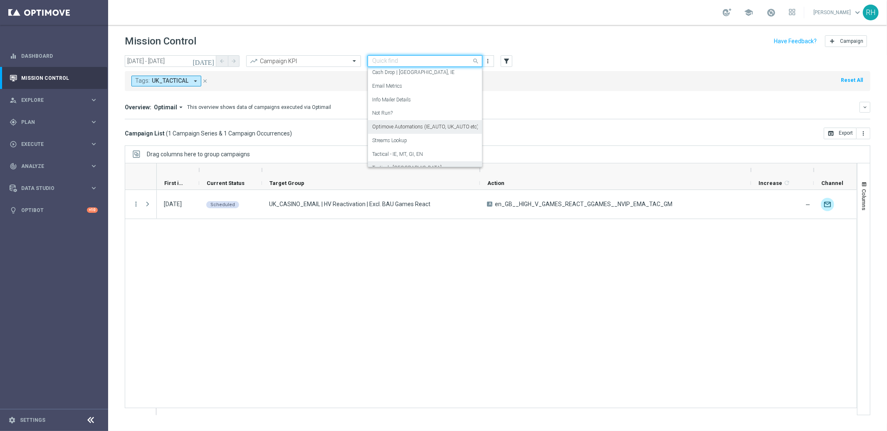
scroll to position [33, 0]
click at [446, 144] on div "Optimove Automations (IE_AUTO, UK_AUTO etc)" at bounding box center [425, 150] width 106 height 14
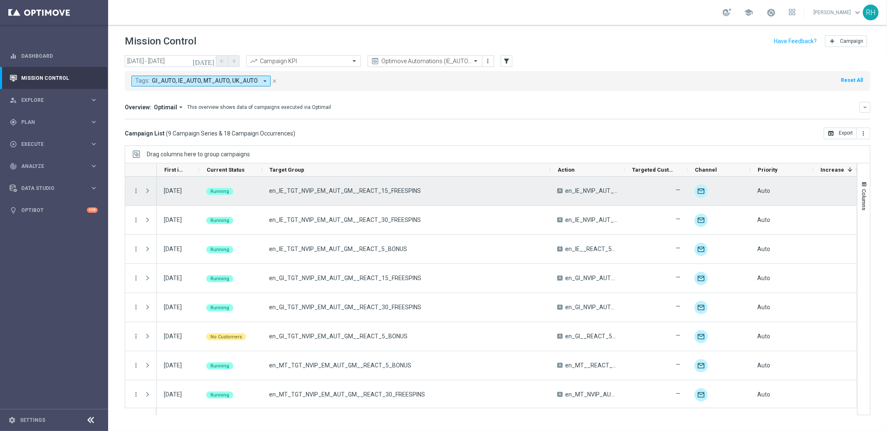
drag, startPoint x: 335, startPoint y: 171, endPoint x: 549, endPoint y: 188, distance: 214.4
click at [549, 188] on div at bounding box center [491, 289] width 732 height 252
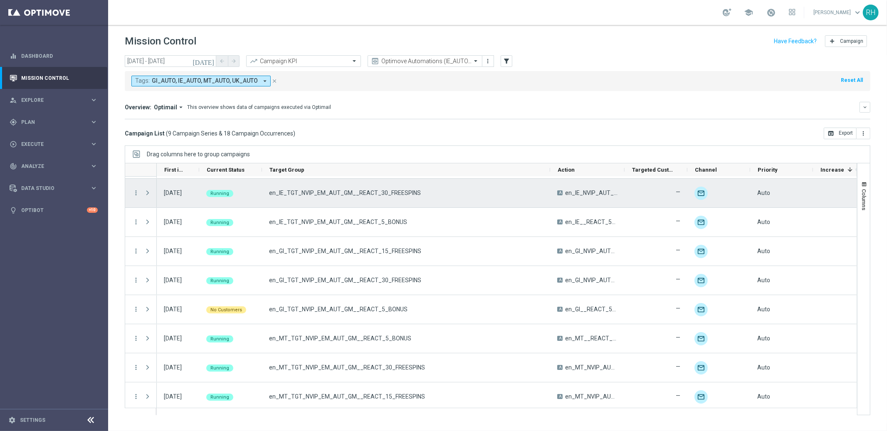
scroll to position [30, 0]
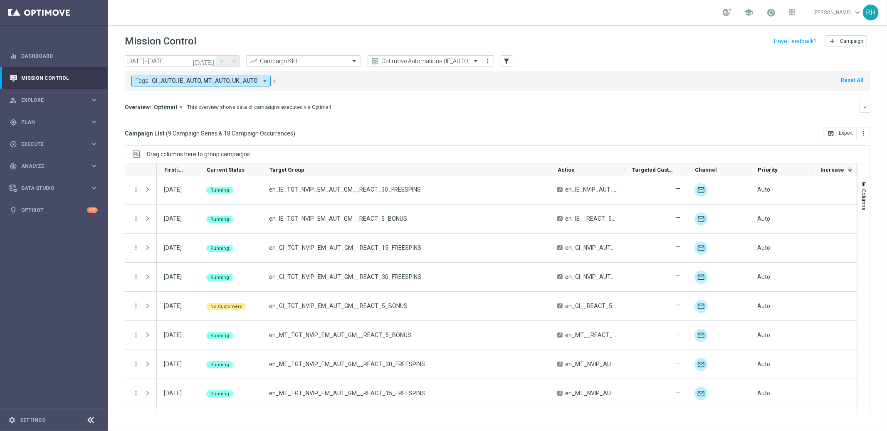
click at [210, 57] on icon "[DATE]" at bounding box center [204, 60] width 22 height 7
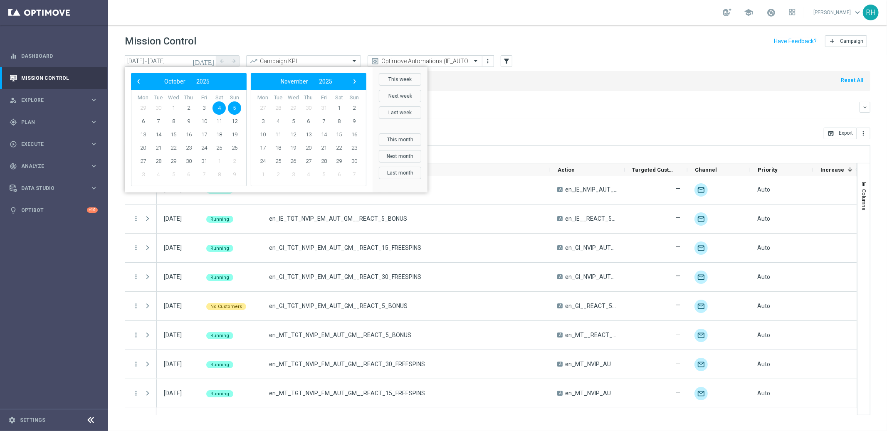
click at [232, 109] on span "5" at bounding box center [234, 107] width 13 height 13
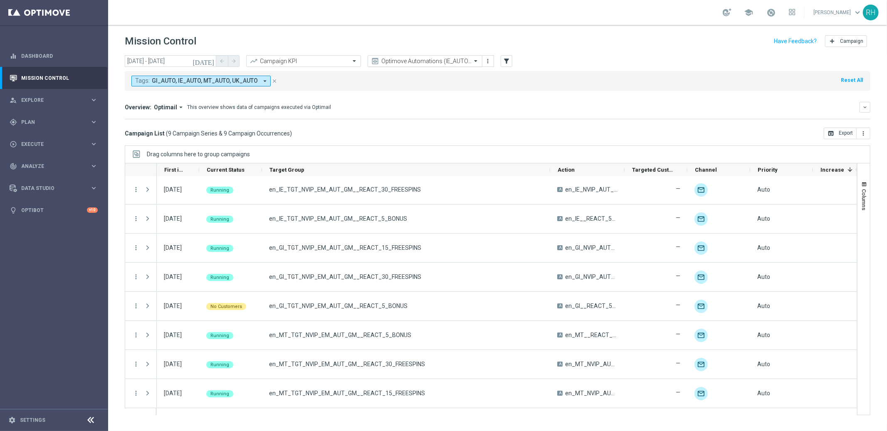
click at [388, 59] on input "text" at bounding box center [416, 61] width 89 height 7
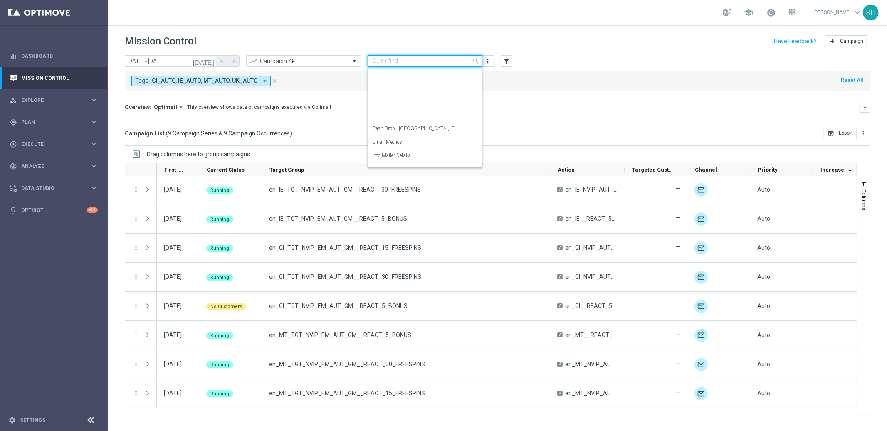
scroll to position [110, 0]
click at [395, 111] on label "Tactical - [GEOGRAPHIC_DATA]" at bounding box center [406, 114] width 69 height 7
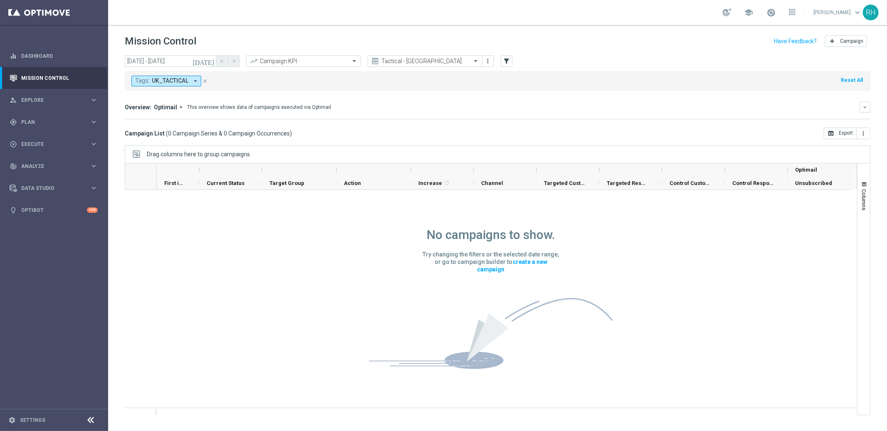
scroll to position [0, 0]
click at [209, 57] on icon "[DATE]" at bounding box center [204, 60] width 22 height 7
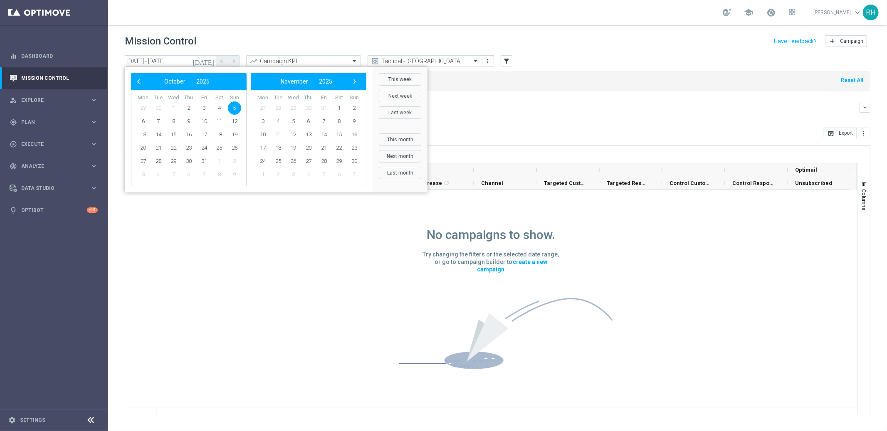
scroll to position [0, 0]
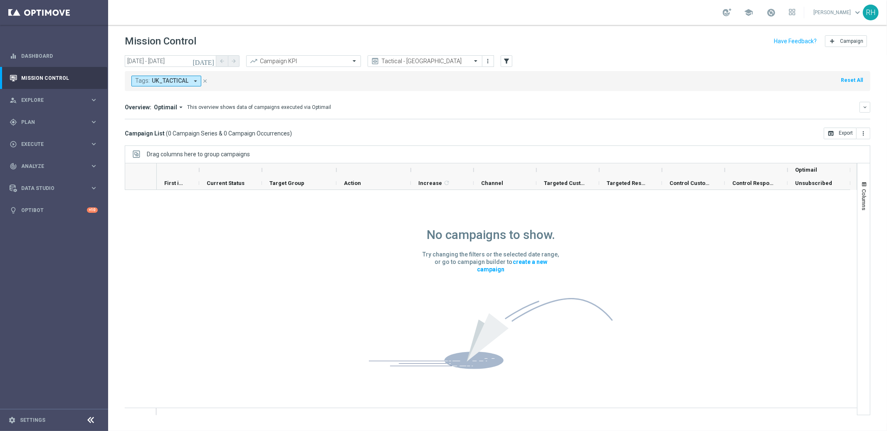
click at [214, 62] on icon "[DATE]" at bounding box center [204, 60] width 22 height 7
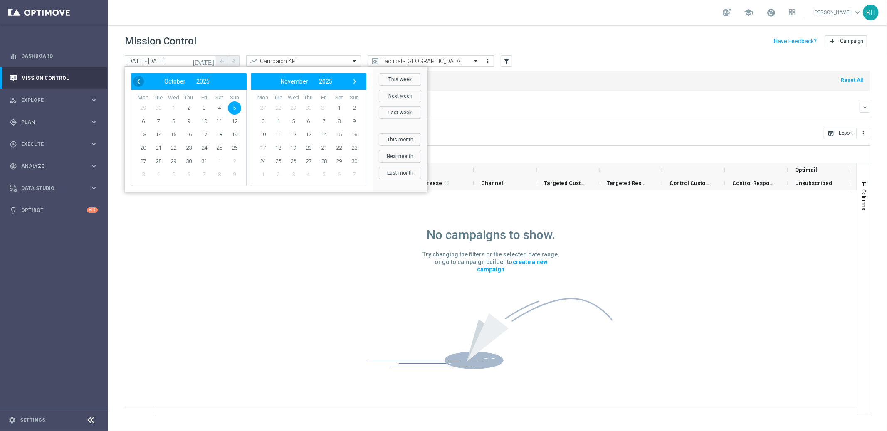
click at [139, 78] on span "‹" at bounding box center [138, 81] width 11 height 11
click at [232, 148] on span "28" at bounding box center [234, 147] width 13 height 13
type input "[DATE] - [DATE]"
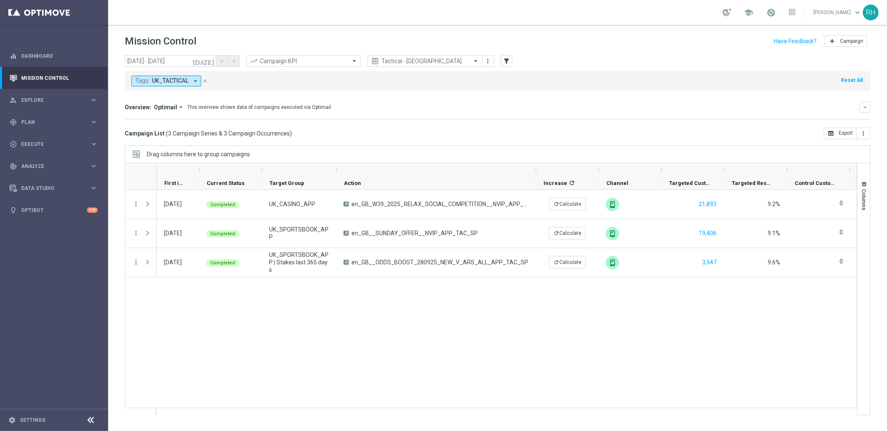
drag, startPoint x: 410, startPoint y: 170, endPoint x: 535, endPoint y: 167, distance: 125.2
click at [535, 167] on div at bounding box center [535, 169] width 3 height 13
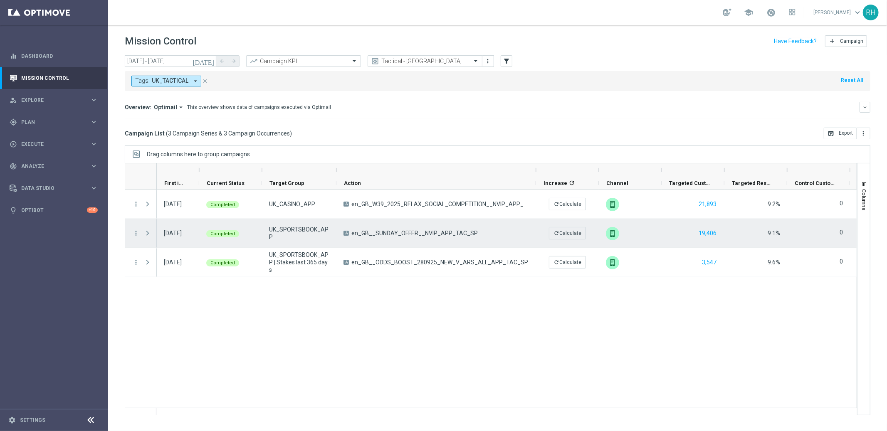
click at [304, 222] on div "UK_SPORTSBOOK_APP" at bounding box center [299, 233] width 74 height 29
click at [146, 236] on span "Press SPACE to select this row." at bounding box center [147, 233] width 7 height 7
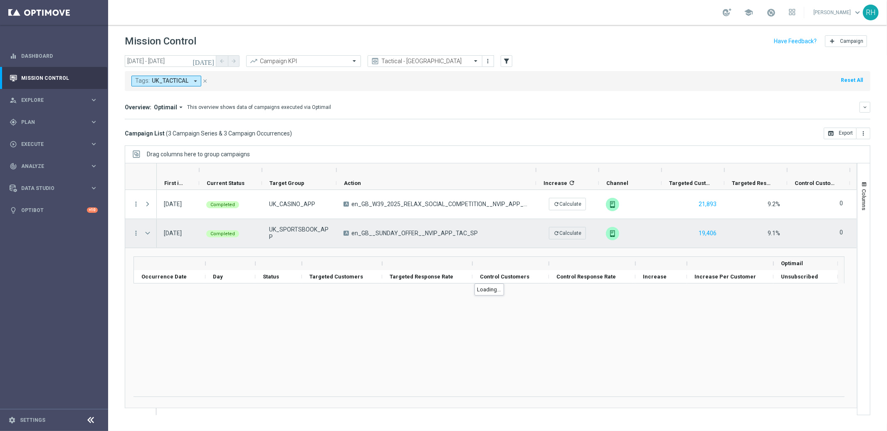
drag, startPoint x: 146, startPoint y: 236, endPoint x: 141, endPoint y: 235, distance: 4.7
click at [146, 235] on span "Press SPACE to select this row." at bounding box center [147, 233] width 7 height 7
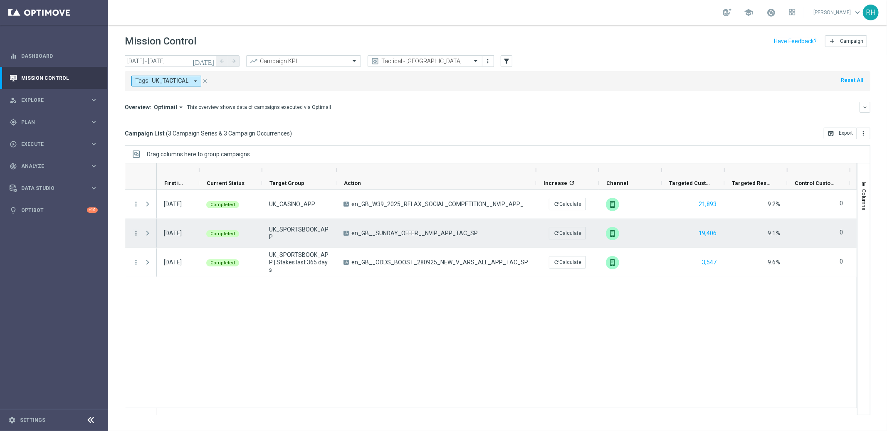
click at [136, 234] on icon "more_vert" at bounding box center [135, 233] width 7 height 7
click at [146, 237] on icon "list" at bounding box center [146, 239] width 6 height 6
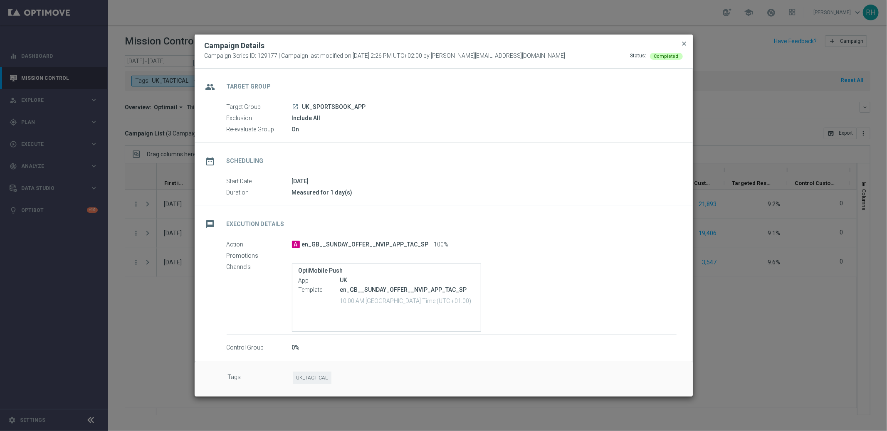
click at [684, 45] on span "close" at bounding box center [684, 43] width 7 height 7
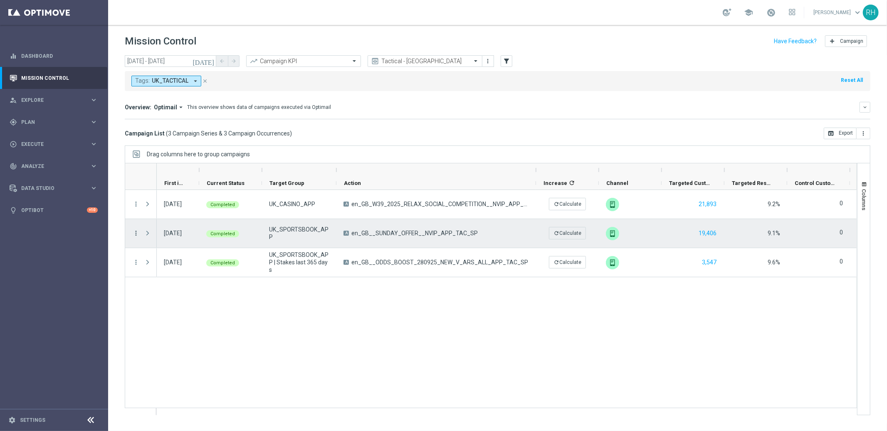
click at [135, 232] on icon "more_vert" at bounding box center [135, 233] width 7 height 7
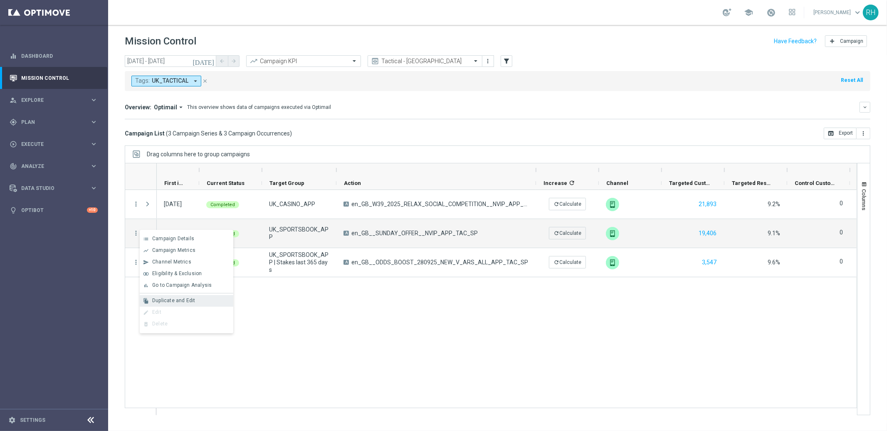
click at [190, 296] on div "file_copy Duplicate and Edit" at bounding box center [187, 301] width 94 height 12
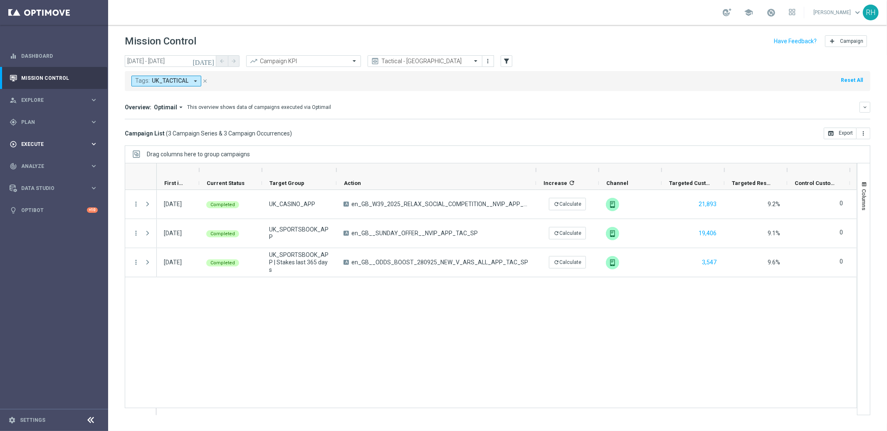
click at [93, 148] on div "play_circle_outline Execute keyboard_arrow_right" at bounding box center [53, 144] width 107 height 22
click at [74, 123] on span "Plan" at bounding box center [55, 122] width 69 height 5
click at [51, 140] on link "Target Groups" at bounding box center [54, 139] width 65 height 7
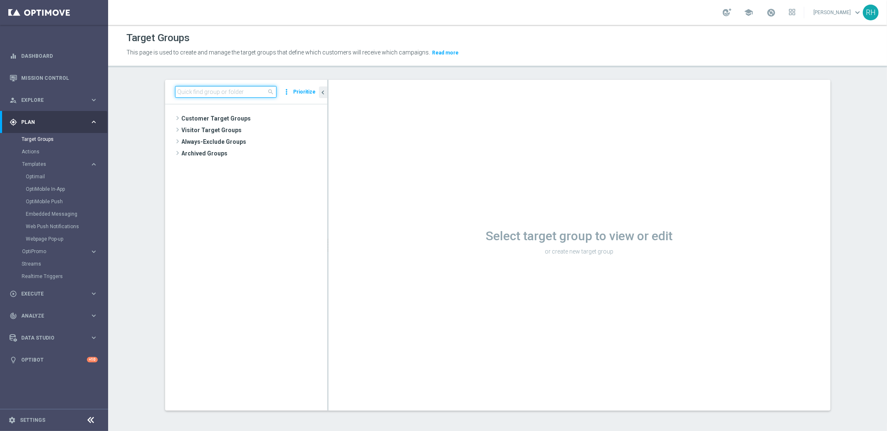
click at [226, 94] on input at bounding box center [225, 92] width 101 height 12
paste input "UK_SPORTSBOOK_APP | Stakes last 180 days"
type input "UK_SPORTSBOOK_APP | Stakes last 180 days"
click at [251, 150] on div "insert_drive_file UK_SPORTSBOOK_APP | Stakes last 180 days" at bounding box center [258, 154] width 102 height 12
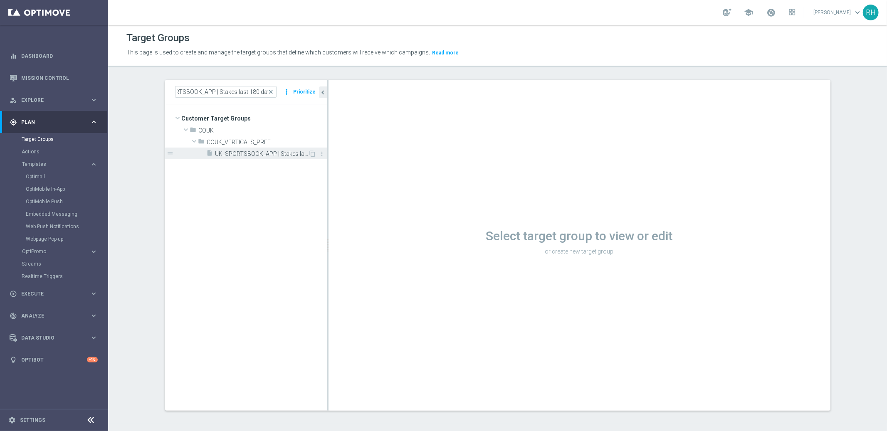
scroll to position [0, 0]
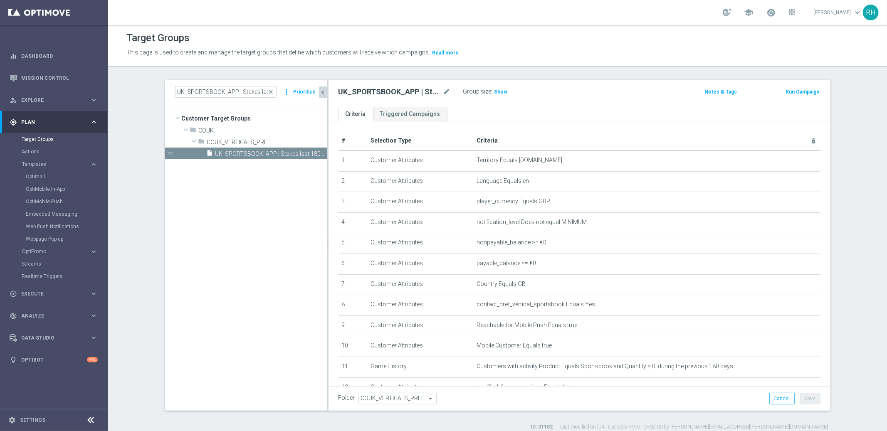
click at [322, 93] on icon "chevron_left" at bounding box center [323, 93] width 8 height 8
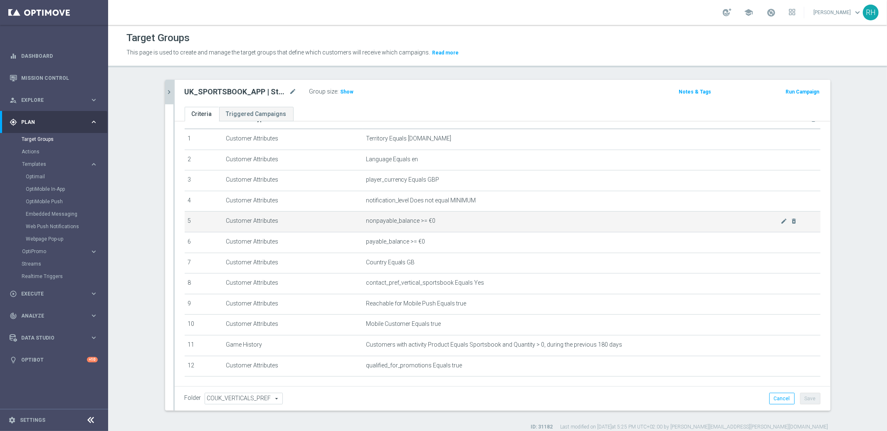
scroll to position [23, 0]
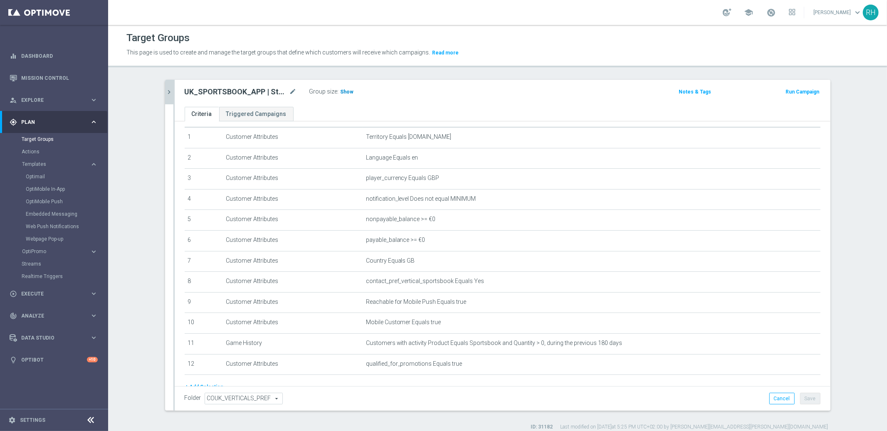
click at [341, 91] on span "Show" at bounding box center [347, 92] width 13 height 6
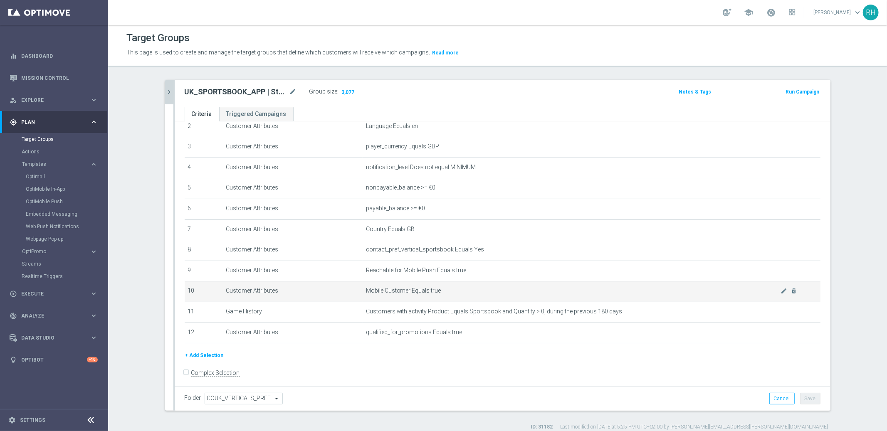
scroll to position [57, 0]
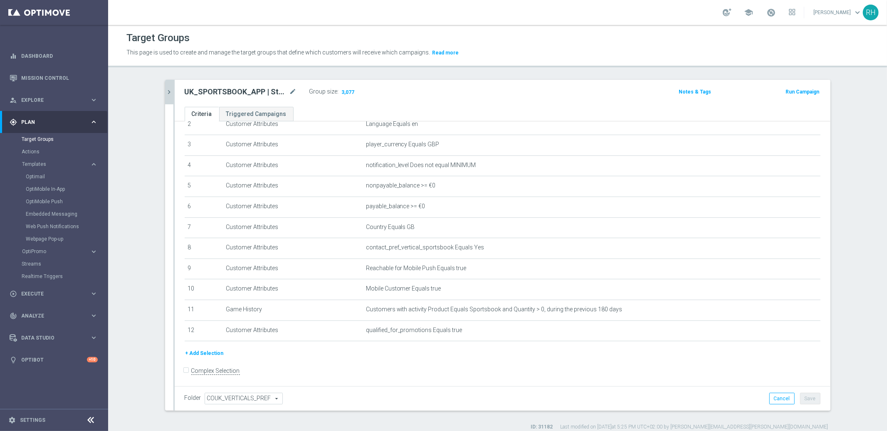
click at [247, 89] on h2 "UK_SPORTSBOOK_APP | Stakes last 180 days" at bounding box center [236, 92] width 103 height 10
copy div "UK_SPORTSBOOK_APP | Stakes last 180 days"
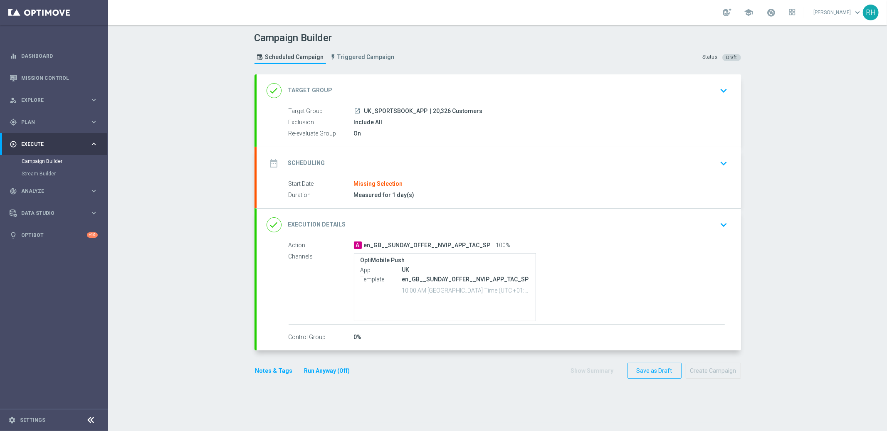
click at [440, 83] on div "done Target Group keyboard_arrow_down" at bounding box center [499, 91] width 464 height 16
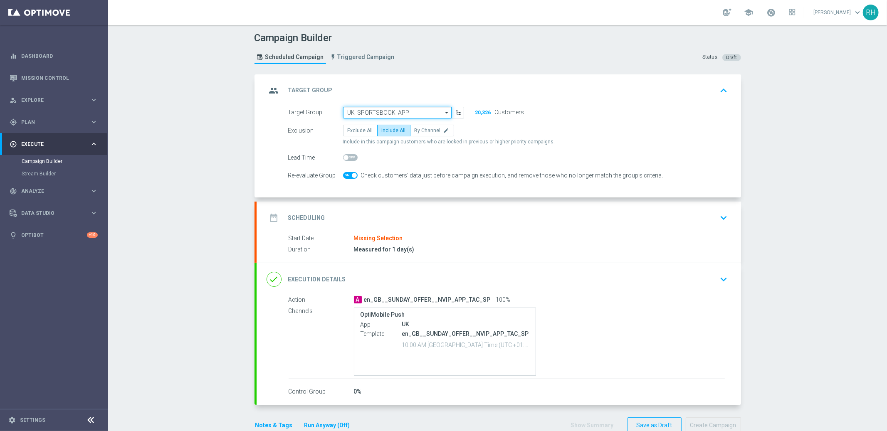
click at [421, 109] on input "UK_SPORTSBOOK_APP" at bounding box center [397, 113] width 109 height 12
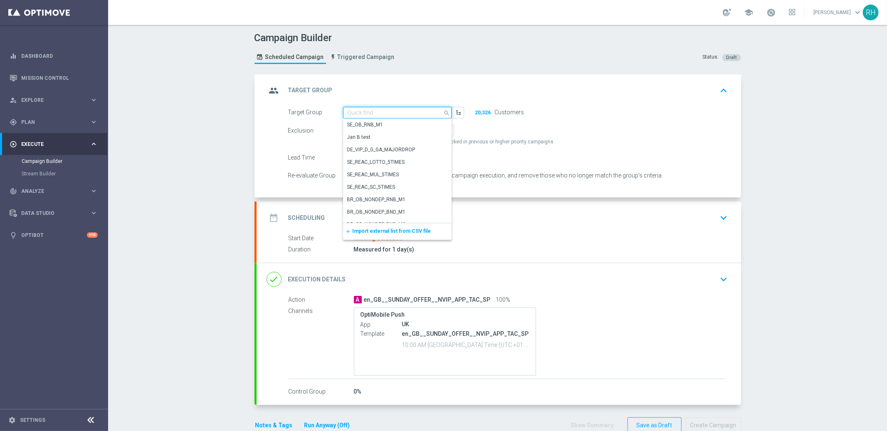
paste input "UK_SPORTSBOOK_APP | Stakes last 180 days"
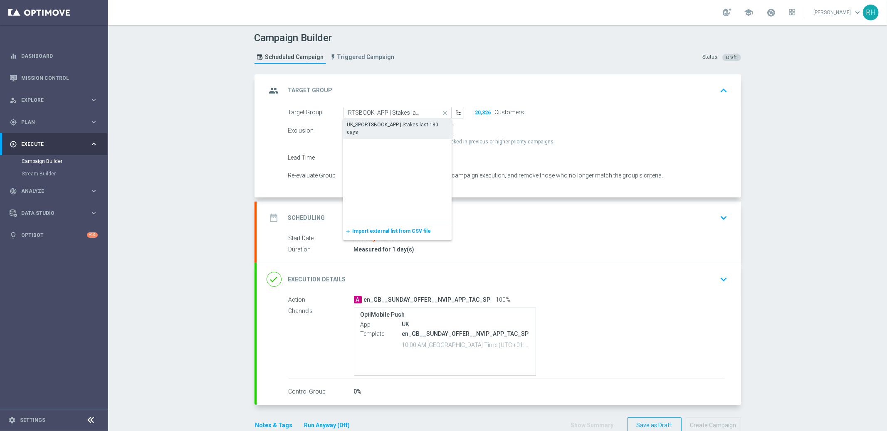
click at [420, 119] on div "UK_SPORTSBOOK_APP | Stakes last 180 days" at bounding box center [397, 128] width 109 height 19
type input "UK_SPORTSBOOK_APP | Stakes last 180 days"
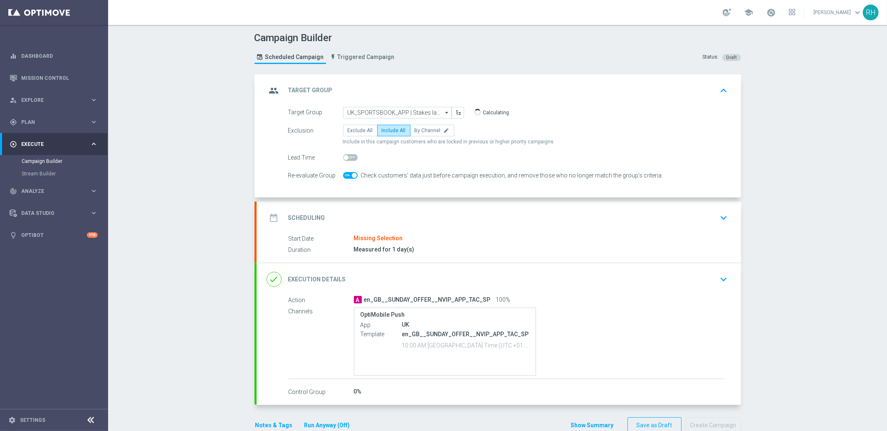
click at [602, 80] on div "group Target Group keyboard_arrow_up" at bounding box center [499, 90] width 484 height 32
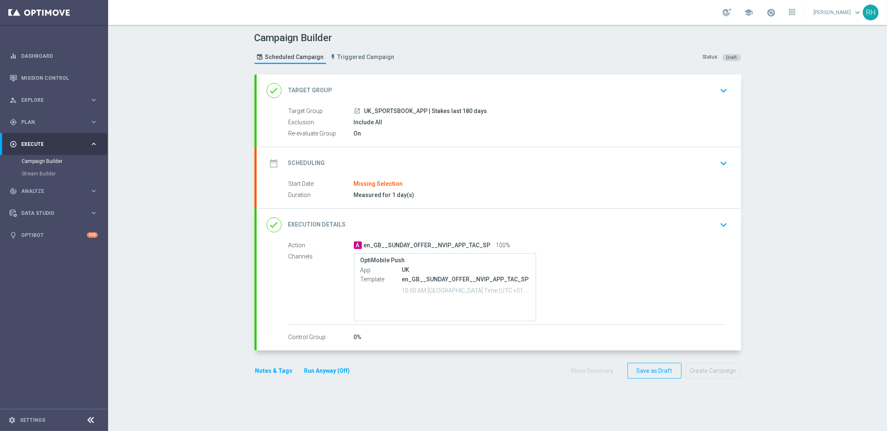
click at [617, 143] on div "Target Group launch UK_SPORTSBOOK_APP | Stakes last 180 days Exclusion Include …" at bounding box center [499, 127] width 484 height 40
click at [618, 148] on div "date_range Scheduling keyboard_arrow_down" at bounding box center [499, 163] width 484 height 32
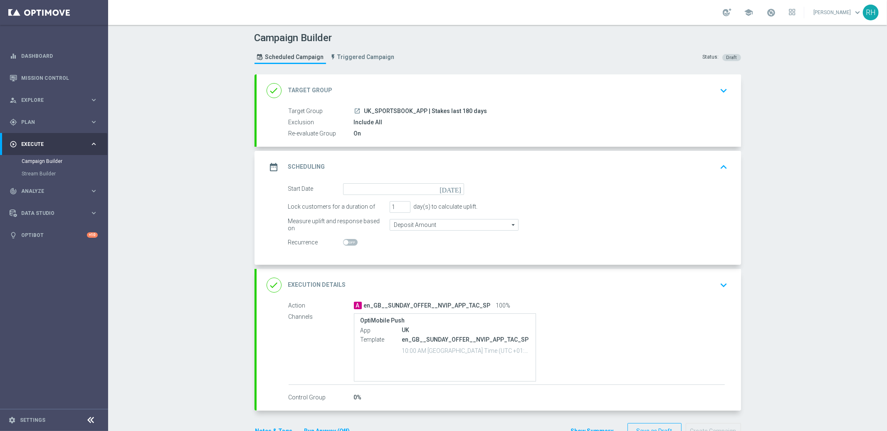
click at [453, 190] on icon "[DATE]" at bounding box center [452, 187] width 25 height 9
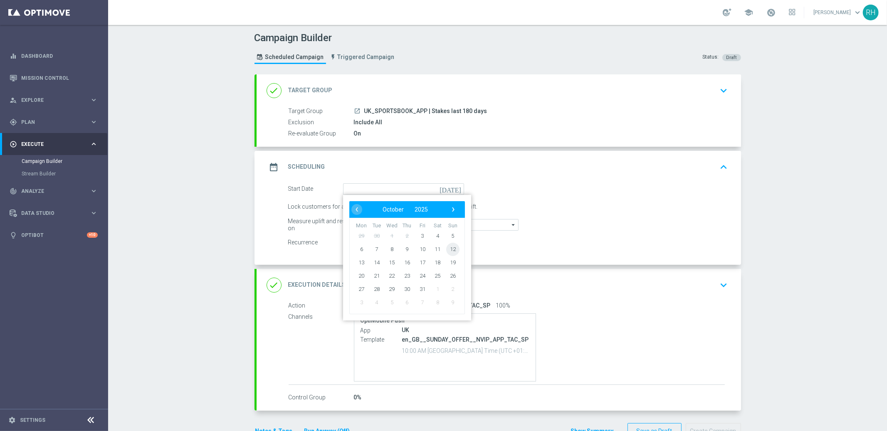
type input "[DATE]"
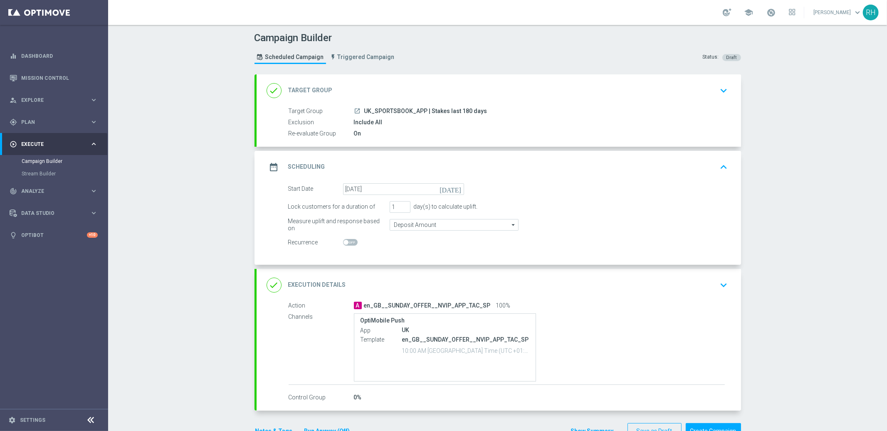
click at [635, 173] on div "date_range Scheduling keyboard_arrow_up" at bounding box center [499, 167] width 464 height 16
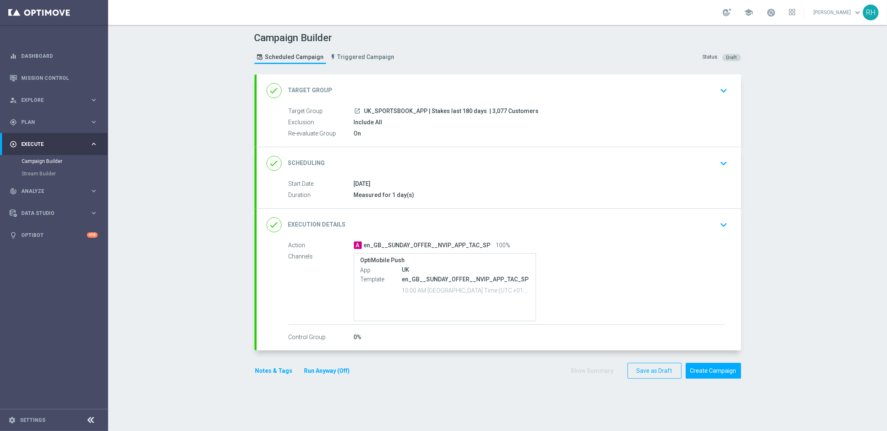
click at [285, 373] on button "Notes & Tags" at bounding box center [273, 371] width 39 height 10
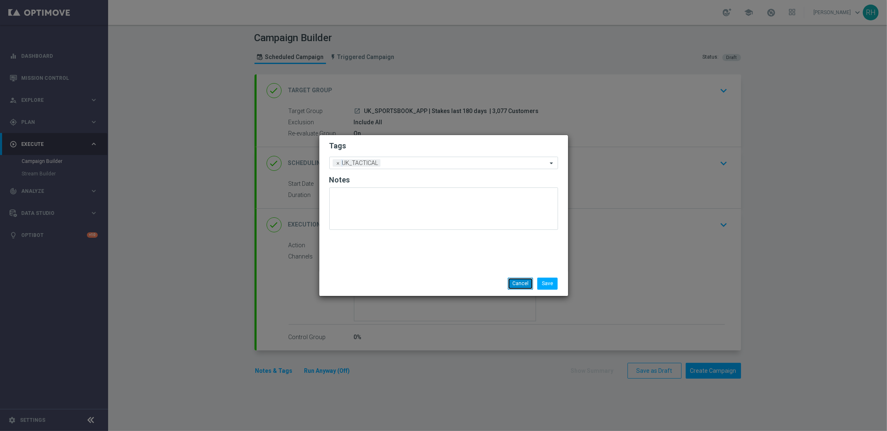
click at [511, 281] on button "Cancel" at bounding box center [520, 284] width 25 height 12
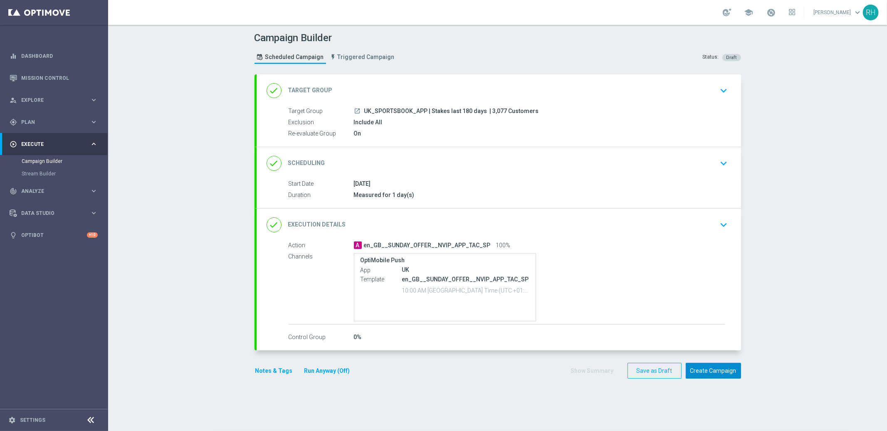
click at [716, 365] on button "Create Campaign" at bounding box center [713, 371] width 55 height 16
